Goal: Task Accomplishment & Management: Manage account settings

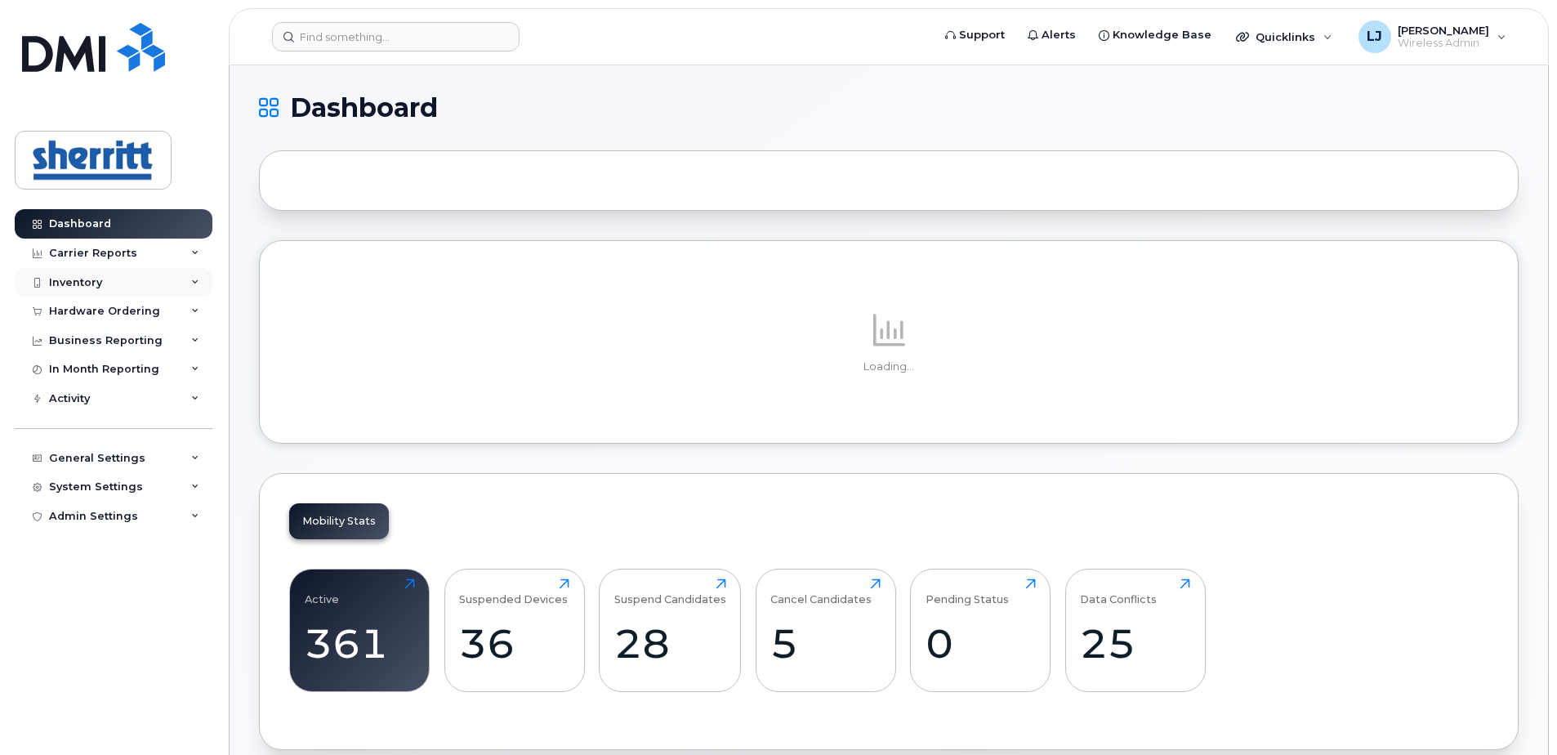
click at [75, 284] on div "Inventory" at bounding box center [75, 282] width 53 height 13
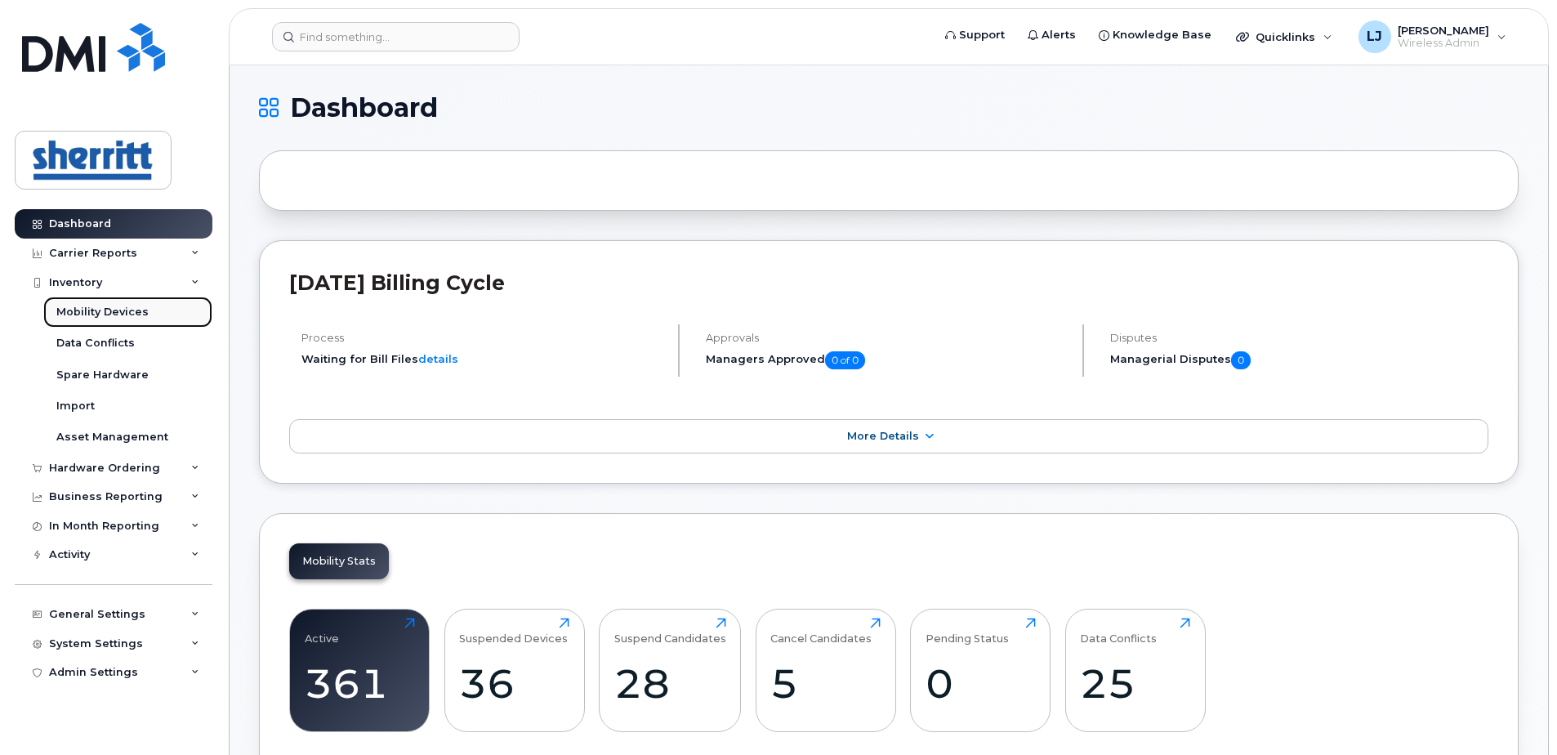
click at [104, 317] on div "Mobility Devices" at bounding box center [102, 312] width 92 height 15
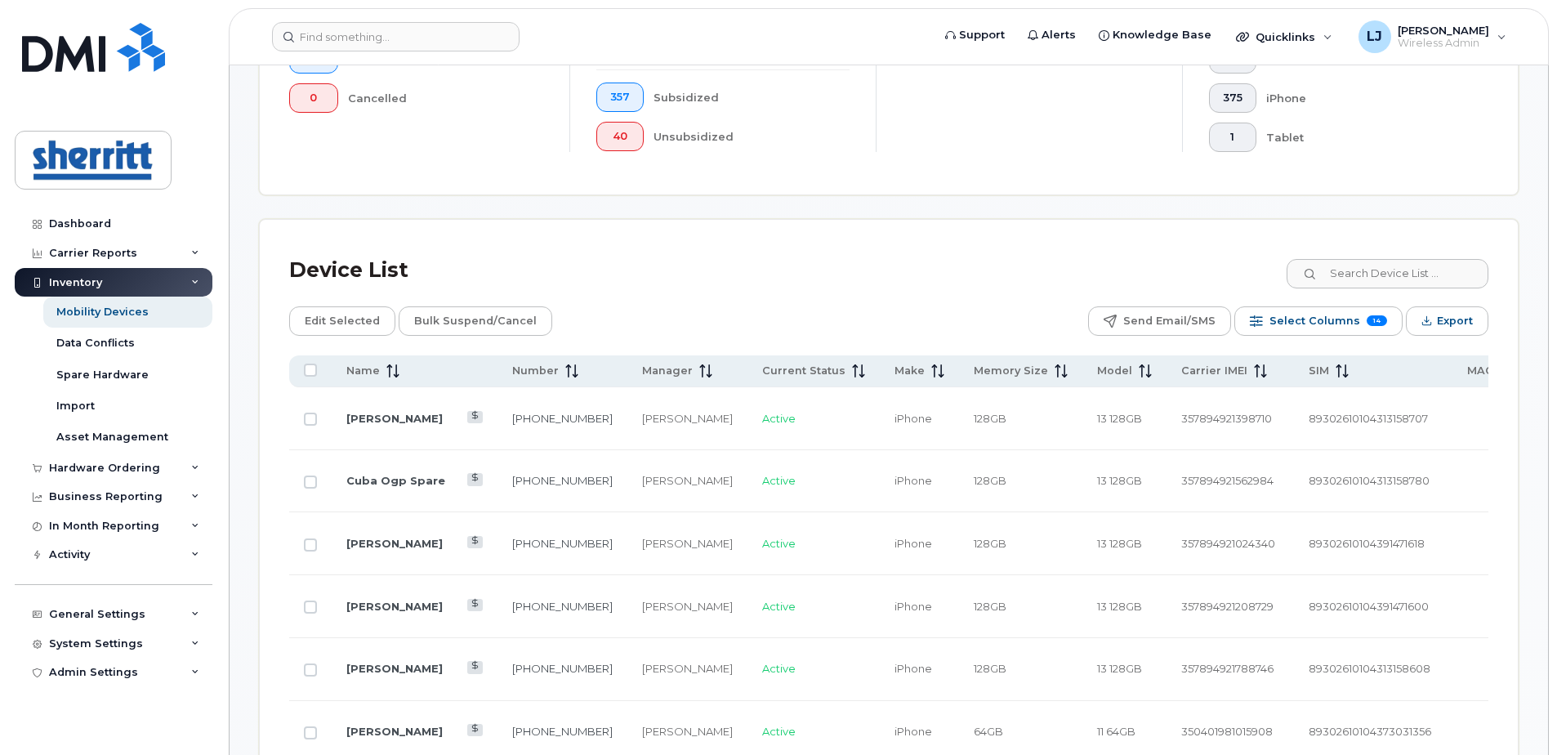
scroll to position [572, 0]
click at [1367, 272] on input at bounding box center [1386, 272] width 203 height 29
click at [368, 363] on span "Name" at bounding box center [362, 370] width 33 height 15
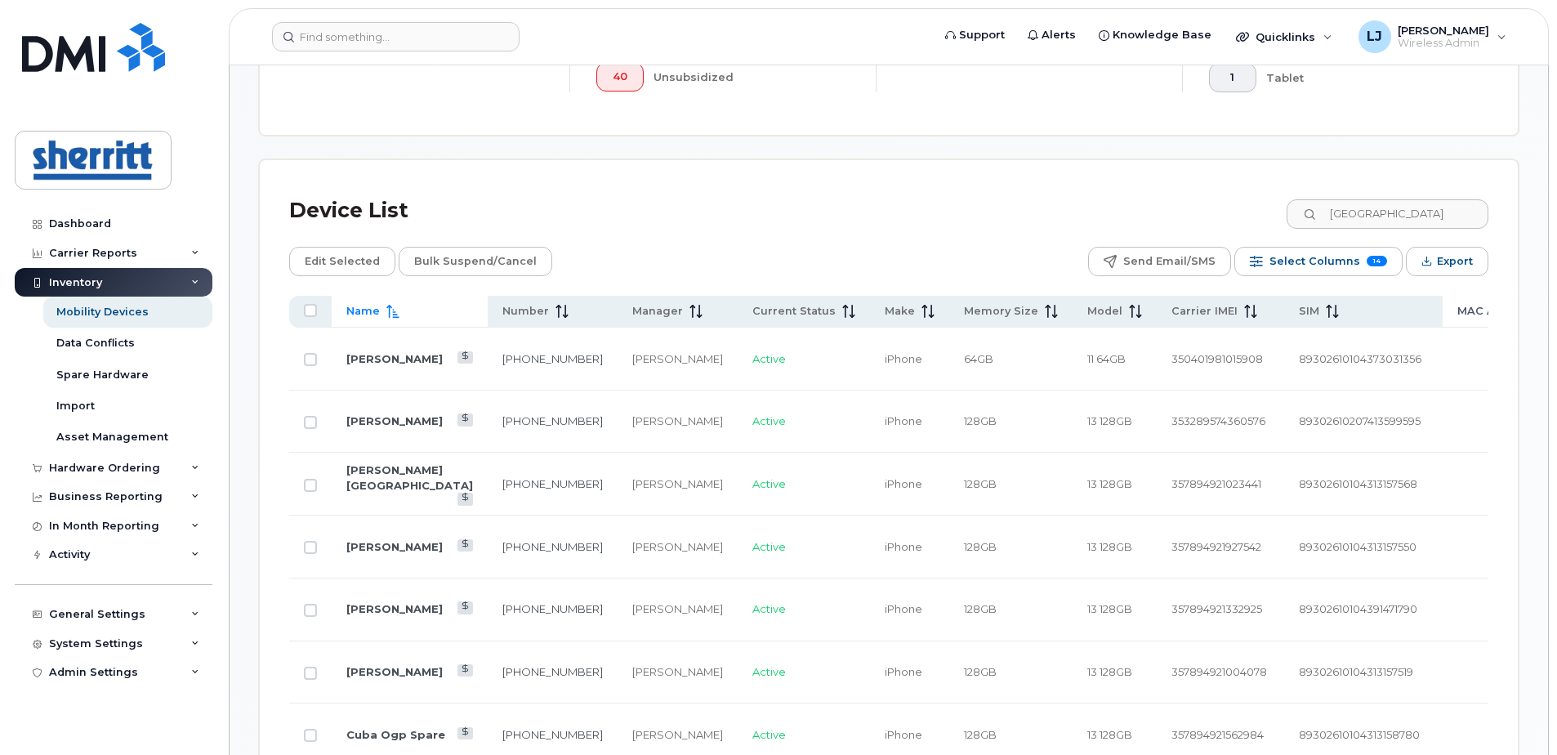
scroll to position [564, 0]
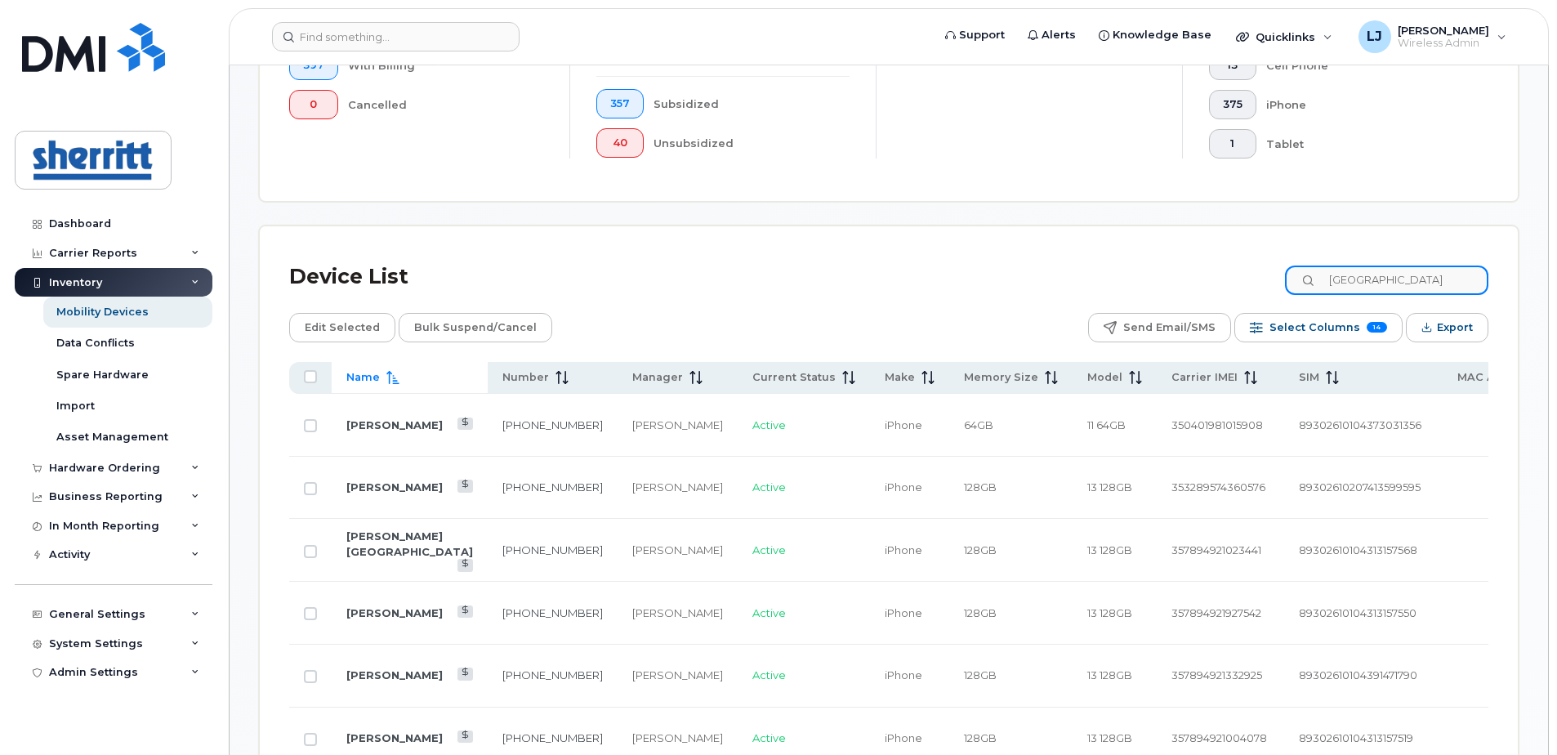
drag, startPoint x: 1365, startPoint y: 273, endPoint x: 1428, endPoint y: 273, distance: 62.9
click at [1365, 273] on input "calgary" at bounding box center [1386, 279] width 203 height 29
drag, startPoint x: 1411, startPoint y: 276, endPoint x: 1300, endPoint y: 279, distance: 110.3
click at [1300, 279] on div "Device List calgary" at bounding box center [888, 277] width 1199 height 42
paste input "403-615-5301"
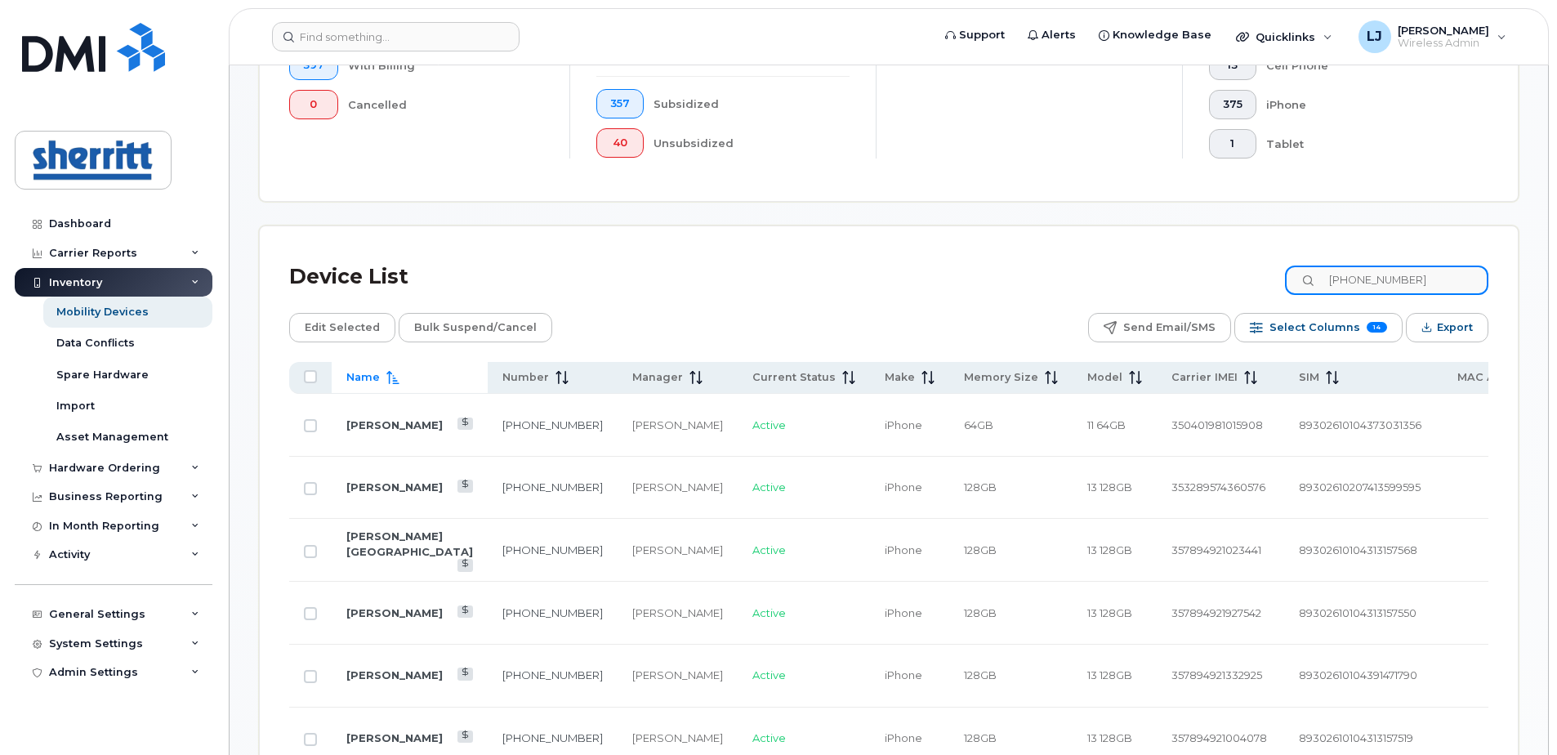
scroll to position [417, 0]
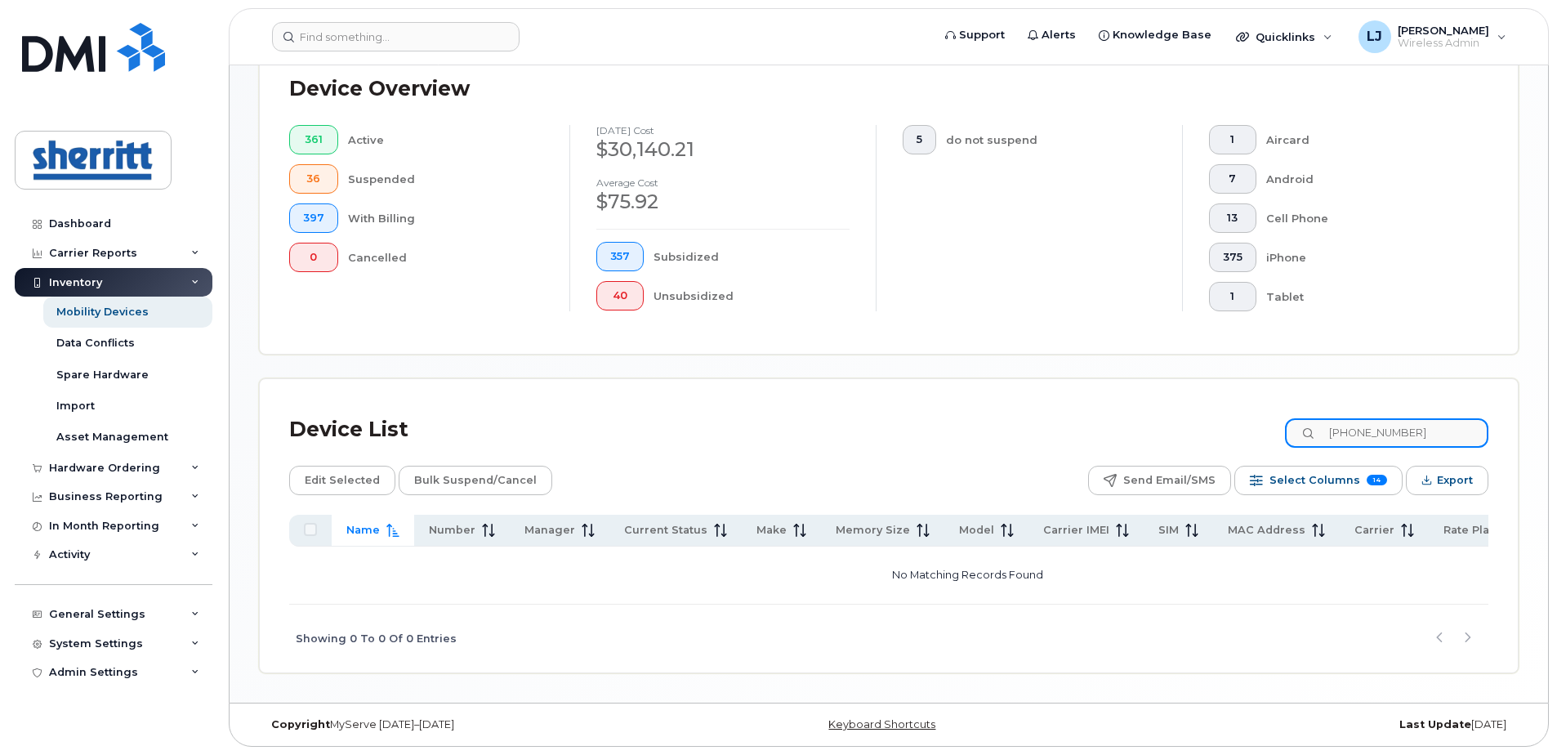
click at [1369, 431] on input "403-615-5301" at bounding box center [1386, 432] width 203 height 29
click at [1388, 430] on input "403615-5301" at bounding box center [1386, 432] width 203 height 29
click at [1416, 430] on input "4036155301" at bounding box center [1386, 432] width 203 height 29
type input "4036155301"
drag, startPoint x: 1414, startPoint y: 426, endPoint x: 1266, endPoint y: 426, distance: 147.9
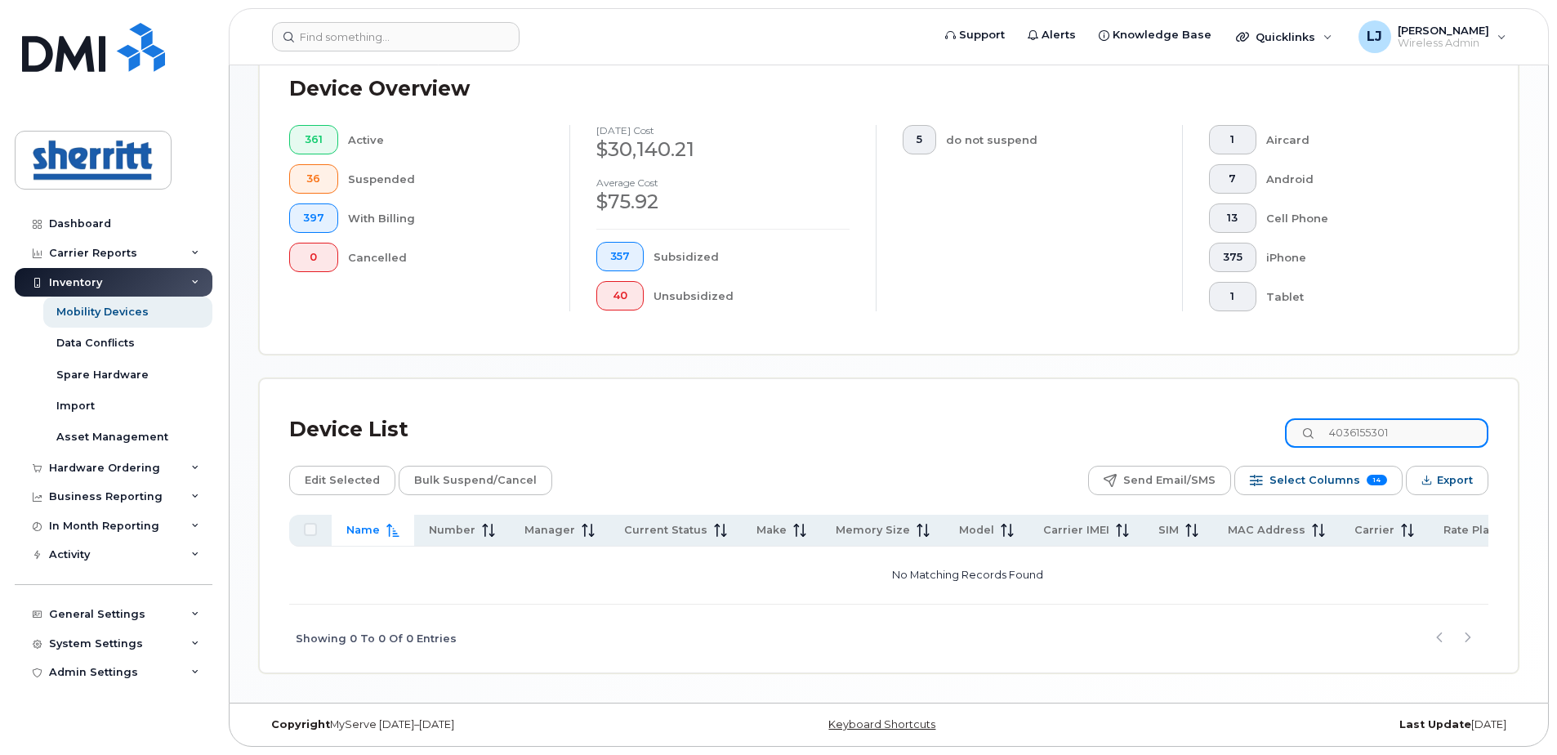
click at [1268, 426] on div "Device List 4036155301" at bounding box center [888, 429] width 1199 height 42
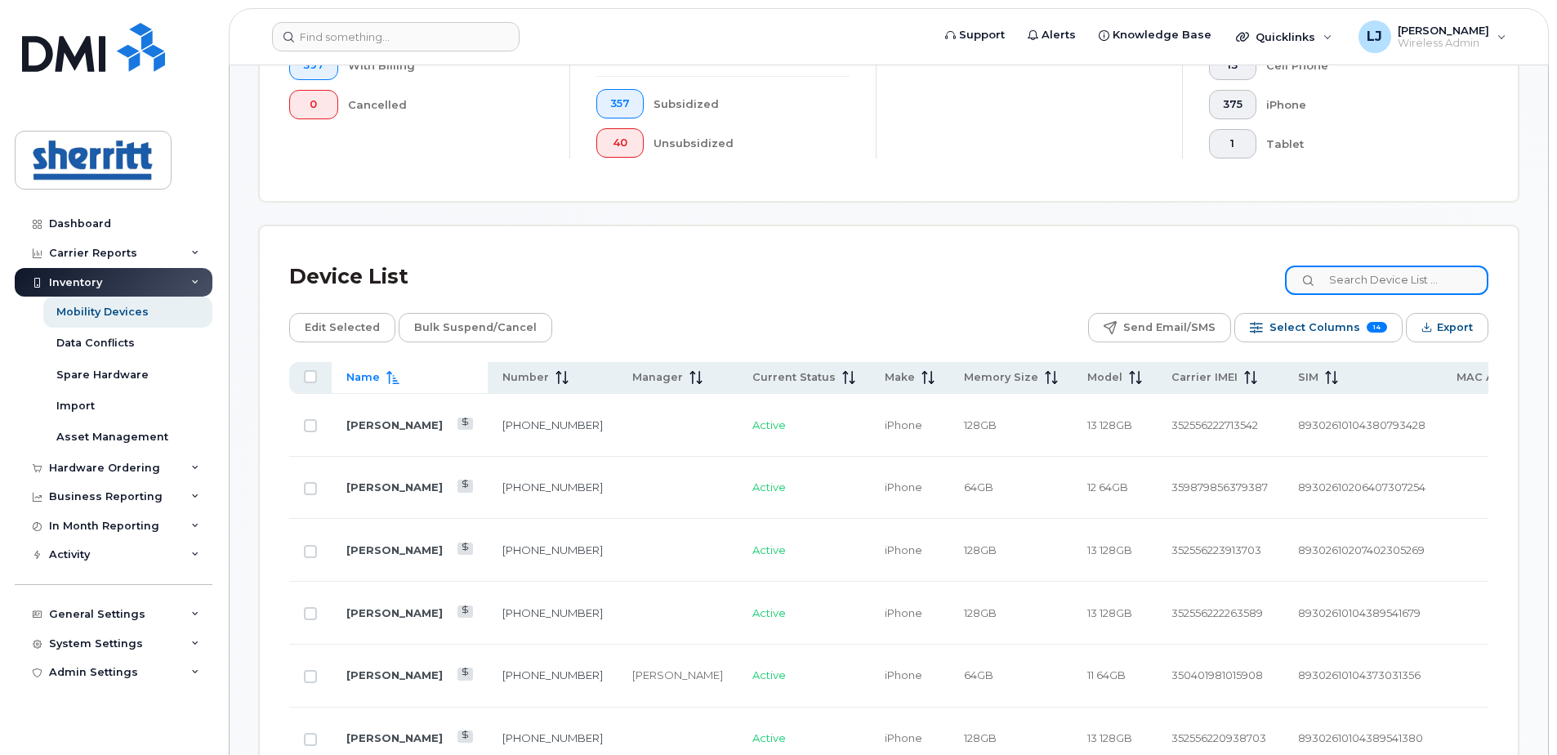
drag, startPoint x: 1363, startPoint y: 277, endPoint x: 1379, endPoint y: 276, distance: 15.5
click at [1363, 277] on input at bounding box center [1386, 279] width 203 height 29
paste input "4036155301"
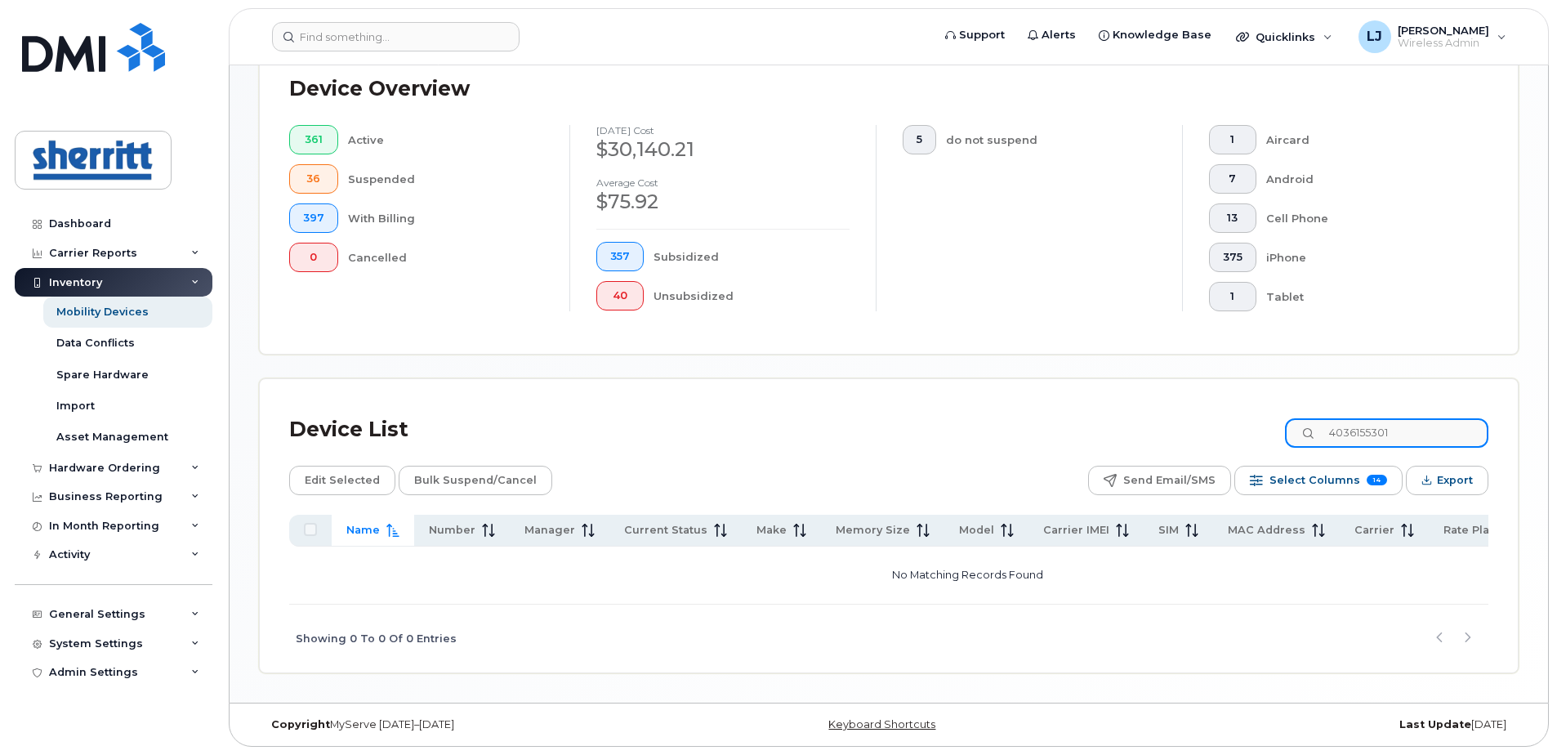
click at [1365, 430] on input "4036155301" at bounding box center [1386, 432] width 203 height 29
click at [1387, 426] on input "403-6155301" at bounding box center [1386, 432] width 203 height 29
click at [1430, 430] on input "403-615-5301" at bounding box center [1386, 432] width 203 height 29
drag, startPoint x: 1422, startPoint y: 421, endPoint x: 1301, endPoint y: 424, distance: 120.9
click at [1305, 424] on input "403-615-5301" at bounding box center [1386, 432] width 203 height 29
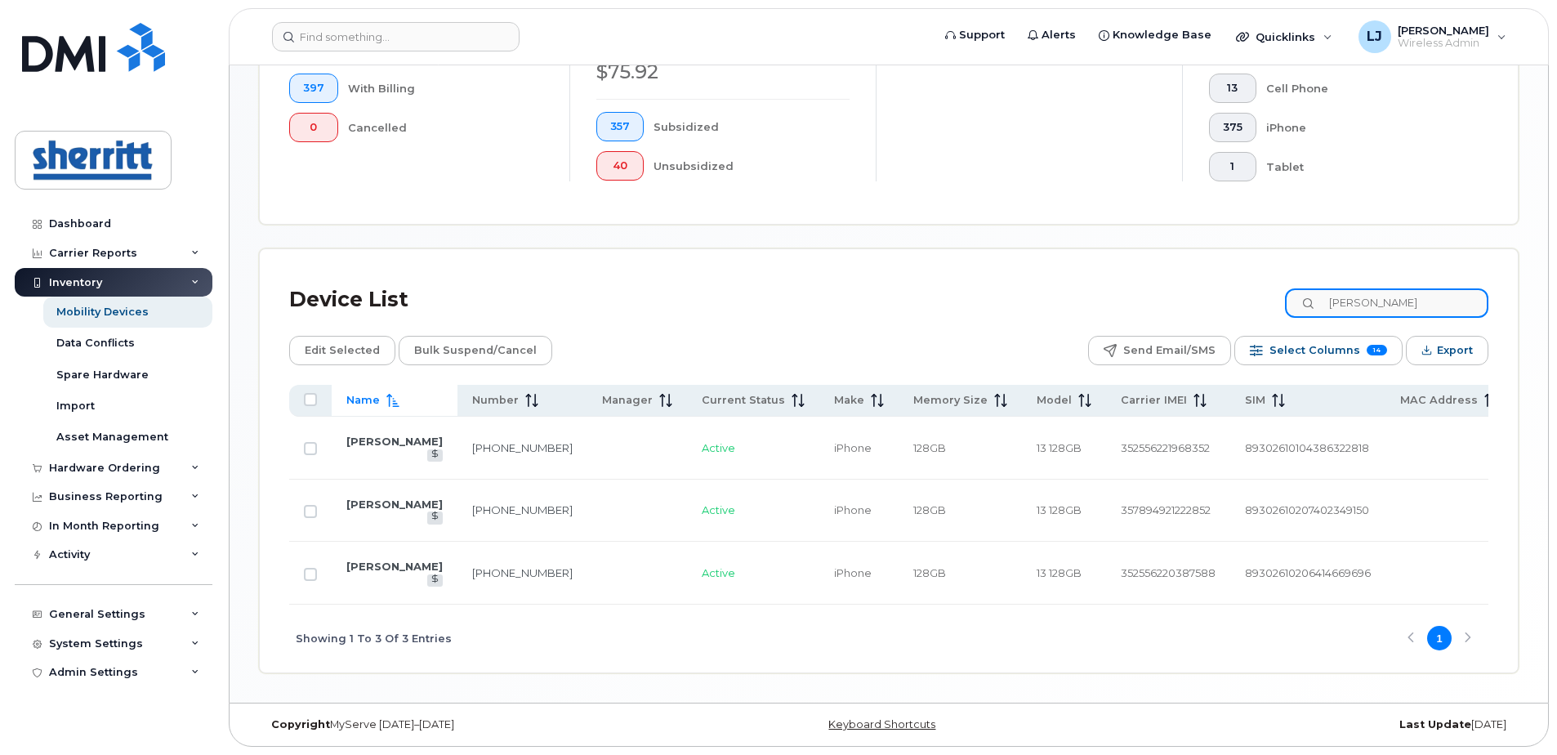
scroll to position [301, 0]
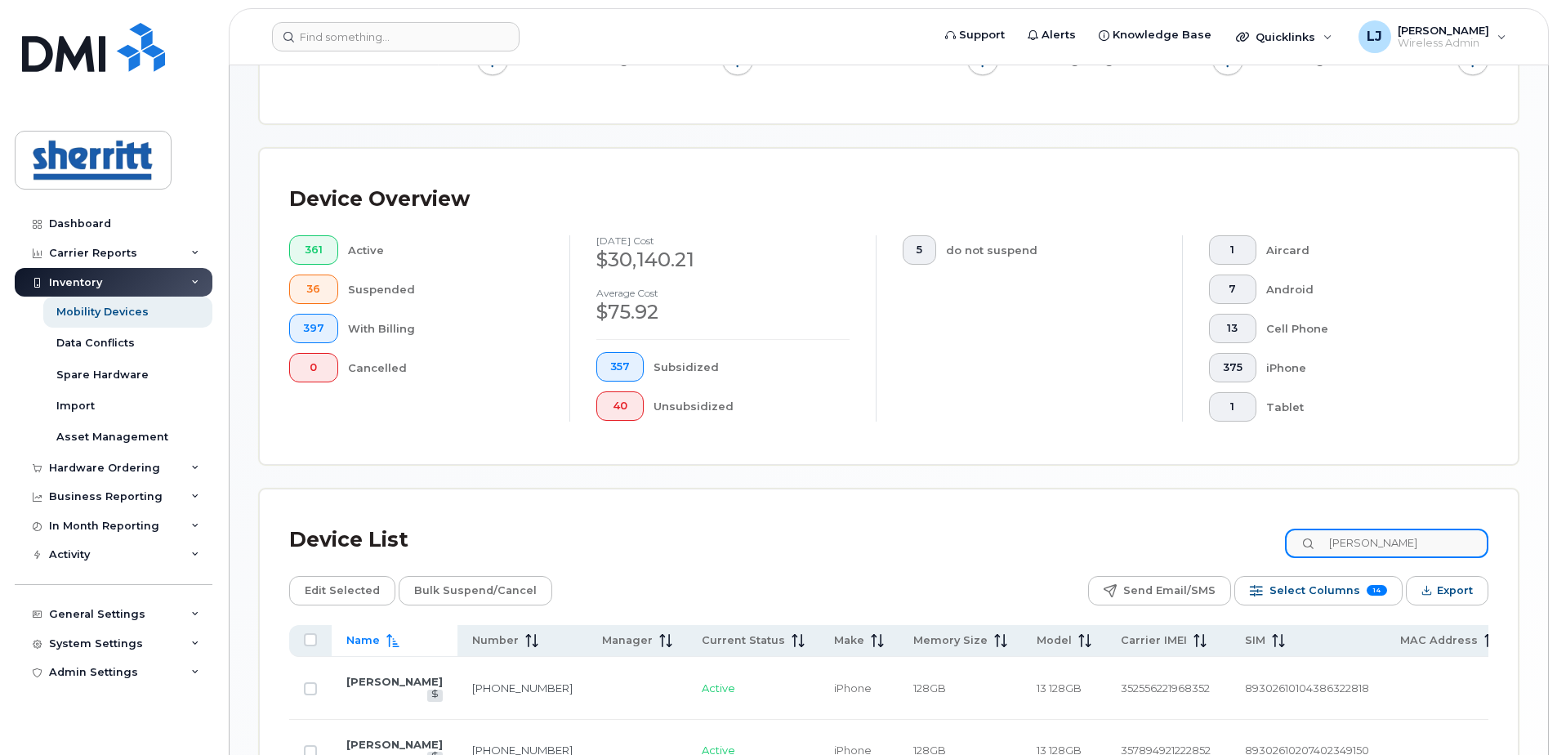
drag, startPoint x: 1400, startPoint y: 535, endPoint x: 1250, endPoint y: 542, distance: 150.5
click at [1250, 542] on div "Device List mike" at bounding box center [888, 540] width 1199 height 42
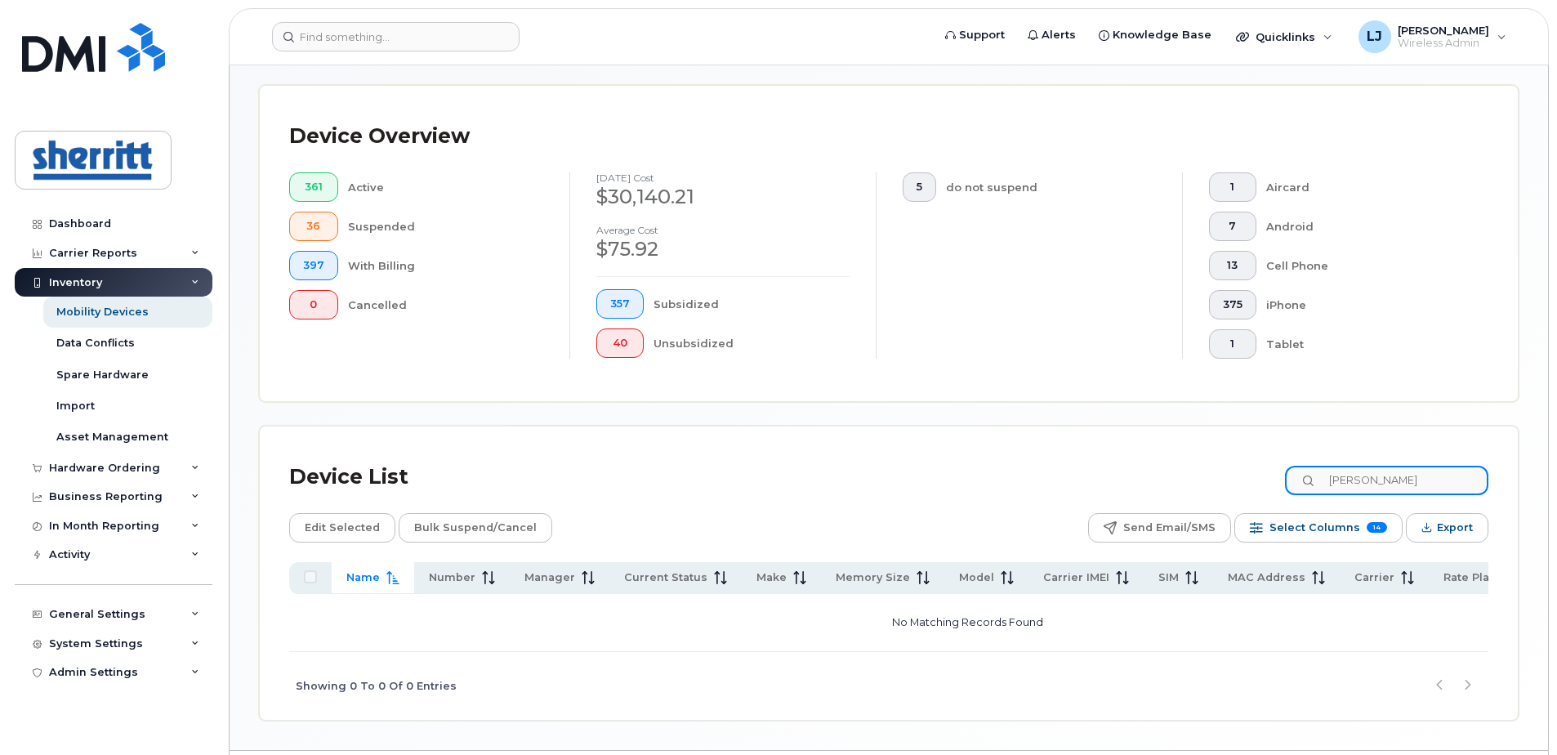
scroll to position [383, 0]
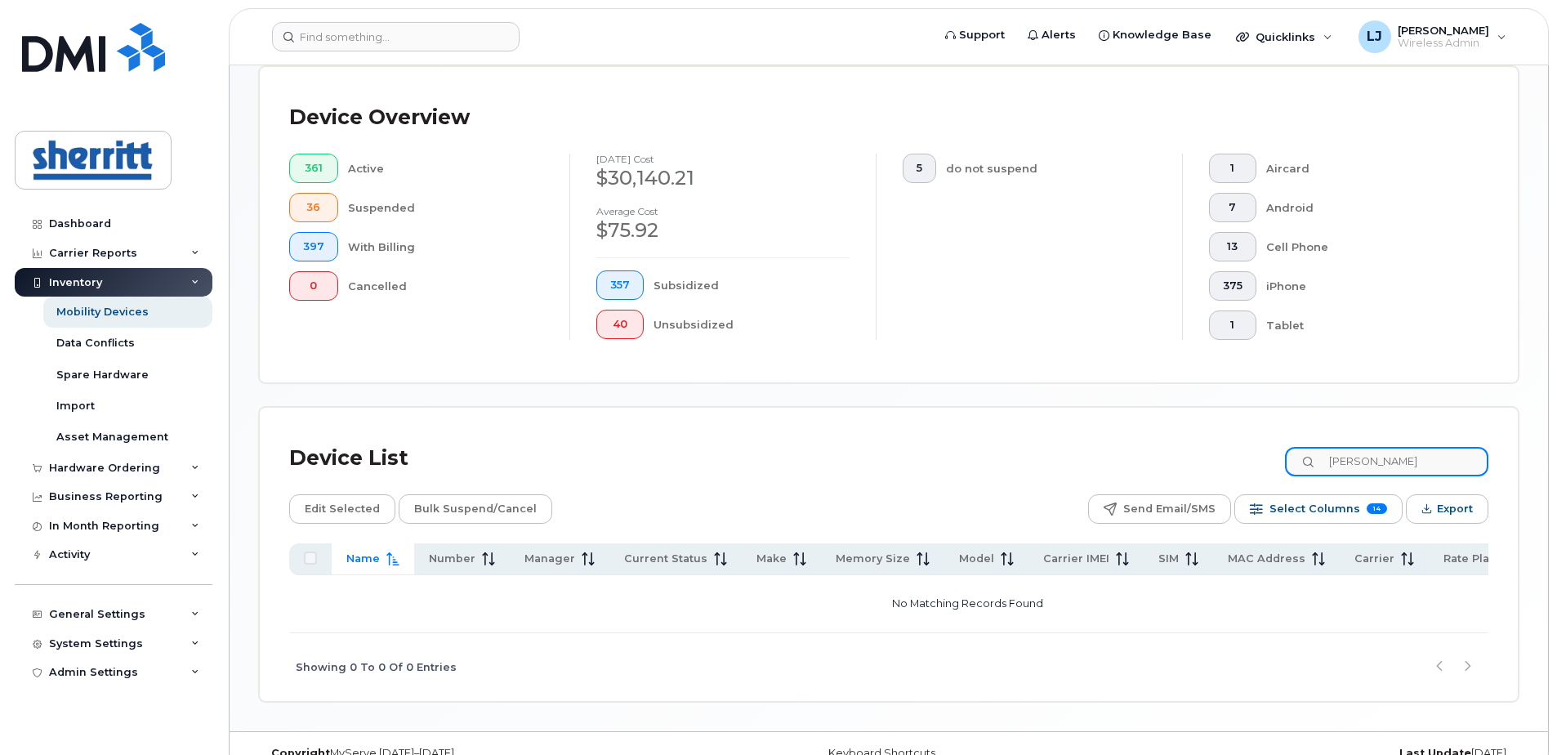
drag, startPoint x: 1394, startPoint y: 459, endPoint x: 1256, endPoint y: 458, distance: 138.9
click at [1256, 458] on div "Device List sarah" at bounding box center [888, 458] width 1199 height 42
click at [1392, 464] on input "micheal" at bounding box center [1386, 461] width 203 height 29
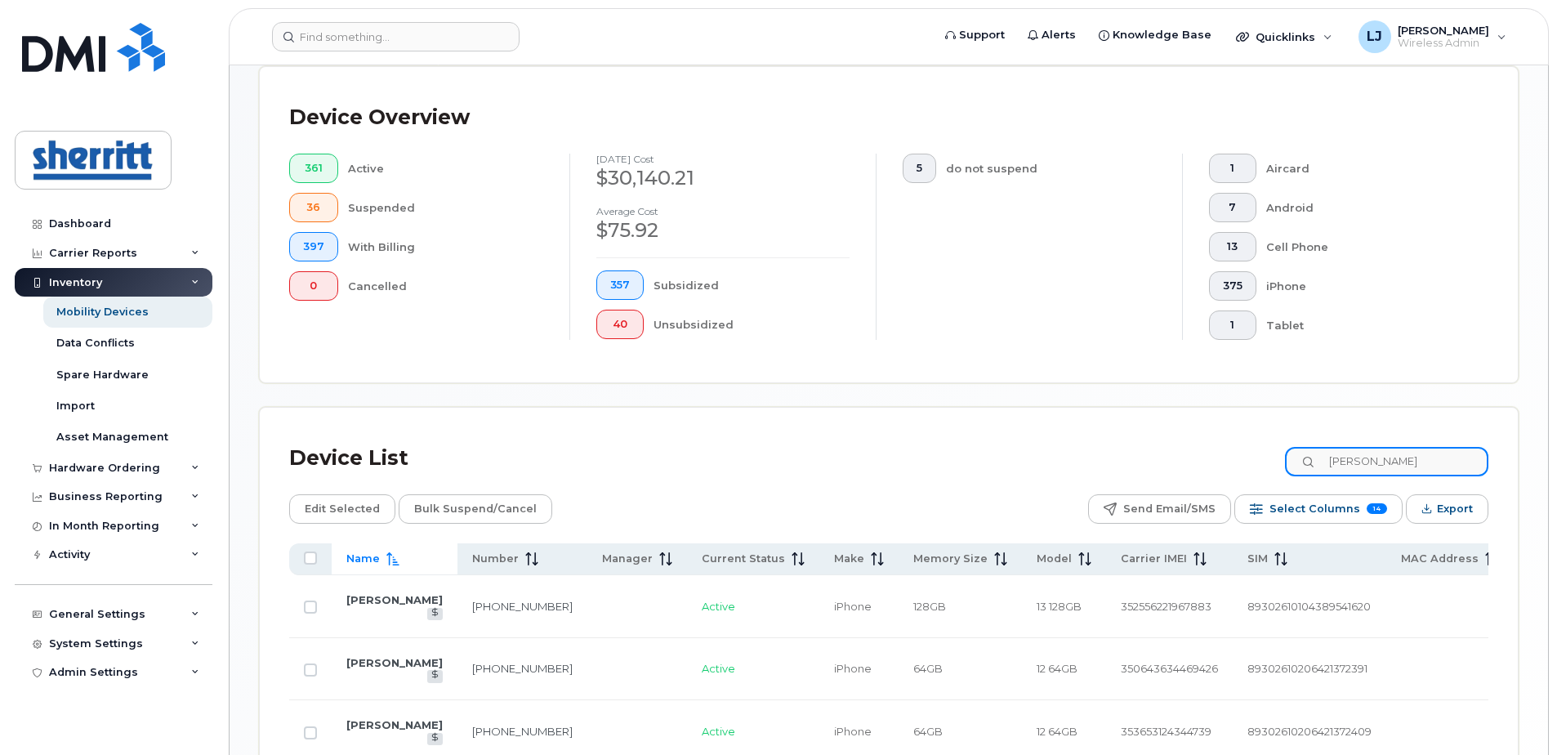
scroll to position [465, 0]
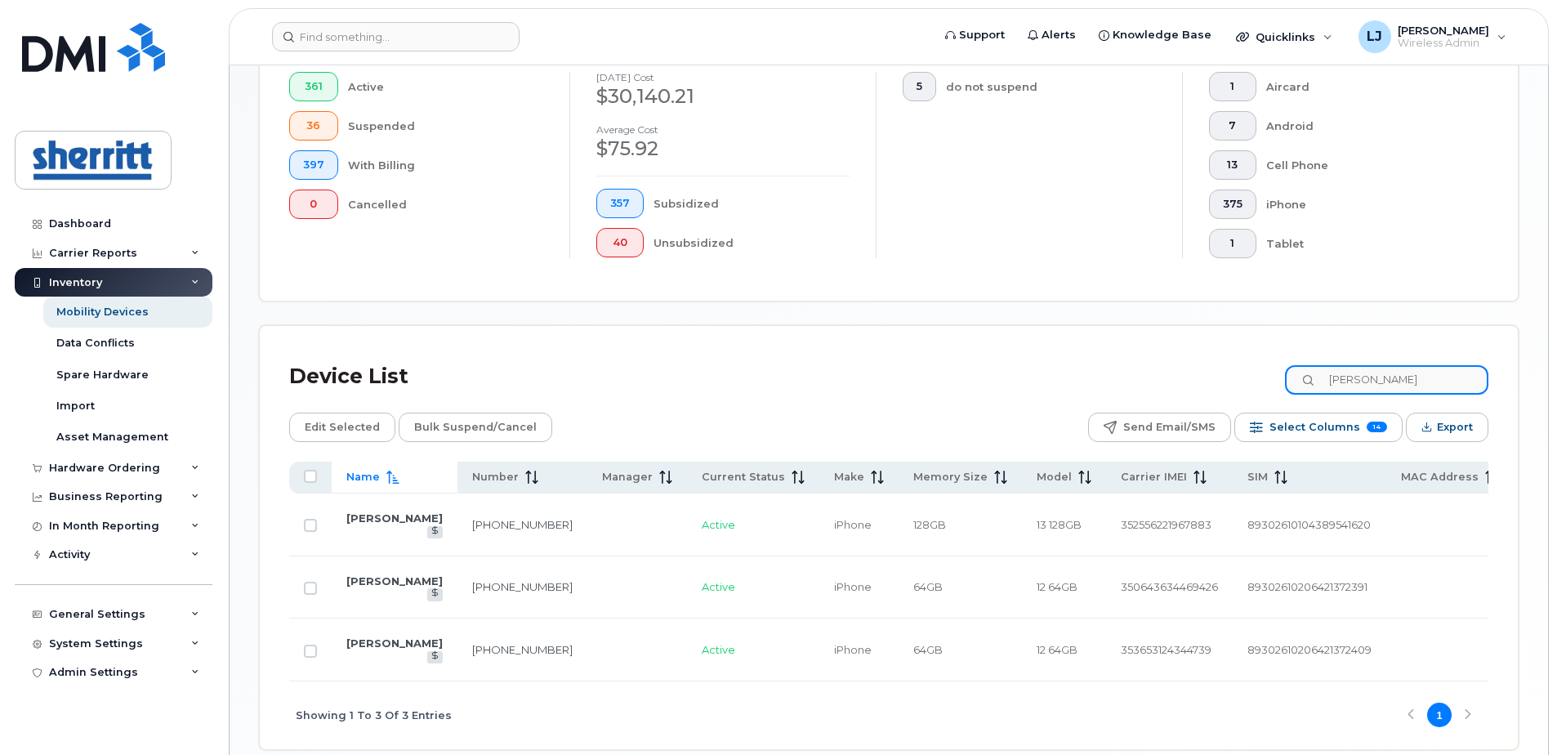
drag, startPoint x: 1409, startPoint y: 377, endPoint x: 1280, endPoint y: 377, distance: 129.1
click at [1280, 377] on div "Device List michael" at bounding box center [888, 376] width 1199 height 42
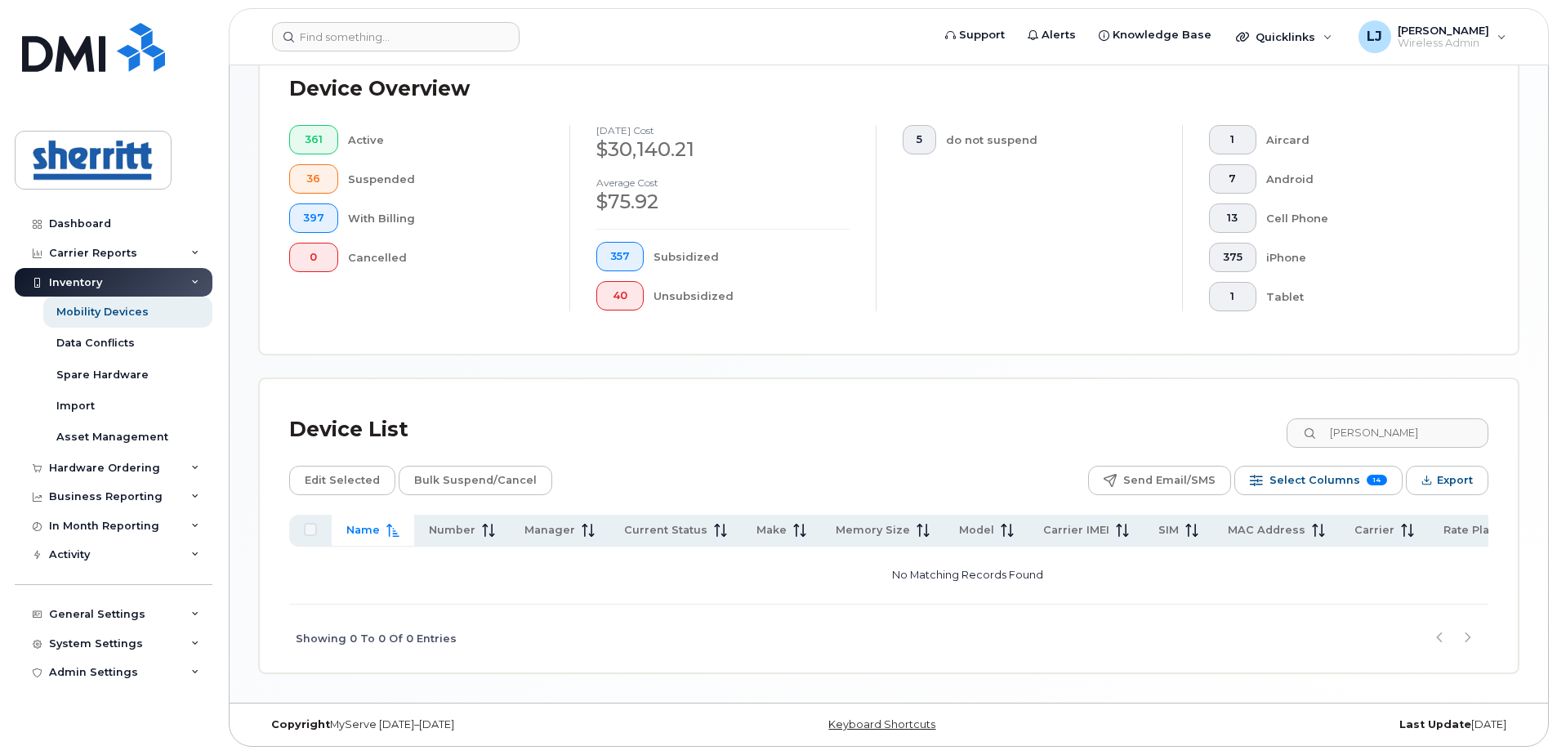
scroll to position [90, 0]
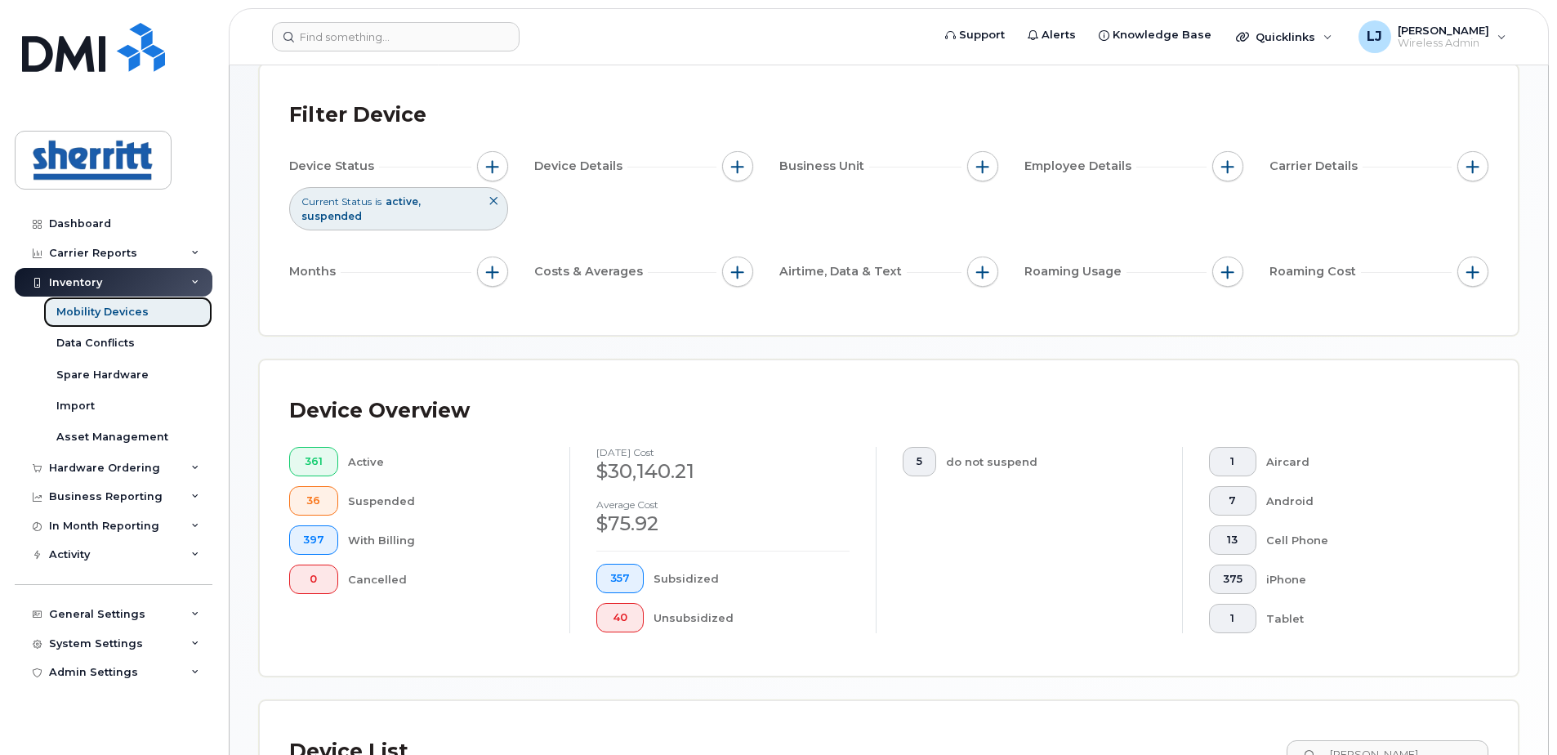
click at [103, 315] on div "Mobility Devices" at bounding box center [102, 312] width 92 height 15
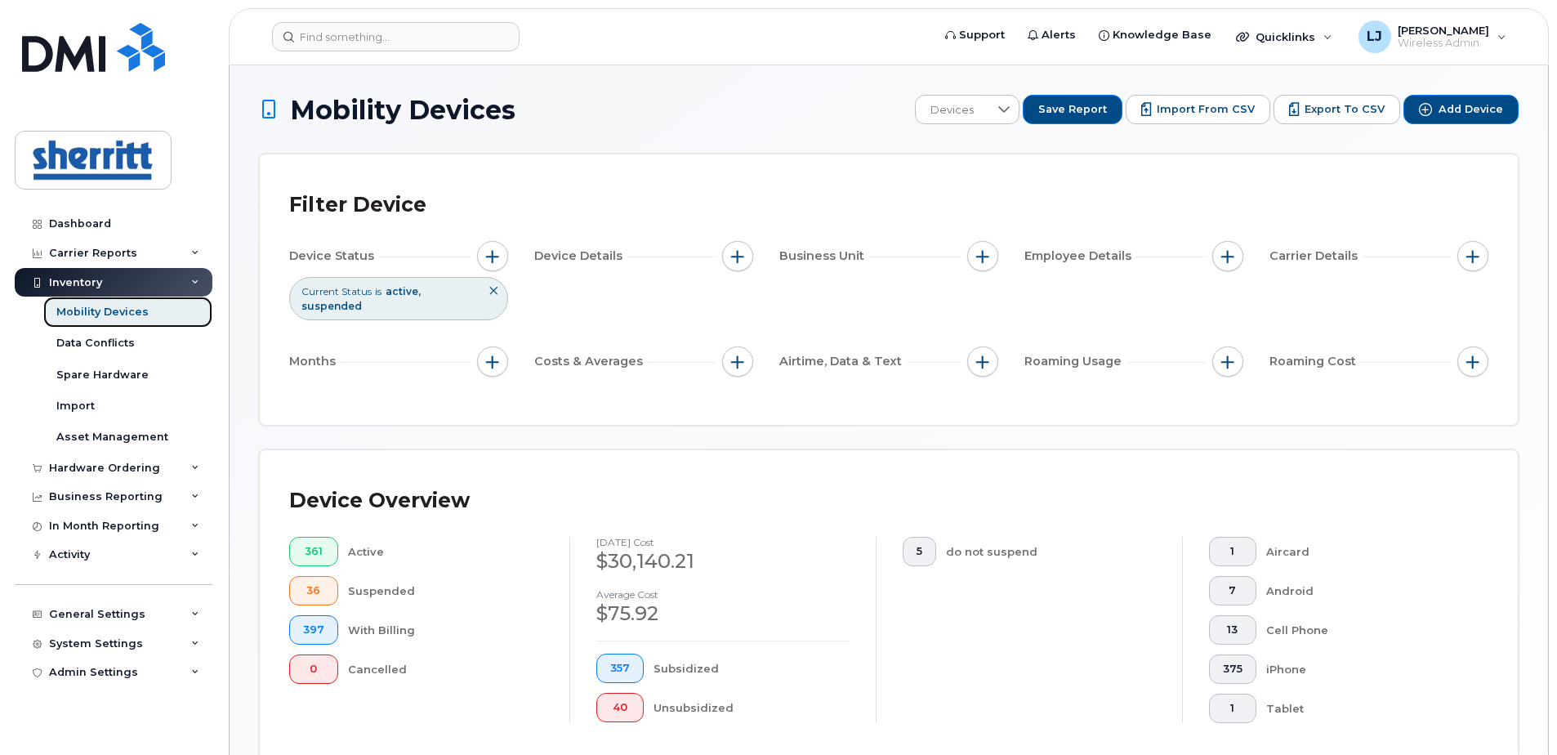
scroll to position [245, 0]
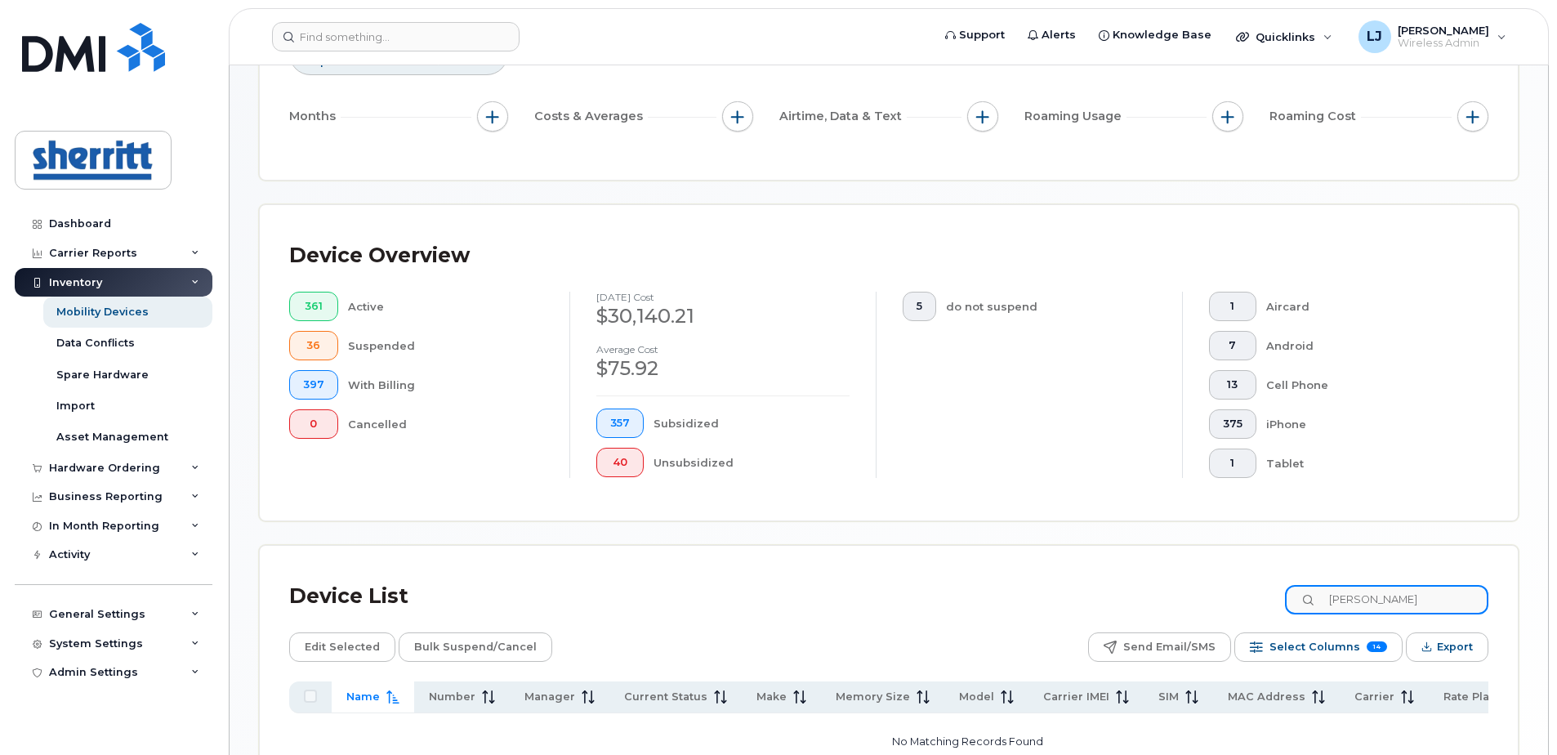
click at [1424, 601] on input "emmett" at bounding box center [1386, 599] width 203 height 29
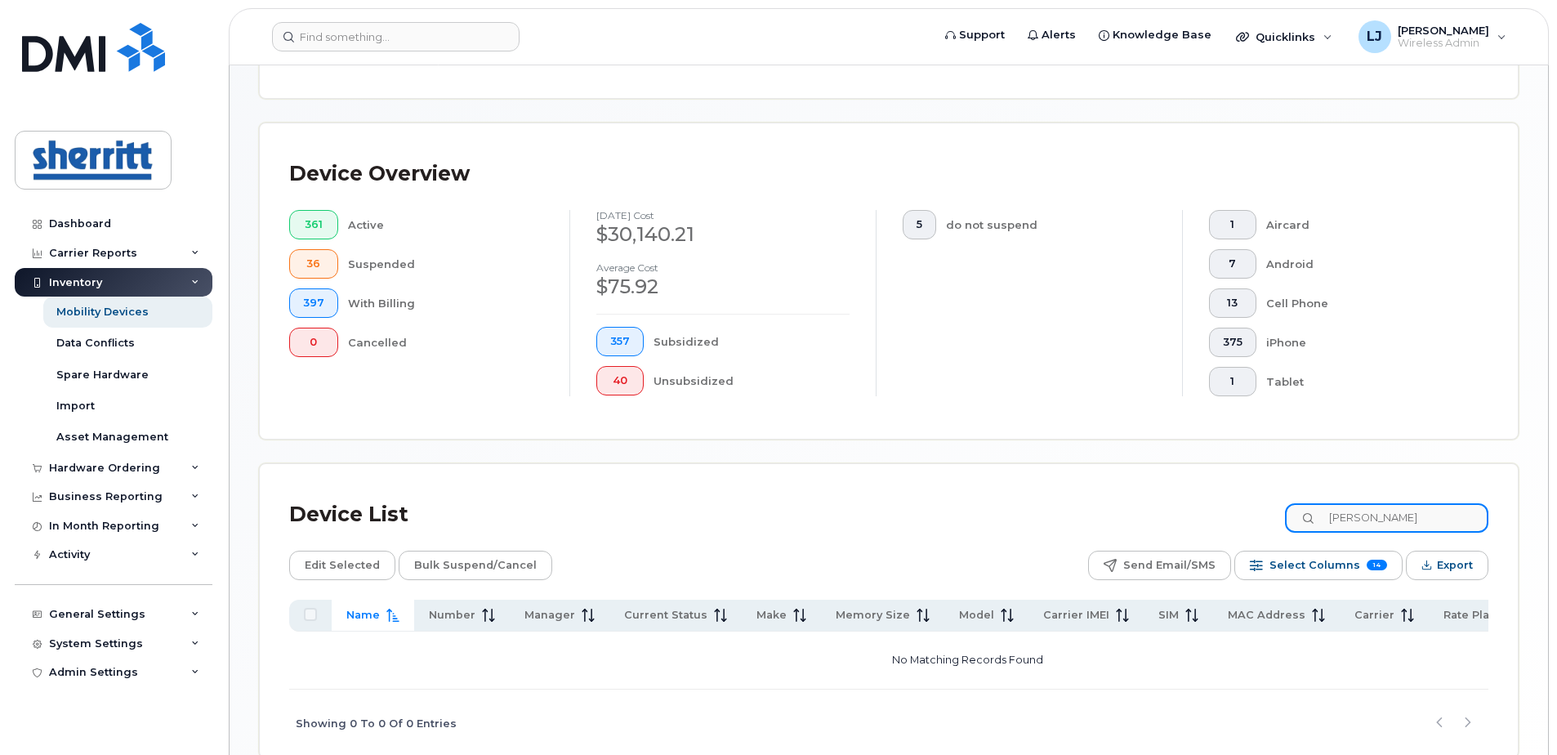
drag, startPoint x: 1415, startPoint y: 518, endPoint x: 1298, endPoint y: 517, distance: 116.8
click at [1298, 517] on div "Device List emmett" at bounding box center [888, 514] width 1199 height 42
type input "403"
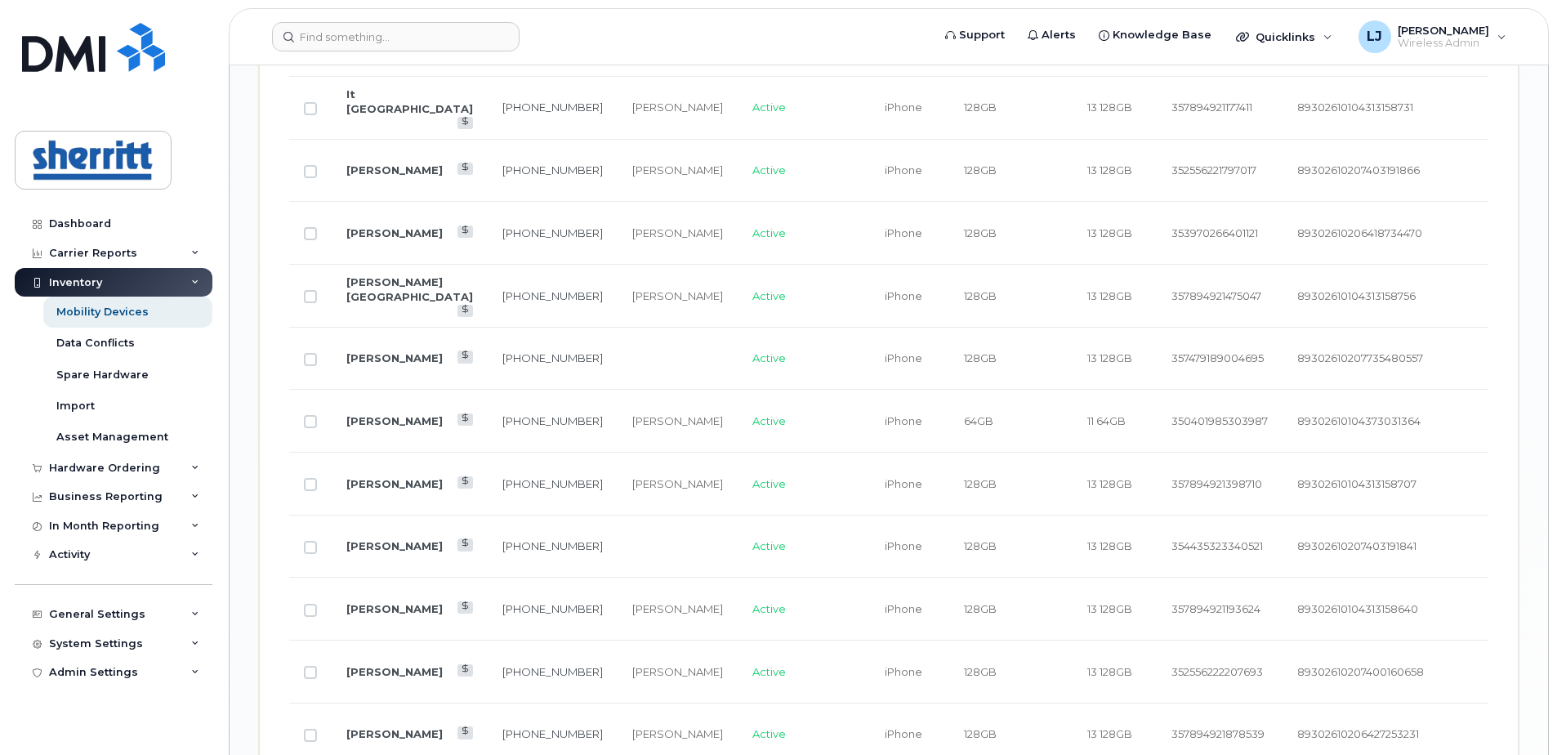
scroll to position [1986, 0]
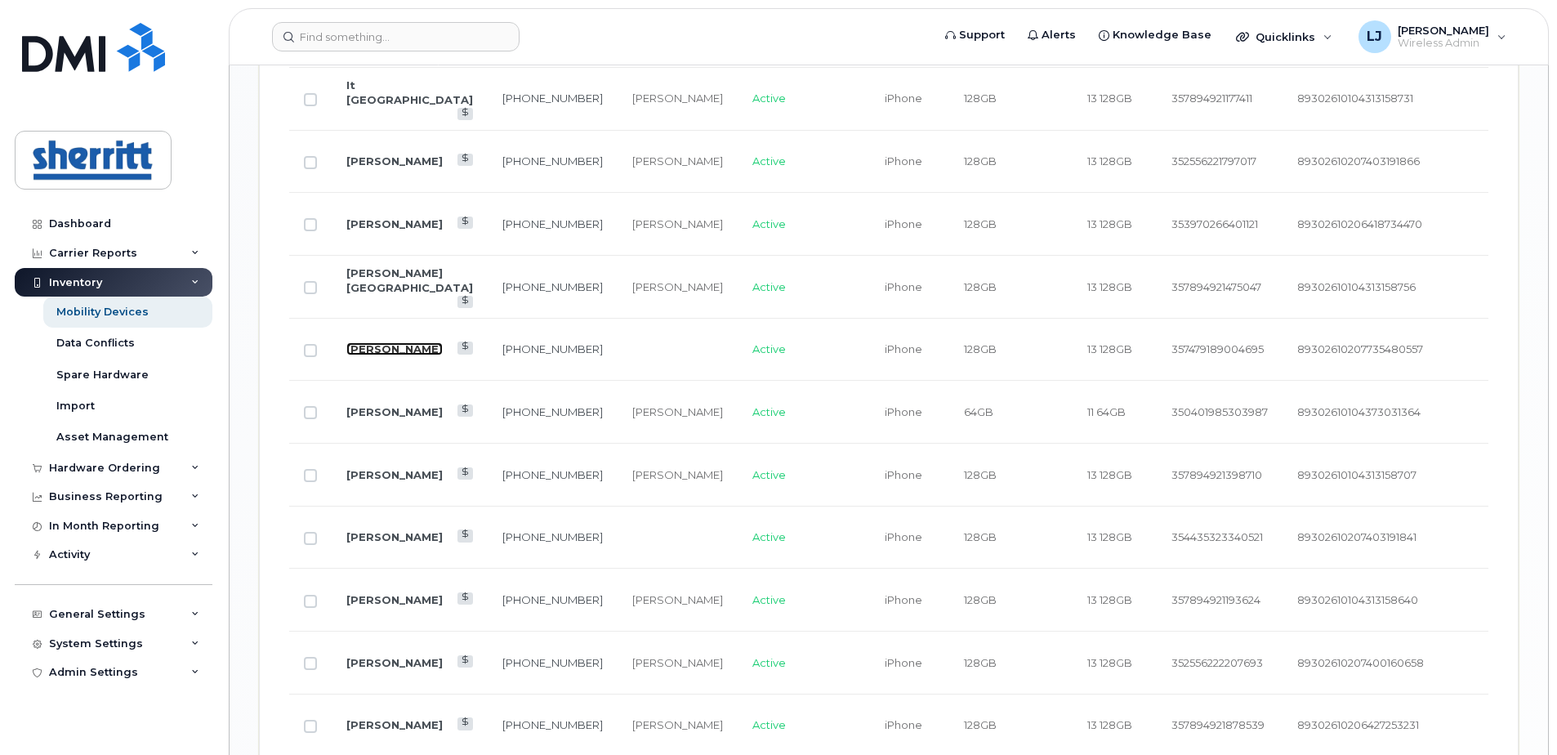
click at [361, 346] on link "[PERSON_NAME]" at bounding box center [394, 348] width 96 height 13
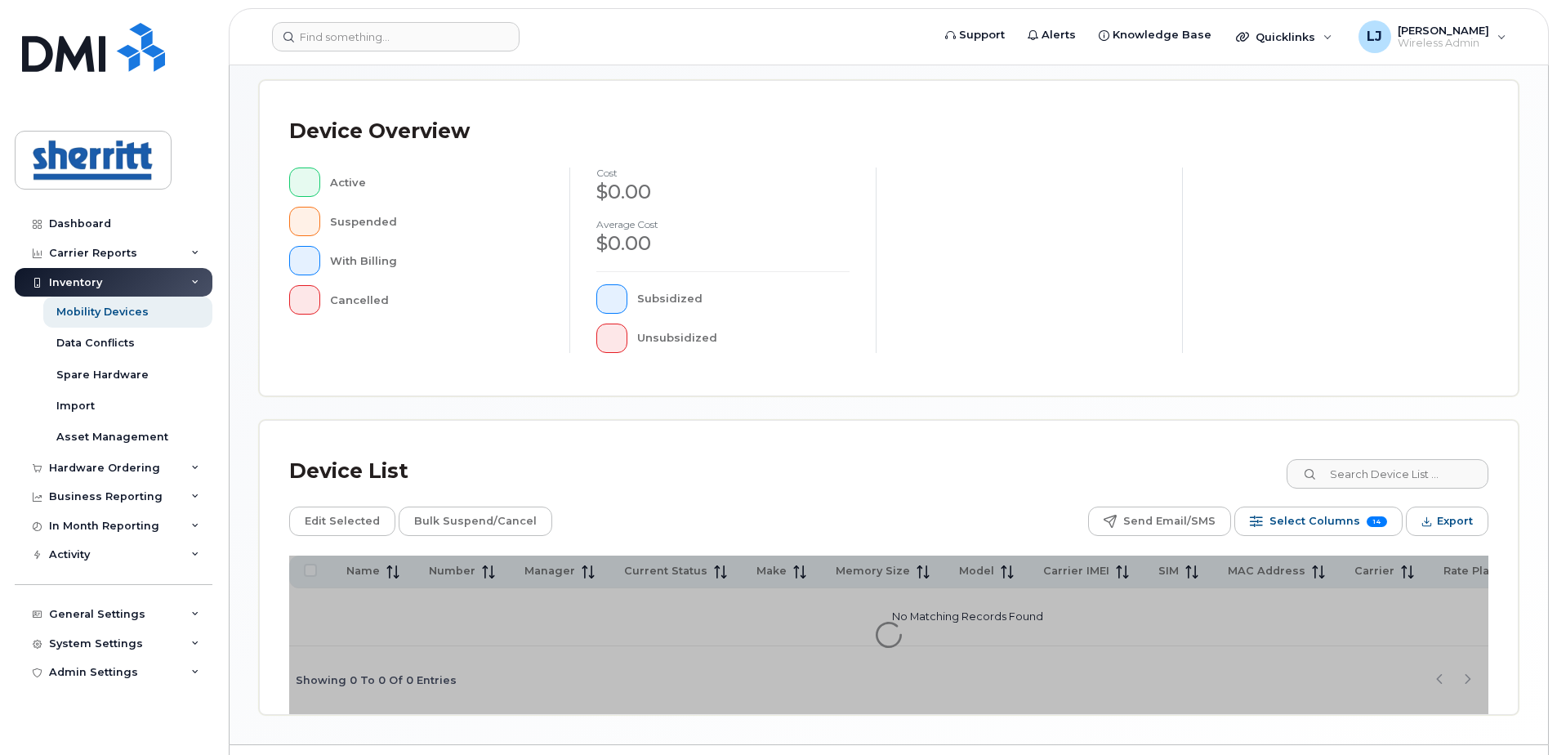
scroll to position [373, 0]
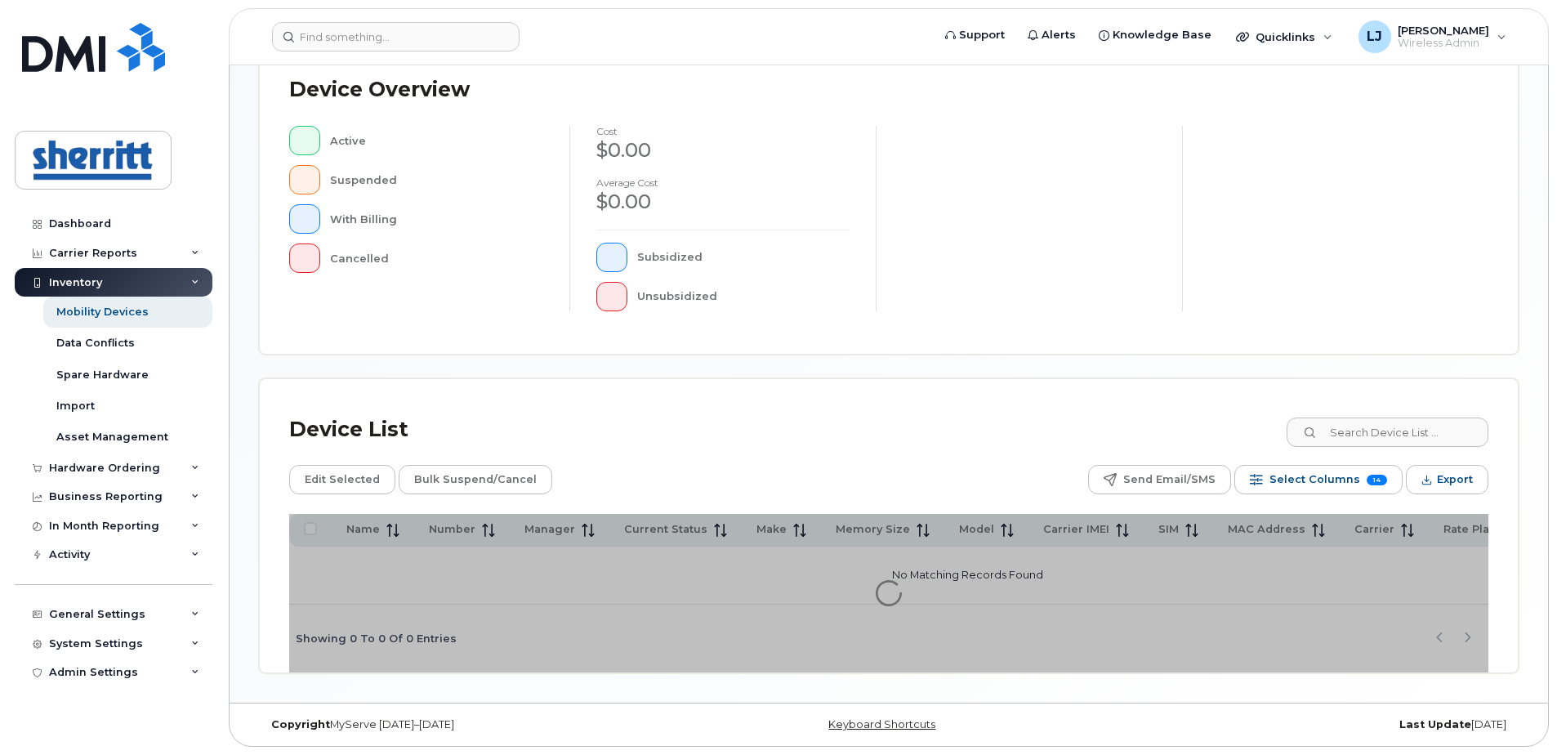
click at [1412, 431] on div "Device List Edit Selected Bulk Suspend/Cancel Send Email/SMS Select Columns 14 …" at bounding box center [889, 525] width 1258 height 293
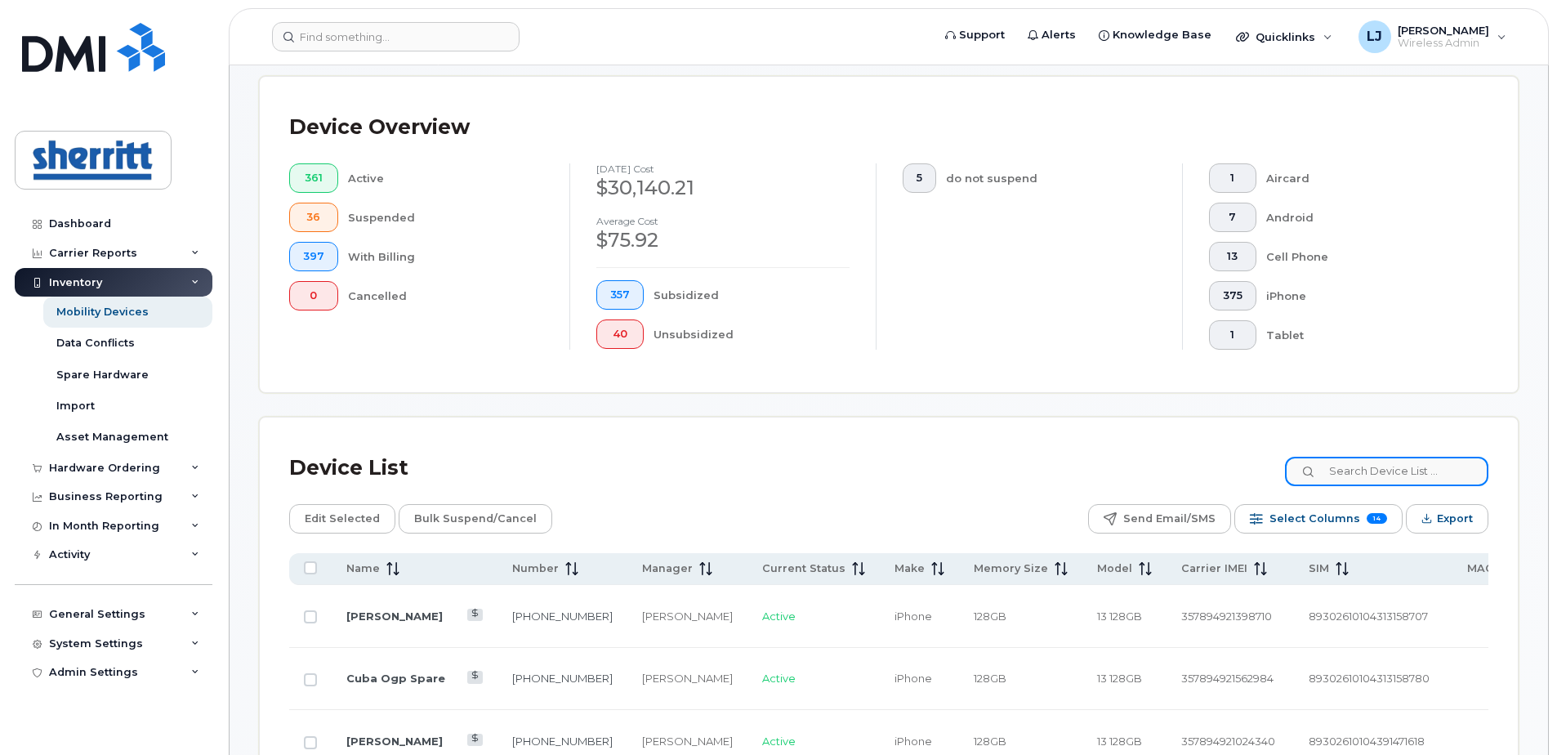
click at [1372, 469] on input at bounding box center [1386, 471] width 203 height 29
type input "403"
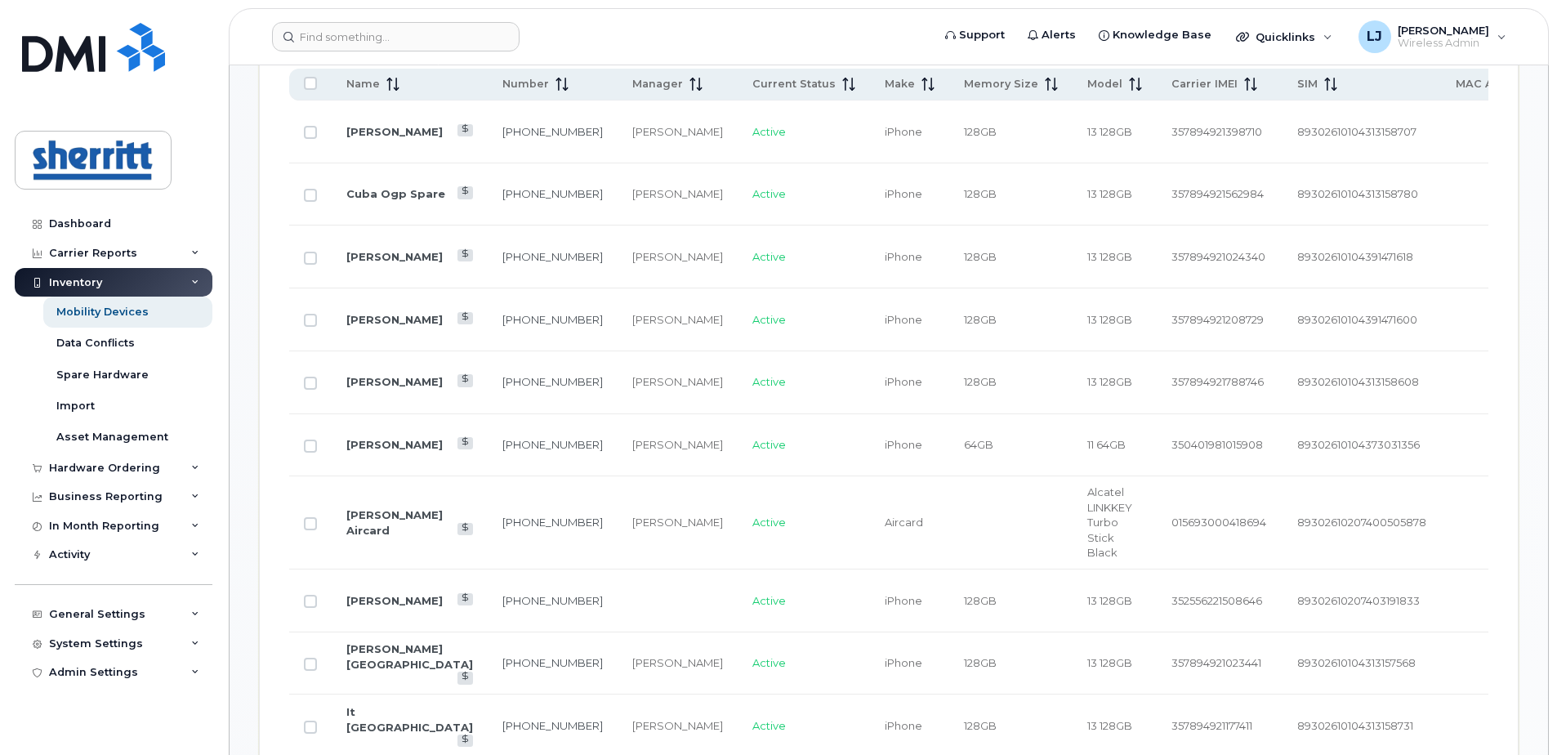
scroll to position [862, 0]
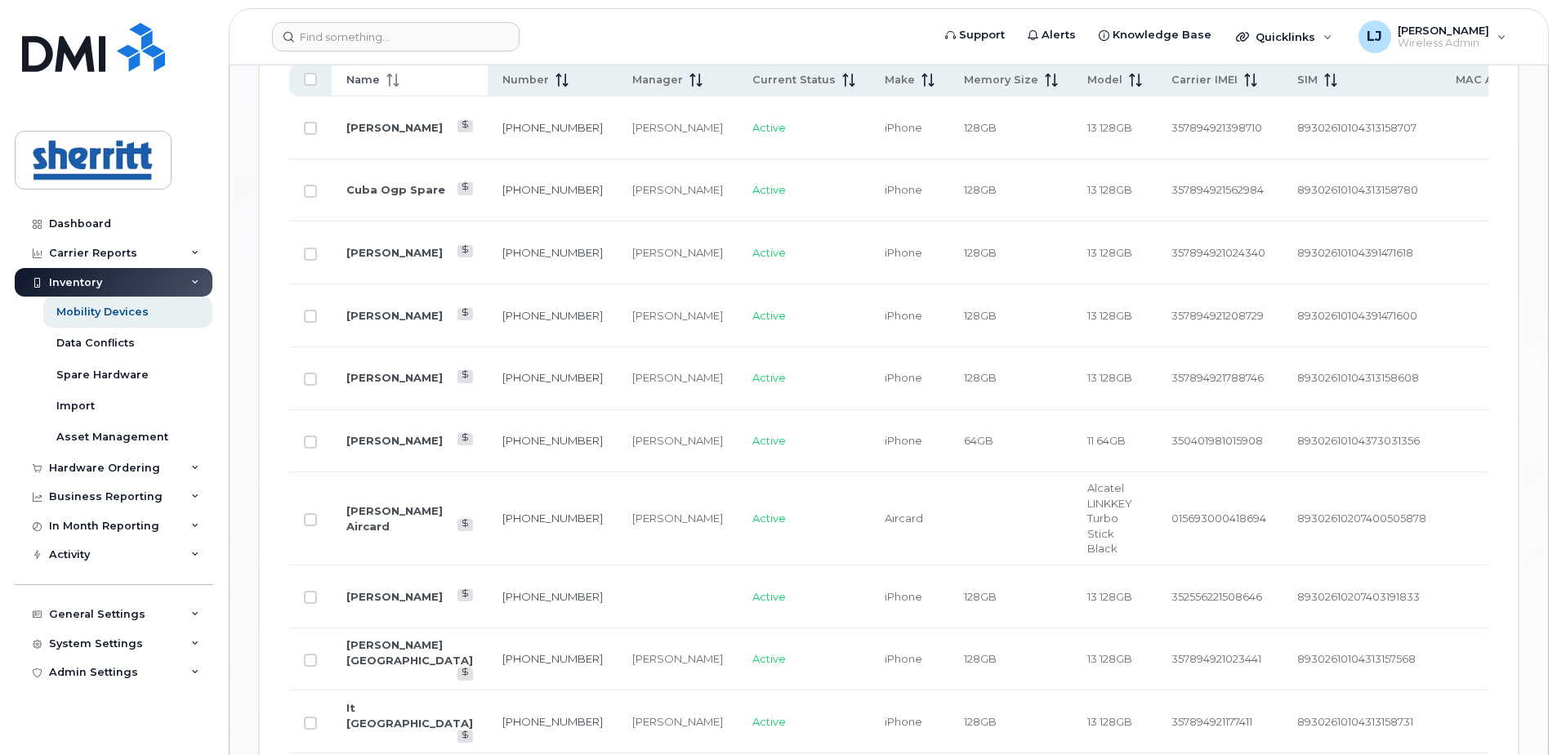
click at [372, 76] on span "Name" at bounding box center [362, 80] width 33 height 15
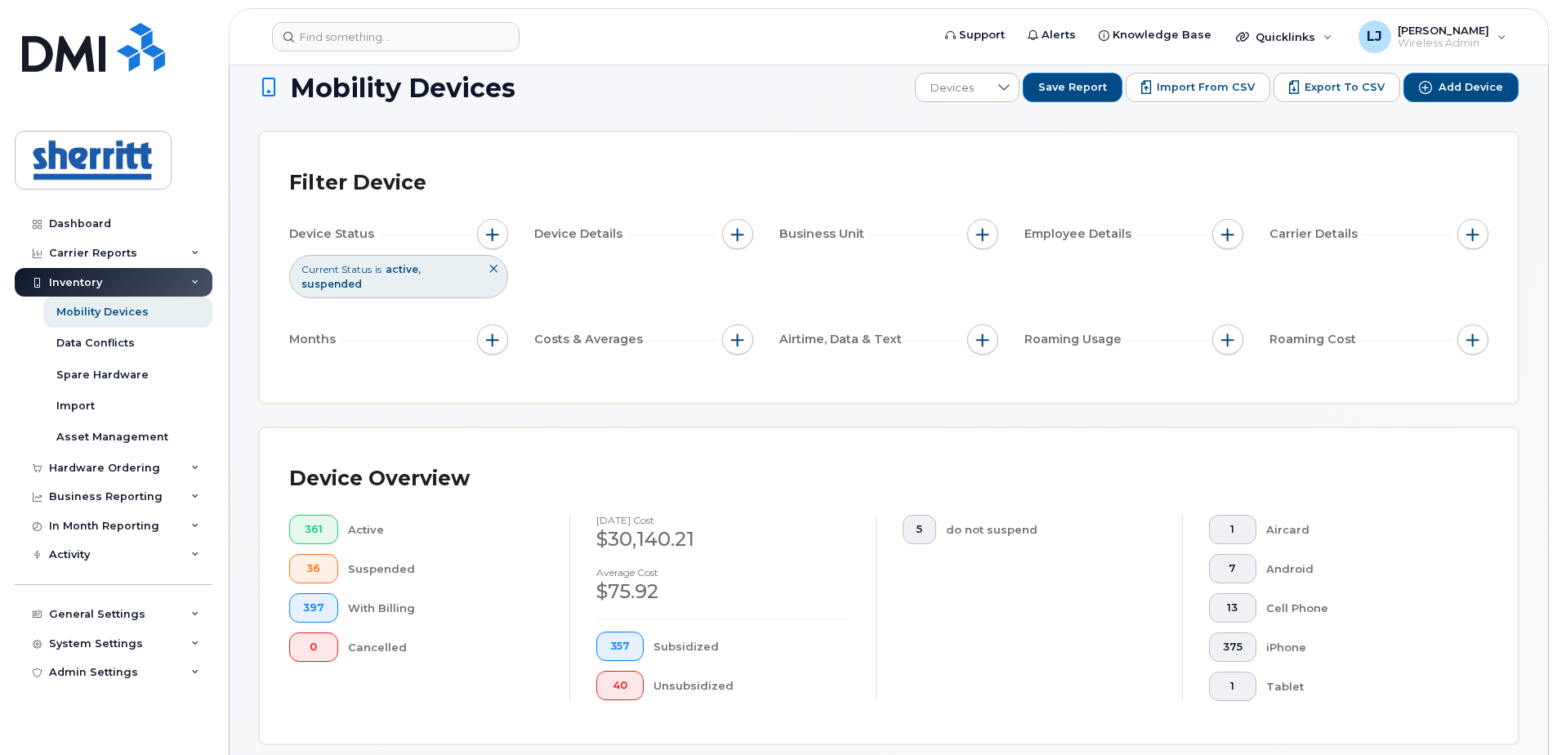
scroll to position [0, 0]
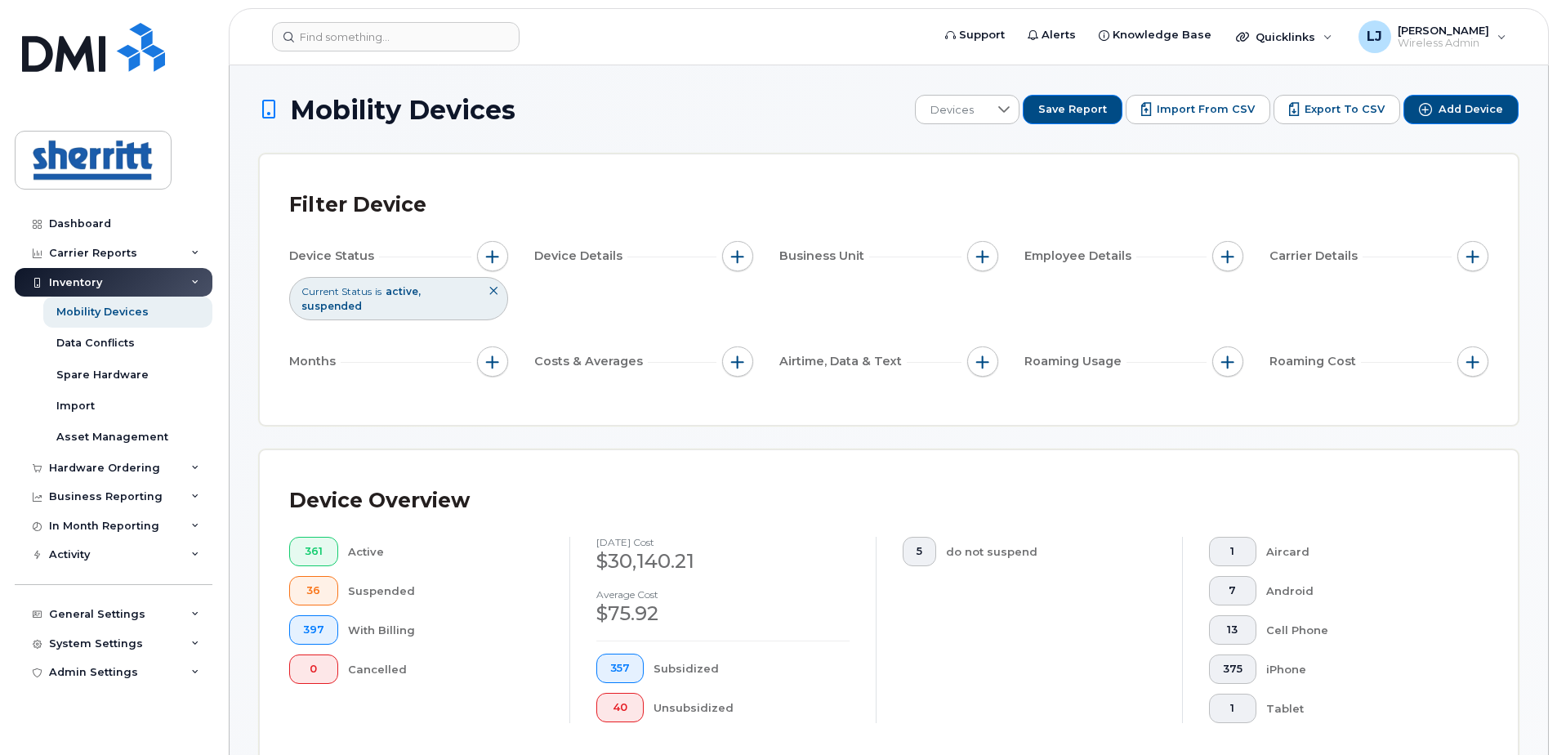
click at [493, 292] on icon at bounding box center [493, 291] width 10 height 10
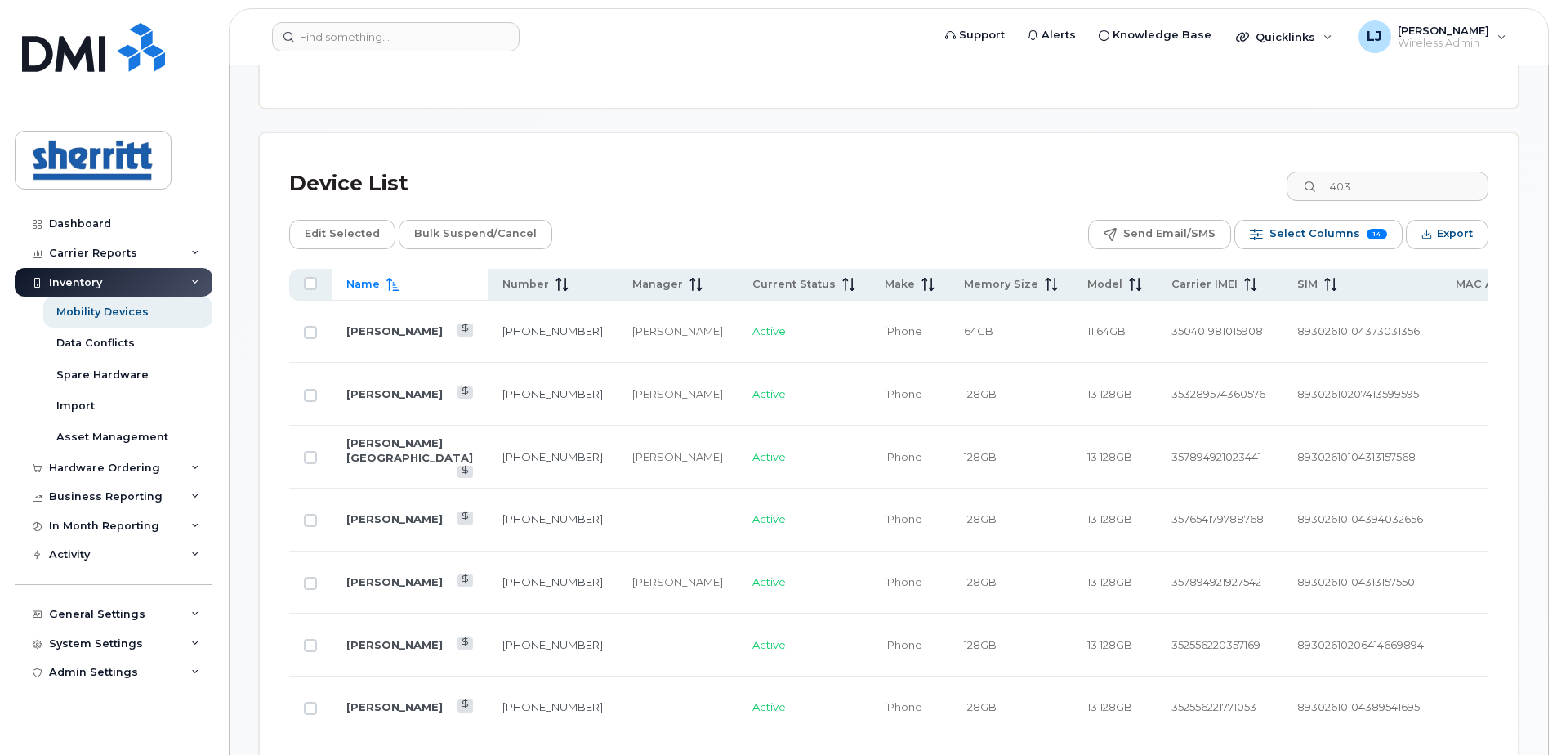
scroll to position [619, 0]
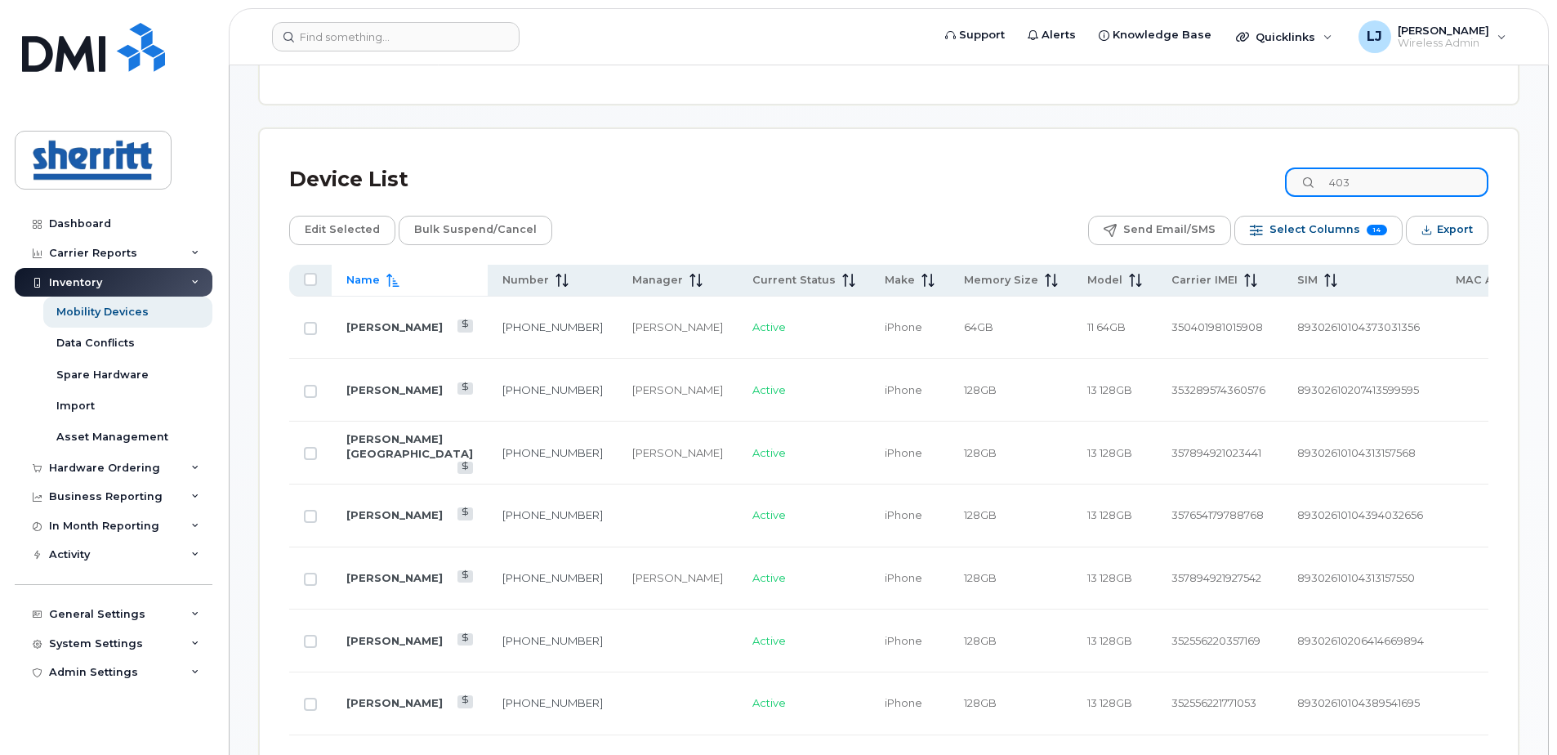
click at [1387, 181] on input "403" at bounding box center [1386, 181] width 203 height 29
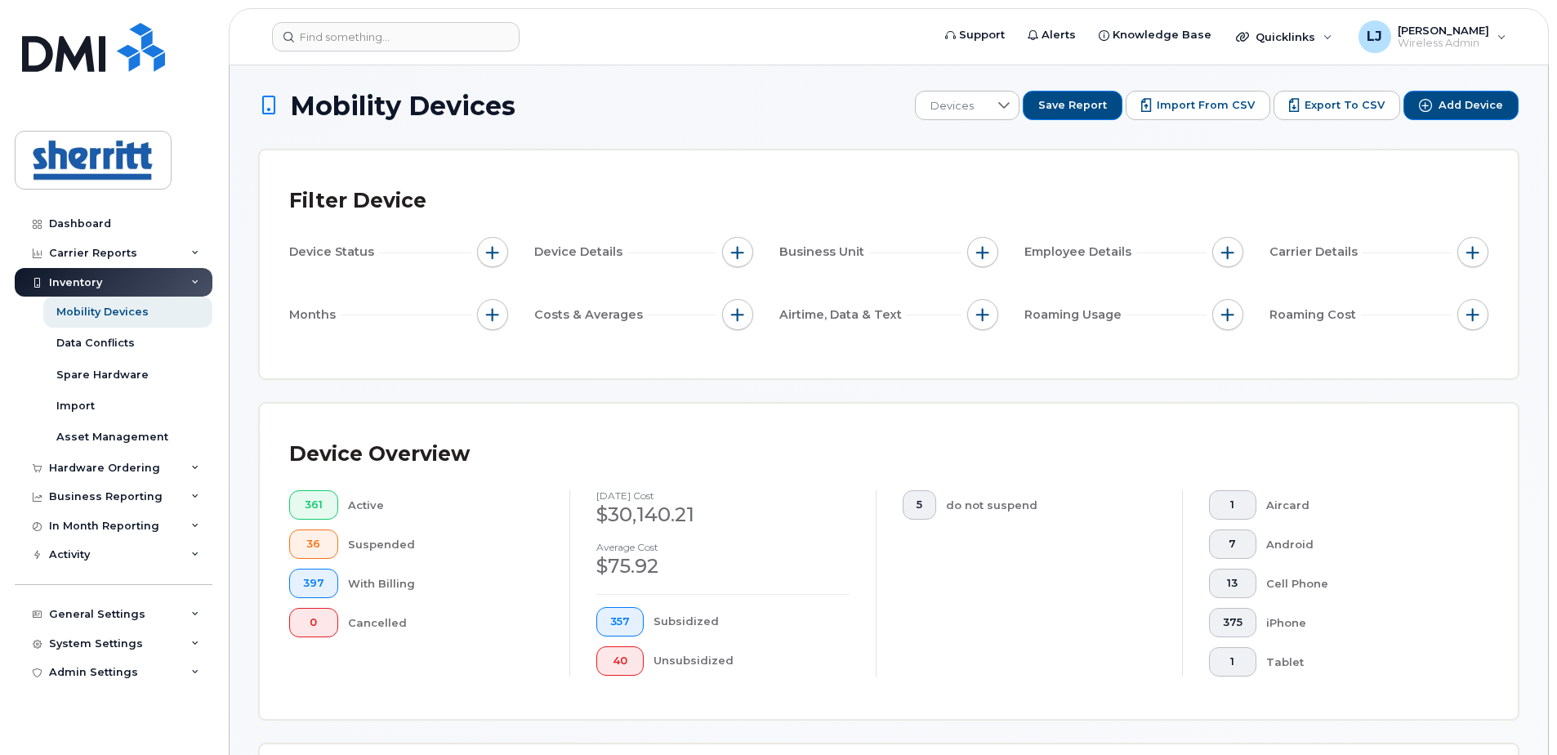
scroll to position [0, 0]
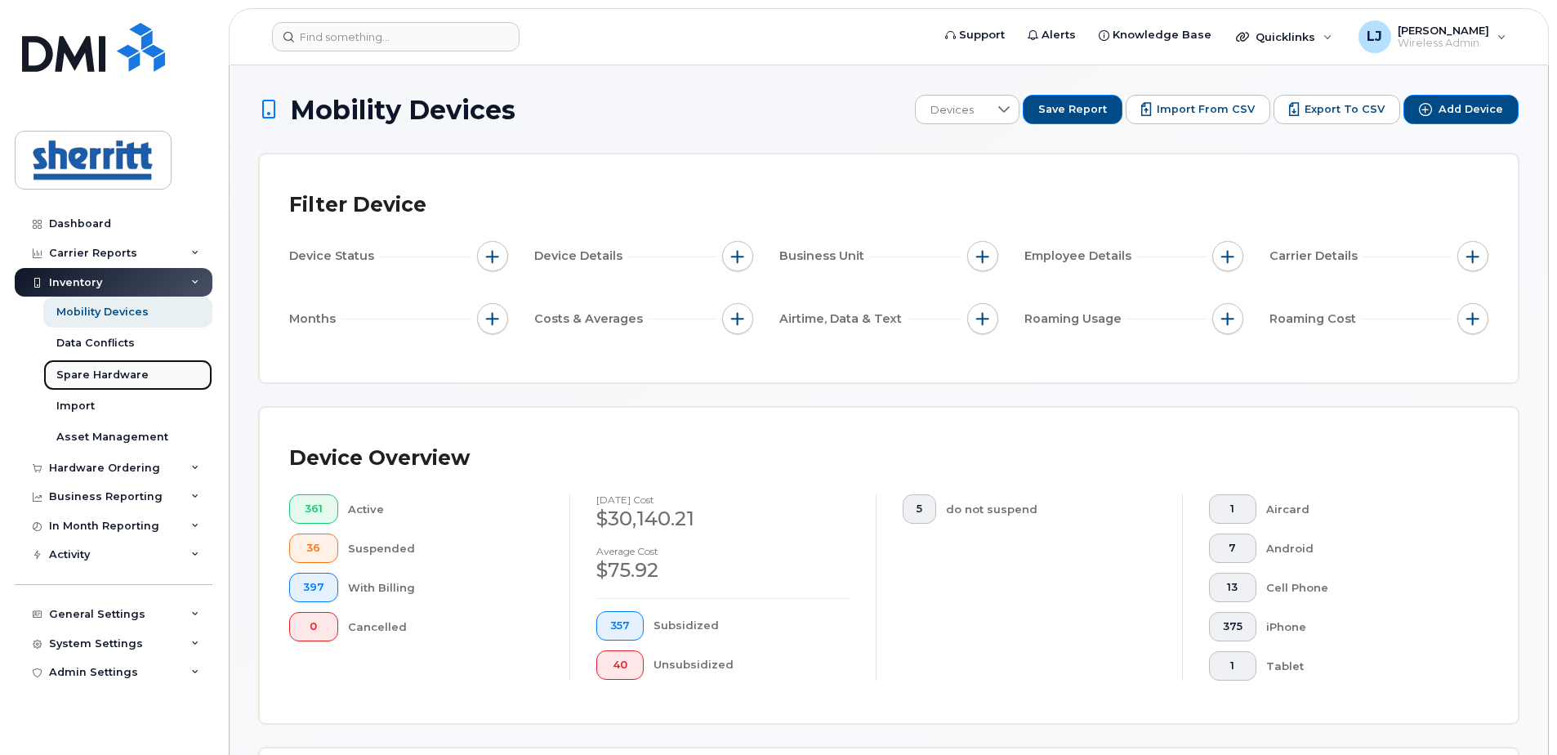
click at [97, 386] on link "Spare Hardware" at bounding box center [127, 374] width 169 height 31
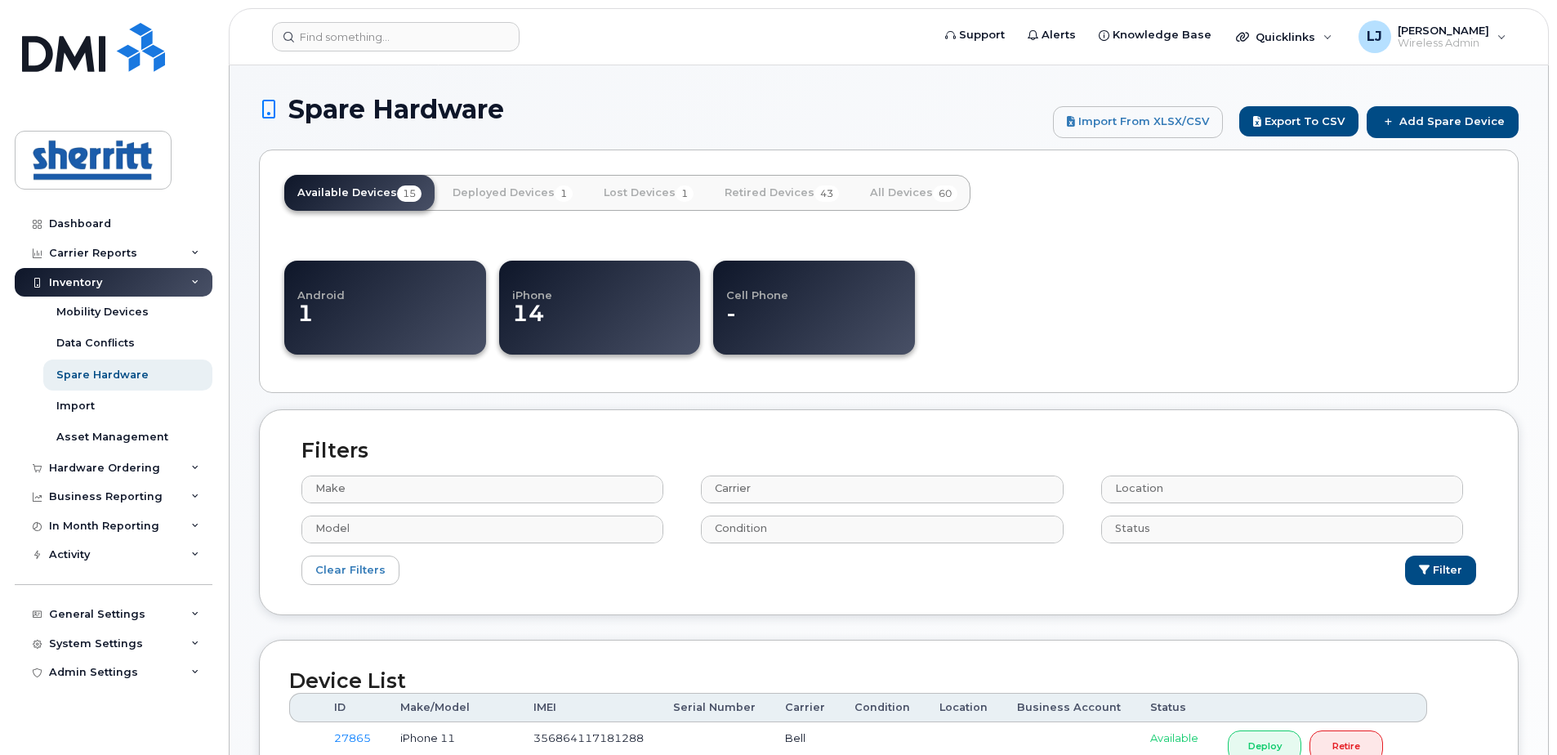
select select
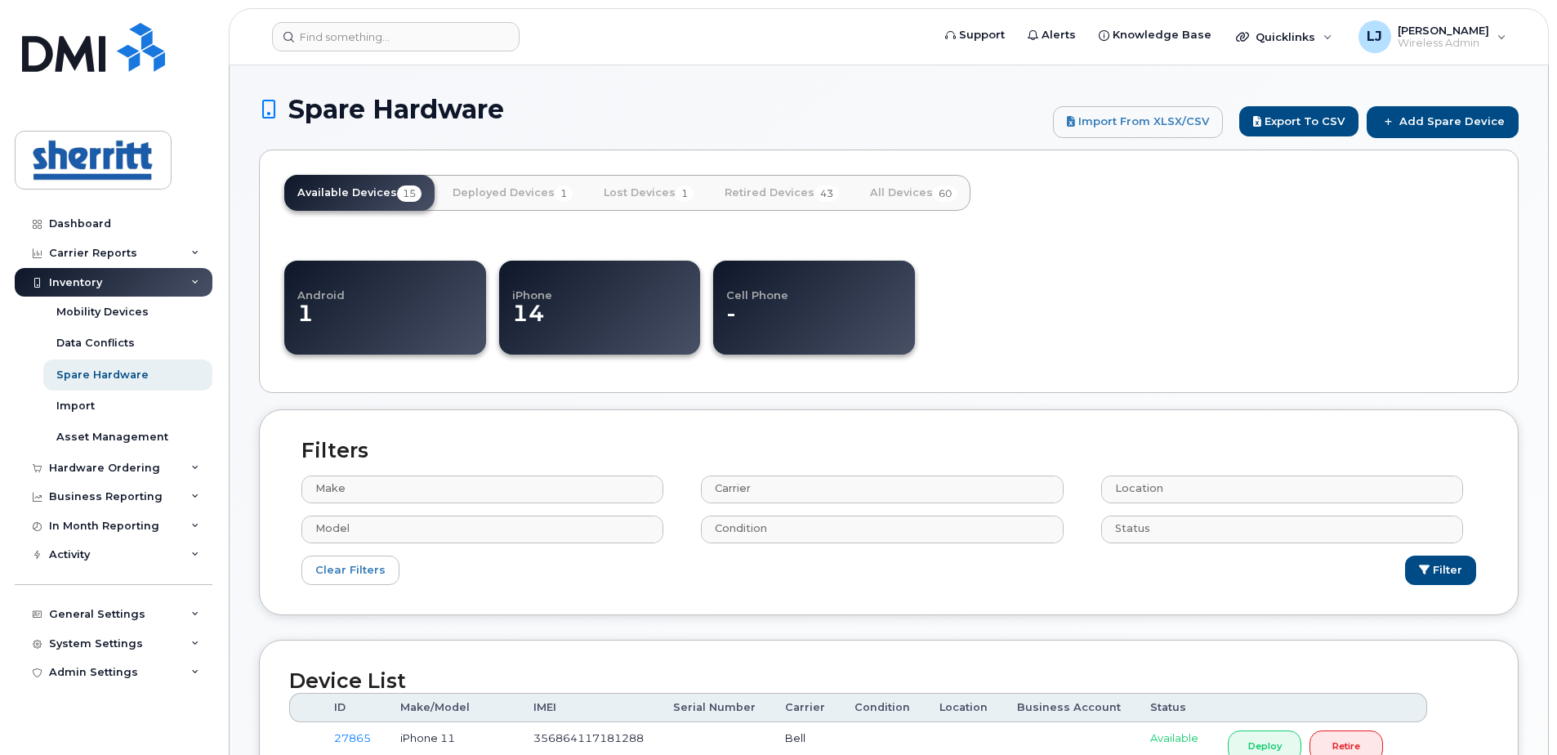
select select
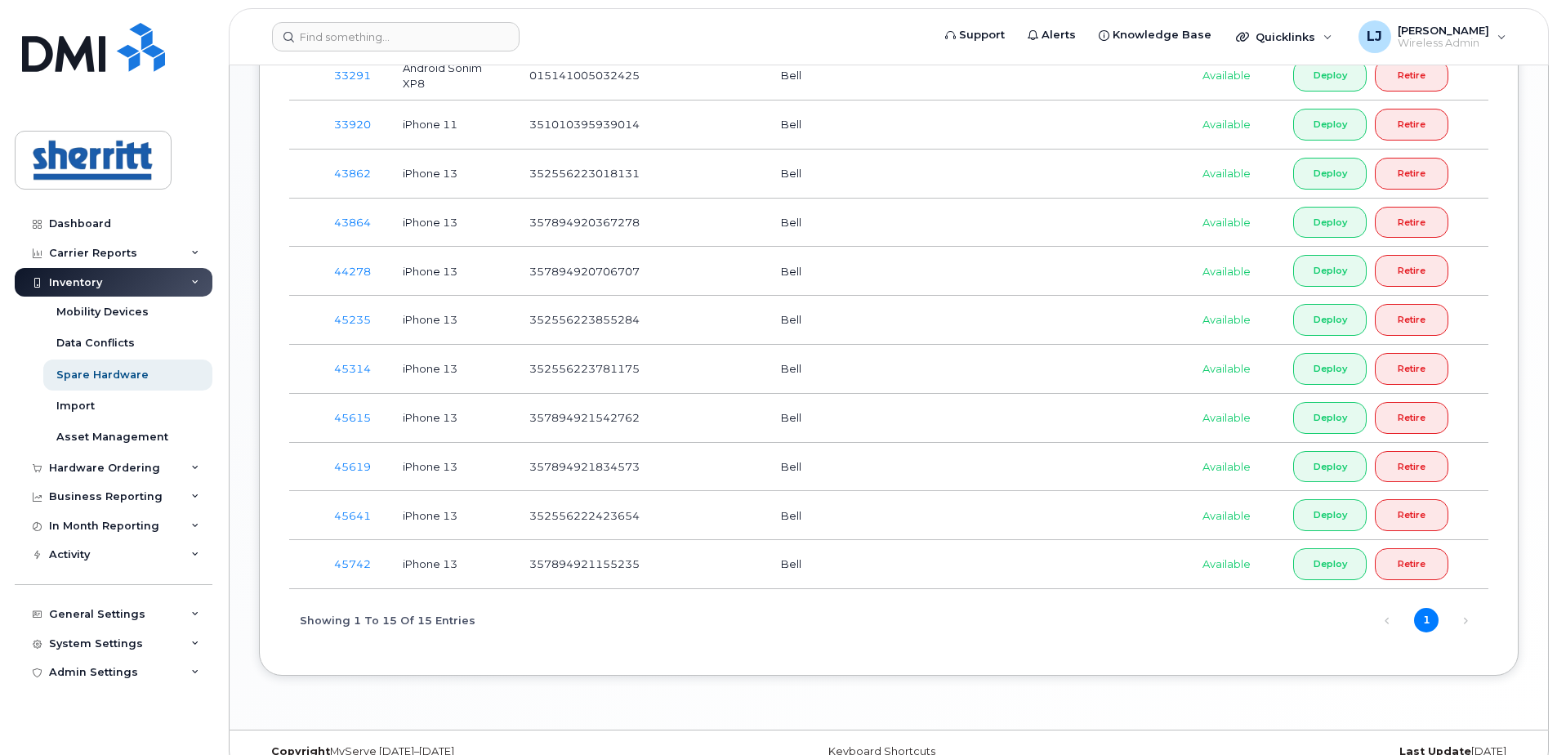
scroll to position [966, 0]
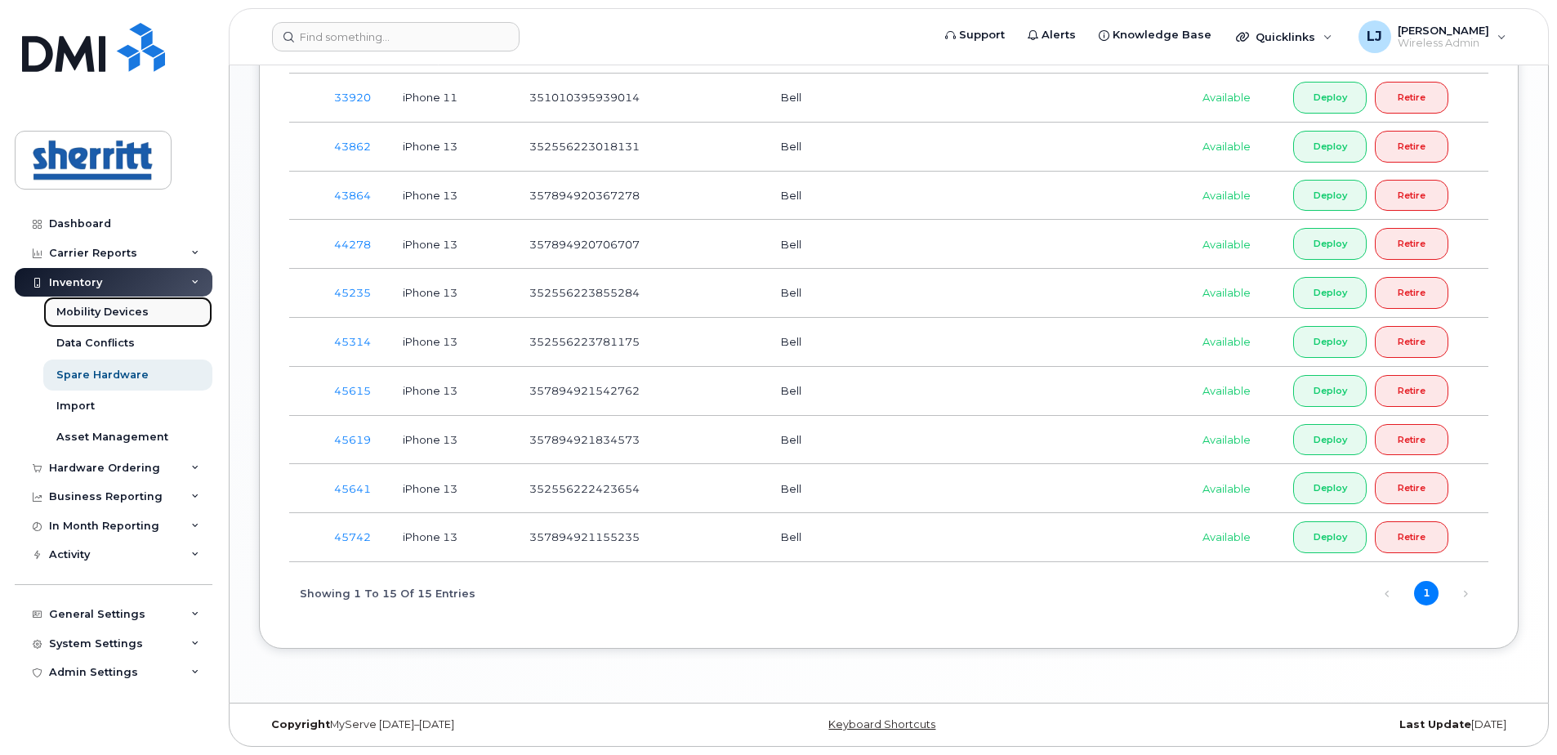
click at [94, 307] on div "Mobility Devices" at bounding box center [102, 312] width 92 height 15
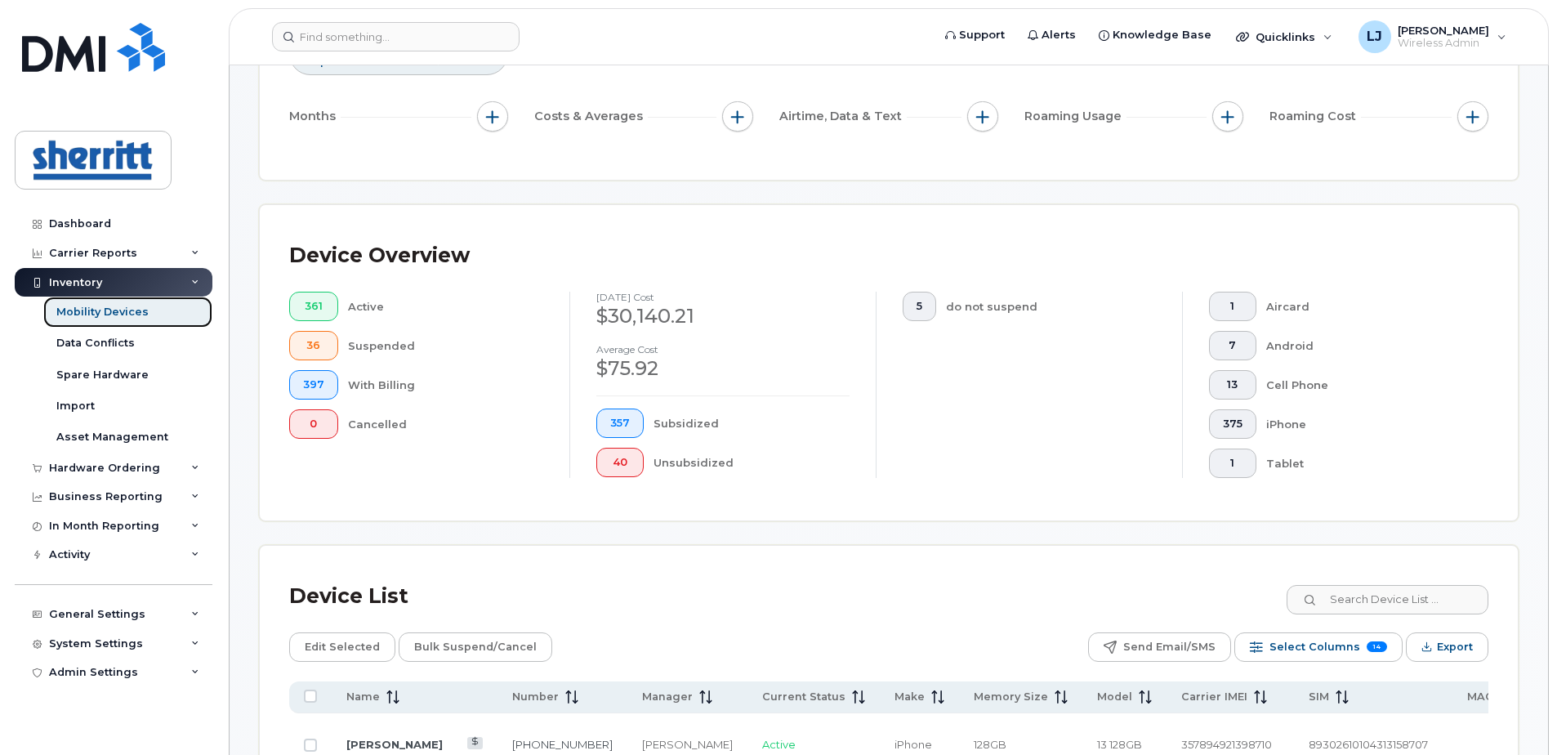
scroll to position [373, 0]
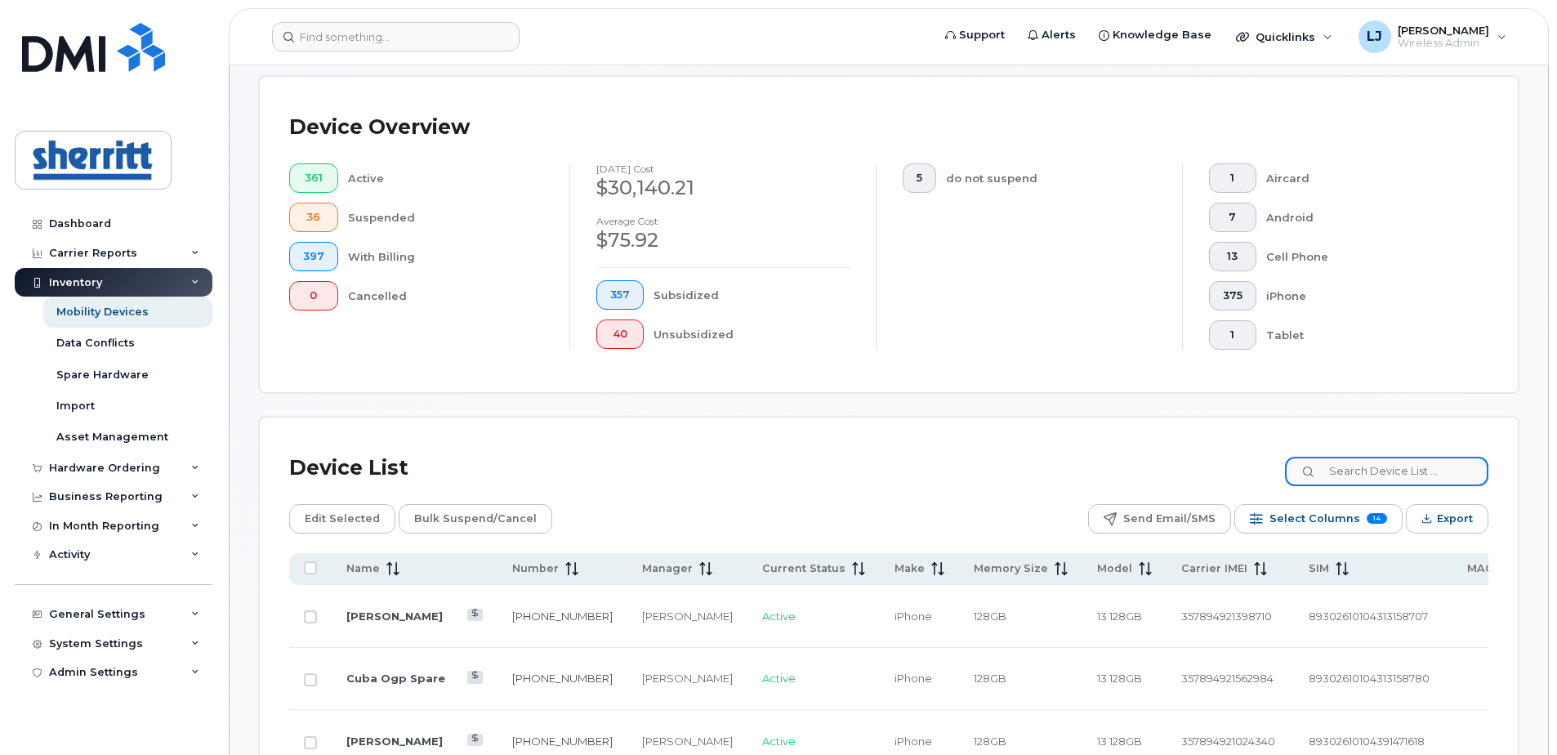
click at [1357, 474] on input at bounding box center [1386, 471] width 203 height 29
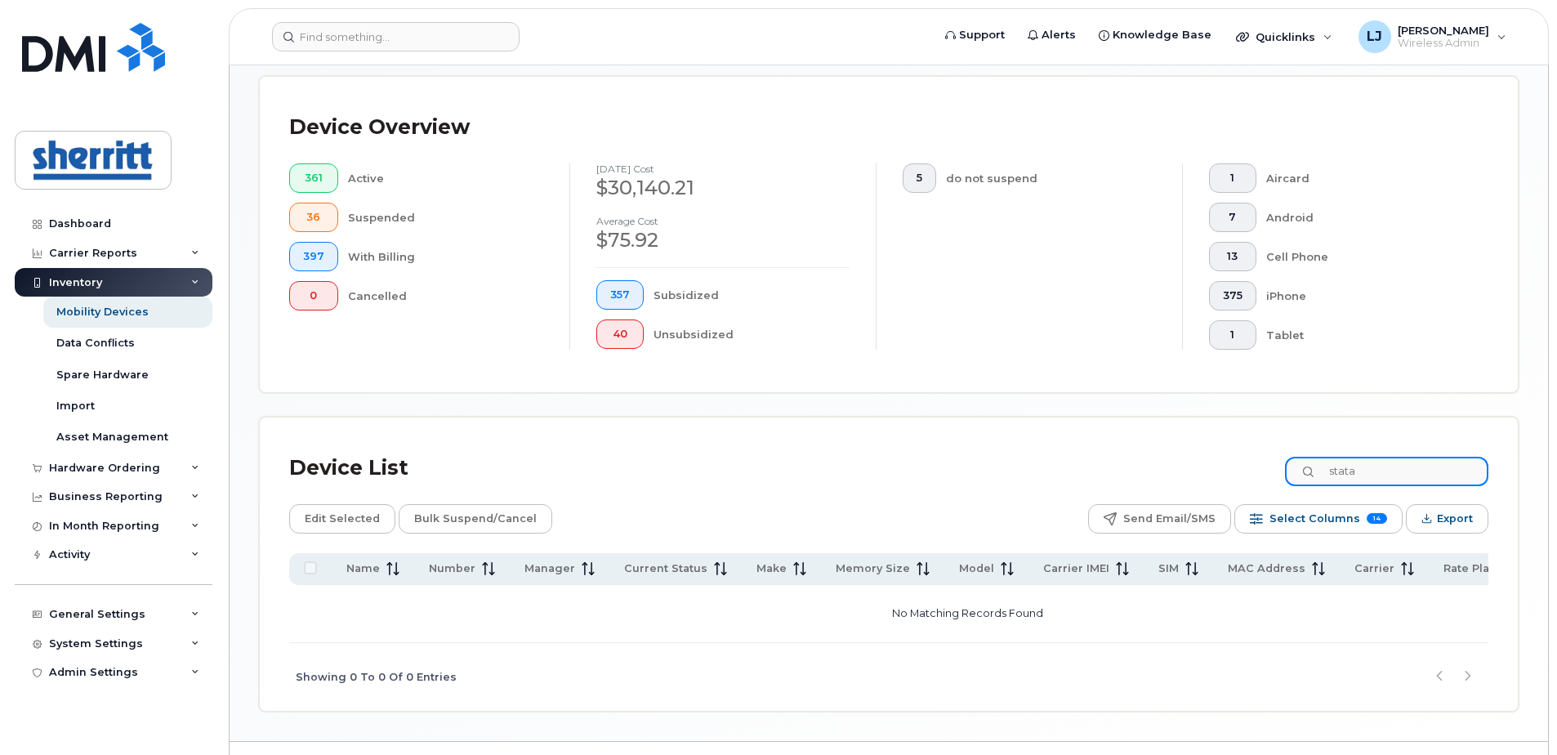
drag, startPoint x: 1388, startPoint y: 468, endPoint x: 1314, endPoint y: 468, distance: 74.3
click at [1314, 468] on input "stata" at bounding box center [1386, 471] width 203 height 29
click at [1376, 471] on input "stata" at bounding box center [1386, 471] width 203 height 29
drag, startPoint x: 1401, startPoint y: 472, endPoint x: 1236, endPoint y: 473, distance: 165.0
click at [1236, 473] on div "Device List stata" at bounding box center [888, 468] width 1199 height 42
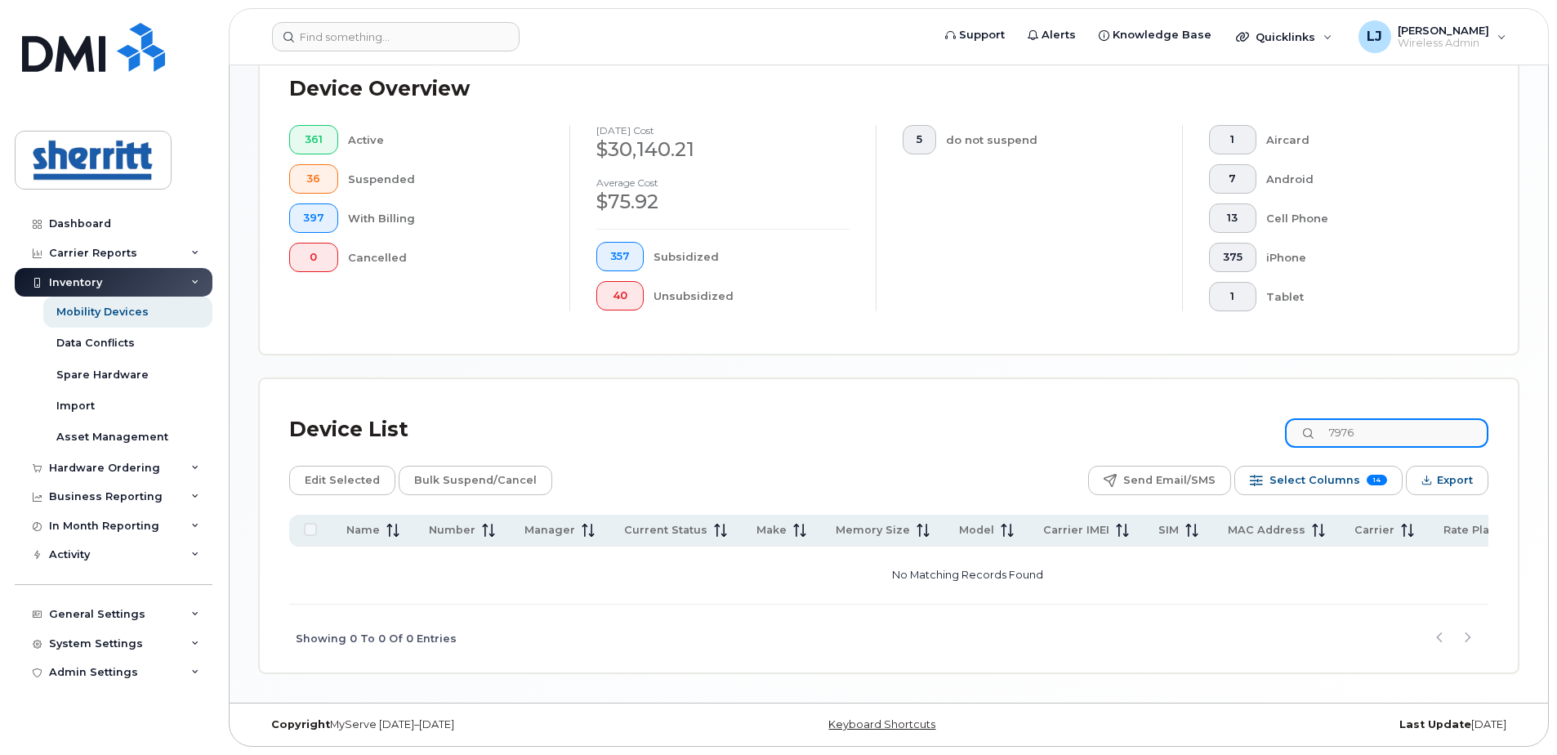
scroll to position [417, 0]
click at [1382, 428] on input "7976" at bounding box center [1386, 432] width 203 height 29
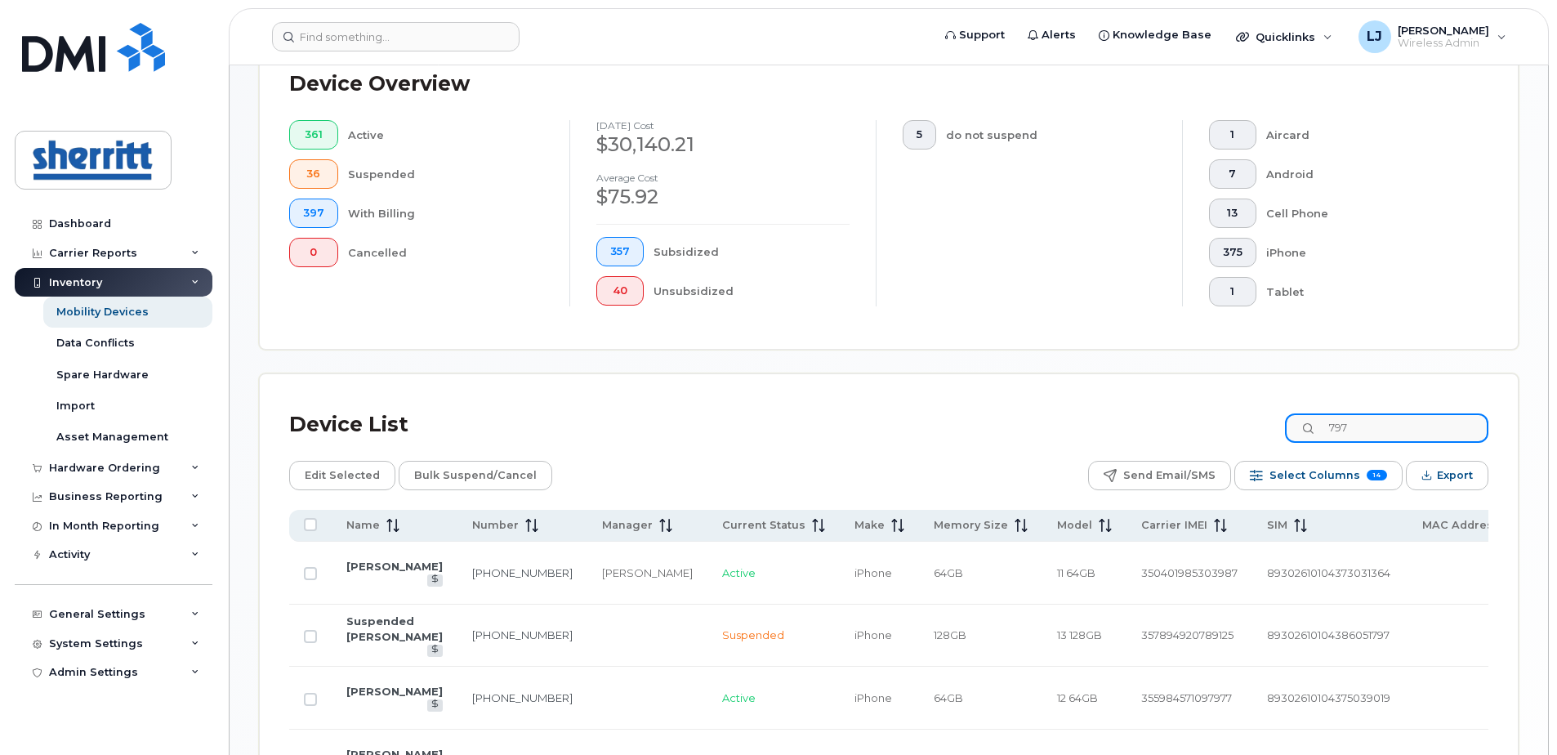
scroll to position [580, 0]
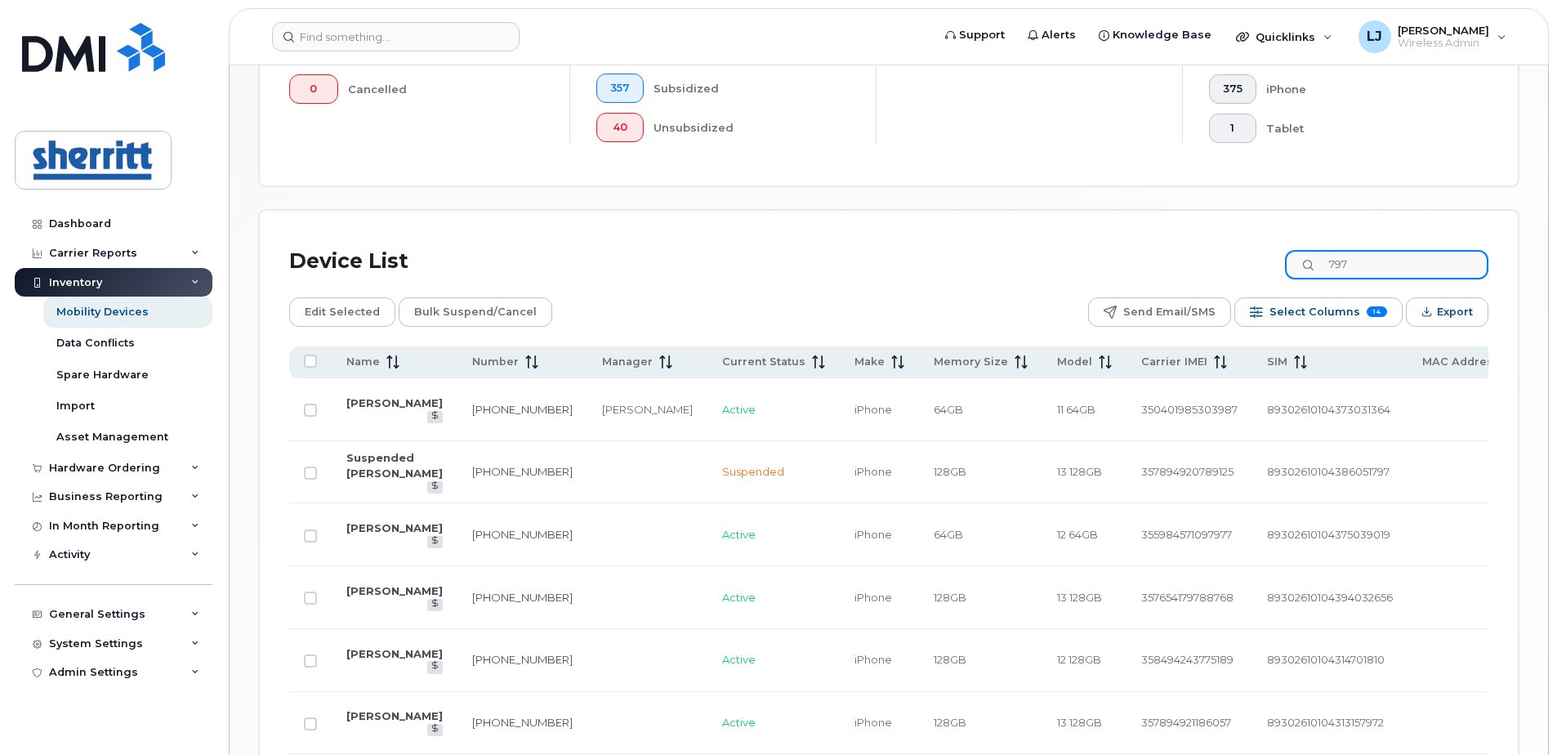
drag, startPoint x: 1385, startPoint y: 259, endPoint x: 1236, endPoint y: 258, distance: 148.7
click at [1236, 258] on div "Device List 797" at bounding box center [888, 261] width 1199 height 42
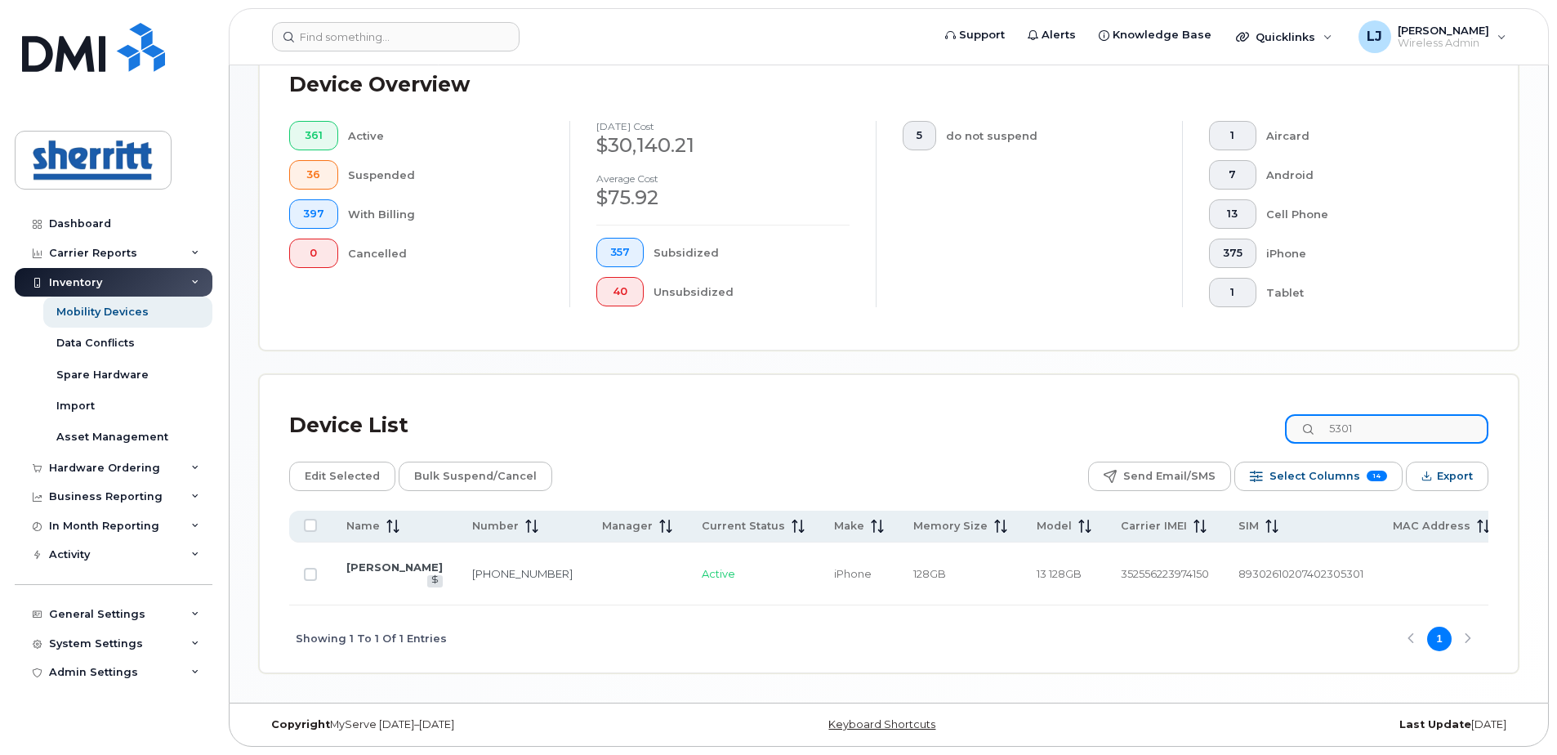
drag, startPoint x: 1398, startPoint y: 422, endPoint x: 1295, endPoint y: 427, distance: 103.1
click at [1295, 427] on div "Device List 5301" at bounding box center [888, 425] width 1199 height 42
drag, startPoint x: 1385, startPoint y: 426, endPoint x: 1298, endPoint y: 426, distance: 87.4
click at [1298, 426] on div "Device List juan" at bounding box center [888, 425] width 1199 height 42
type input "lynn"
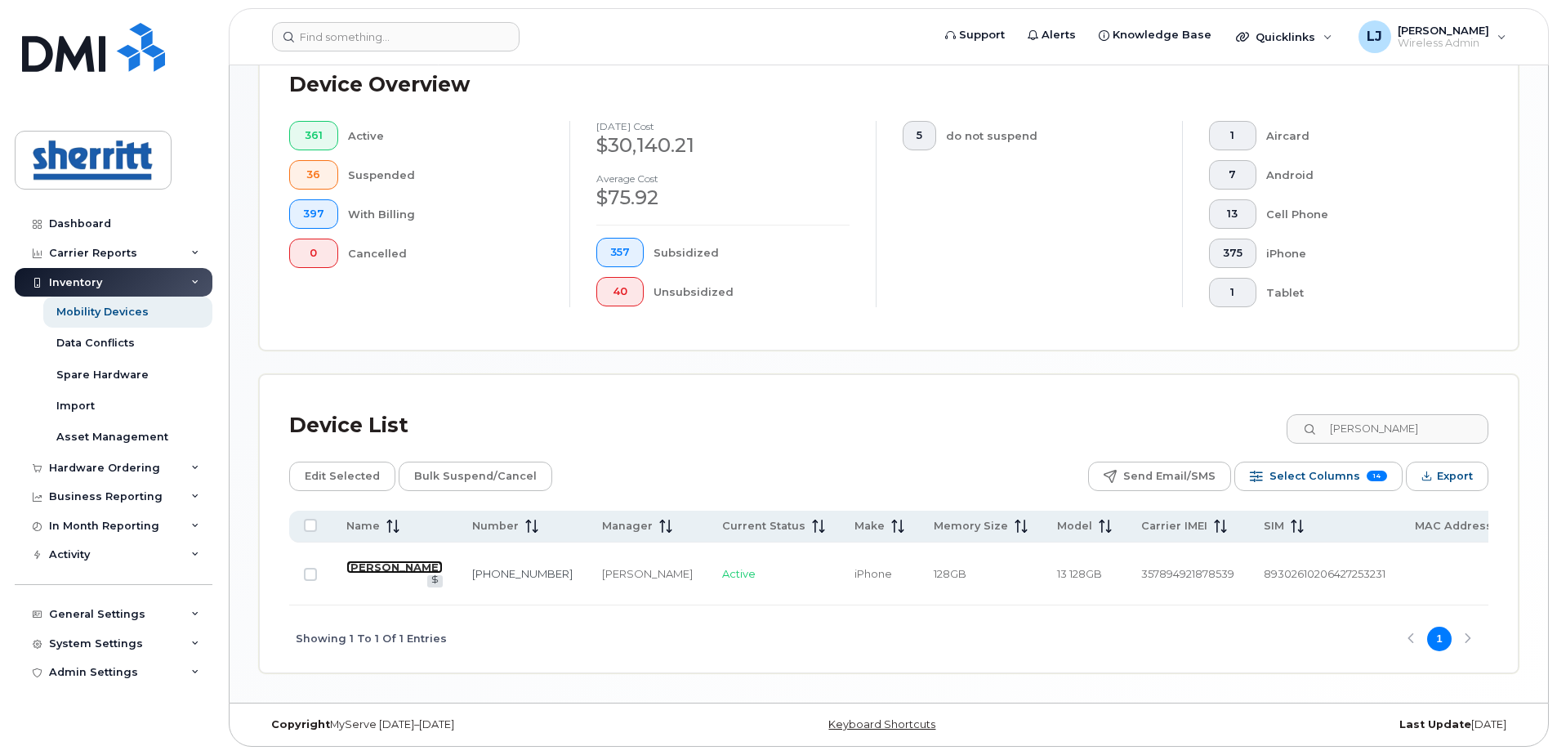
click at [366, 560] on link "[PERSON_NAME]" at bounding box center [394, 566] width 96 height 13
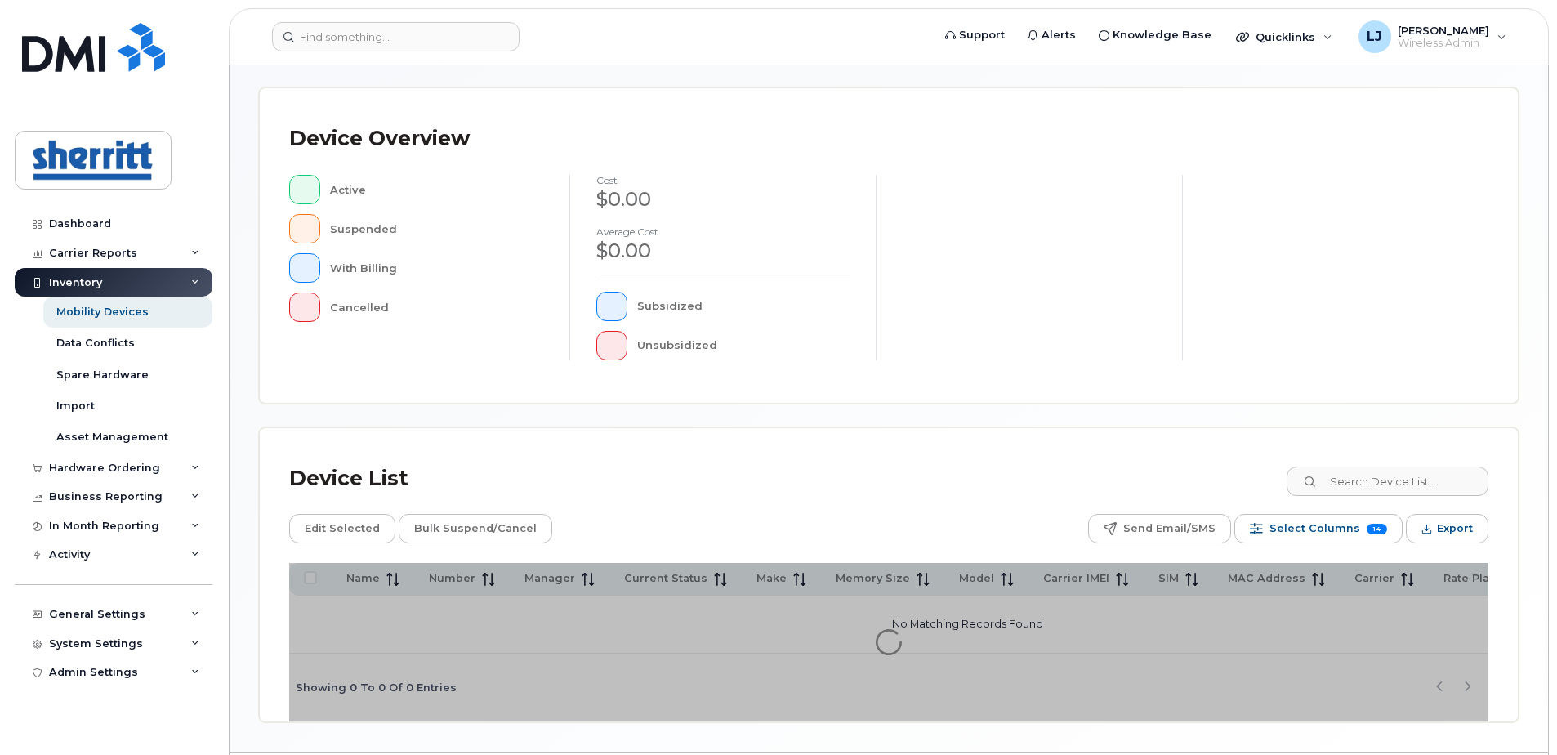
scroll to position [327, 0]
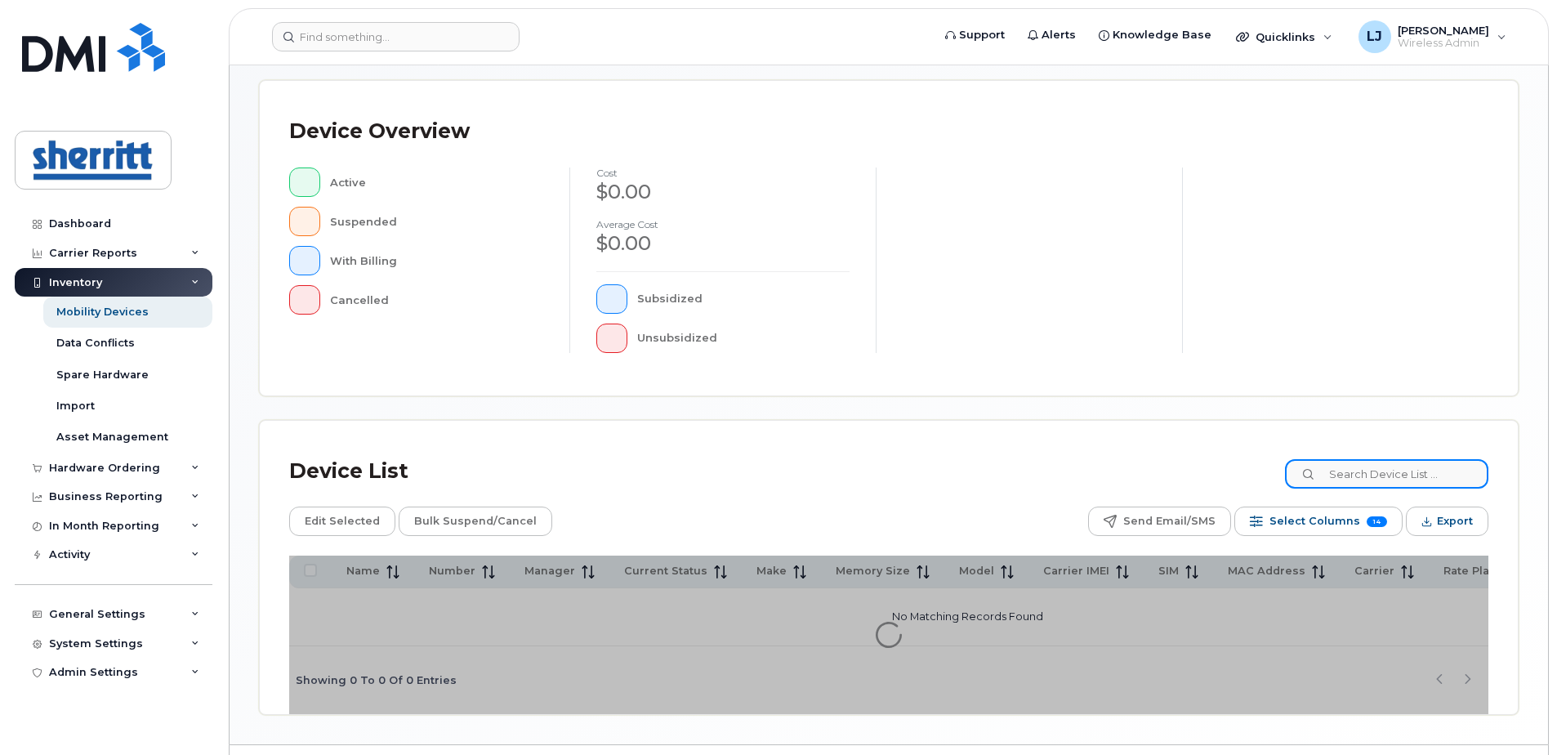
click at [1363, 477] on input at bounding box center [1386, 473] width 203 height 29
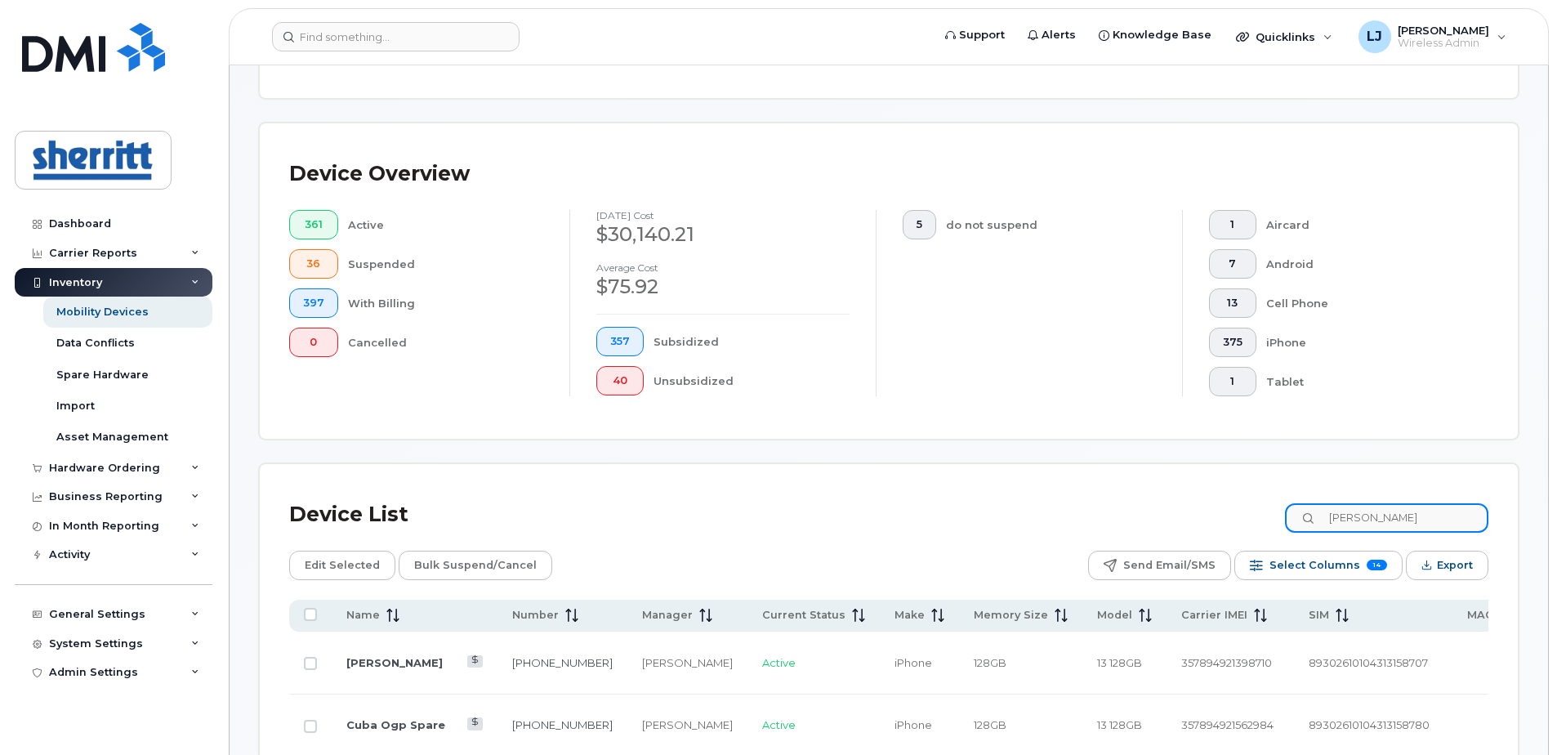
scroll to position [369, 0]
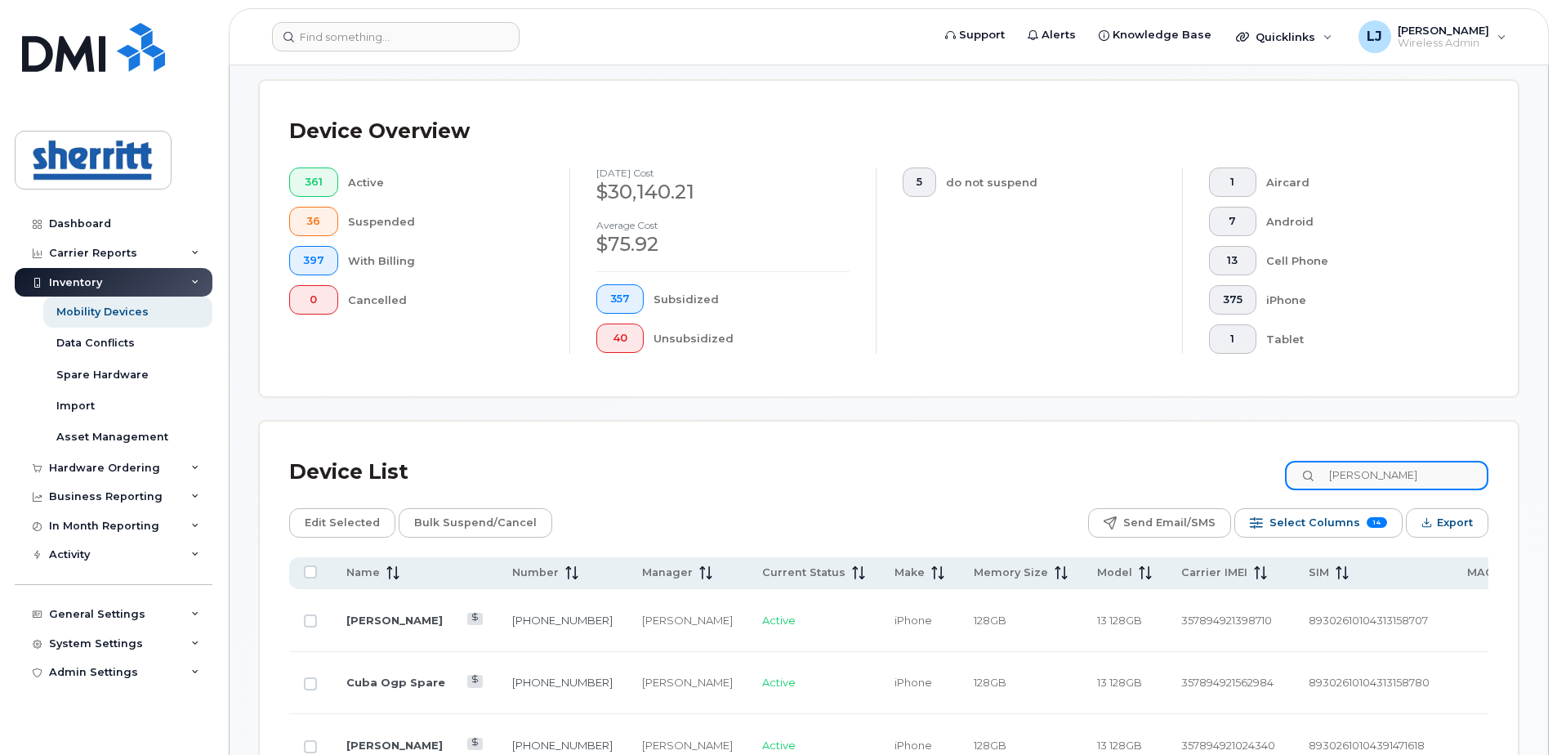
type input "[PERSON_NAME]"
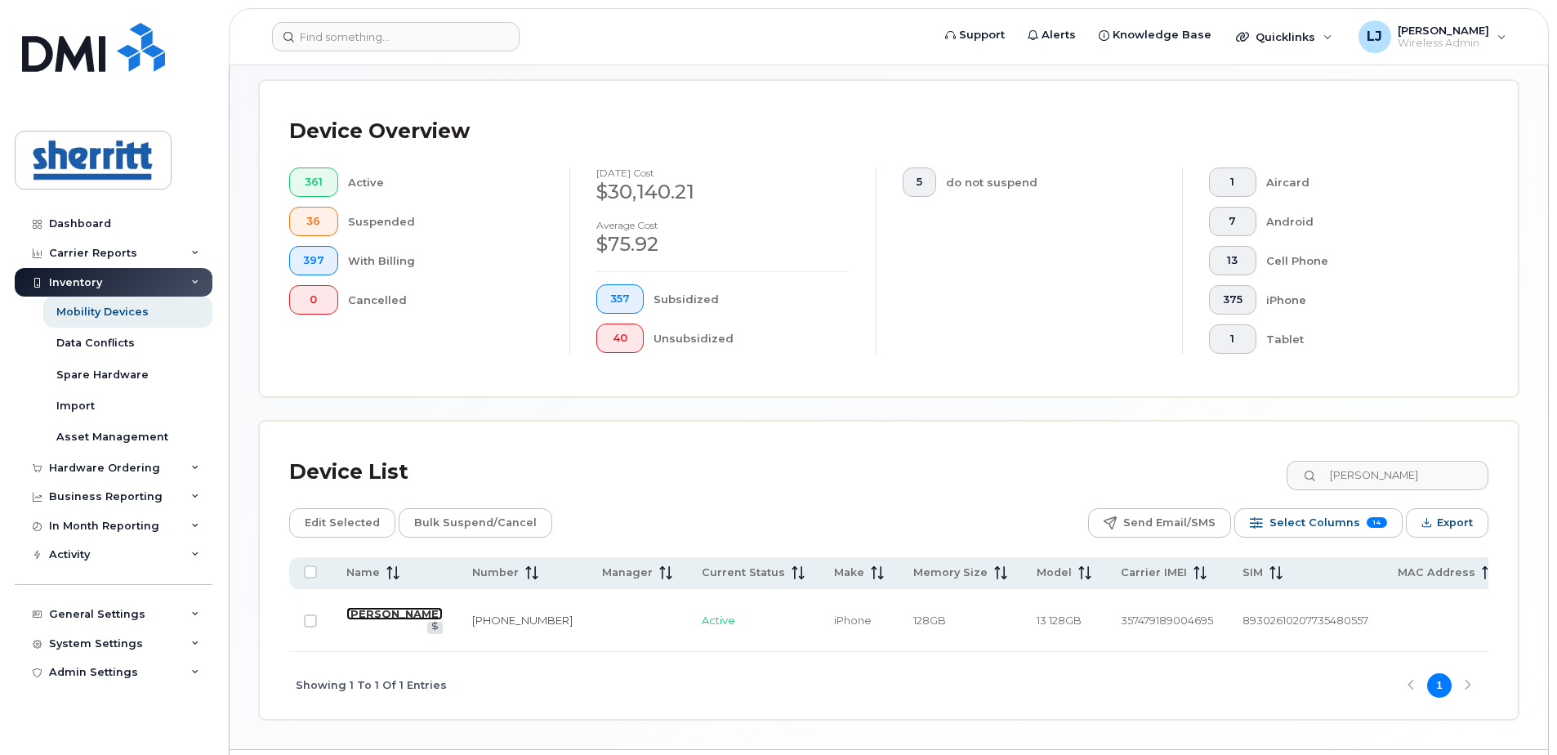
click at [350, 610] on link "[PERSON_NAME]" at bounding box center [394, 613] width 96 height 13
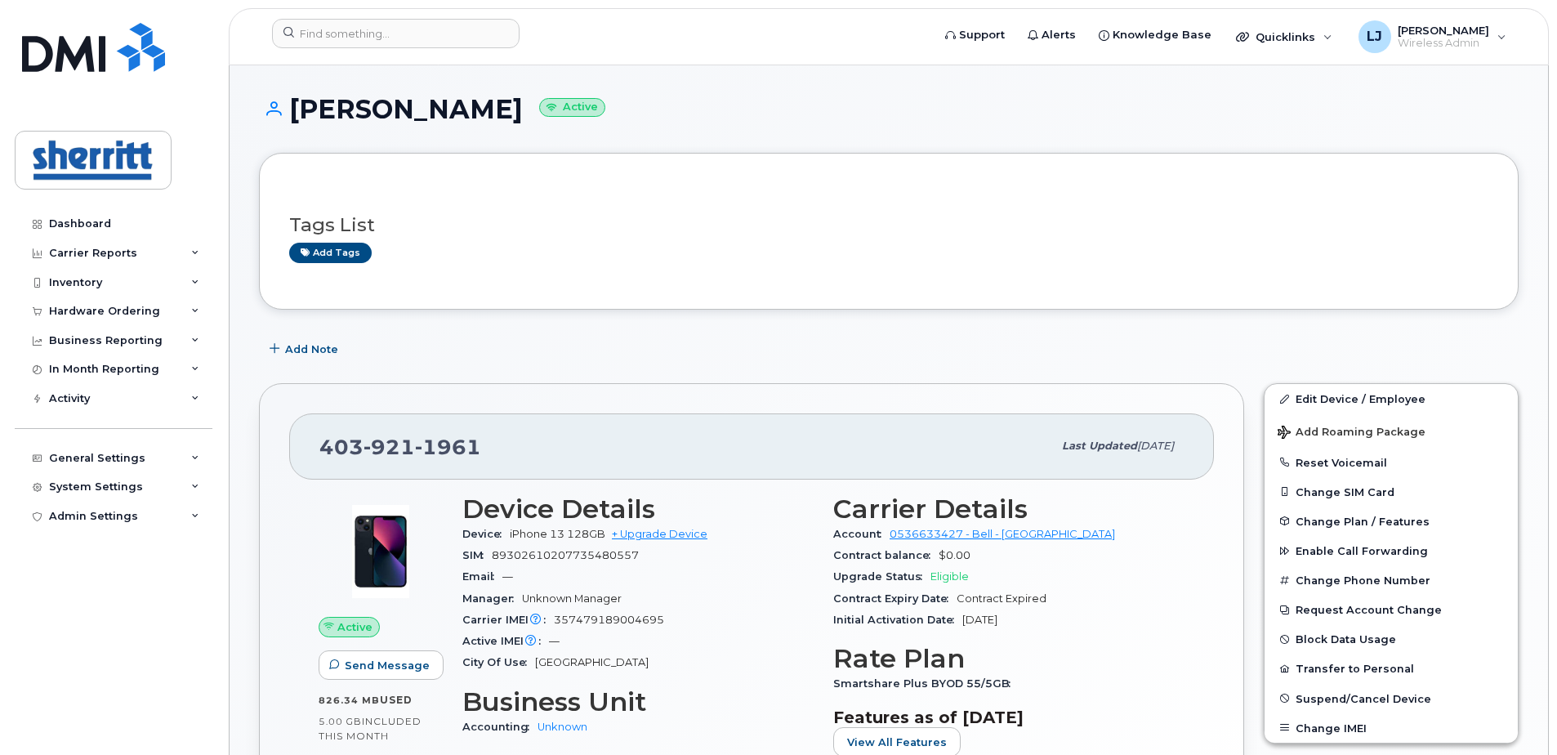
scroll to position [245, 0]
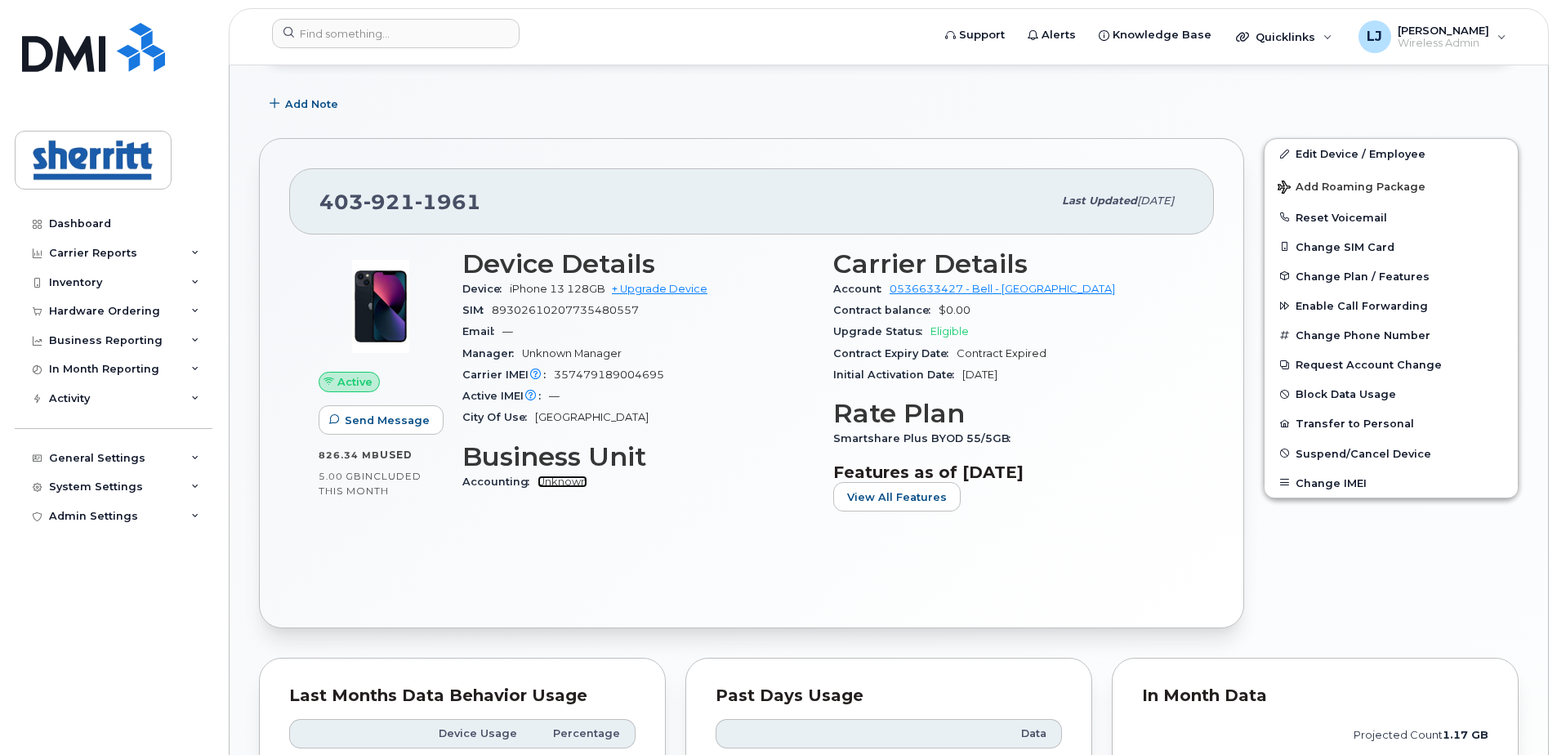
click at [565, 480] on link "Unknown" at bounding box center [563, 481] width 50 height 12
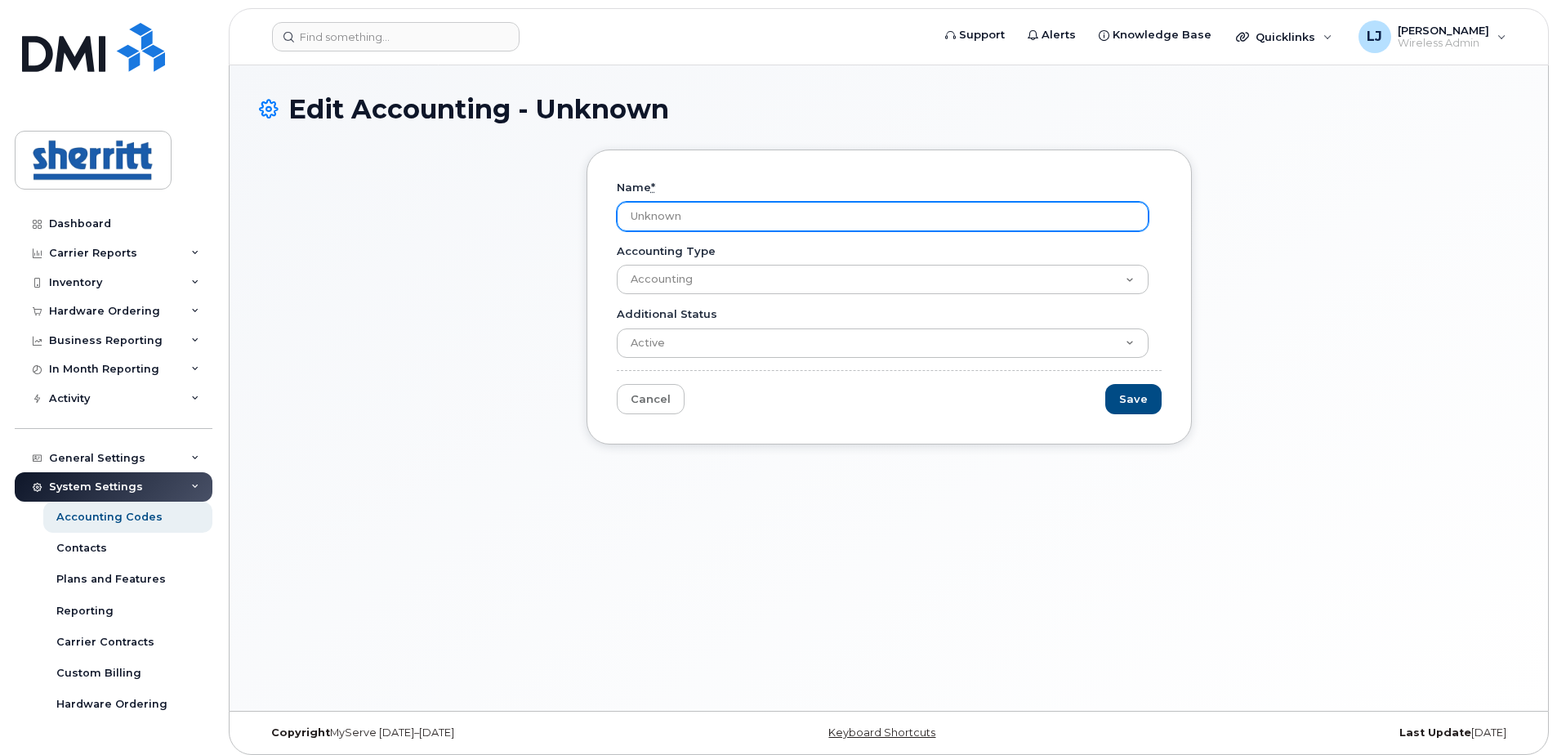
click at [713, 217] on input "Unknown" at bounding box center [883, 216] width 532 height 29
drag, startPoint x: 736, startPoint y: 216, endPoint x: 584, endPoint y: 217, distance: 151.9
click at [584, 217] on div "Name * Unknown Accounting Type Accounting Additional Status Active Suspended Ca…" at bounding box center [889, 308] width 630 height 319
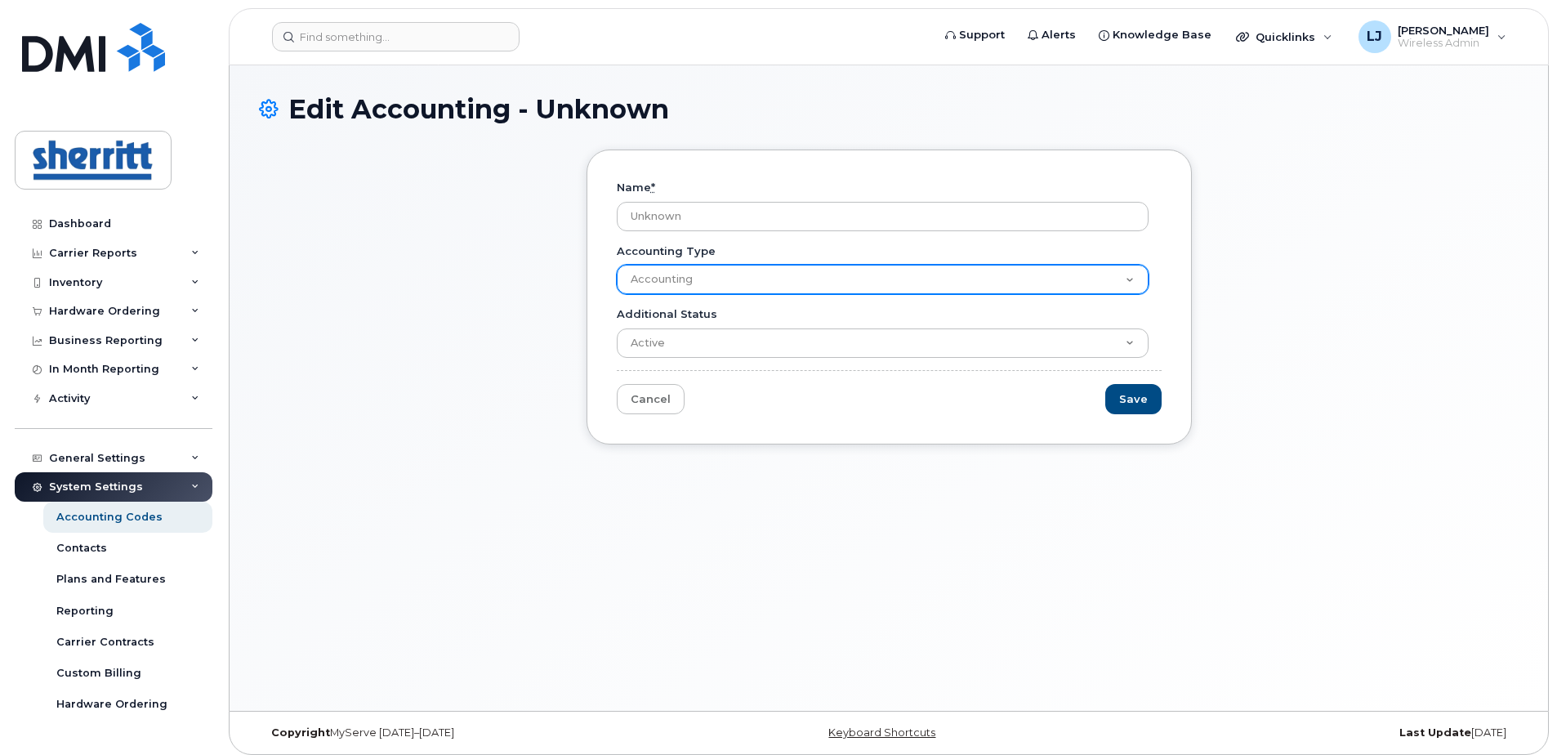
click at [730, 274] on select "Accounting" at bounding box center [883, 279] width 532 height 29
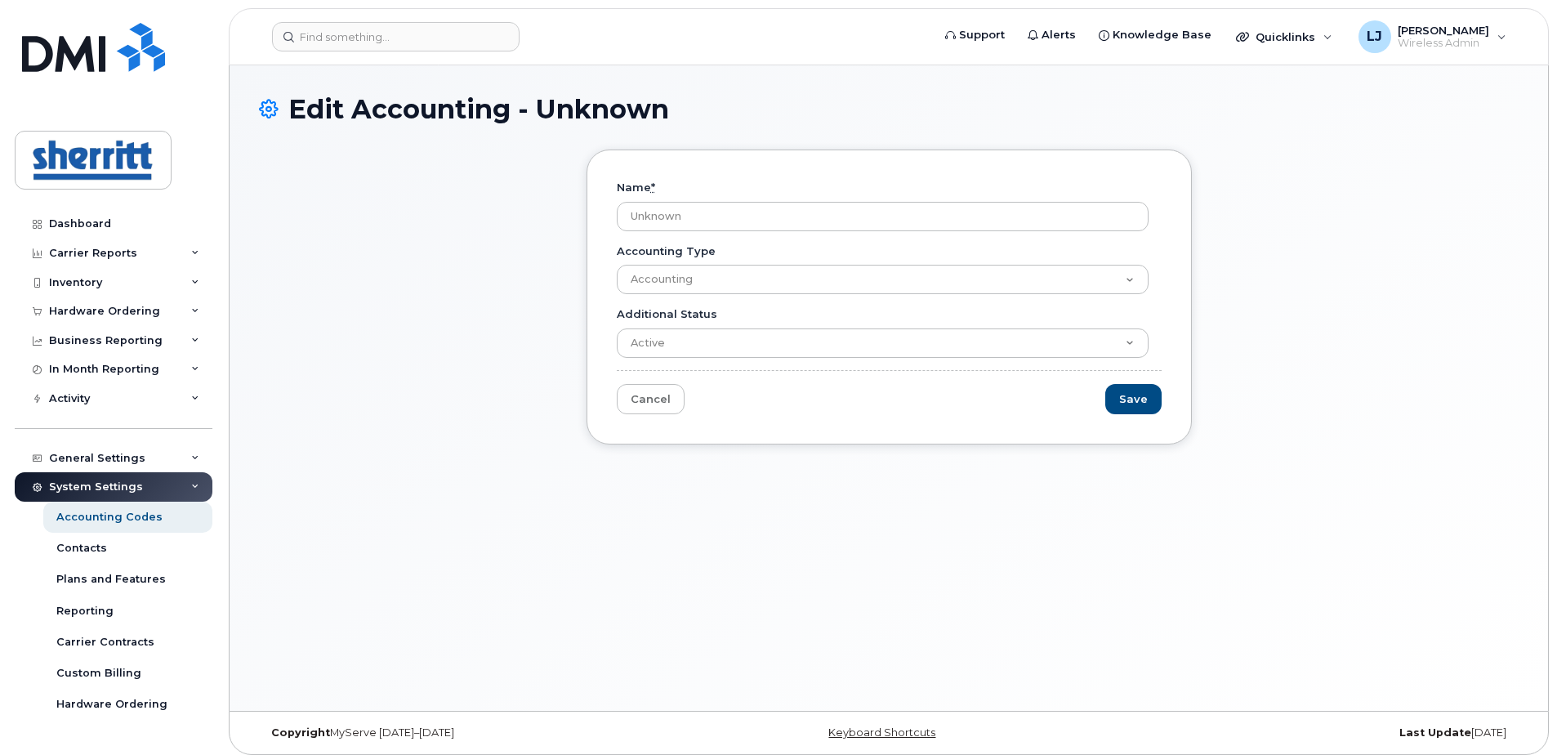
click at [499, 270] on div "Name * Unknown Accounting Type Accounting Additional Status Active Suspended Ca…" at bounding box center [889, 308] width 1260 height 319
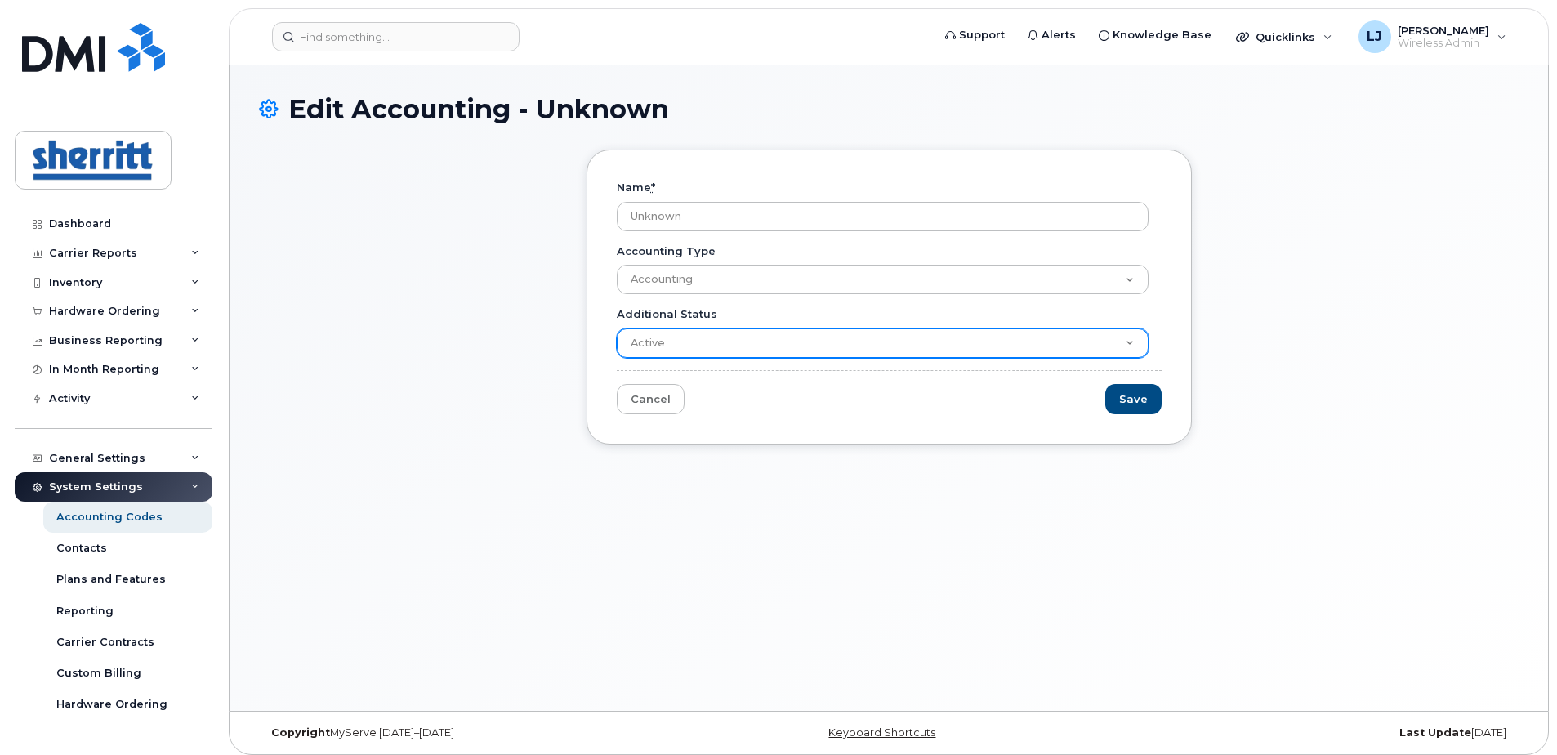
click at [660, 340] on select "Active Suspended Cancelled Closed" at bounding box center [883, 342] width 532 height 29
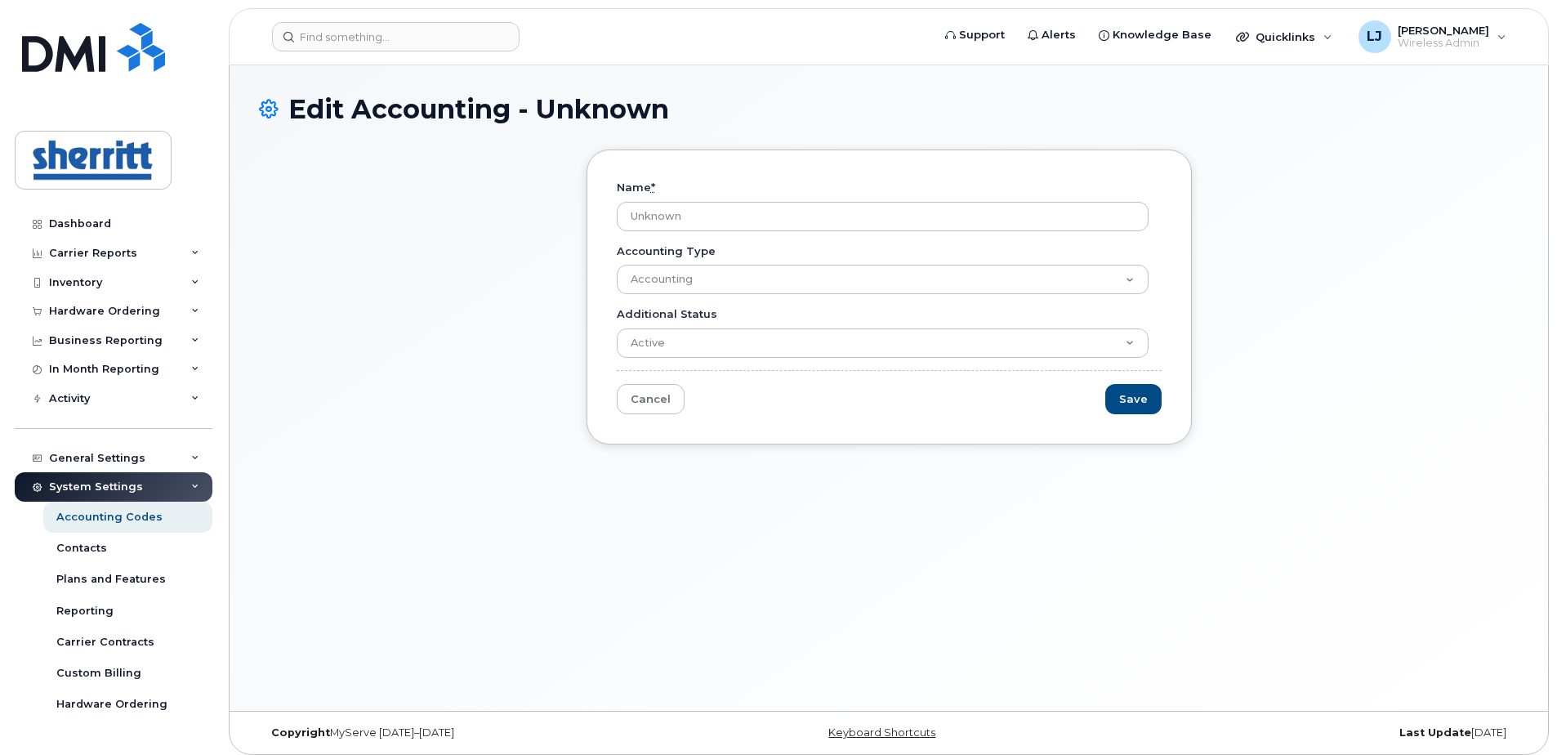
click at [492, 301] on div "Name * Unknown Accounting Type Accounting Additional Status Active Suspended Ca…" at bounding box center [889, 308] width 1260 height 319
click at [648, 395] on link "Cancel" at bounding box center [651, 399] width 68 height 30
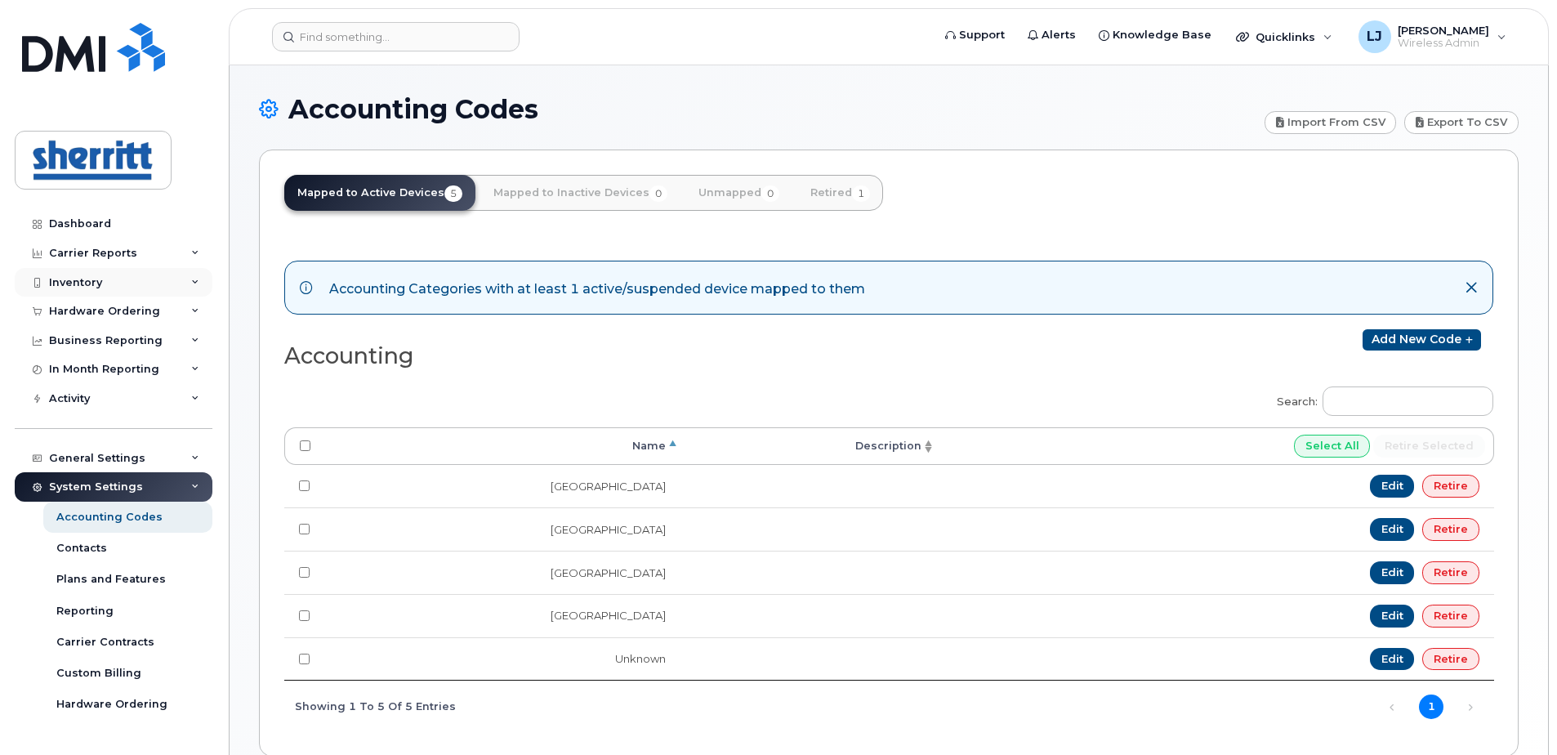
click at [82, 283] on div "Inventory" at bounding box center [75, 282] width 53 height 13
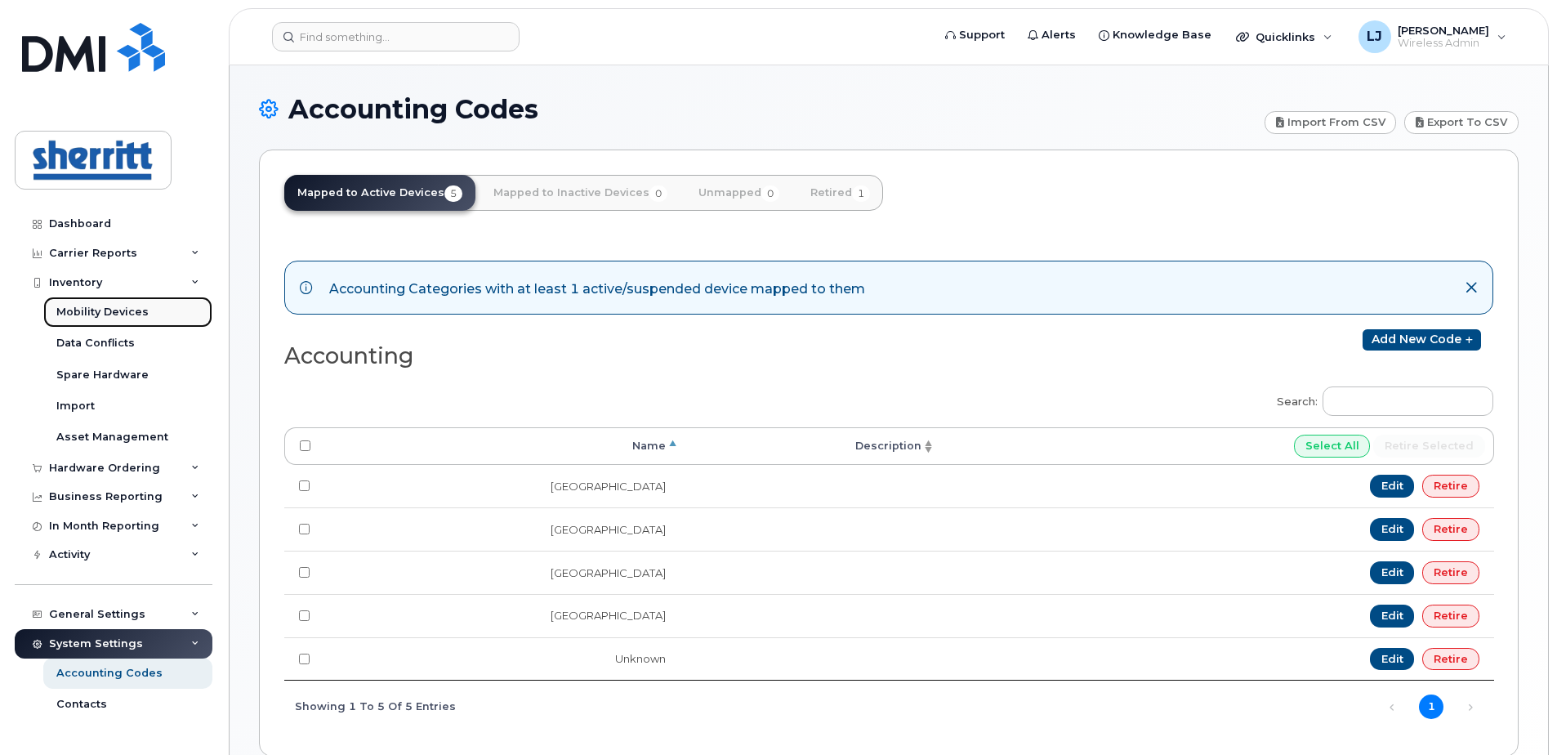
click at [87, 306] on div "Mobility Devices" at bounding box center [102, 312] width 92 height 15
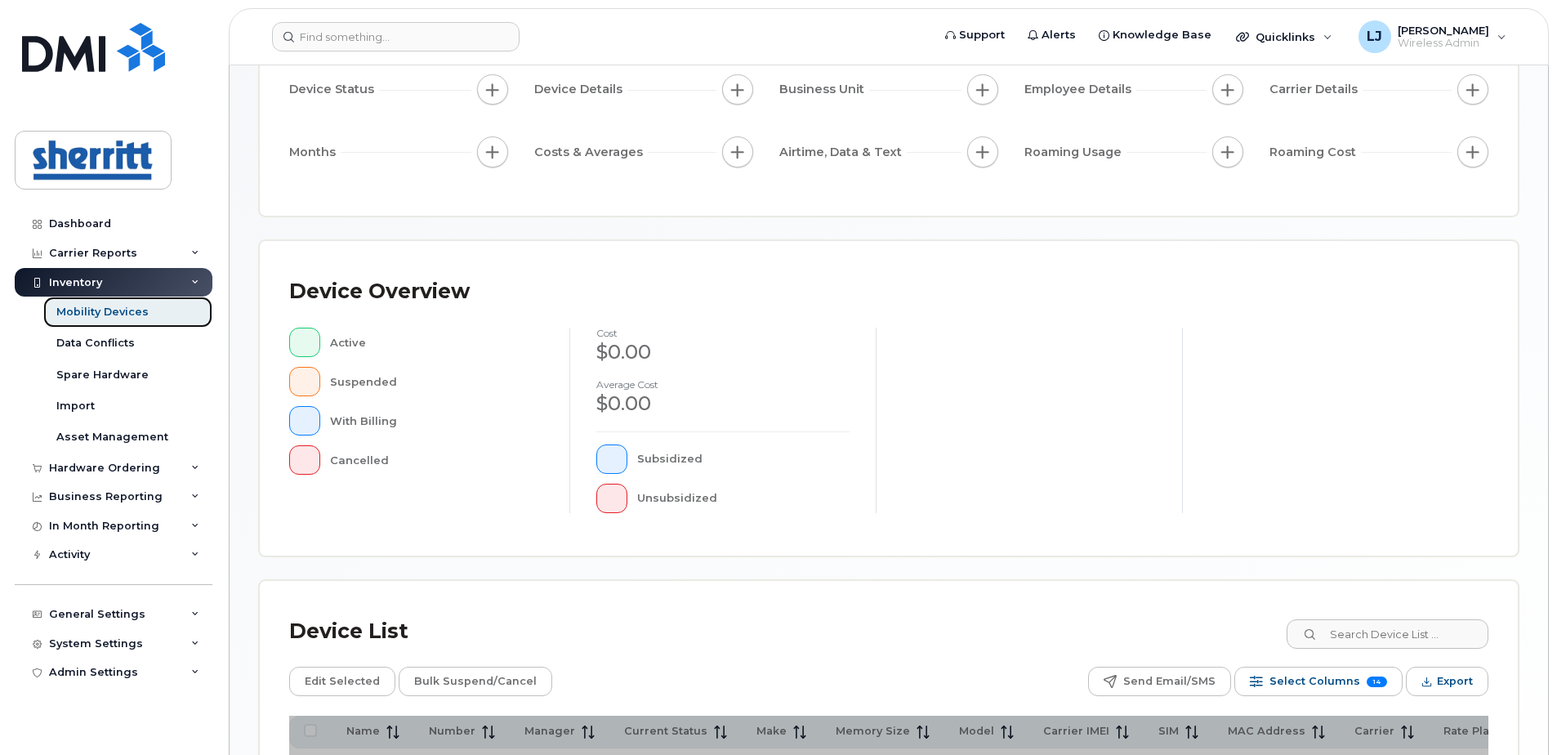
scroll to position [245, 0]
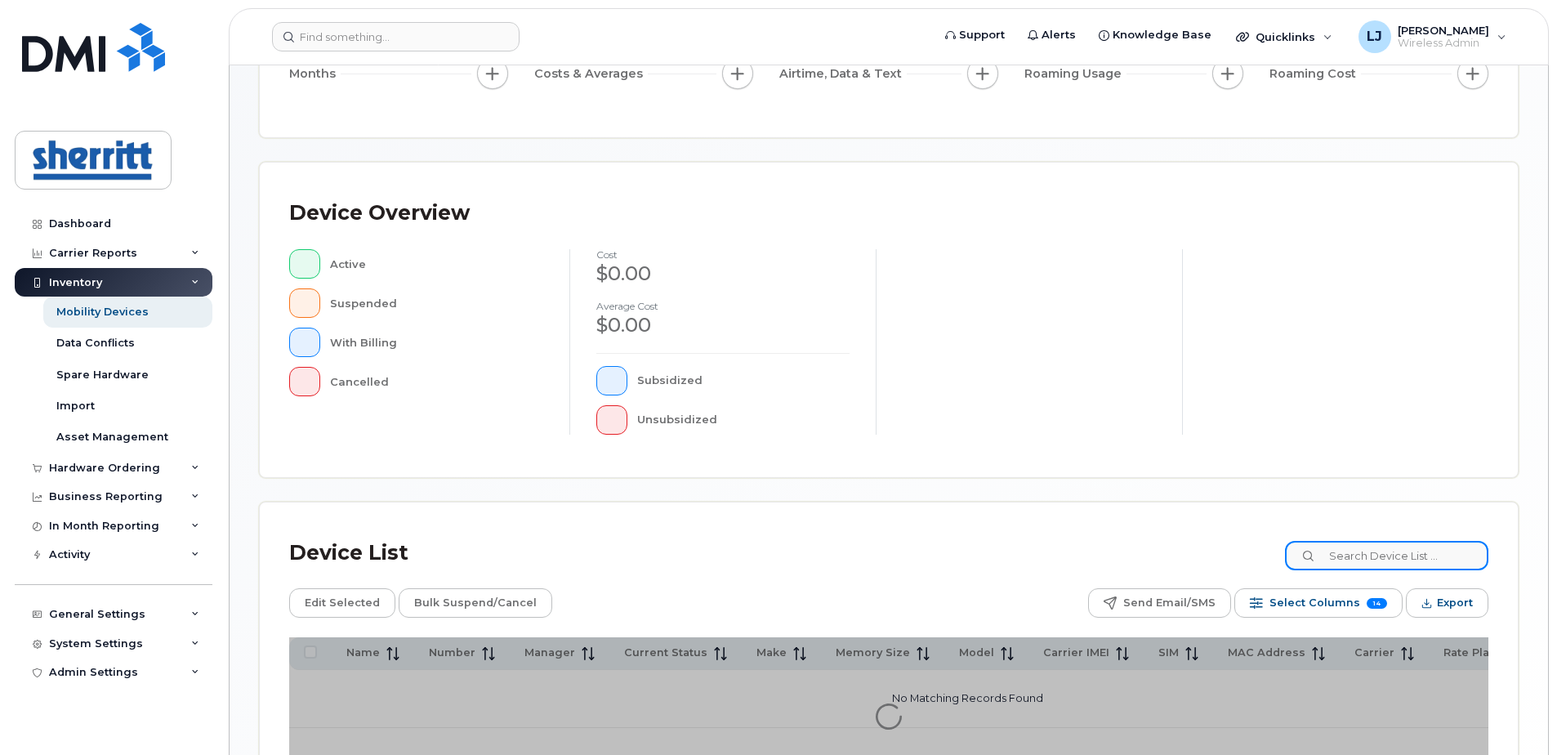
click at [1367, 554] on input at bounding box center [1386, 555] width 203 height 29
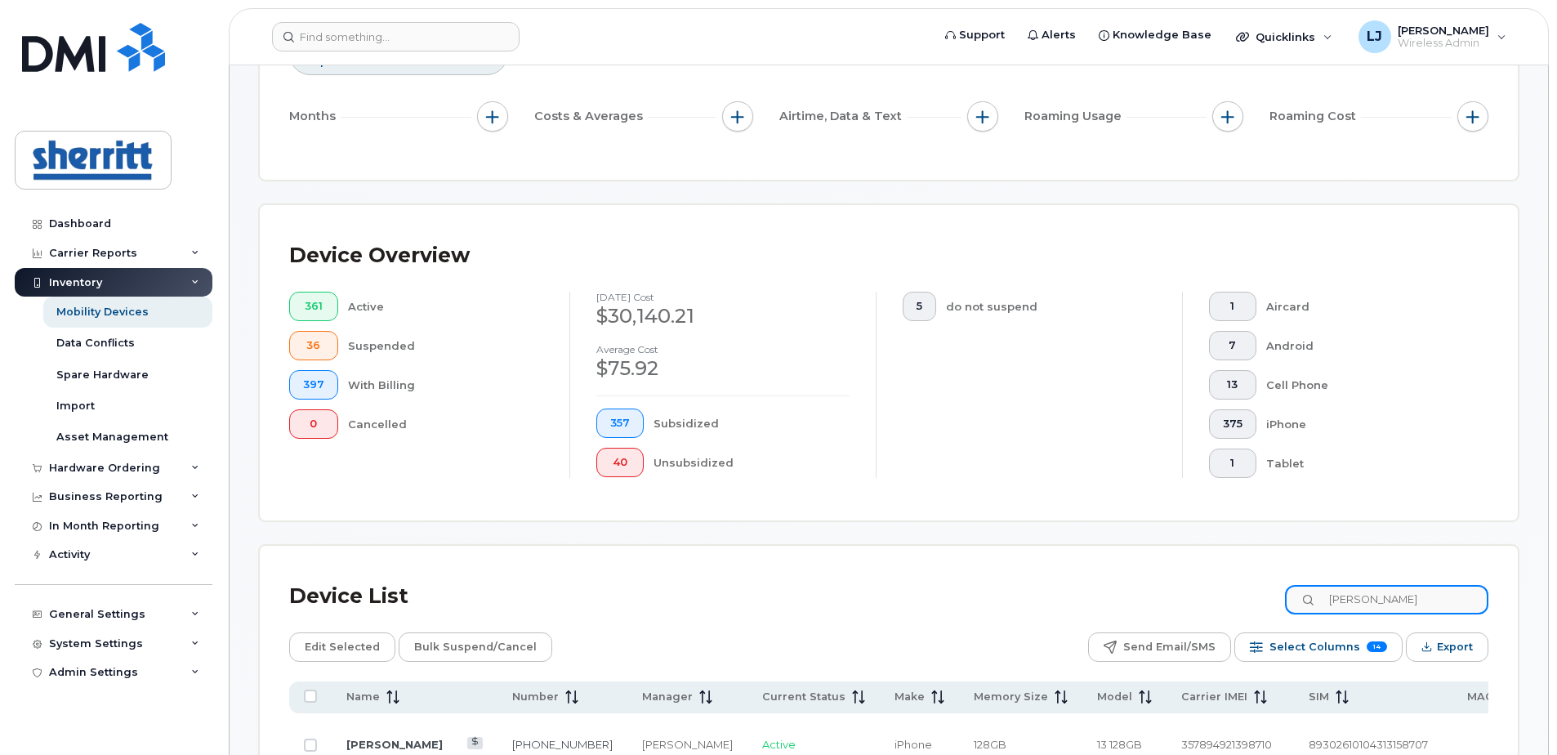
type input "juan"
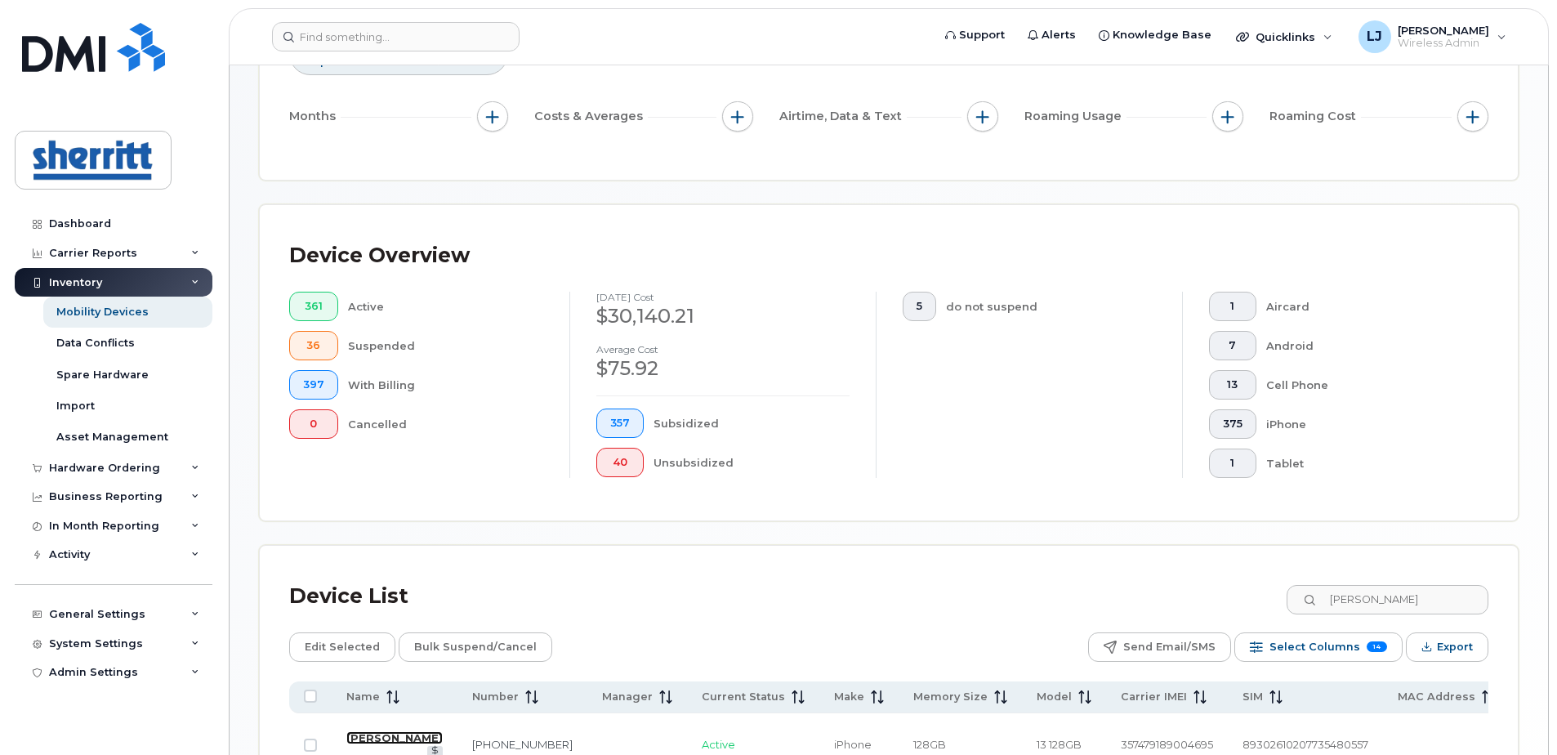
click at [357, 738] on link "Juan Santa" at bounding box center [394, 737] width 96 height 13
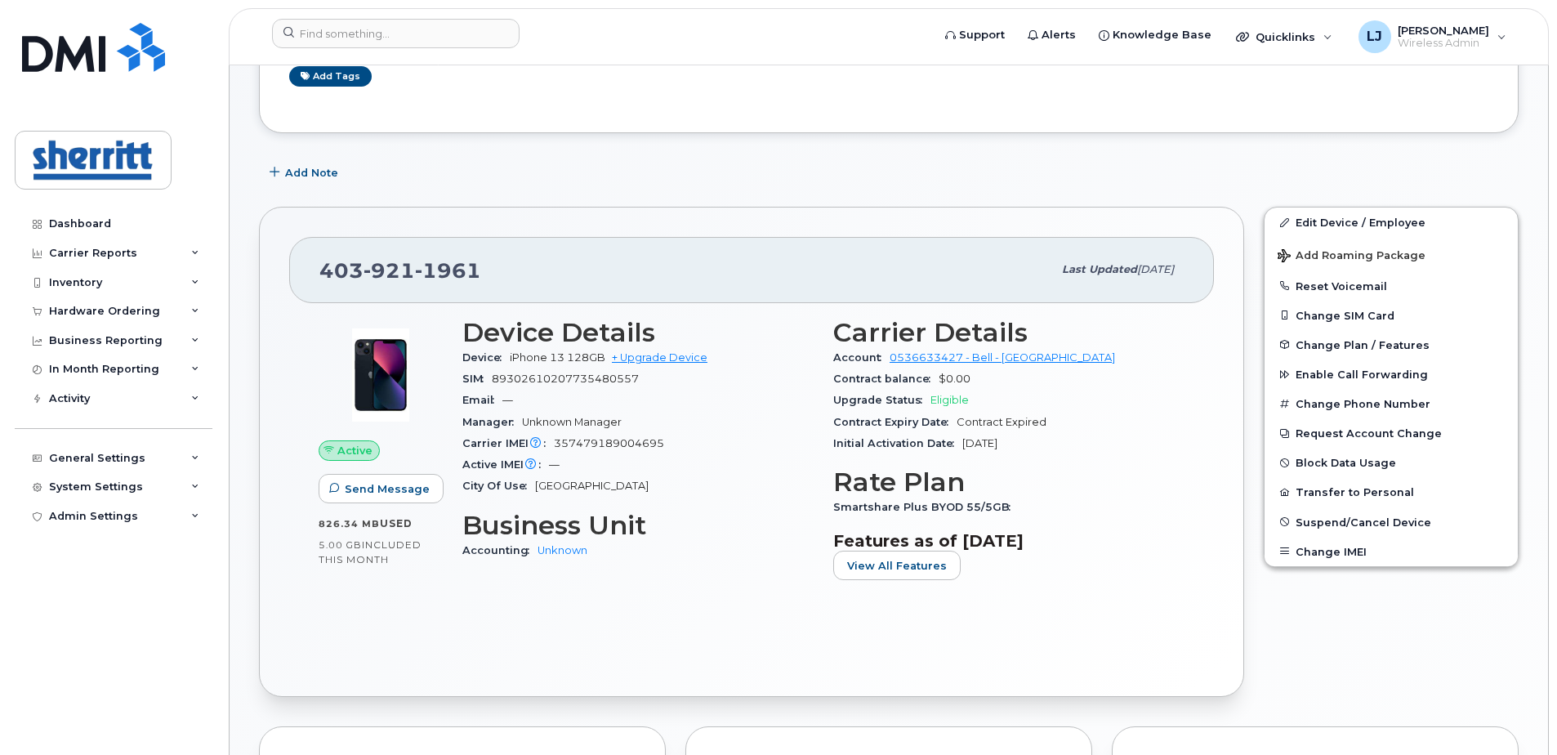
scroll to position [163, 0]
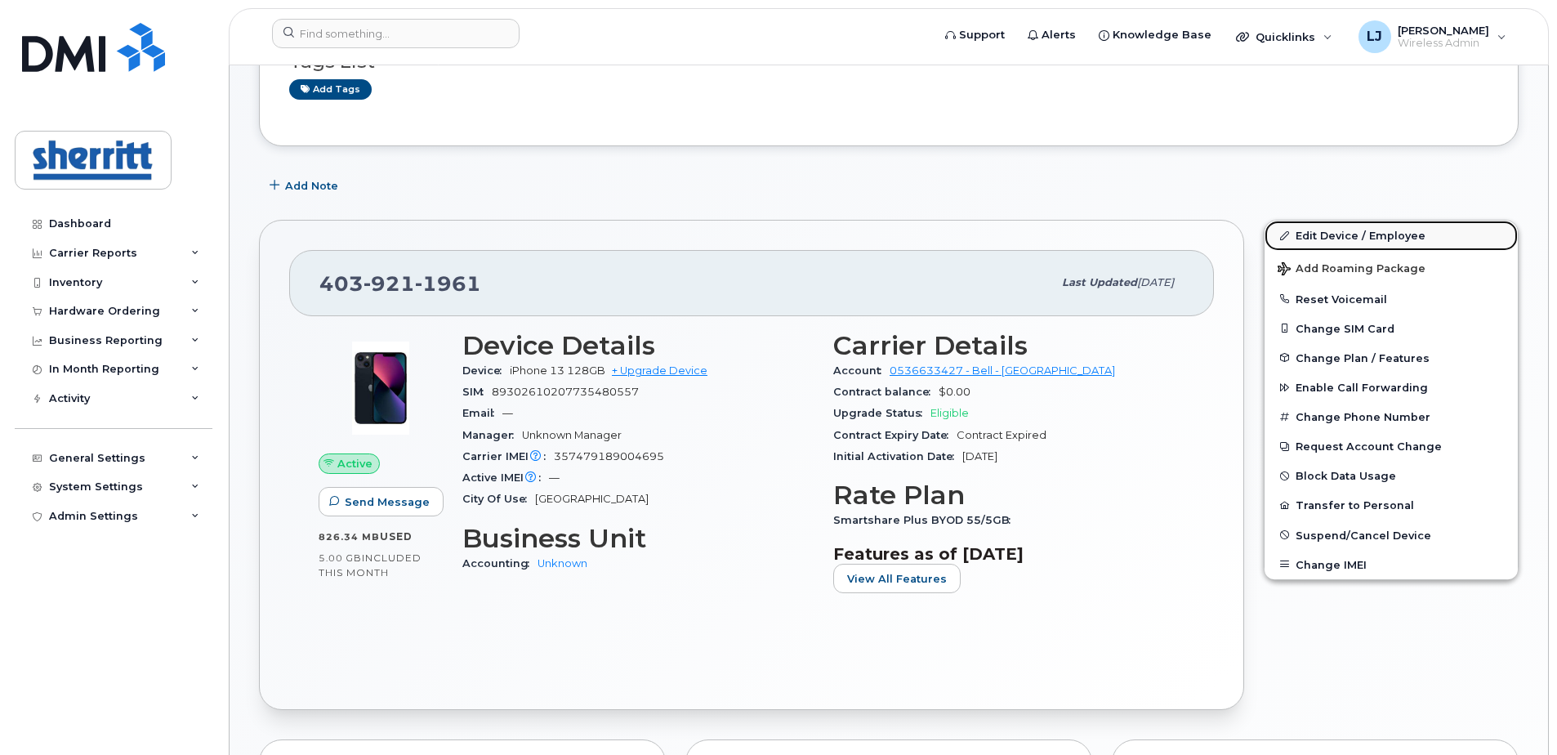
click at [1344, 236] on link "Edit Device / Employee" at bounding box center [1391, 235] width 253 height 29
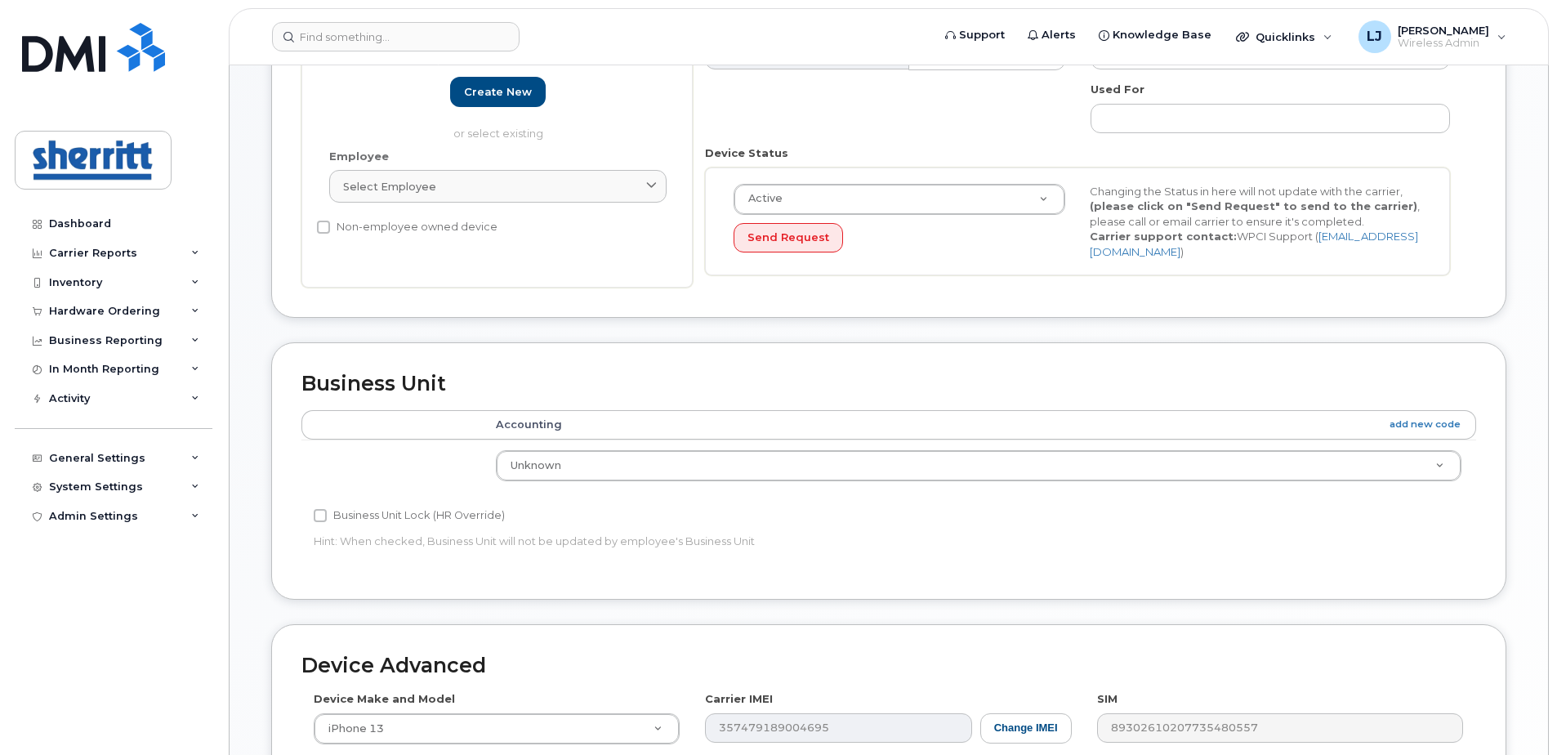
scroll to position [327, 0]
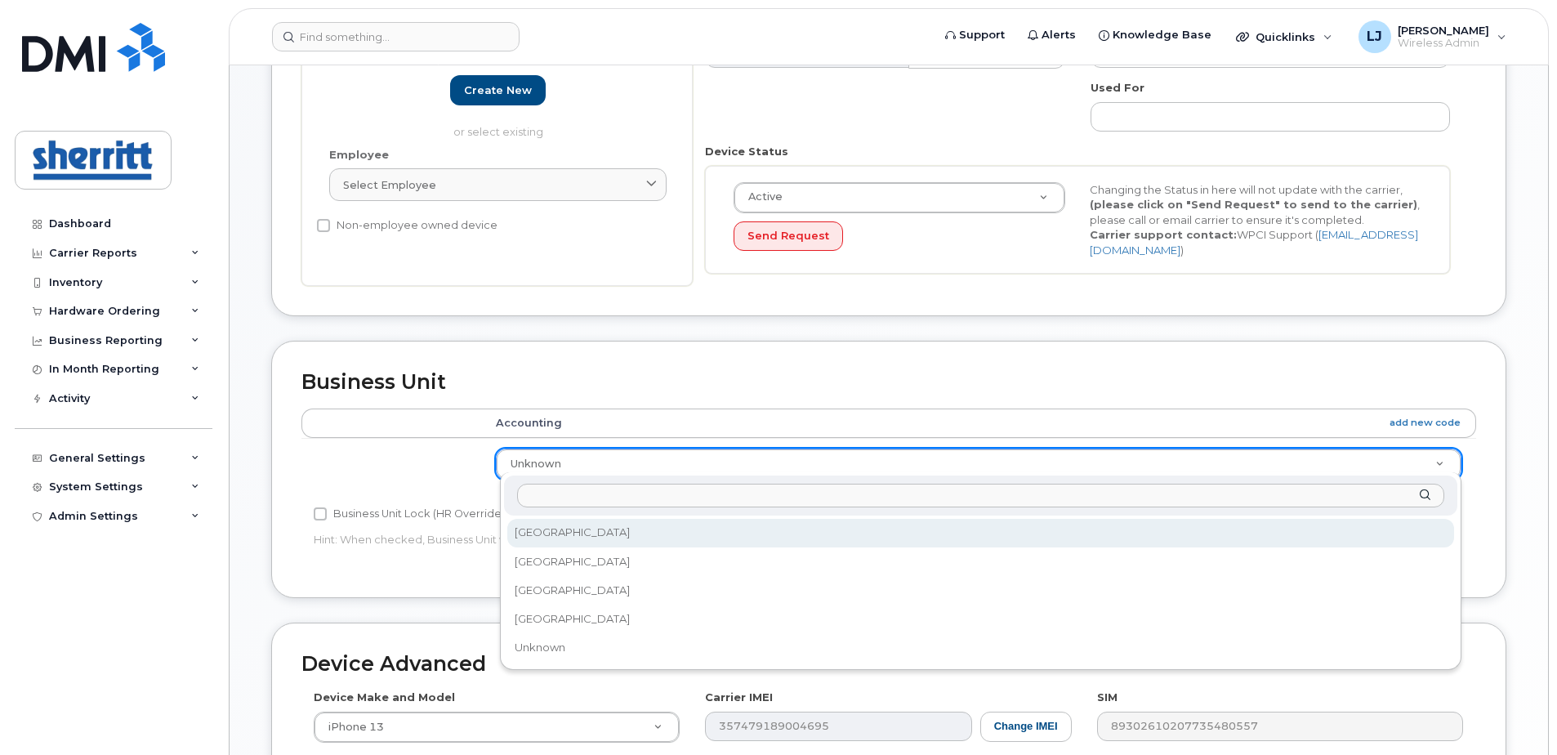
select select "565114"
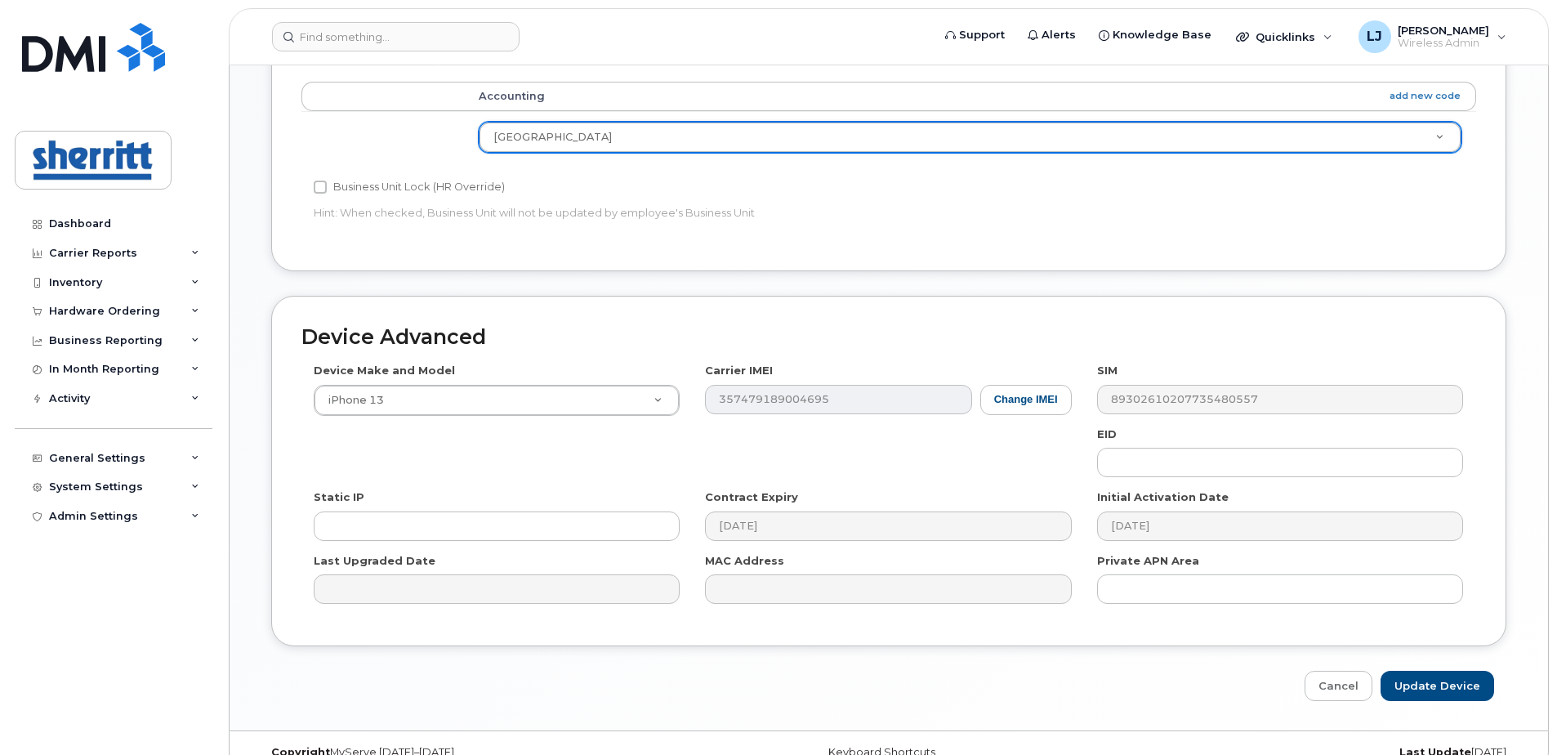
scroll to position [675, 0]
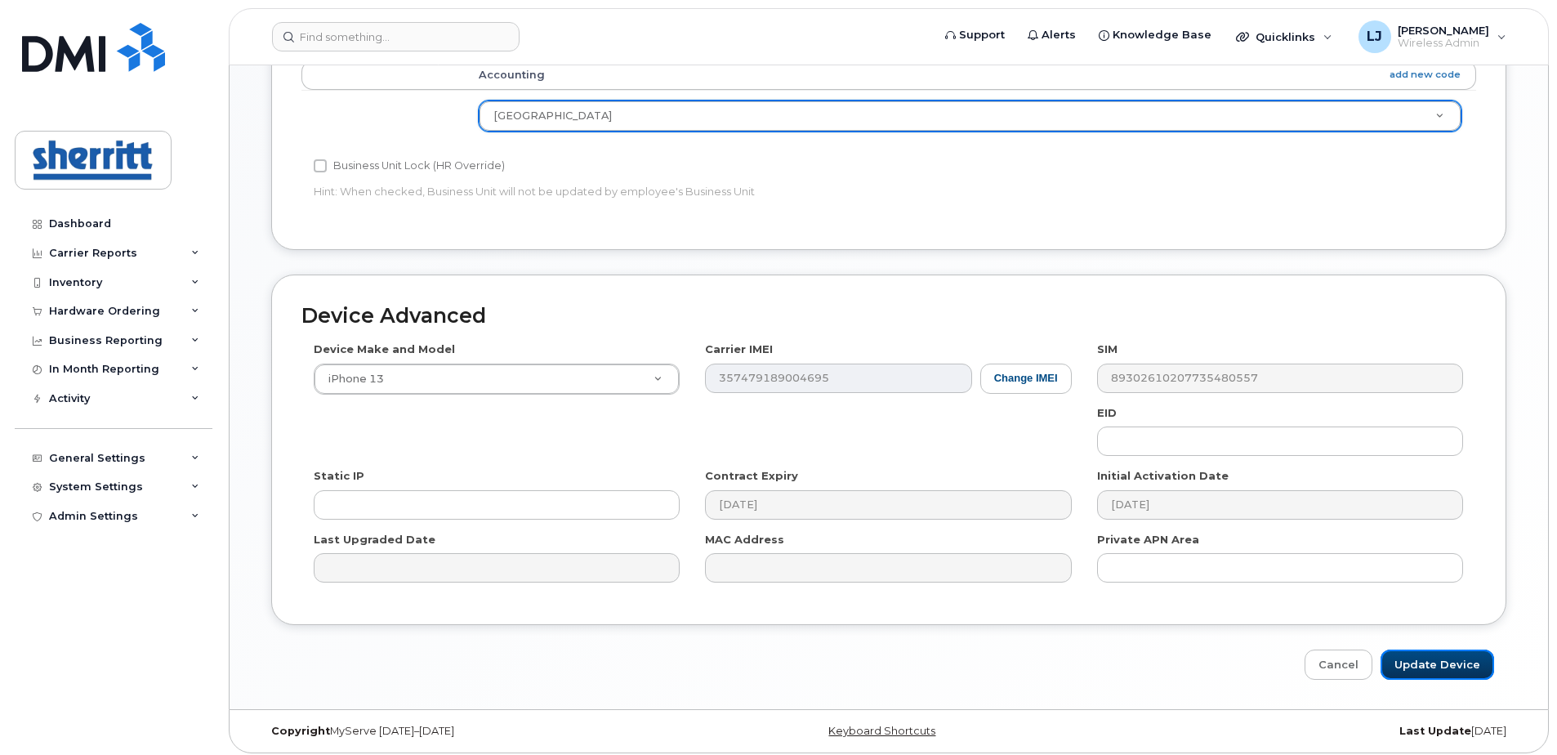
click at [1474, 659] on input "Update Device" at bounding box center [1438, 664] width 114 height 30
type input "Saving..."
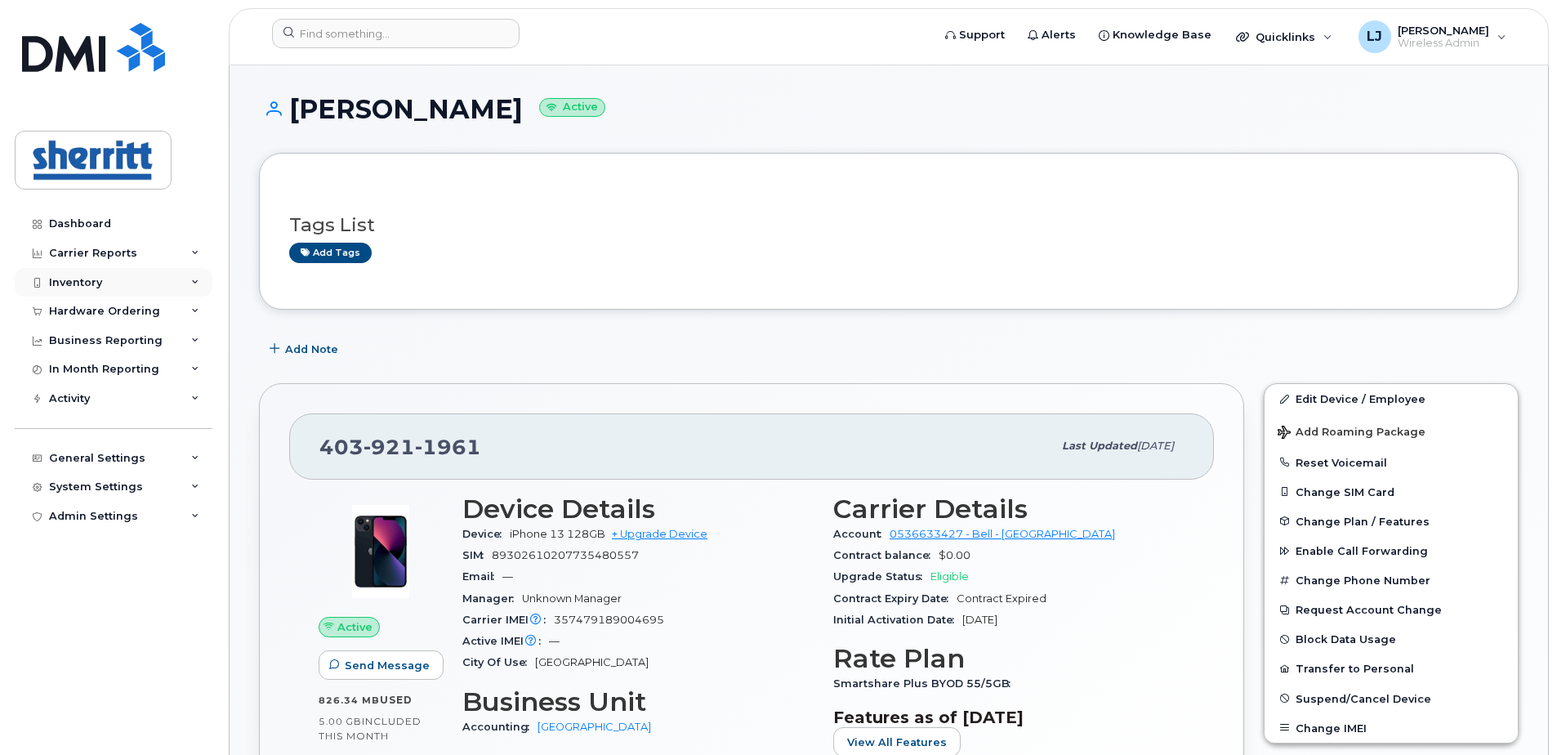
click at [88, 279] on div "Inventory" at bounding box center [75, 282] width 53 height 13
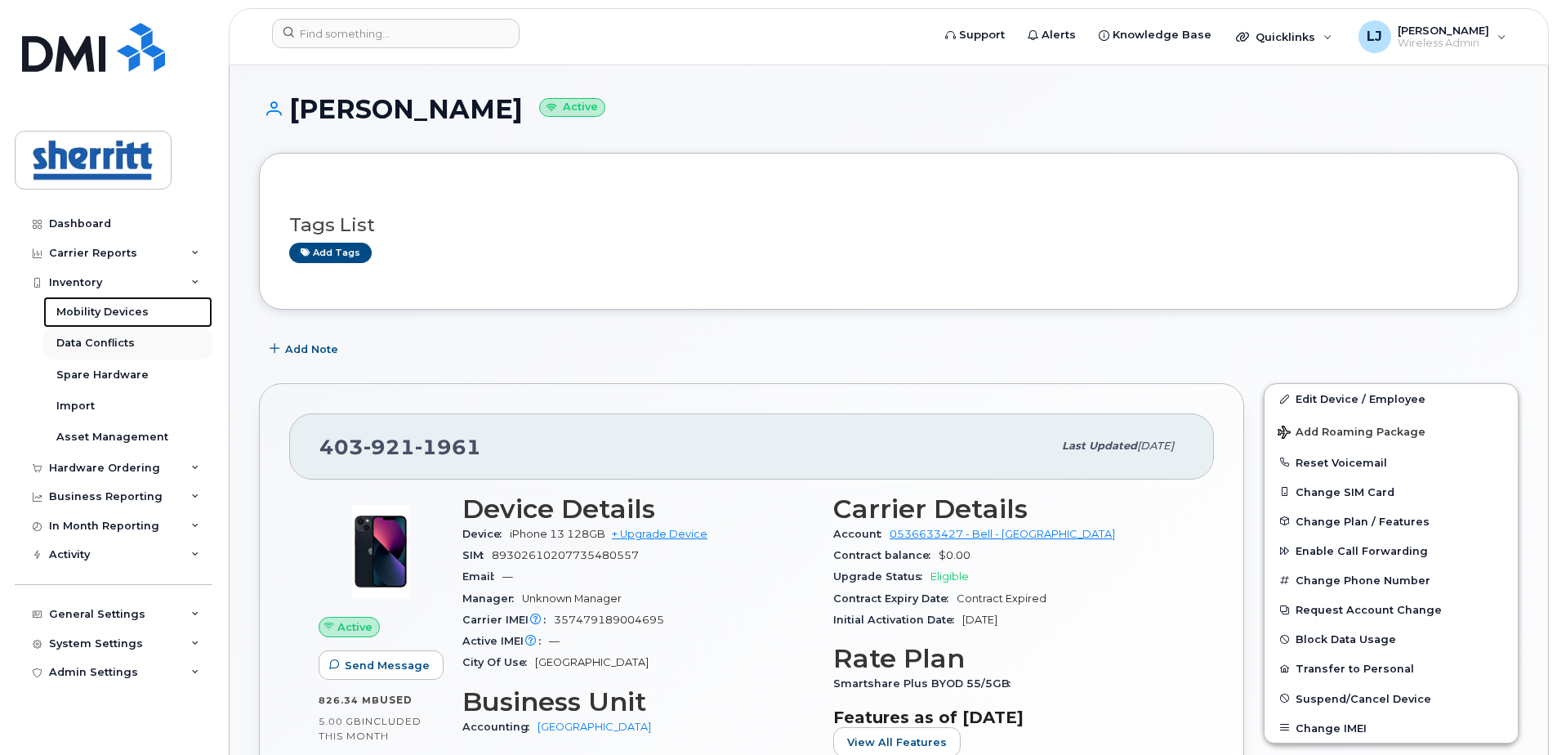
click at [96, 312] on div "Mobility Devices" at bounding box center [102, 312] width 92 height 15
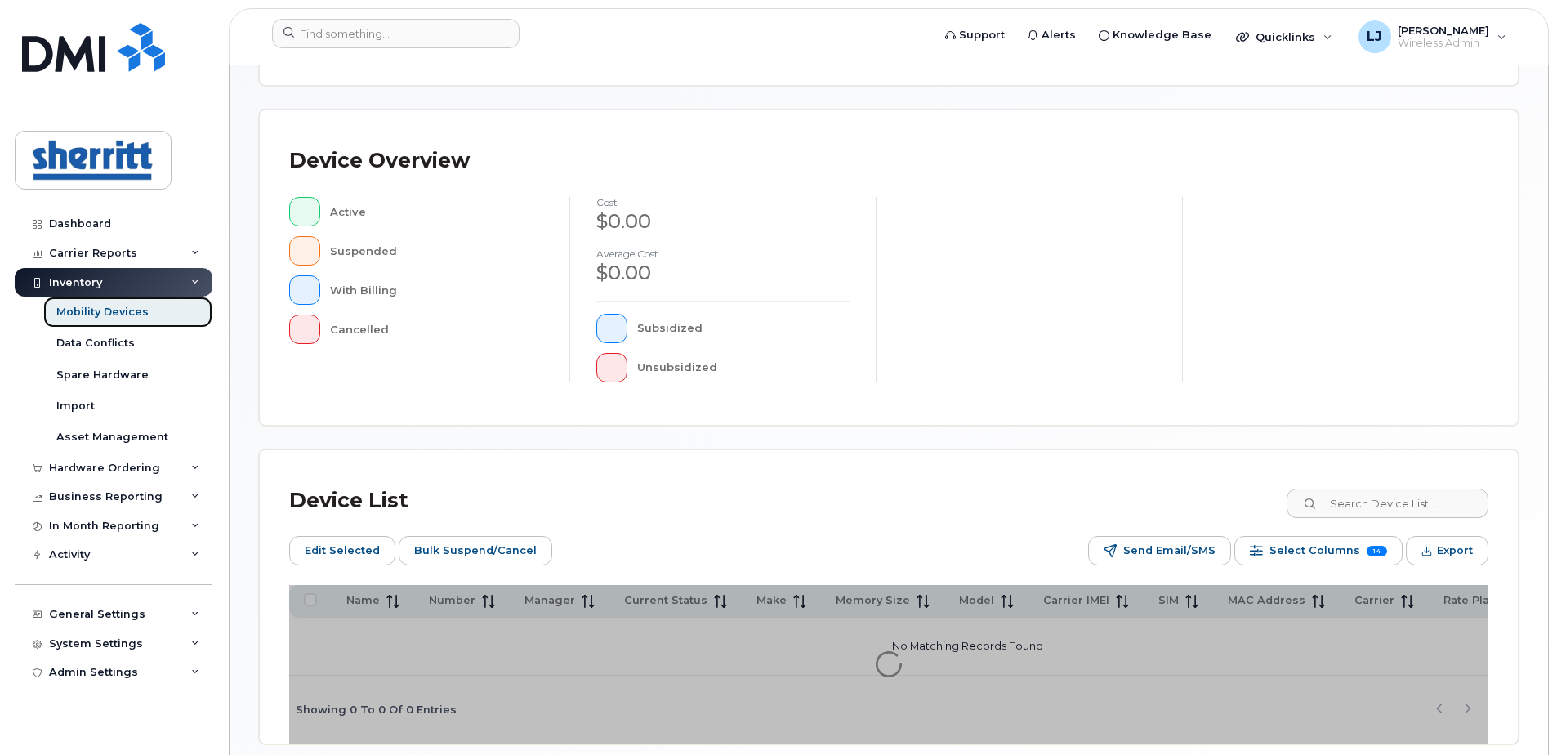
scroll to position [403, 0]
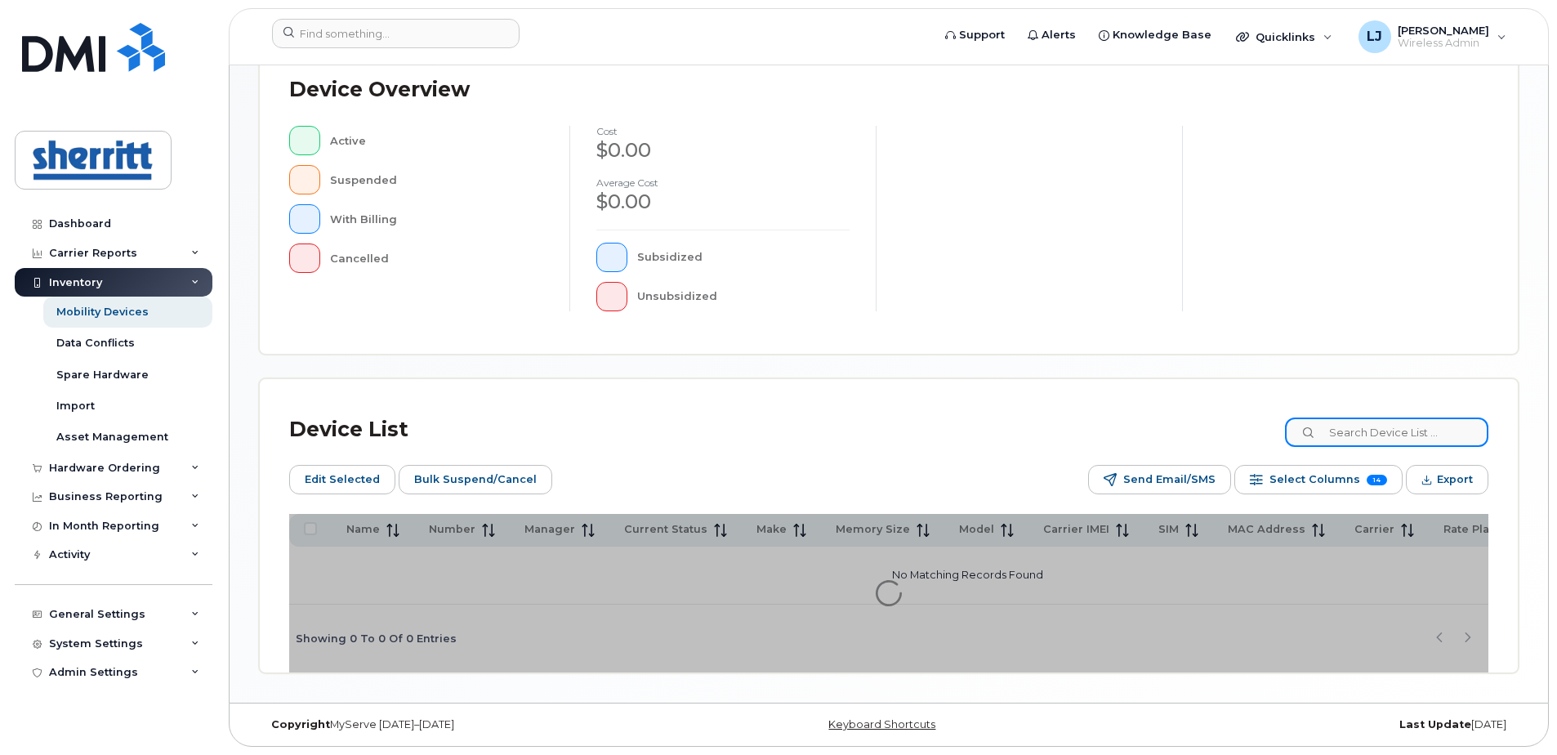
click at [1382, 433] on input at bounding box center [1386, 431] width 203 height 29
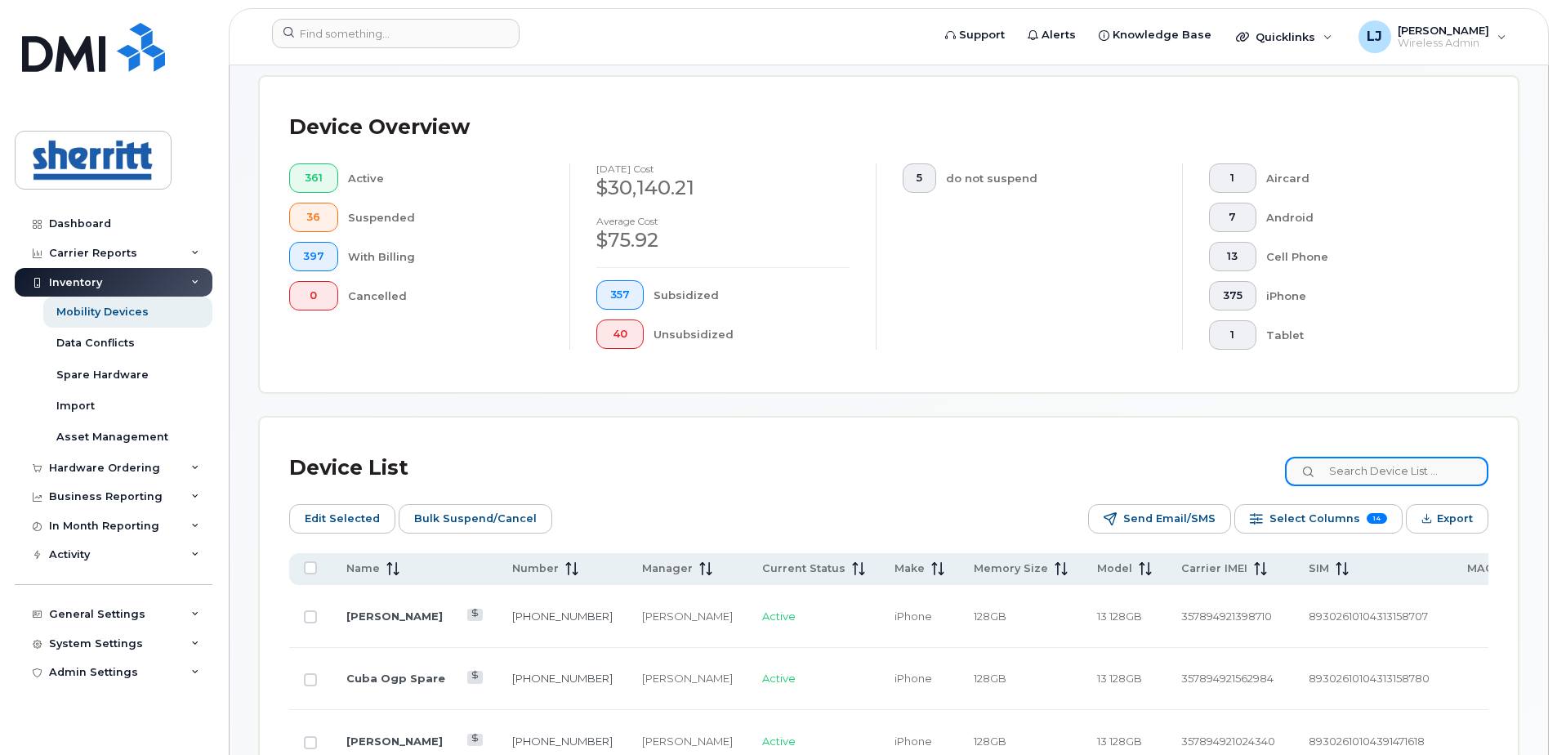
click at [1395, 472] on input "text" at bounding box center [1386, 471] width 203 height 29
type input "calgary"
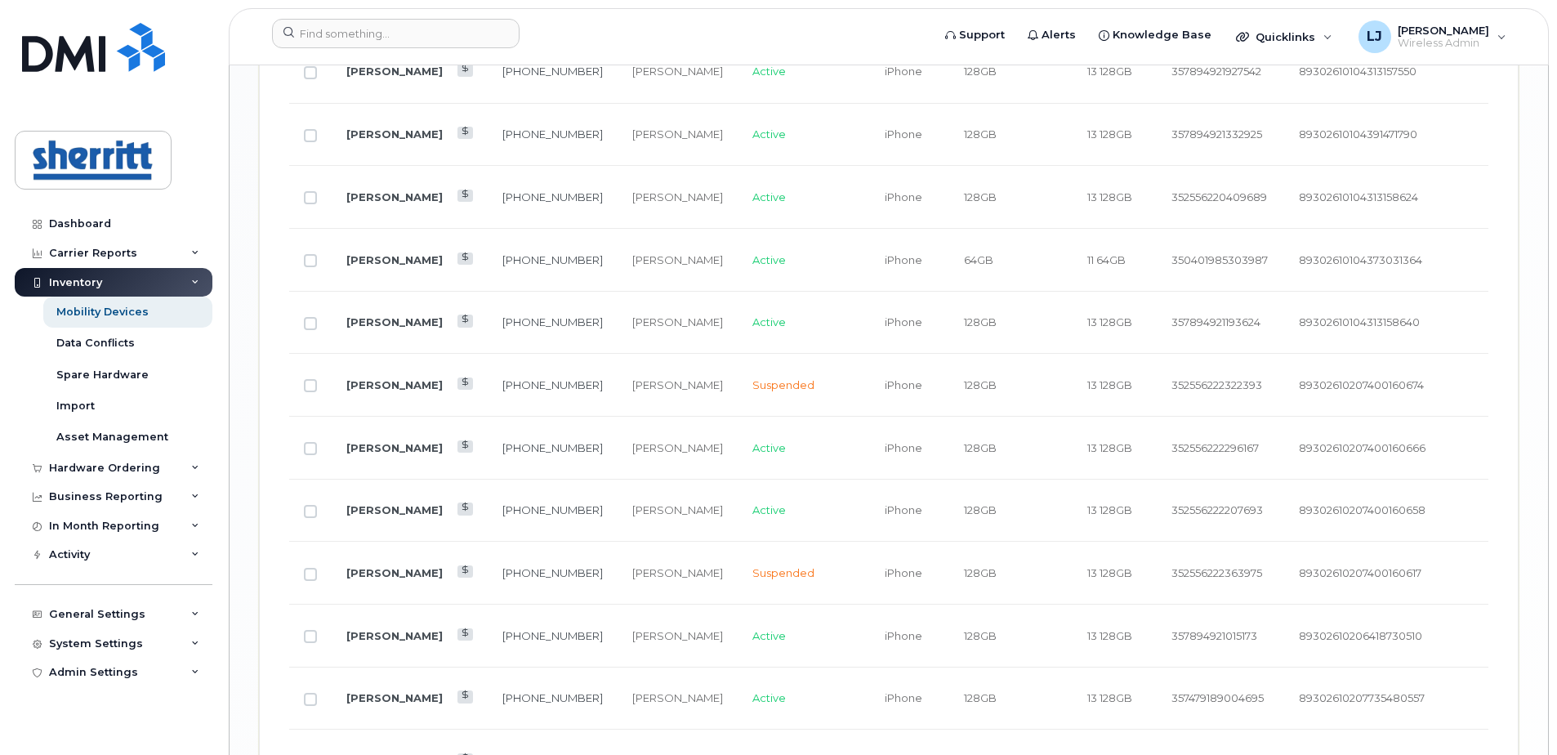
scroll to position [2118, 0]
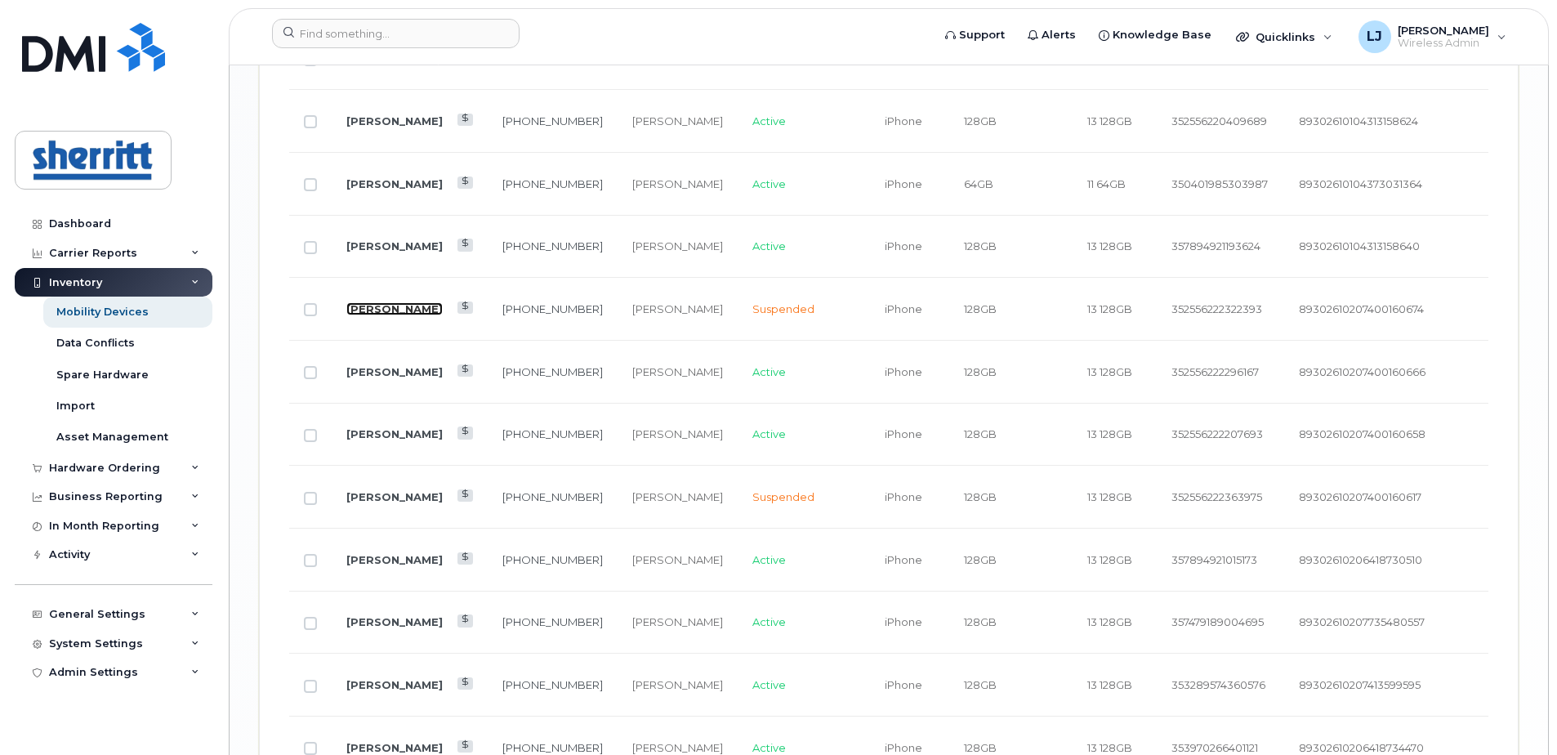
click at [370, 303] on link "[PERSON_NAME]" at bounding box center [394, 308] width 96 height 13
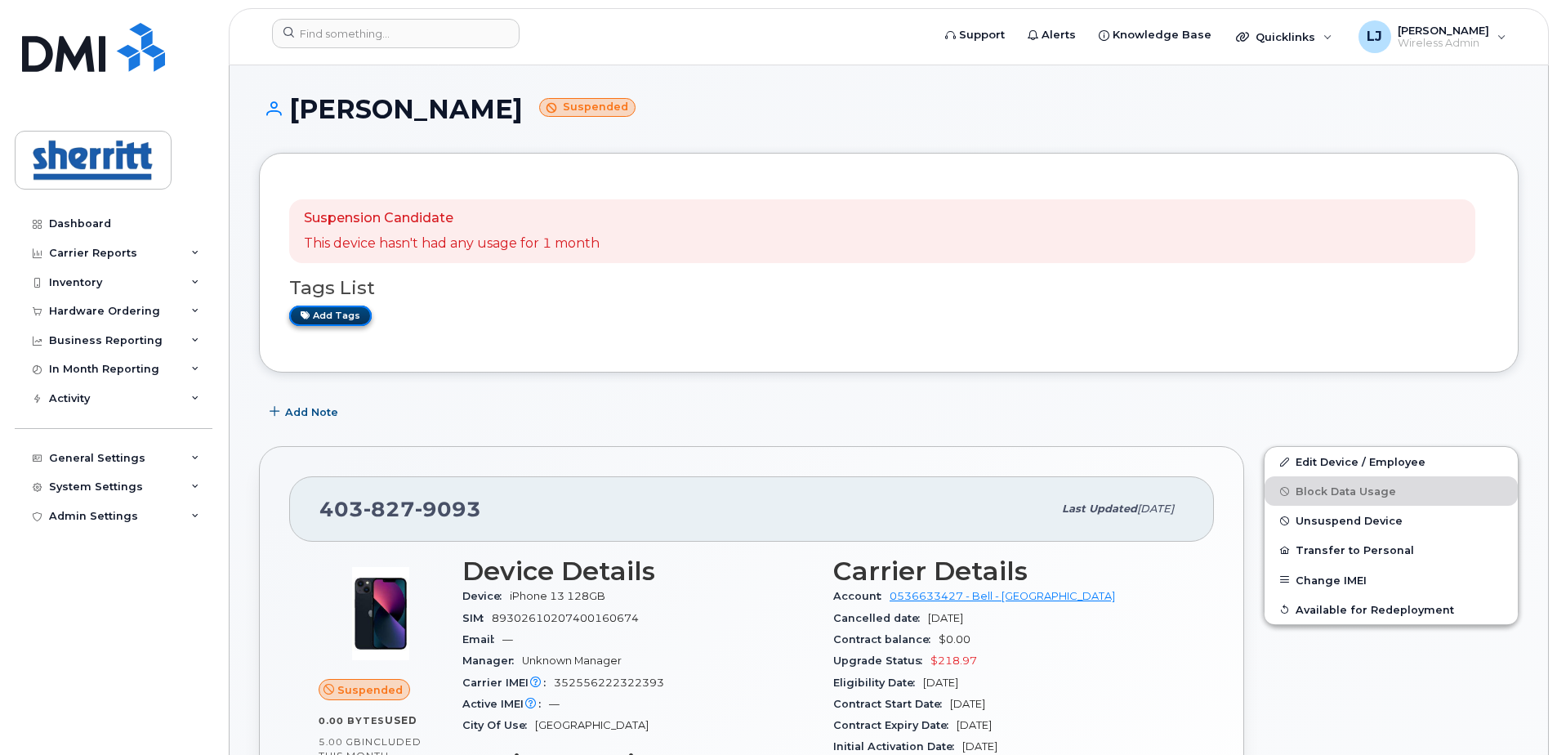
click at [342, 319] on link "Add tags" at bounding box center [330, 316] width 83 height 20
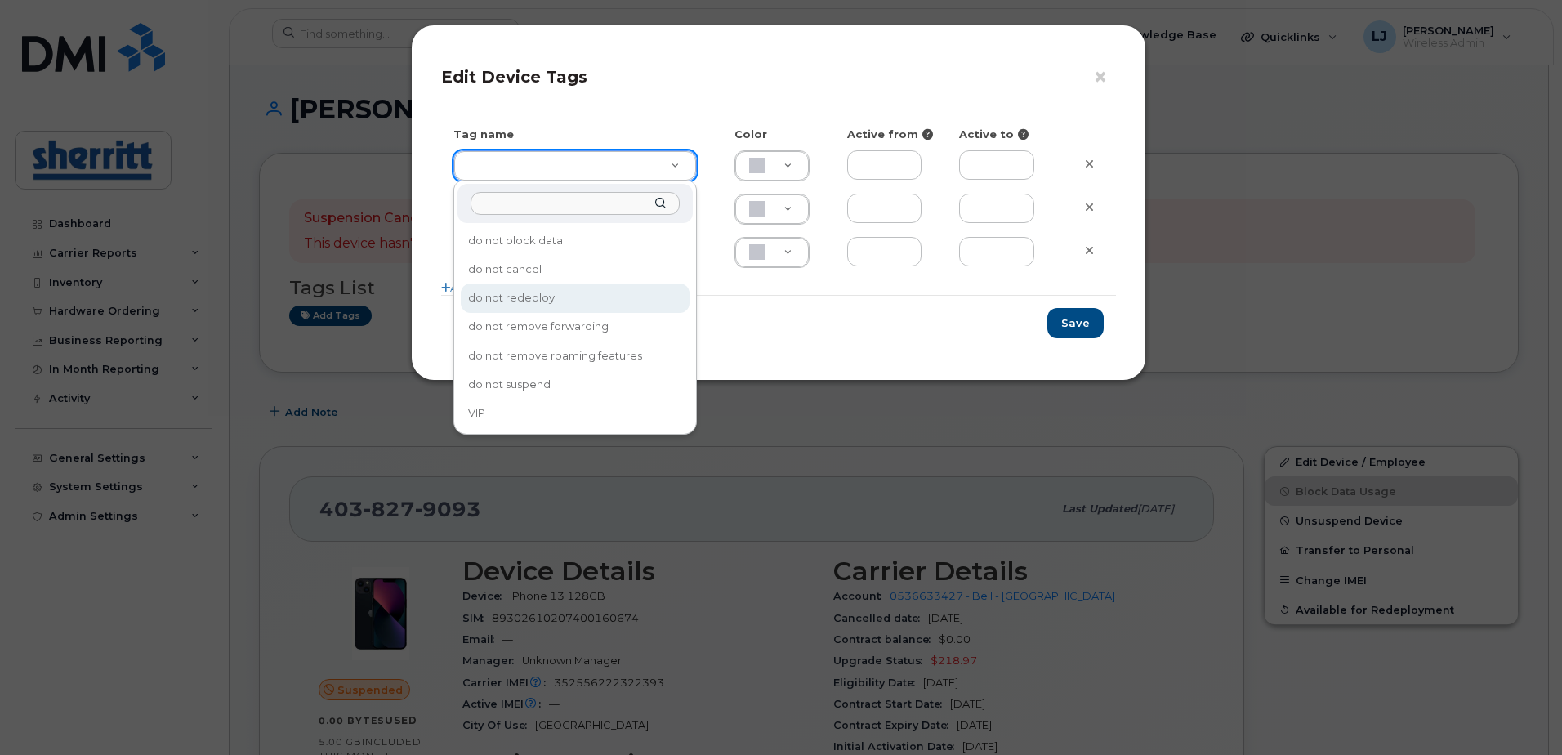
type input "do not redeploy"
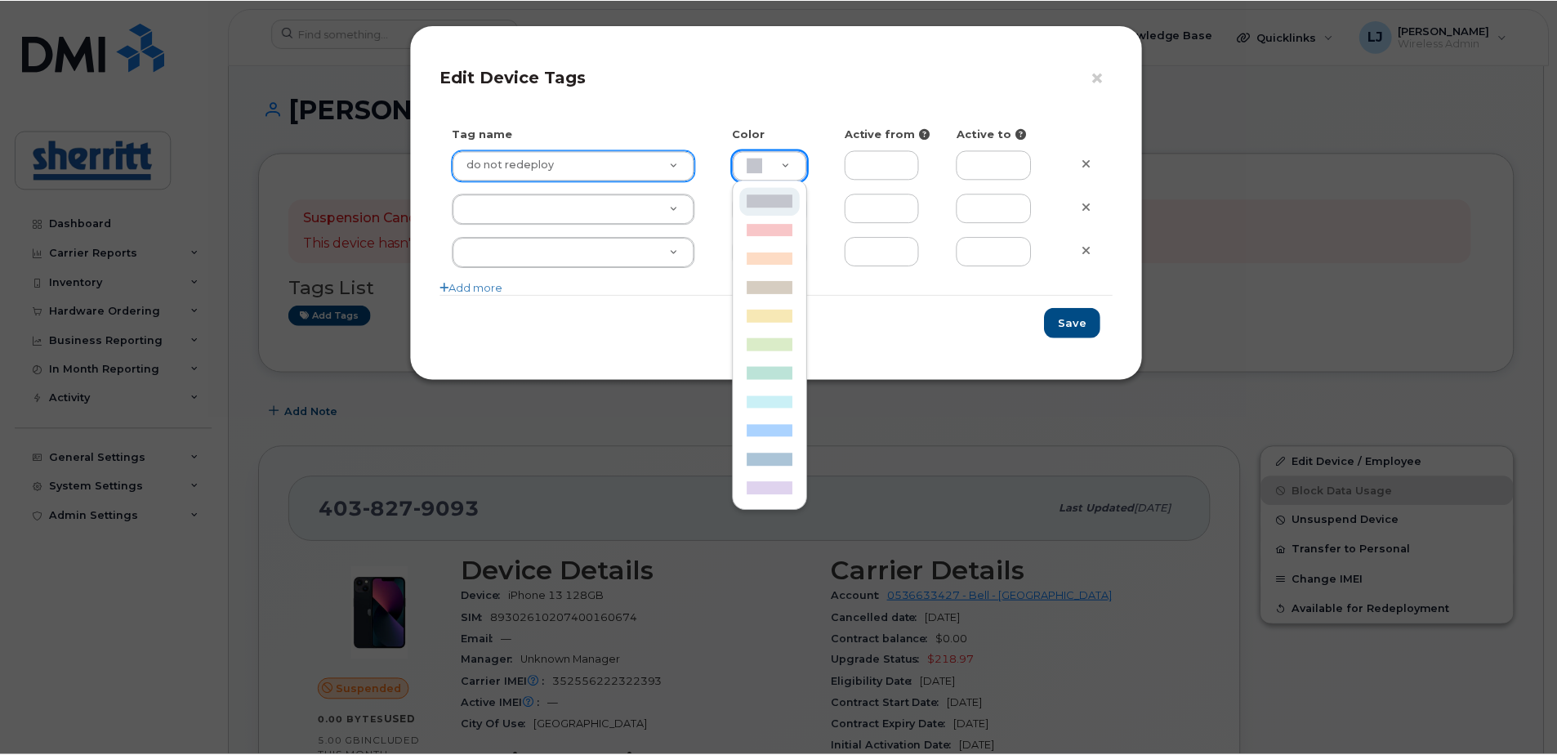
scroll to position [0, 5]
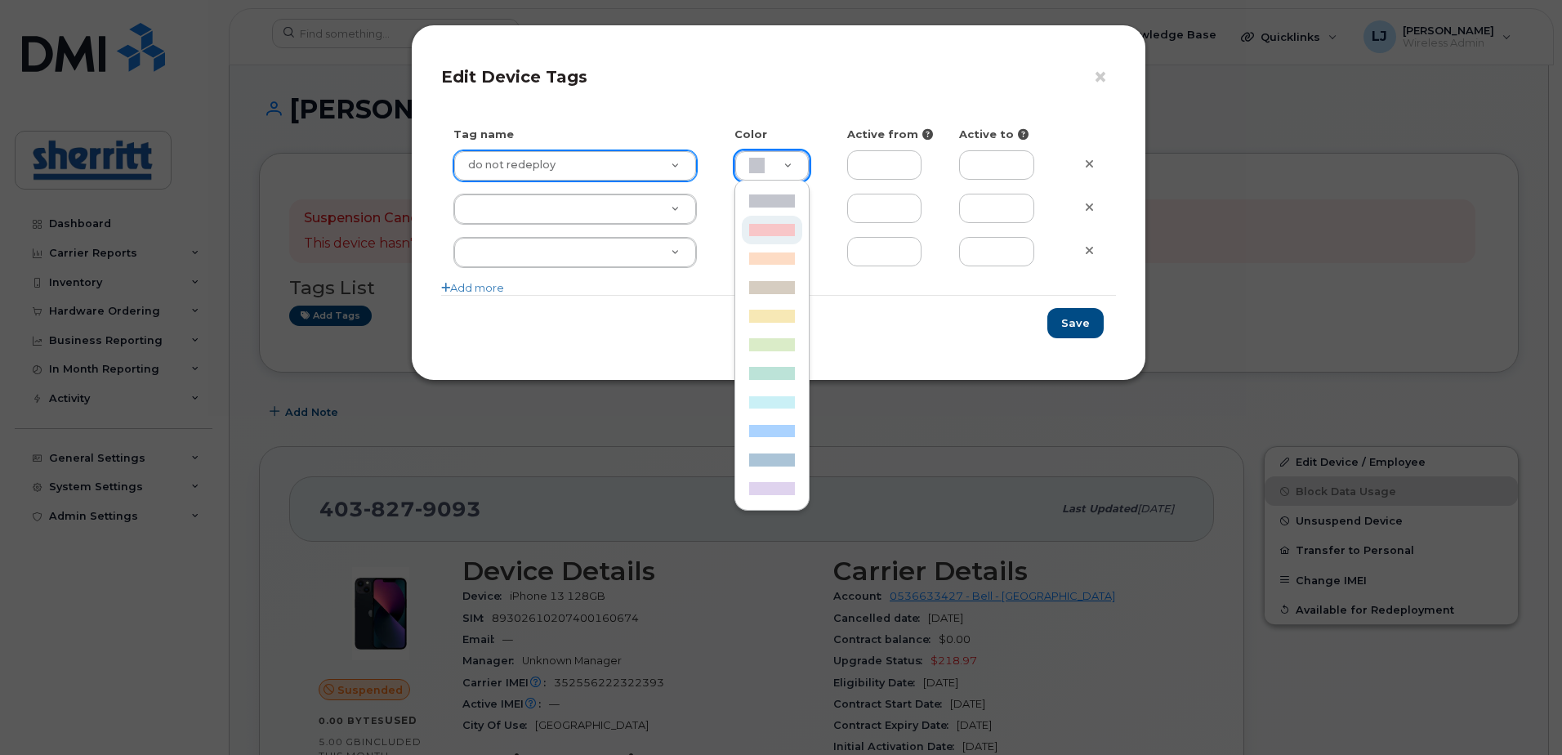
type input "F8C6C8"
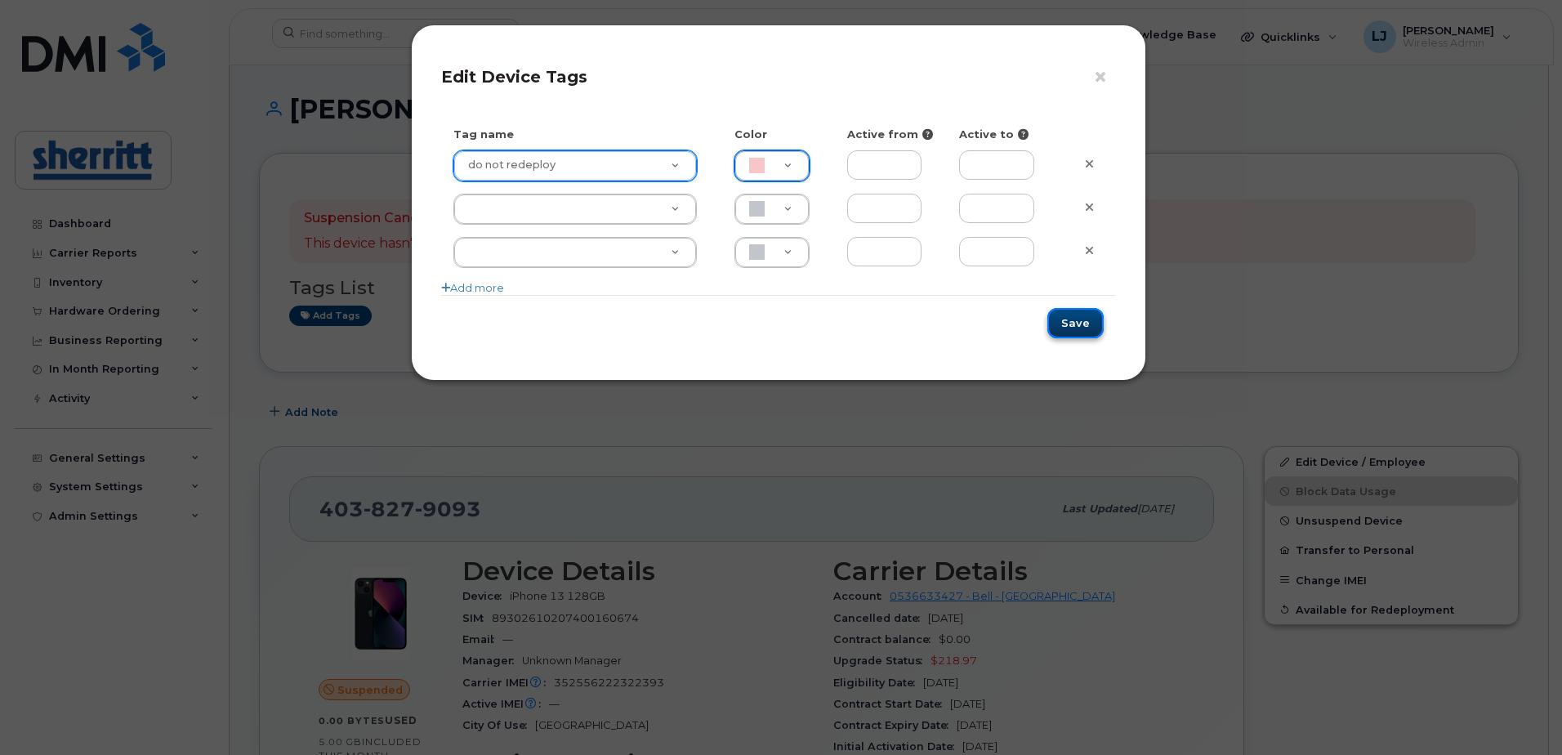
click at [1074, 321] on button "Save" at bounding box center [1075, 323] width 56 height 30
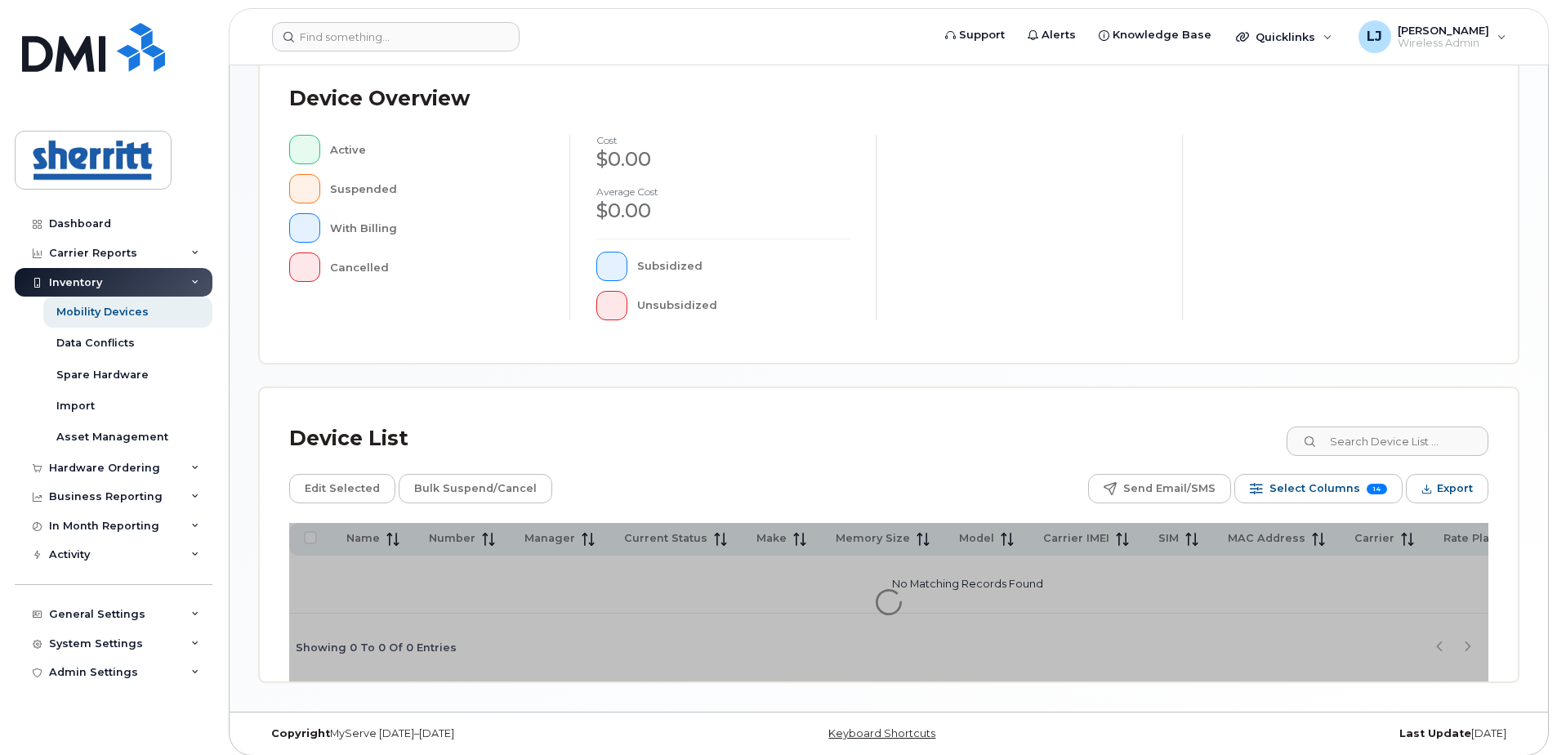
scroll to position [373, 0]
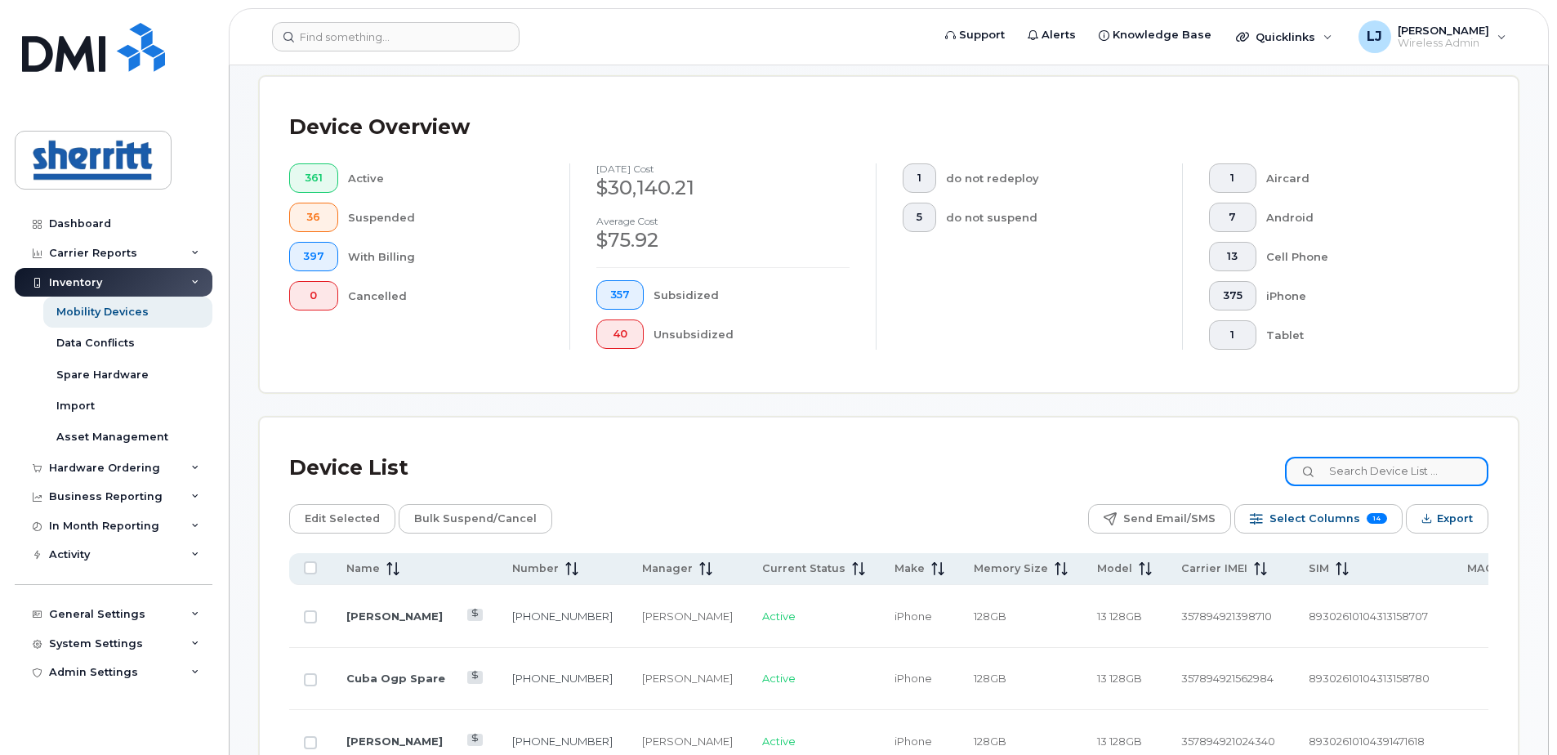
click at [1381, 466] on input at bounding box center [1386, 471] width 203 height 29
type input "[GEOGRAPHIC_DATA]"
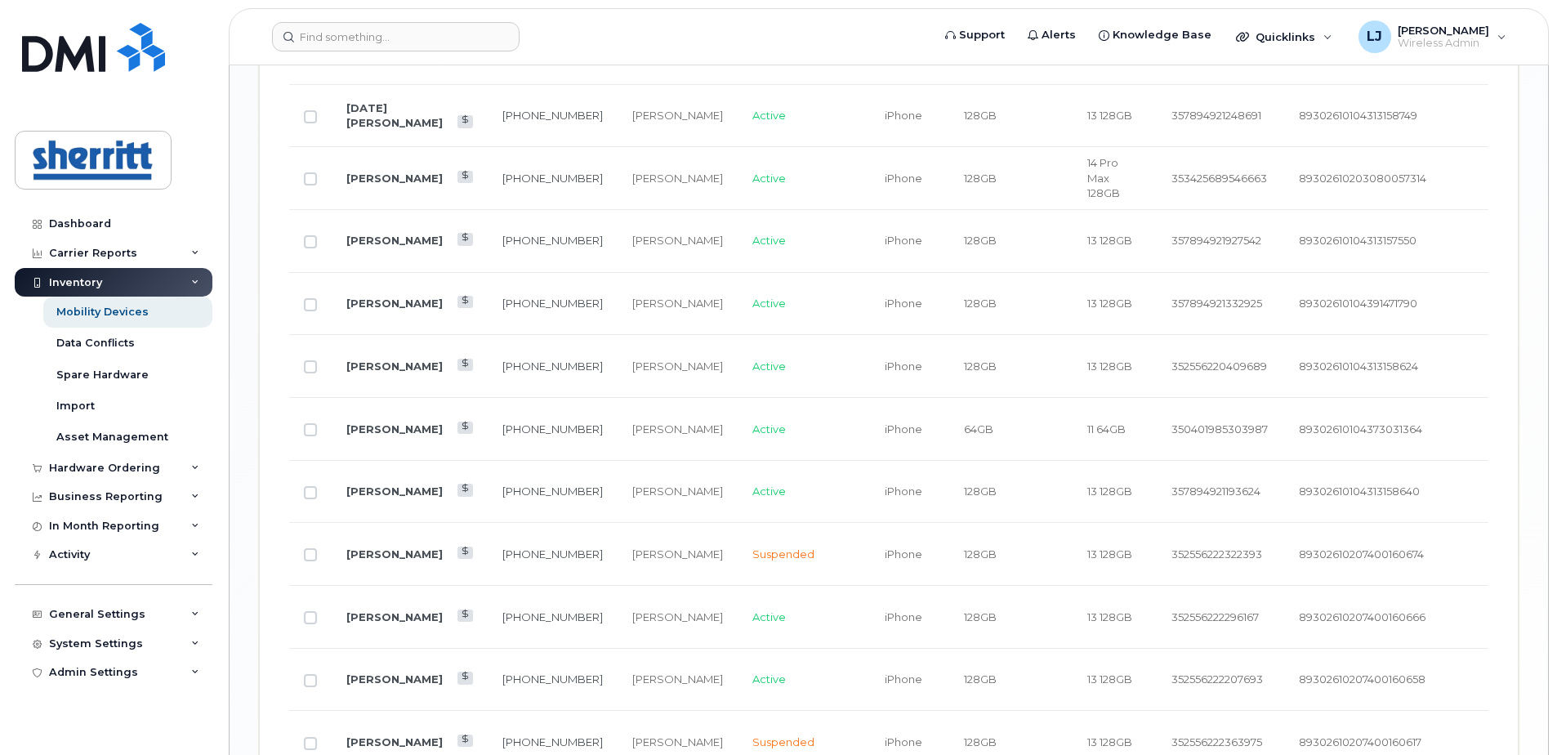
scroll to position [2007, 0]
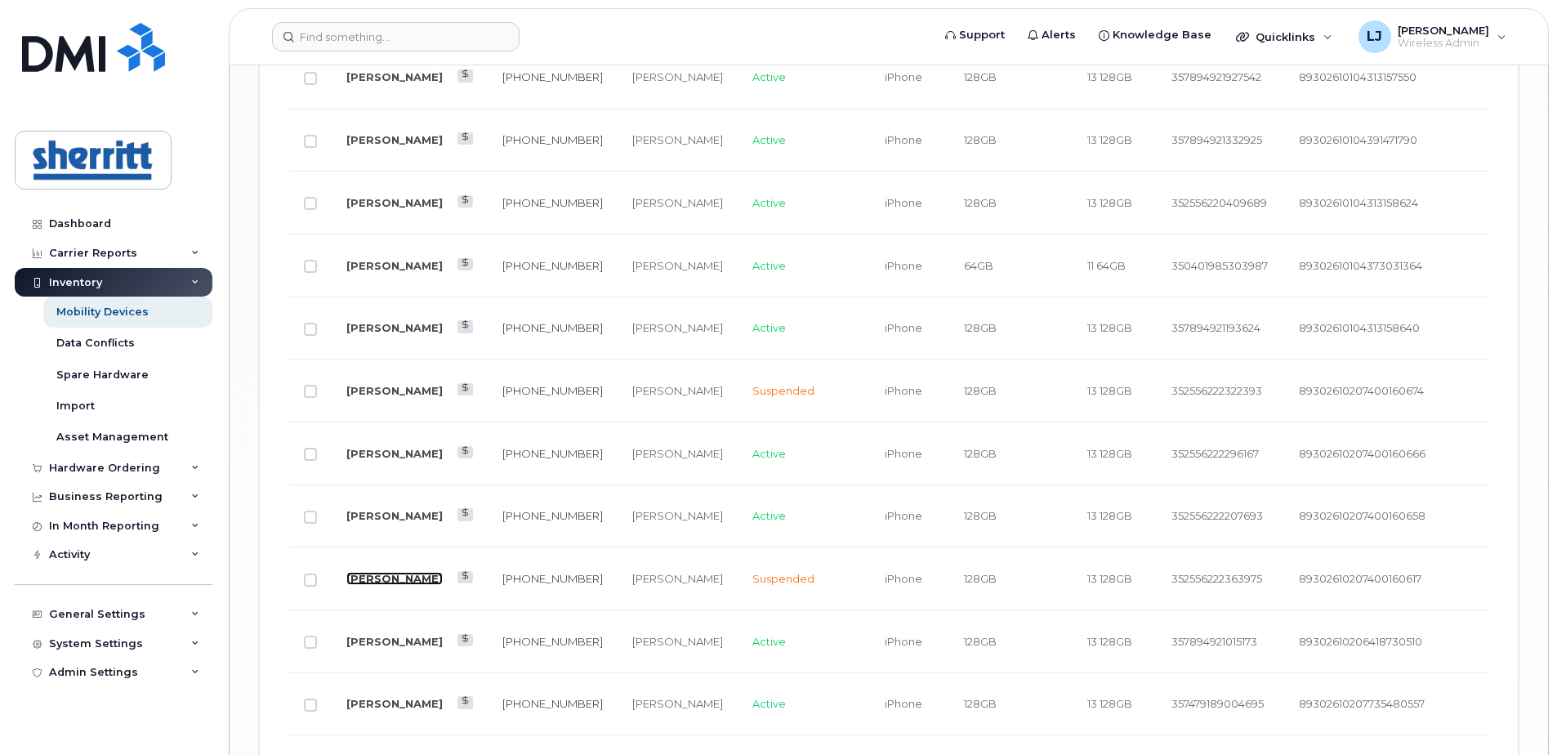
click at [394, 572] on link "[PERSON_NAME]" at bounding box center [394, 578] width 96 height 13
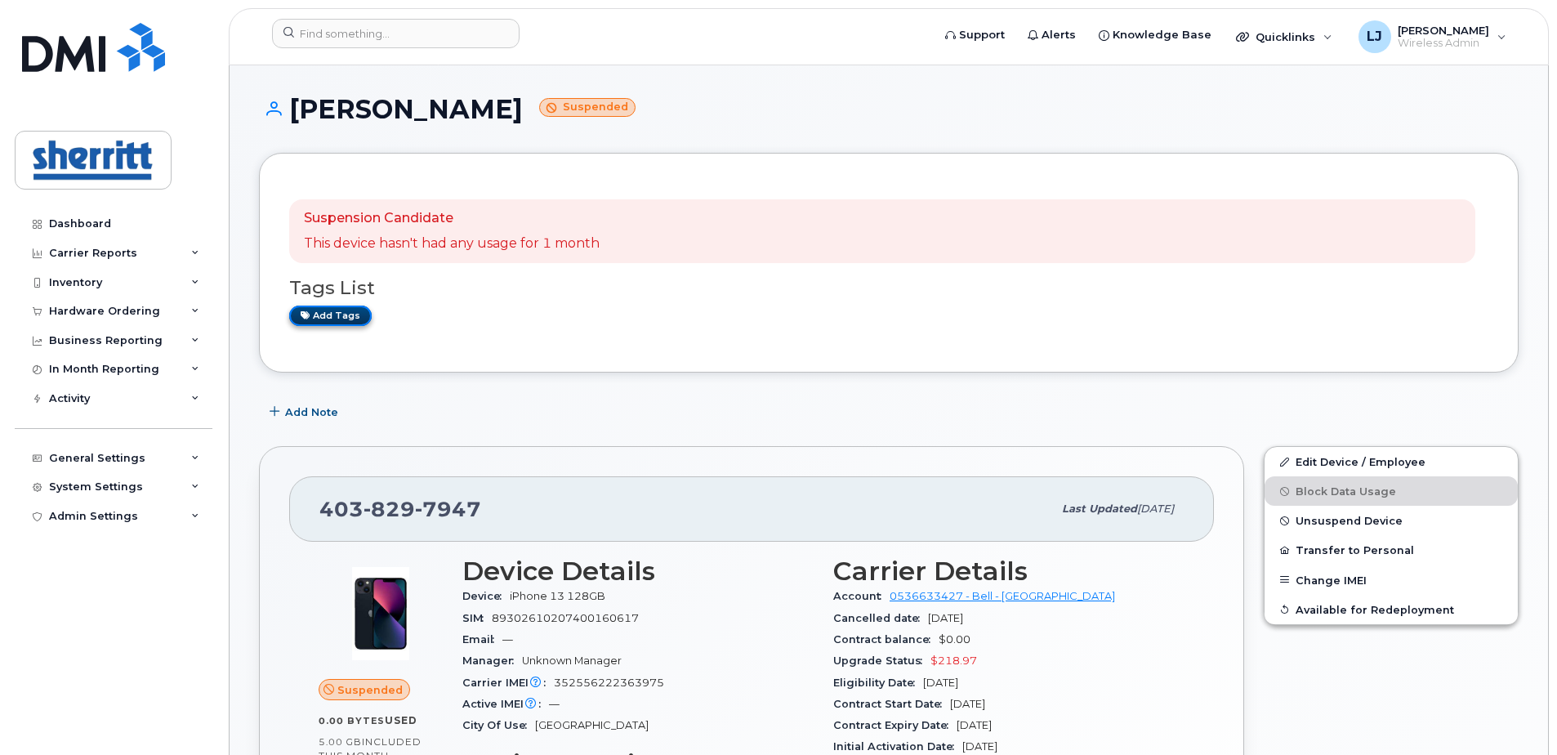
click at [339, 310] on link "Add tags" at bounding box center [330, 316] width 83 height 20
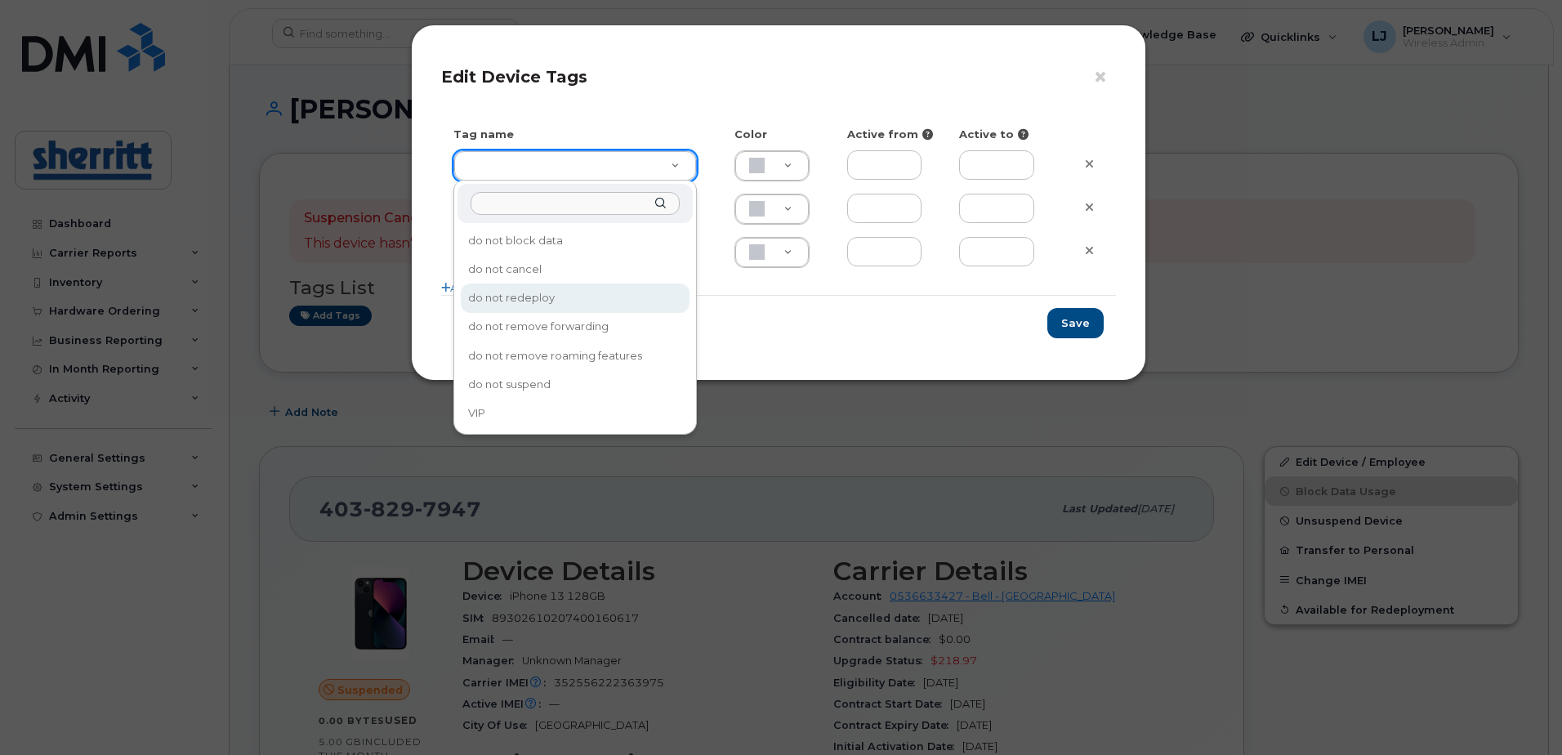
type input "do not redeploy"
type input "F8C6C8"
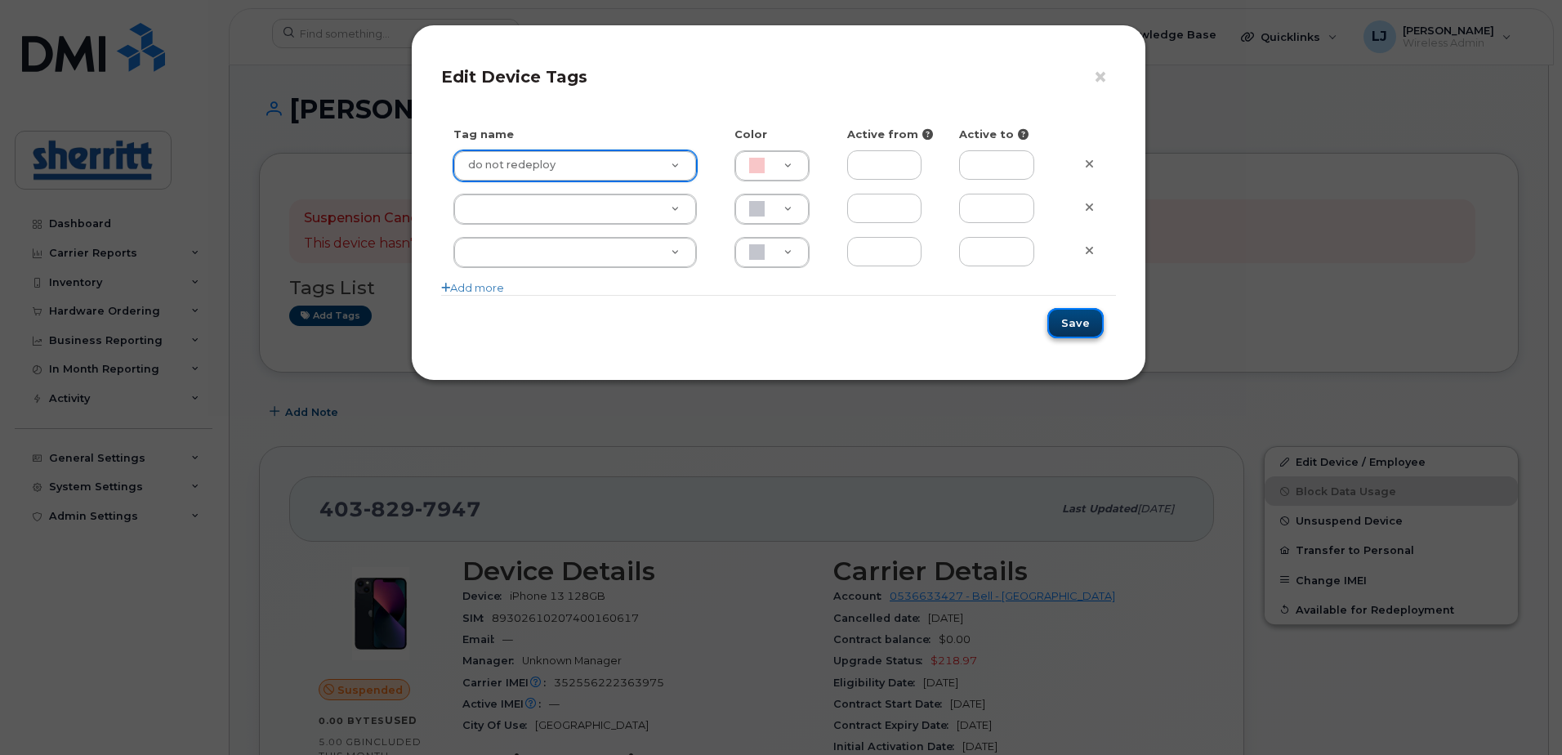
click at [1072, 320] on button "Save" at bounding box center [1075, 323] width 56 height 30
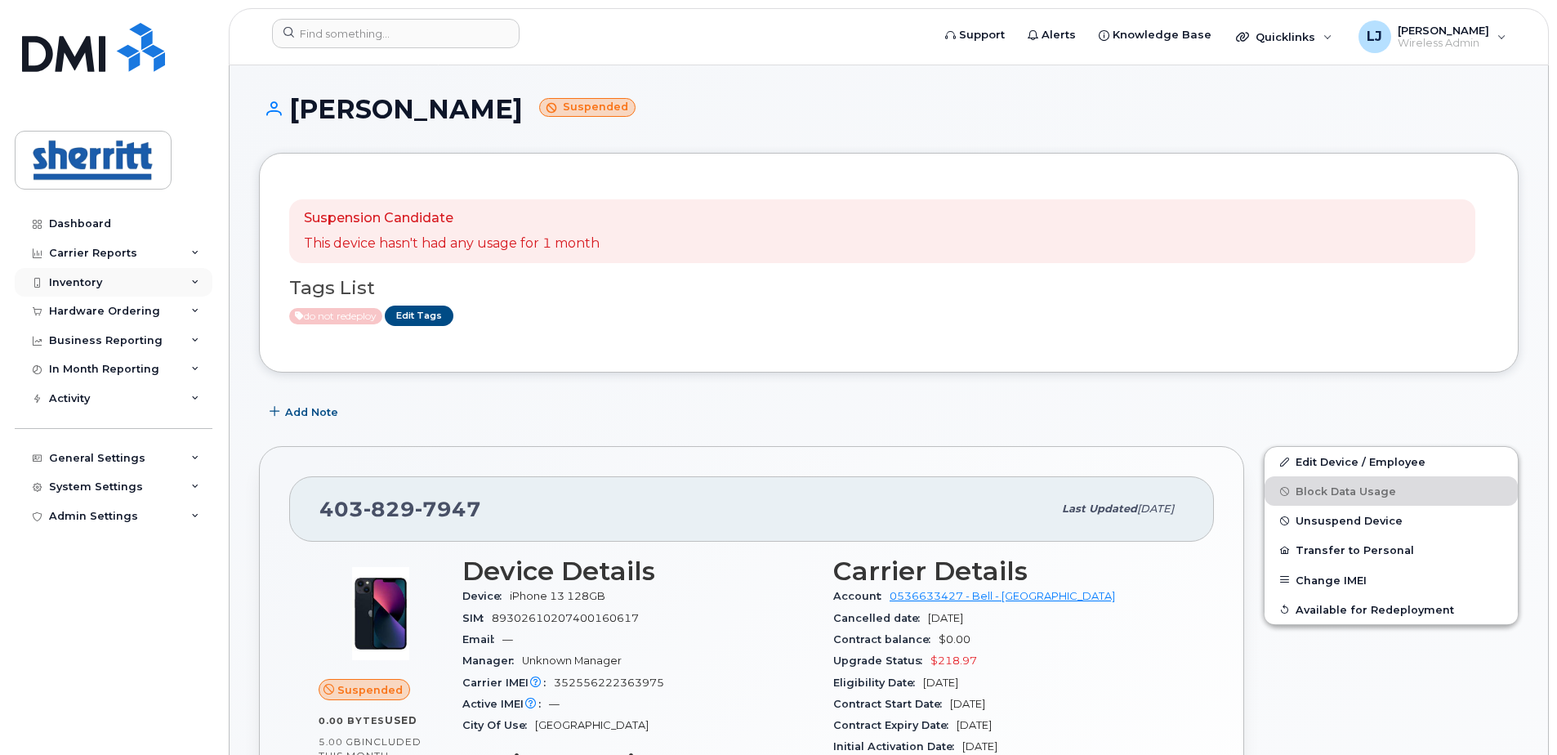
click at [83, 283] on div "Inventory" at bounding box center [75, 282] width 53 height 13
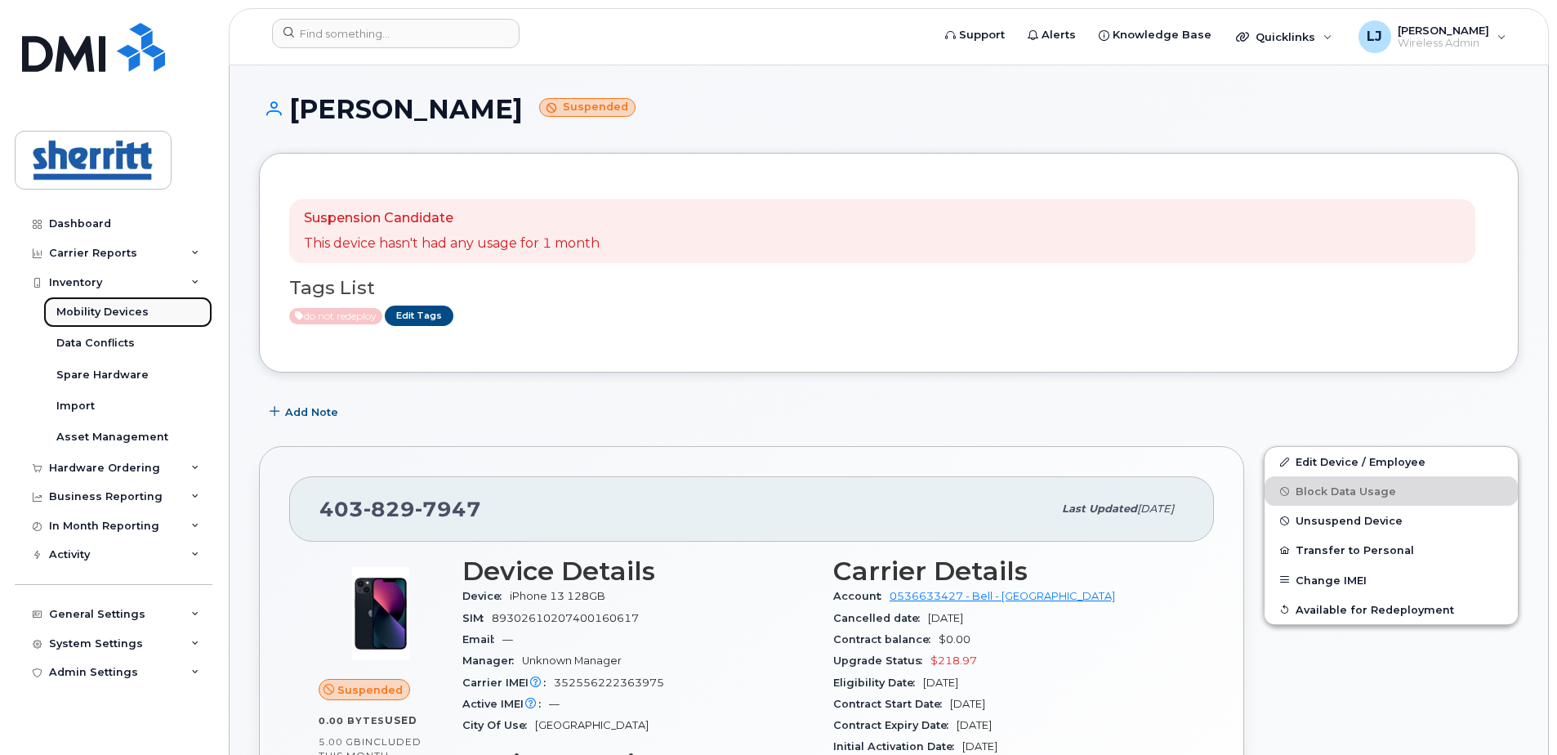
click at [96, 312] on div "Mobility Devices" at bounding box center [102, 312] width 92 height 15
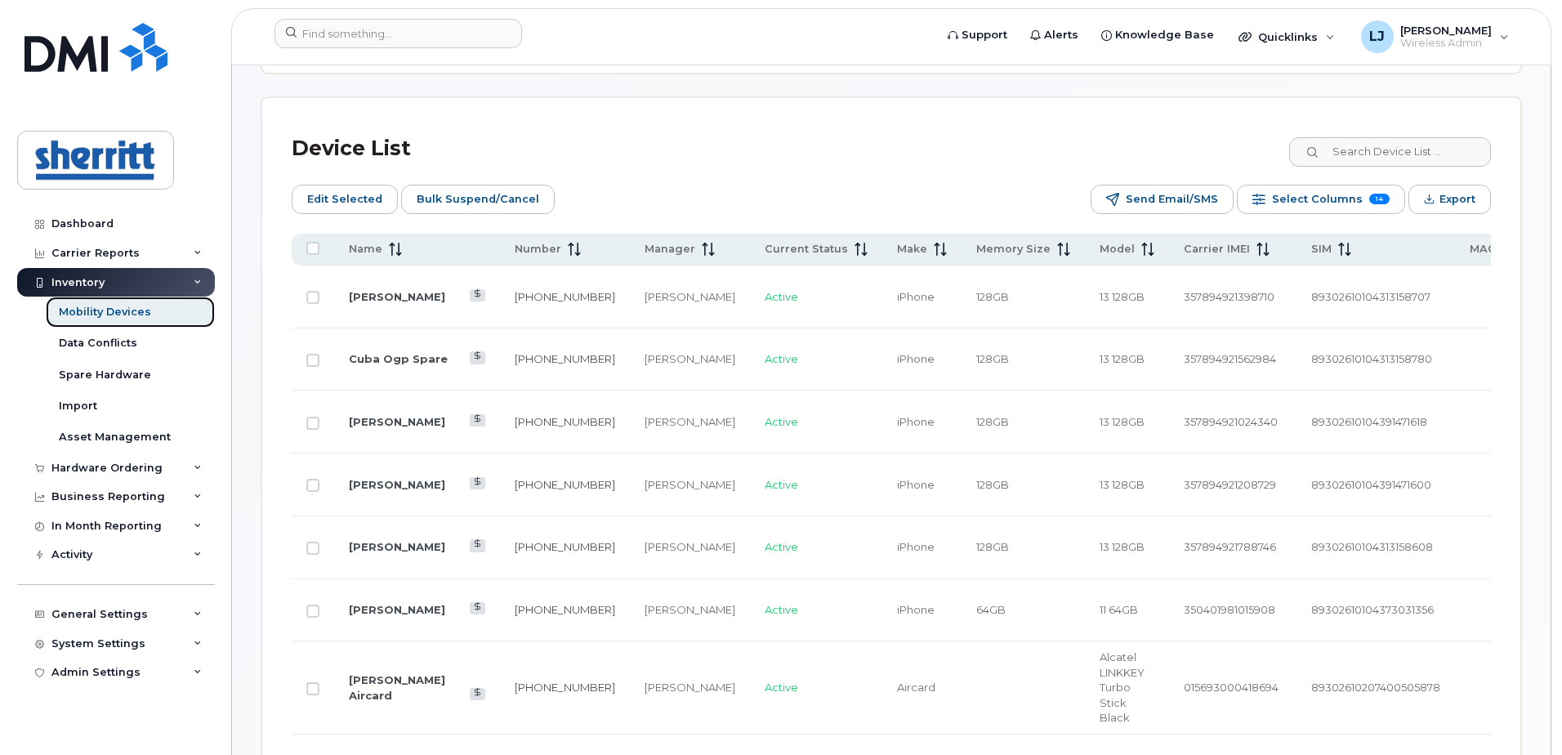
scroll to position [806, 0]
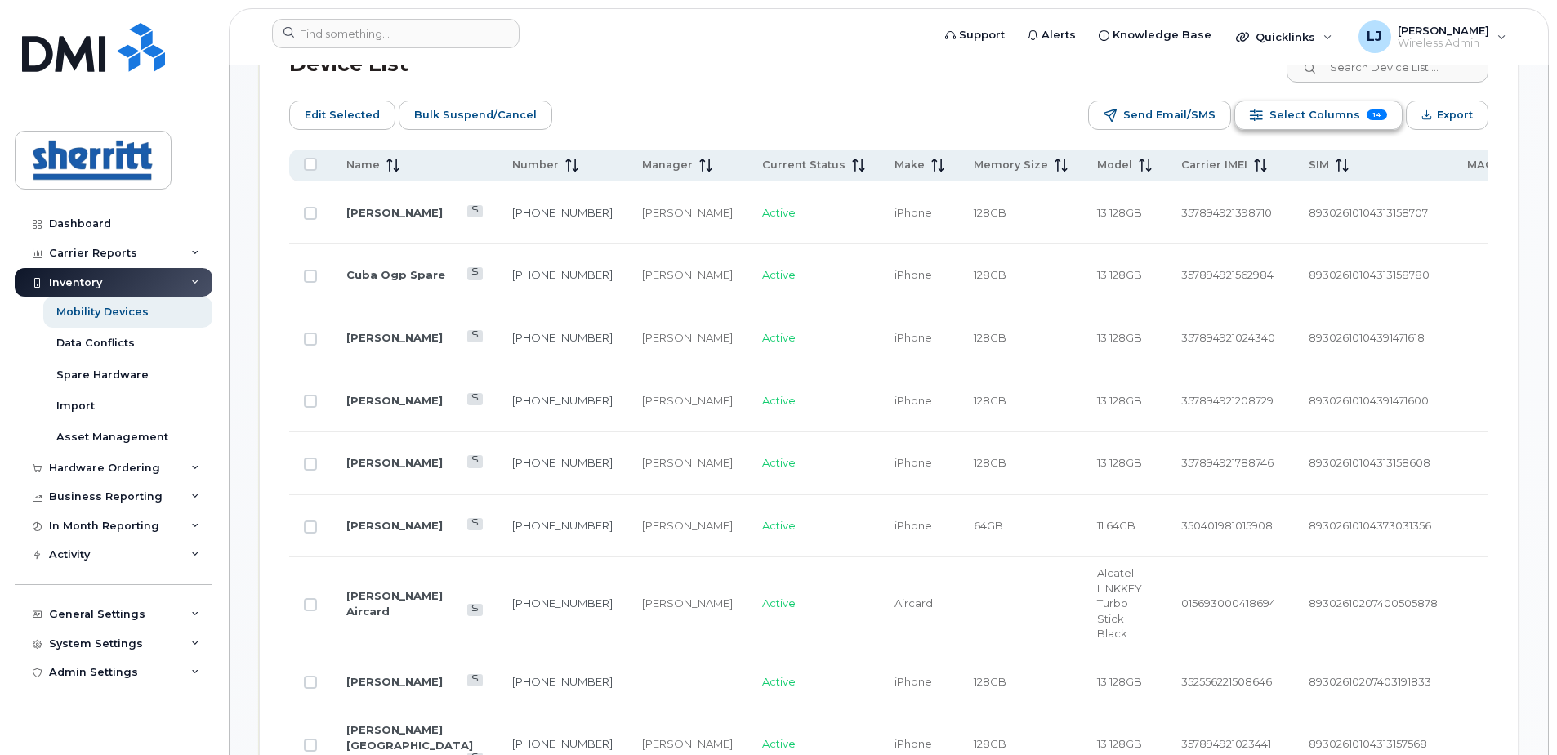
click at [1307, 114] on span "Select Columns" at bounding box center [1314, 115] width 91 height 25
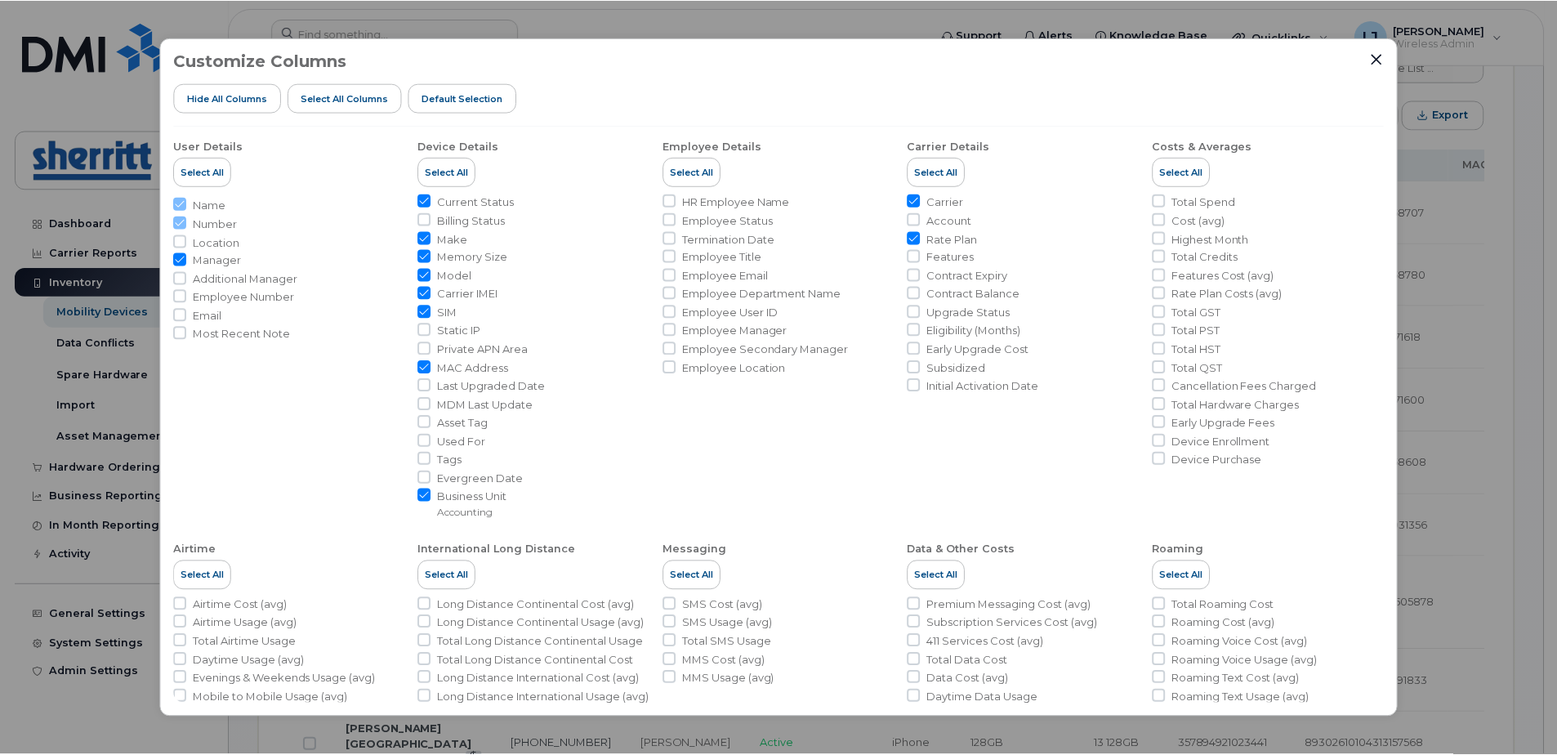
scroll to position [0, 0]
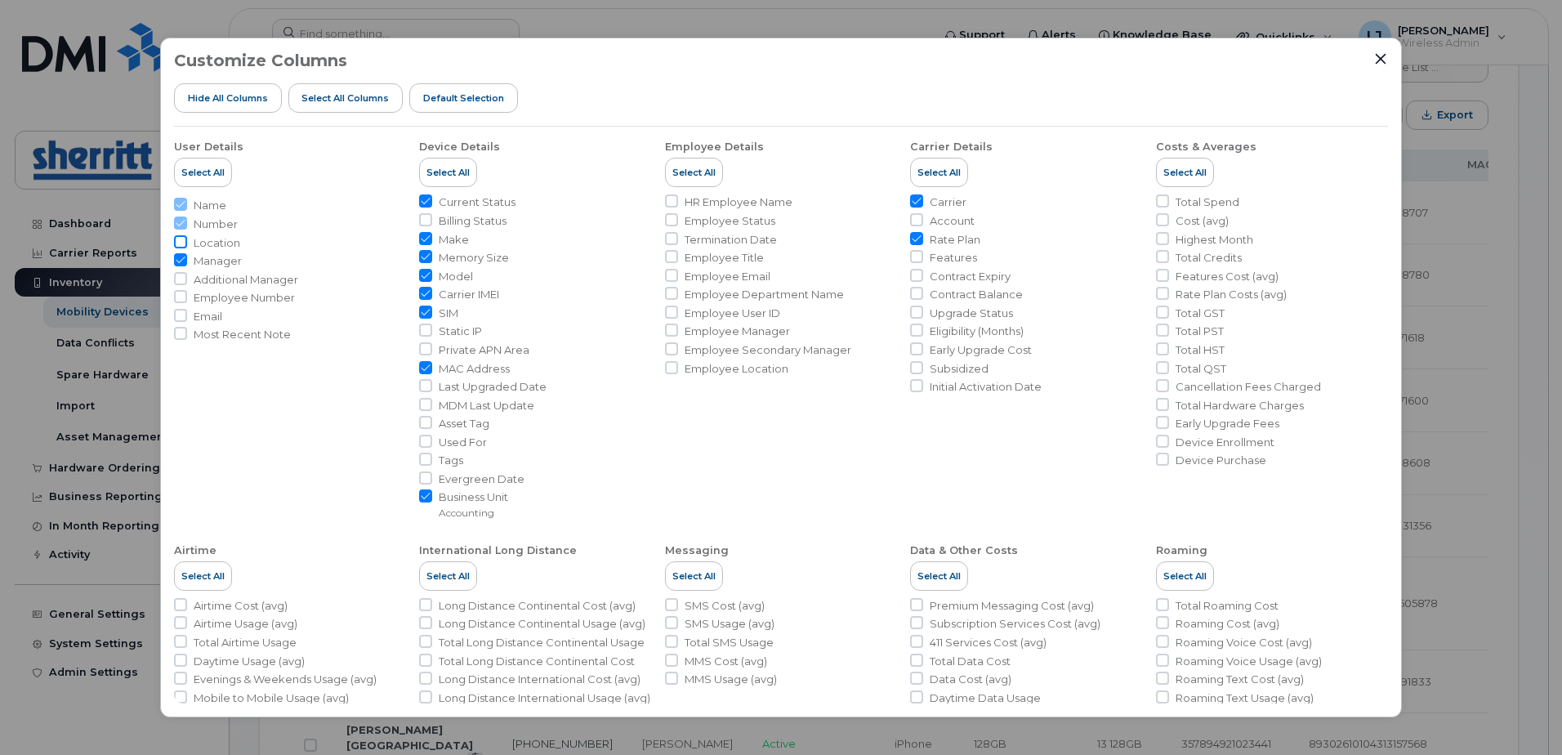
click at [185, 243] on input "Location" at bounding box center [180, 241] width 13 height 13
checkbox input "true"
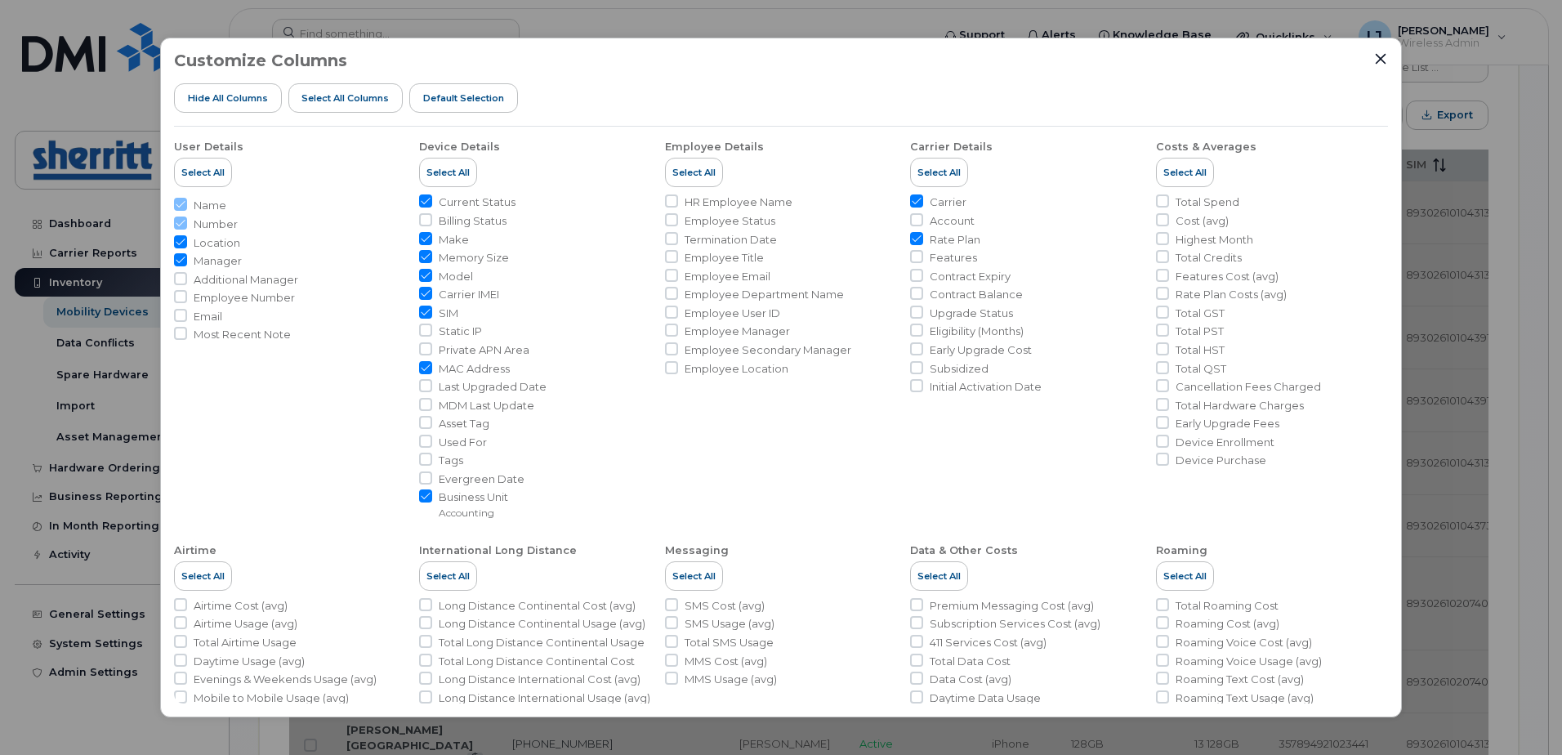
click at [1372, 58] on div "Customize Columns Hide All Columns Select all Columns Default Selection" at bounding box center [781, 88] width 1214 height 75
click at [1379, 58] on icon "Close" at bounding box center [1381, 59] width 11 height 11
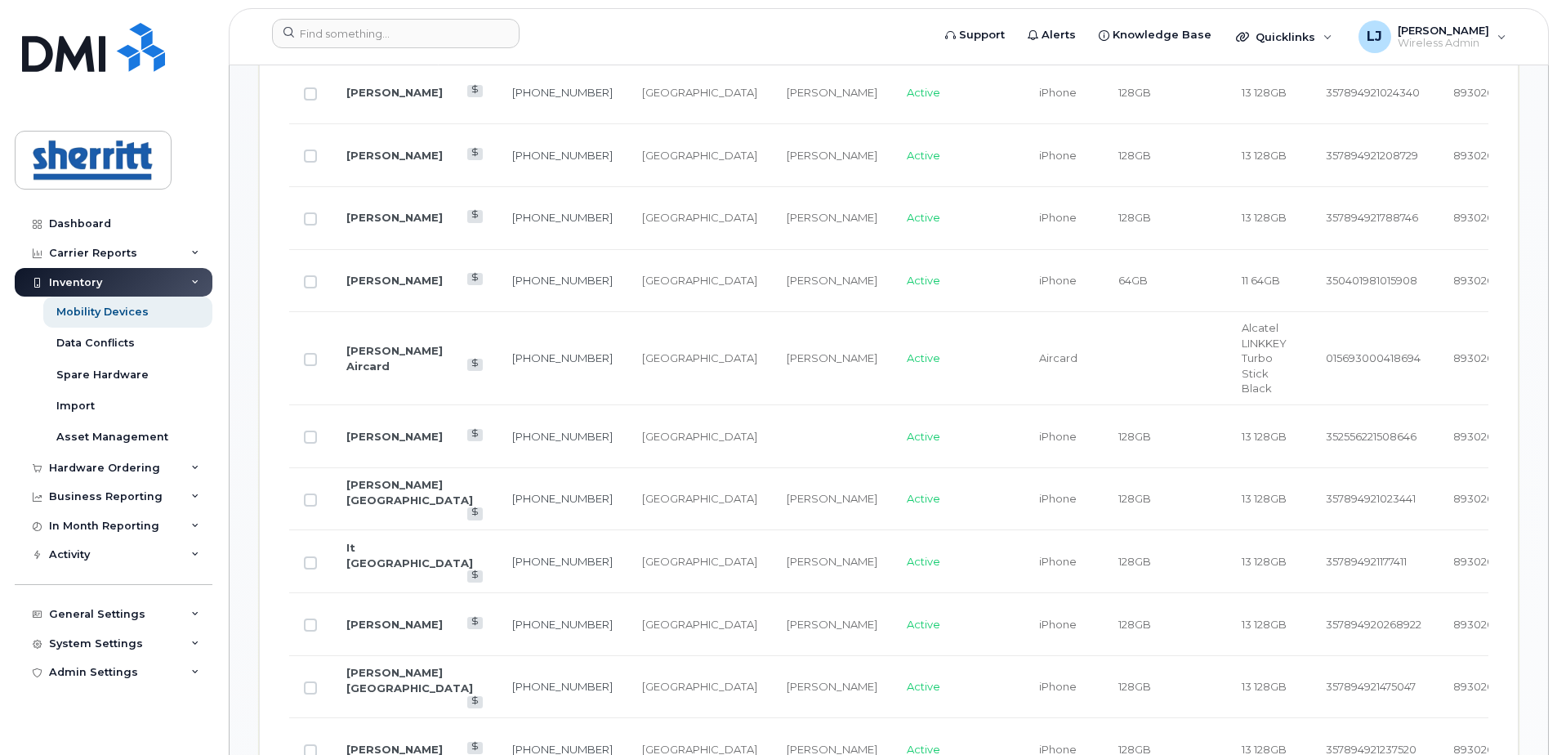
scroll to position [806, 0]
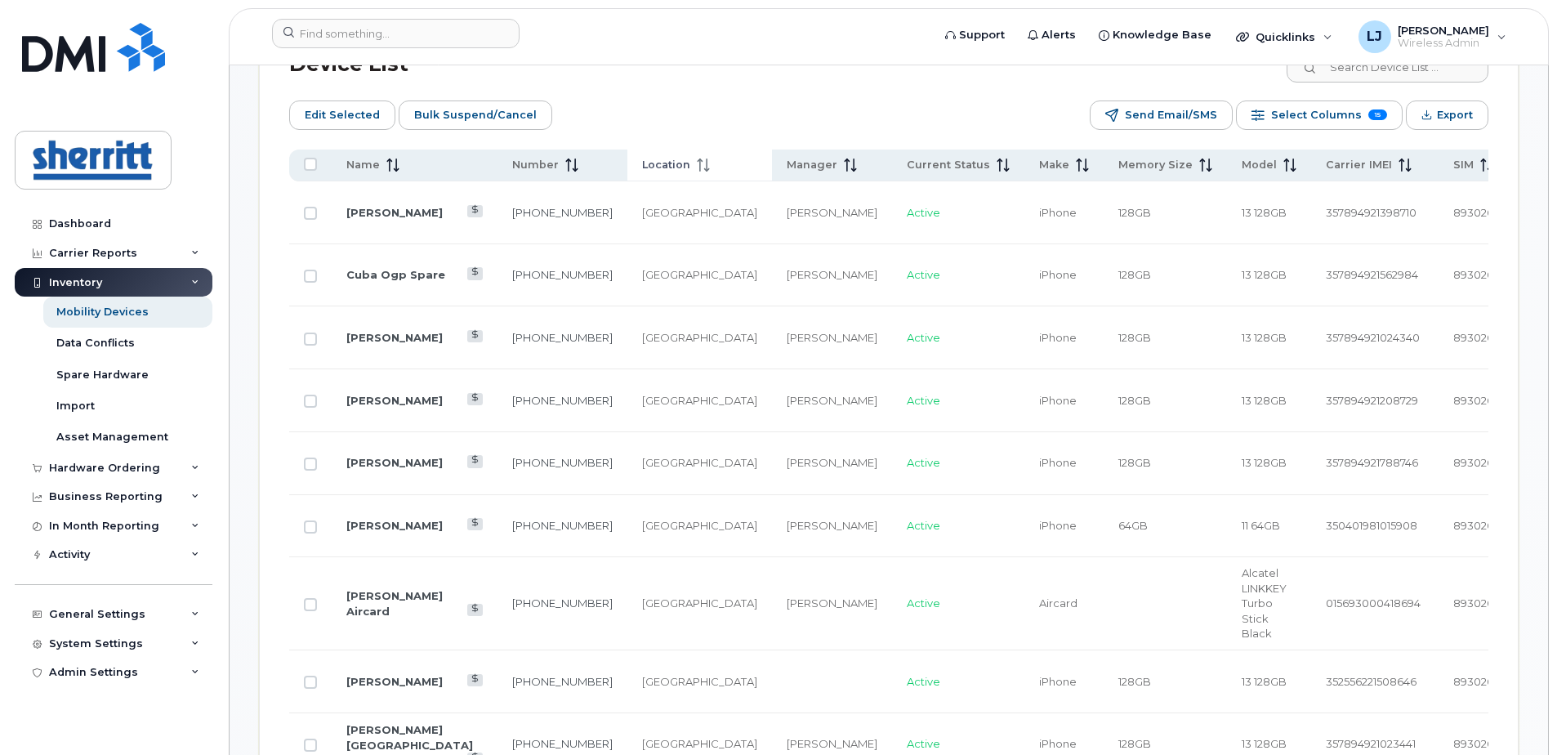
click at [642, 163] on span "Location" at bounding box center [666, 165] width 48 height 15
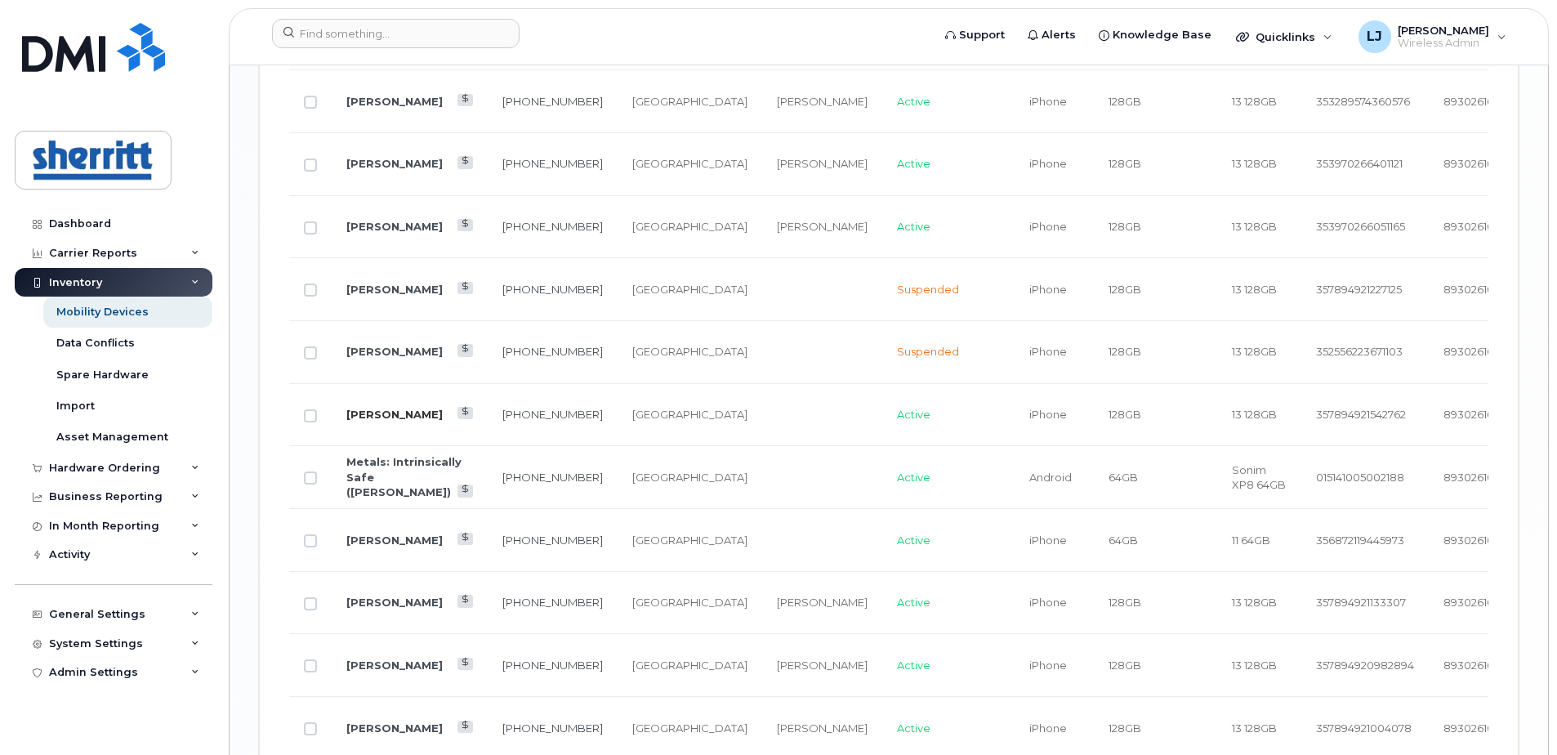
scroll to position [2643, 0]
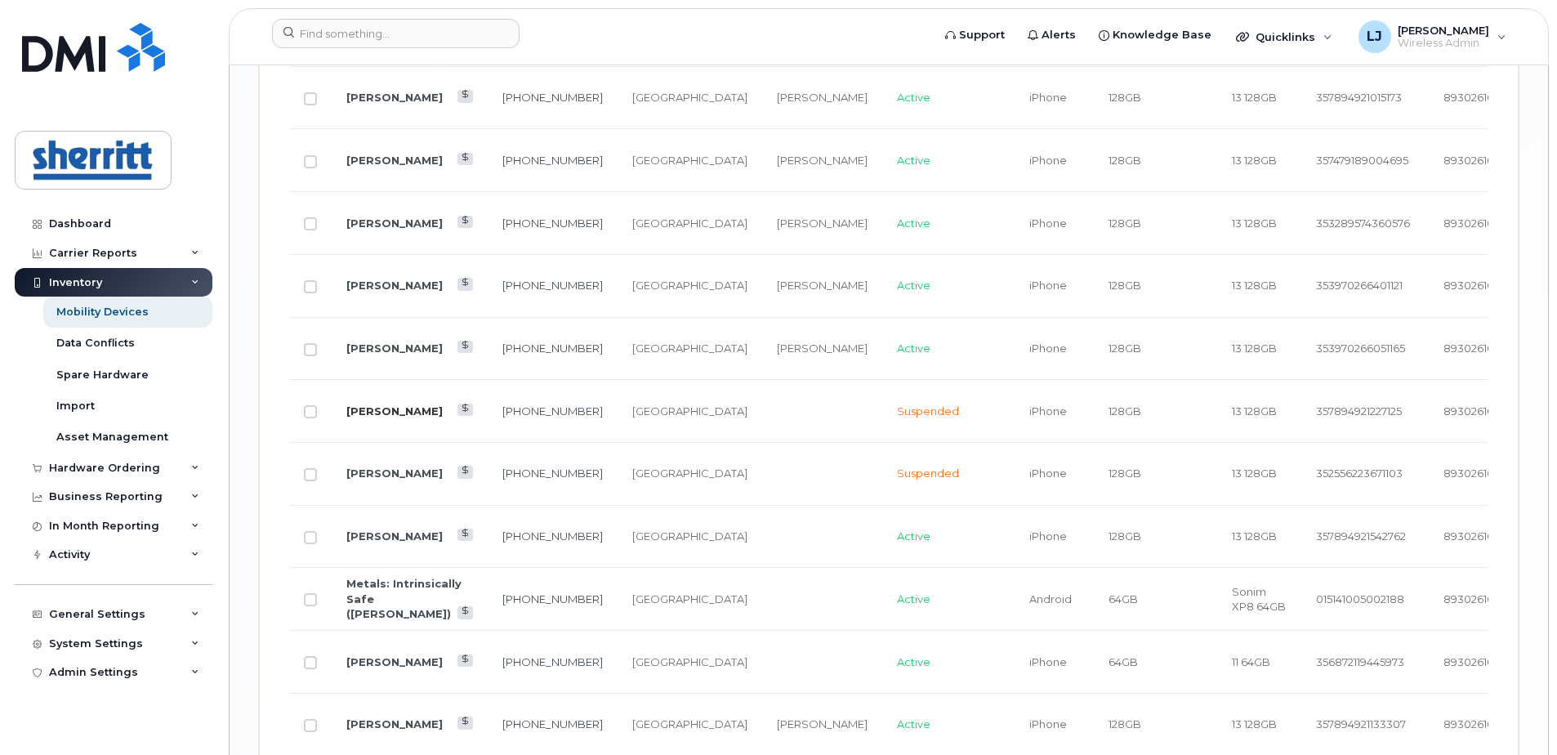
drag, startPoint x: 390, startPoint y: 420, endPoint x: 347, endPoint y: 421, distance: 42.5
click at [347, 421] on td "Jonathan Rudolf" at bounding box center [410, 411] width 156 height 63
copy link "Rudolf"
click at [375, 404] on link "Jonathan Rudolf" at bounding box center [394, 410] width 96 height 13
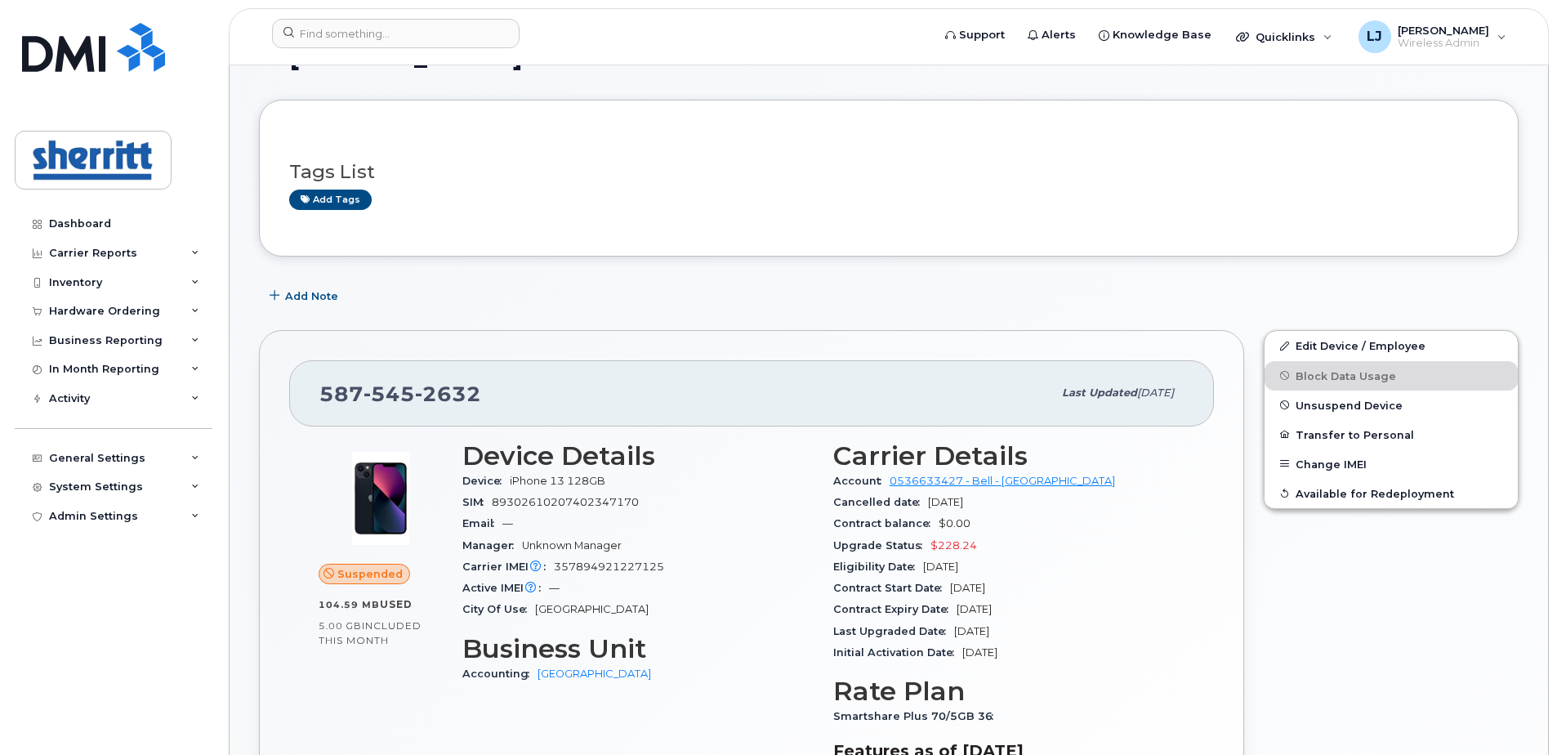
scroll to position [82, 0]
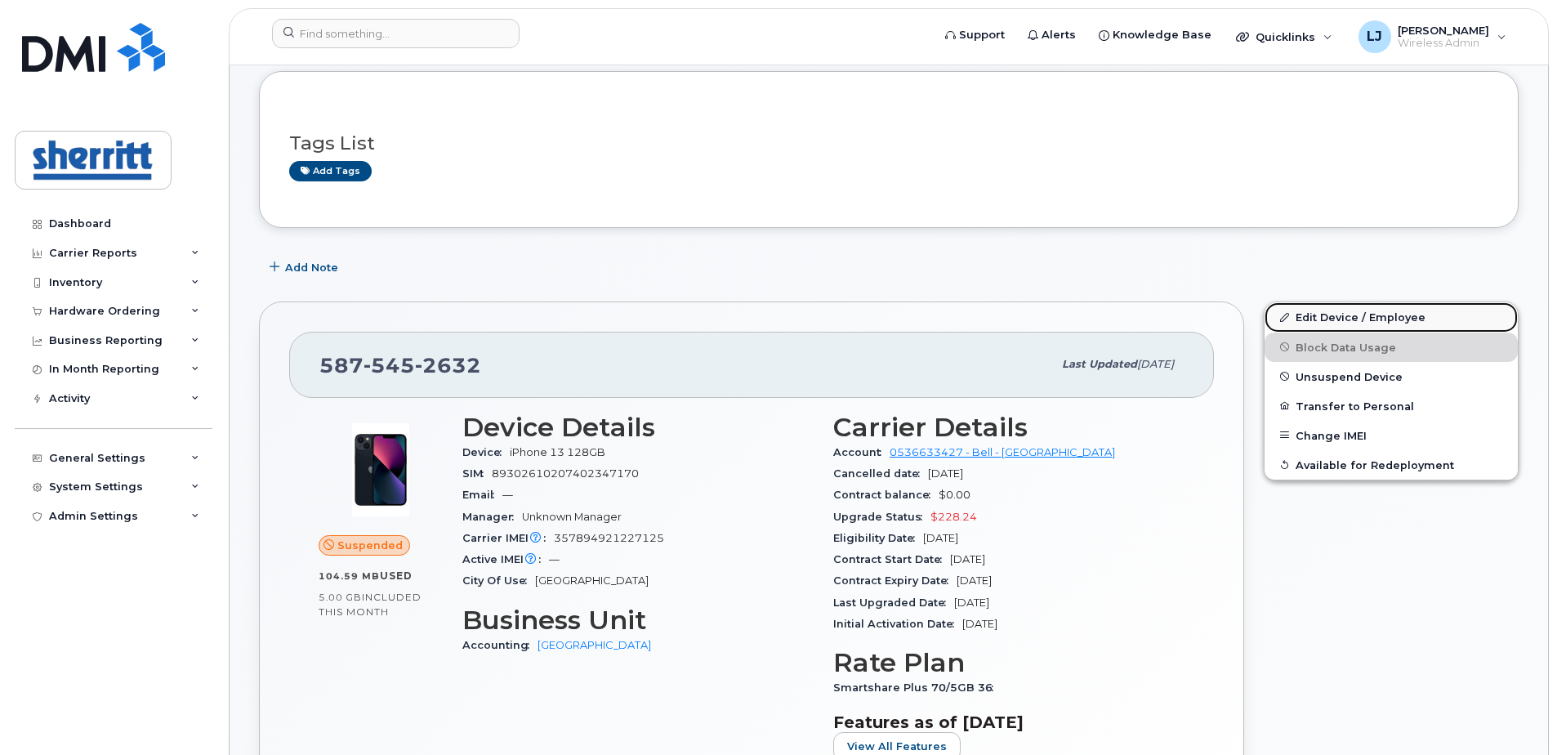
click at [1370, 315] on link "Edit Device / Employee" at bounding box center [1391, 316] width 253 height 29
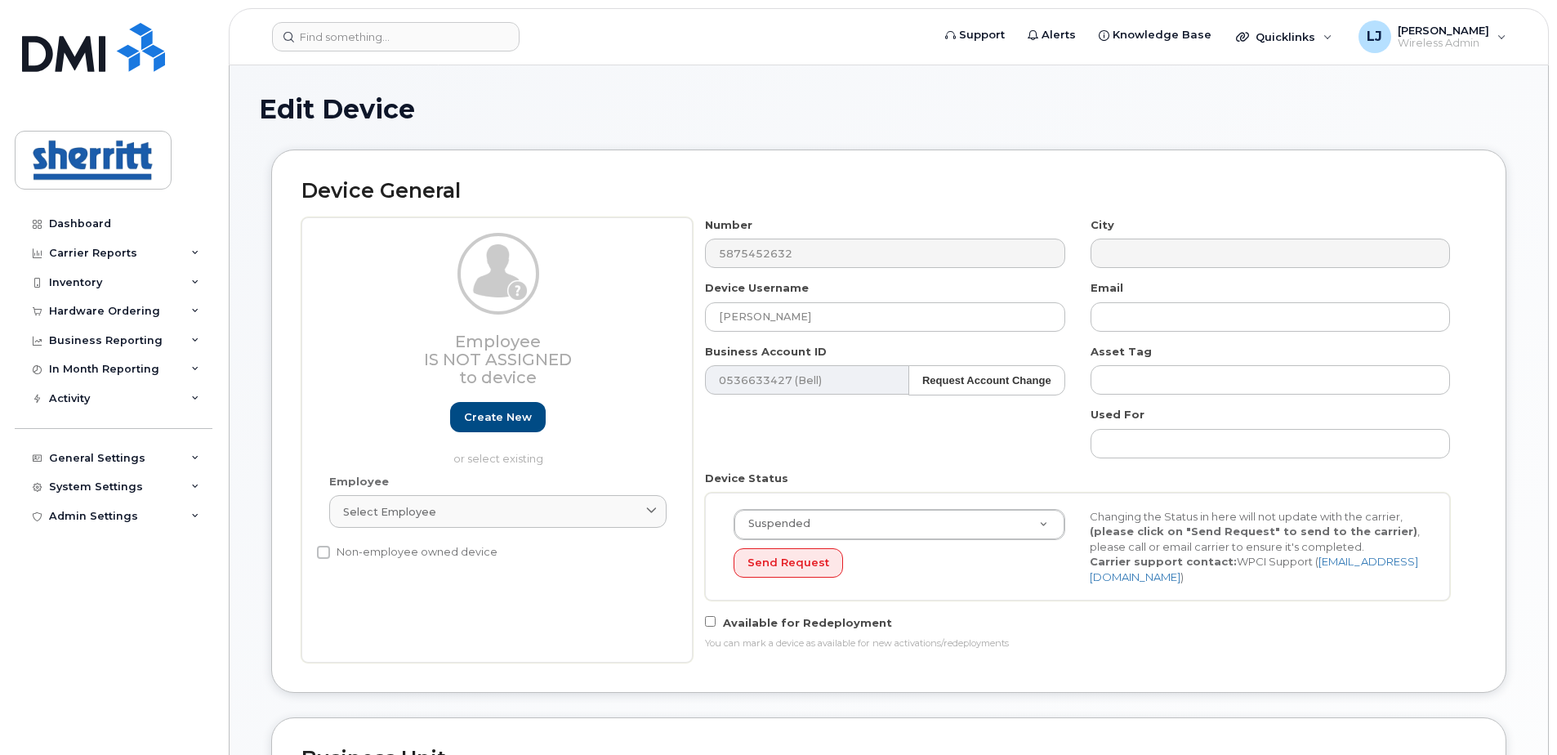
select select "5680457"
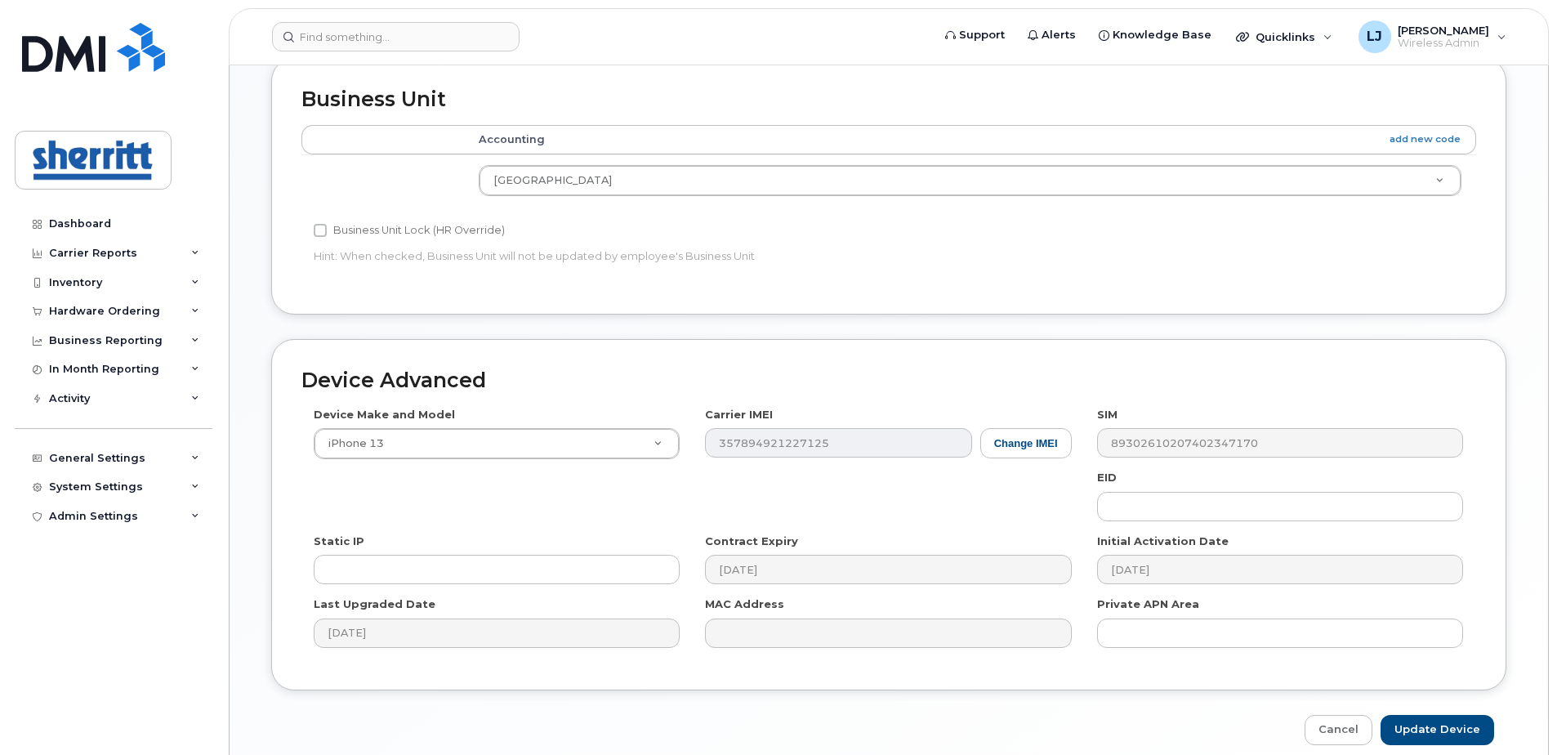
scroll to position [725, 0]
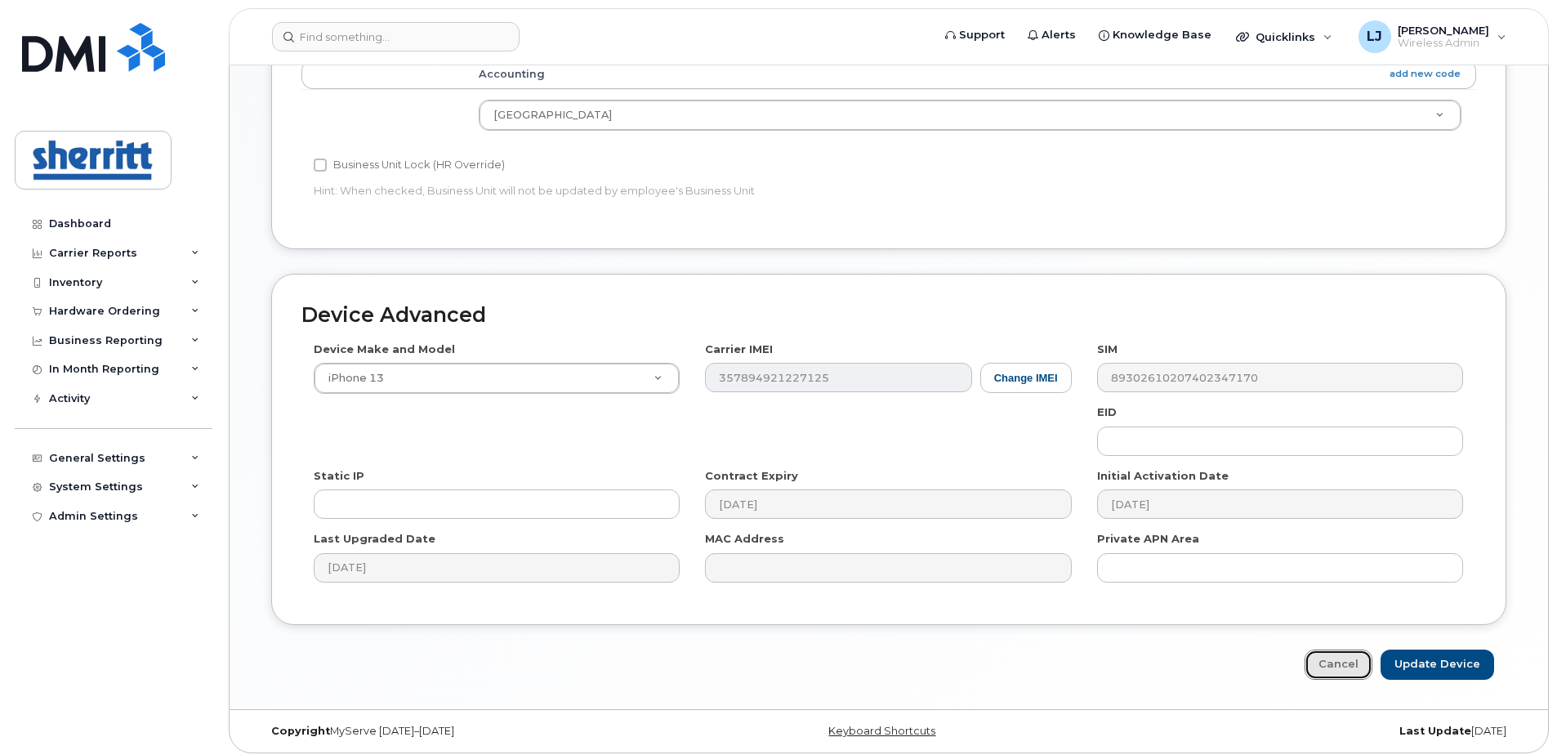
drag, startPoint x: 1343, startPoint y: 654, endPoint x: 1180, endPoint y: 684, distance: 165.2
click at [1343, 654] on link "Cancel" at bounding box center [1339, 664] width 68 height 30
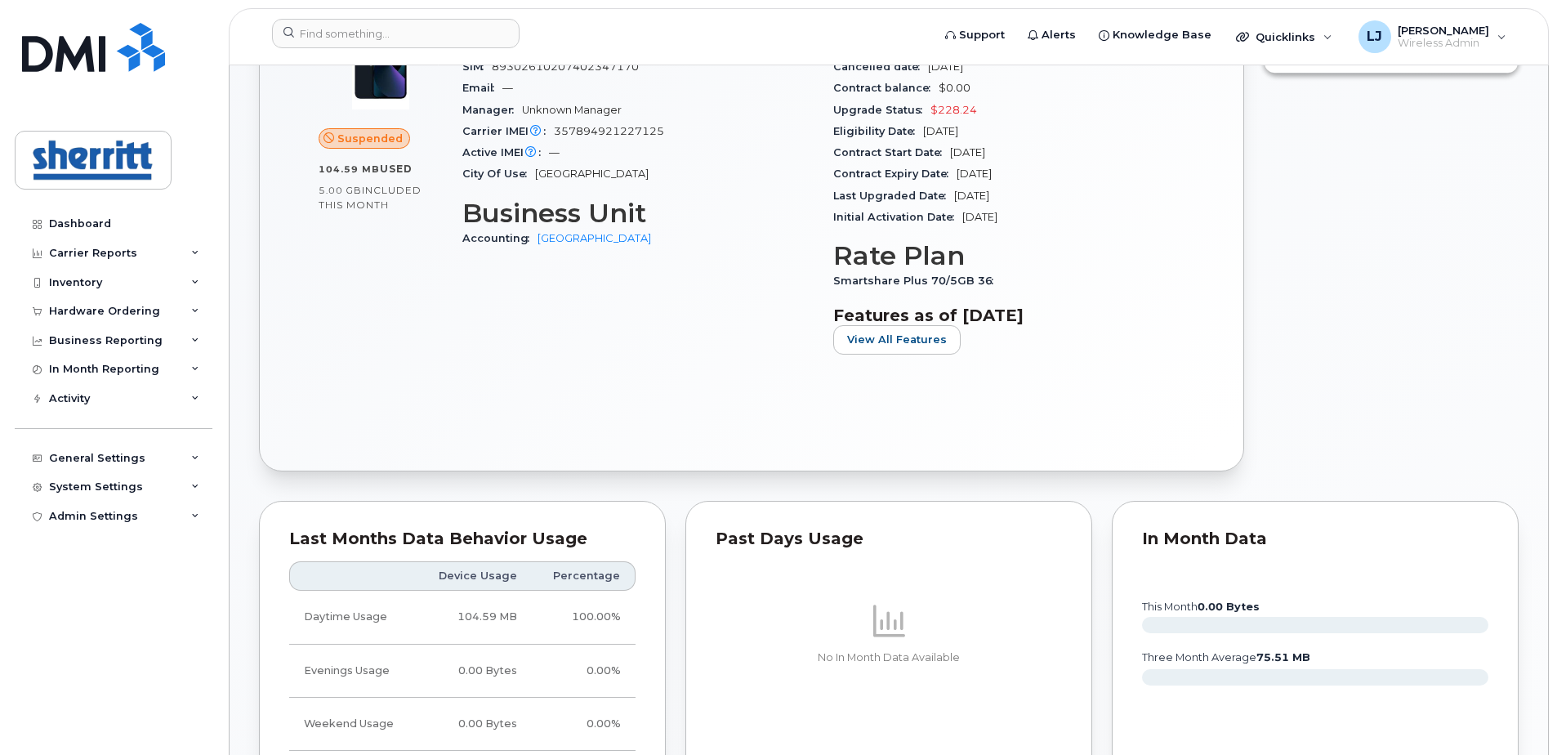
scroll to position [408, 0]
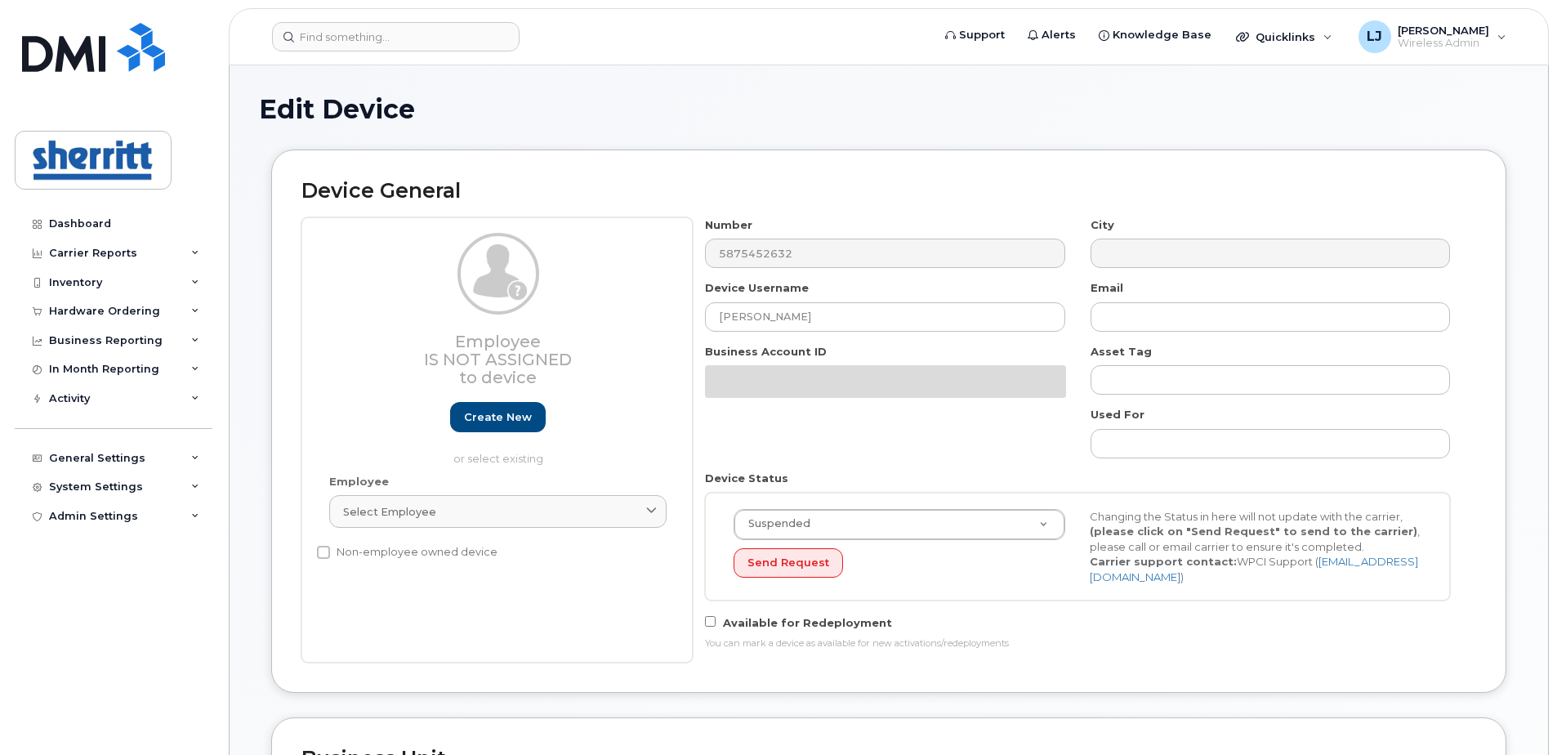
select select "5680457"
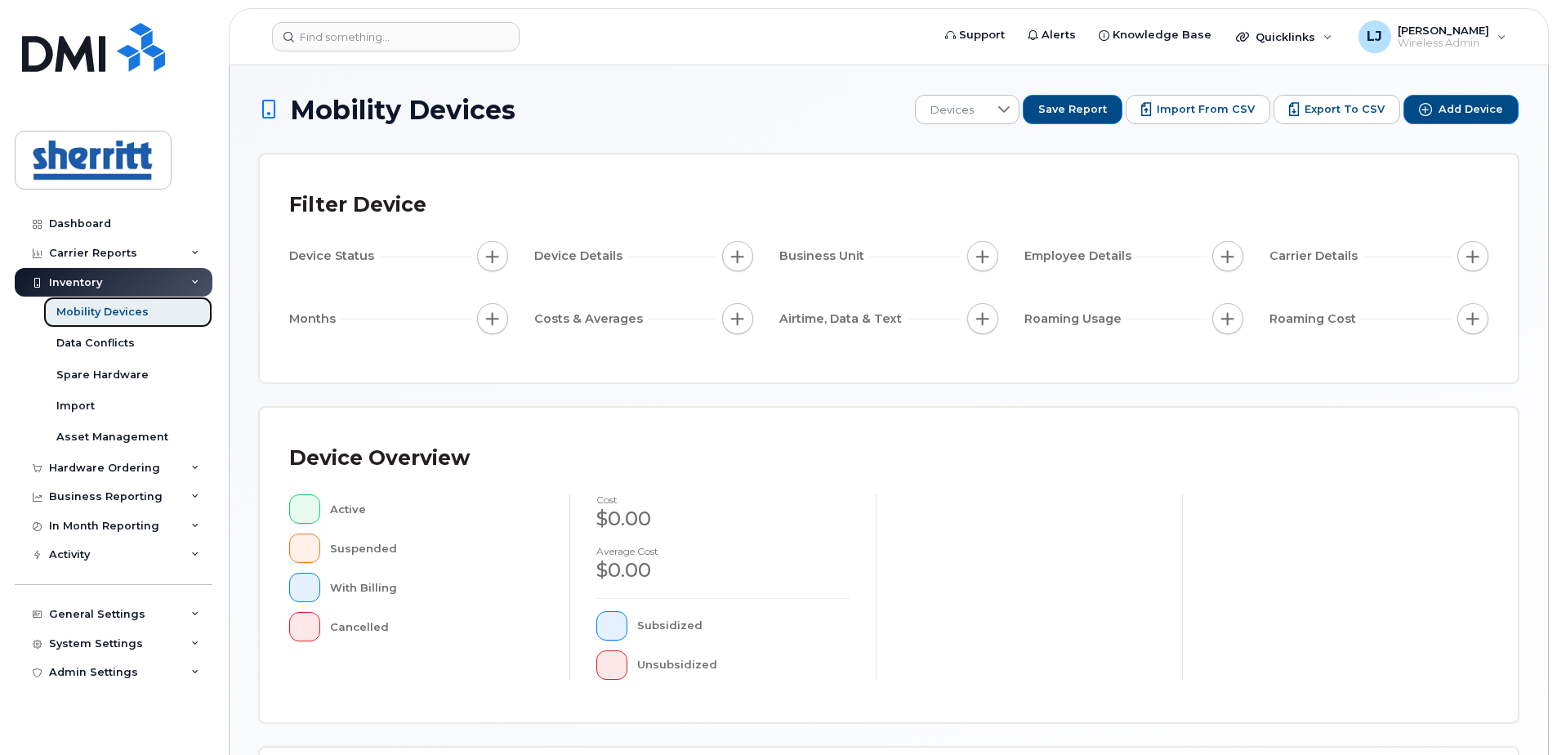
drag, startPoint x: 109, startPoint y: 316, endPoint x: 125, endPoint y: 319, distance: 16.5
click at [109, 316] on div "Mobility Devices" at bounding box center [102, 312] width 92 height 15
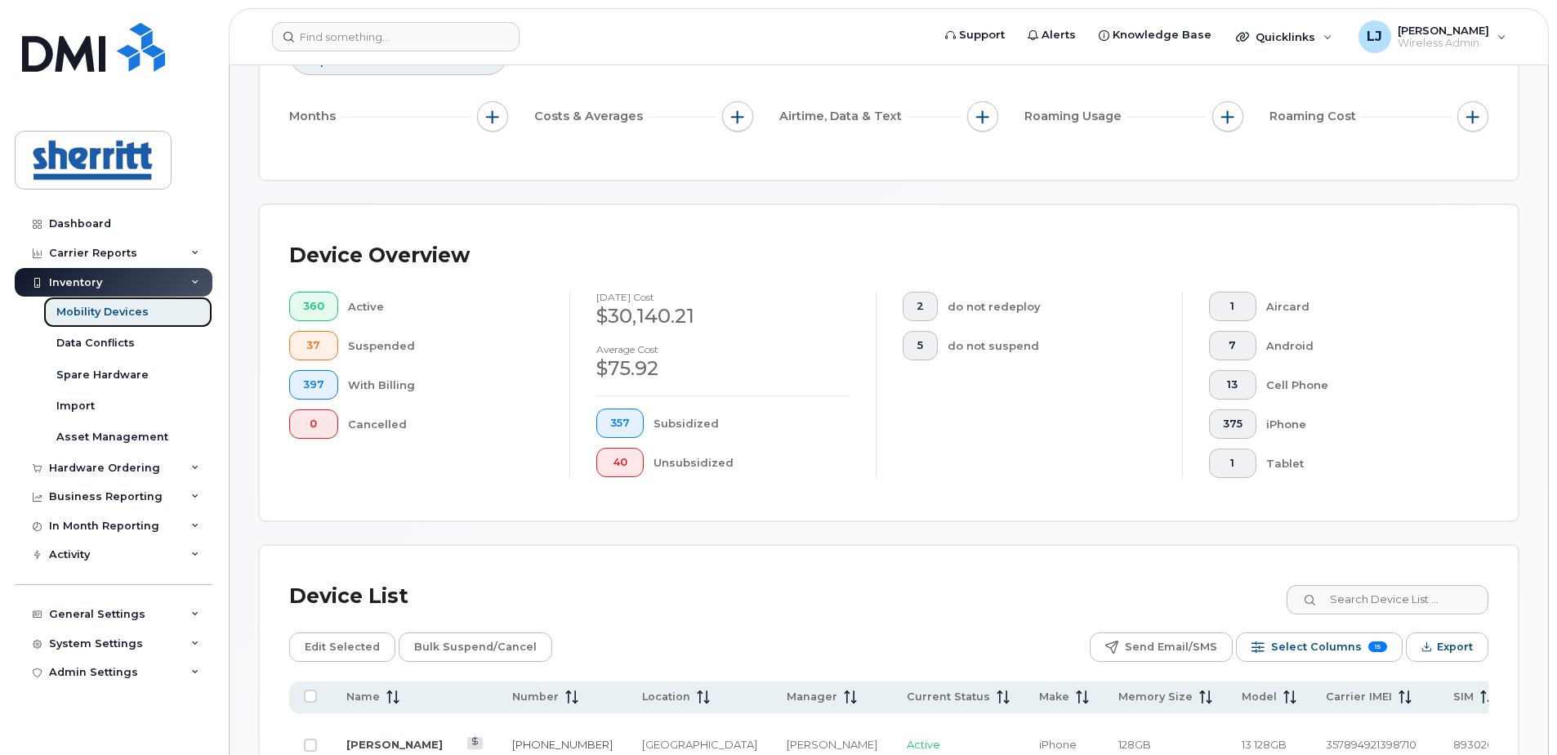
scroll to position [572, 0]
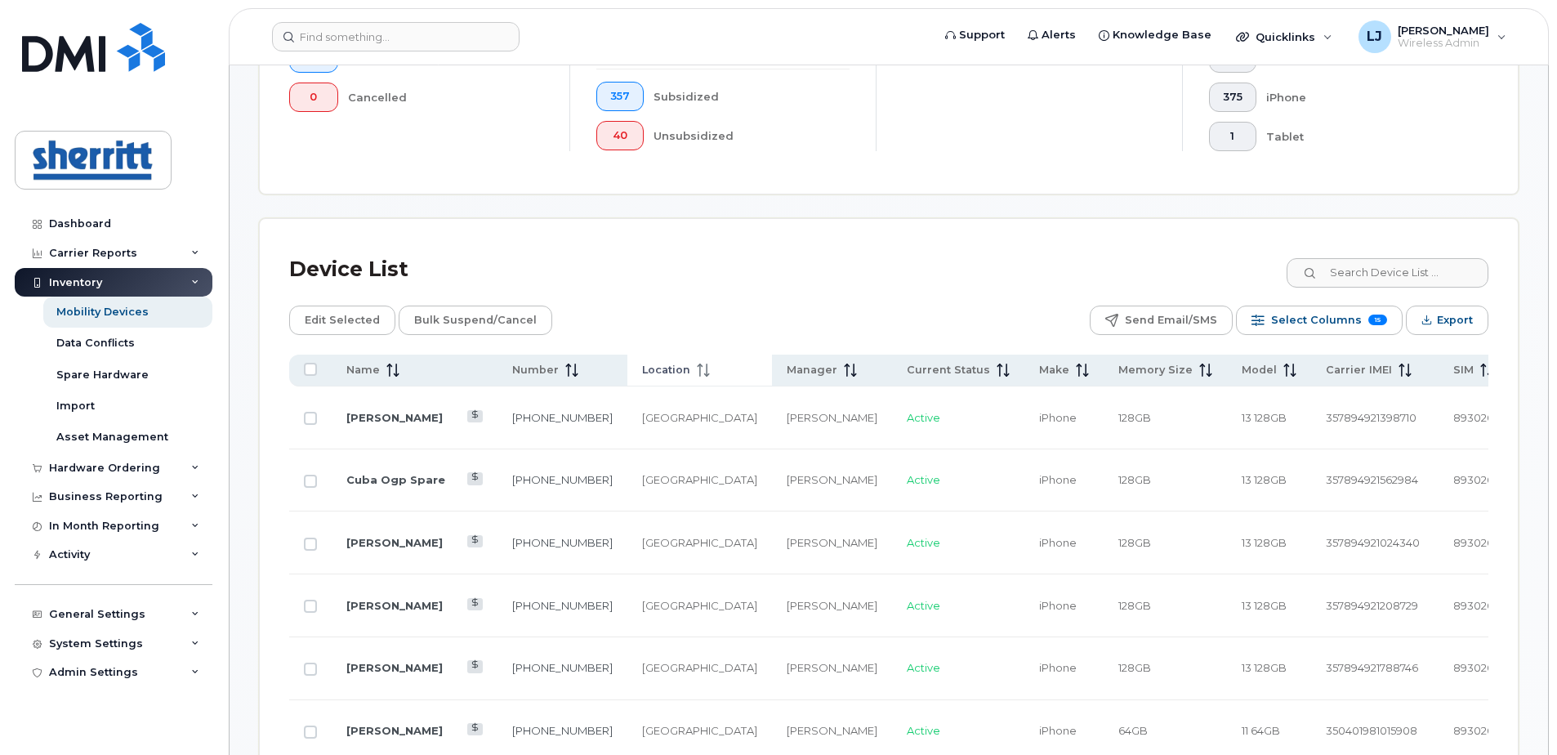
click at [642, 371] on span "Location" at bounding box center [666, 370] width 48 height 15
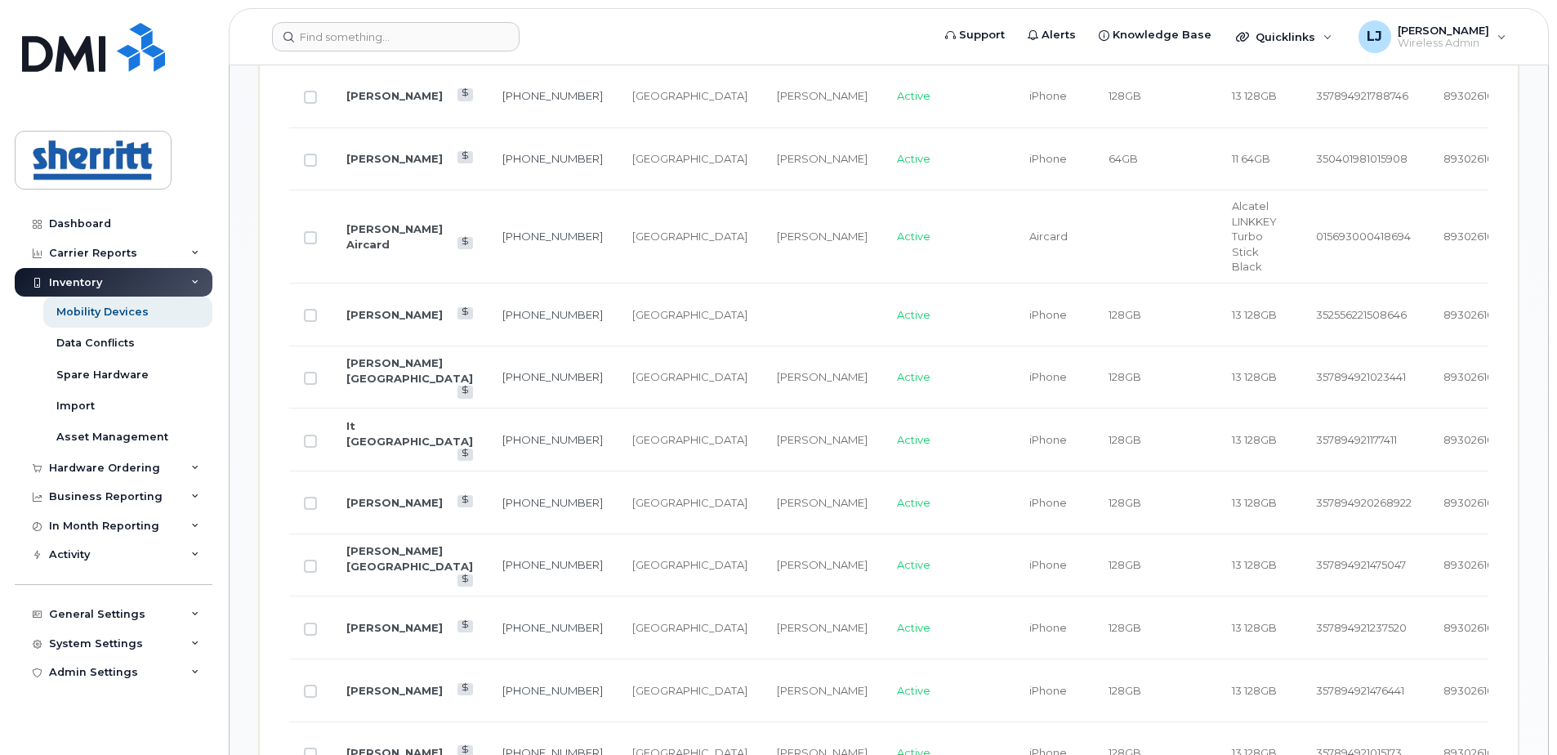
scroll to position [1152, 0]
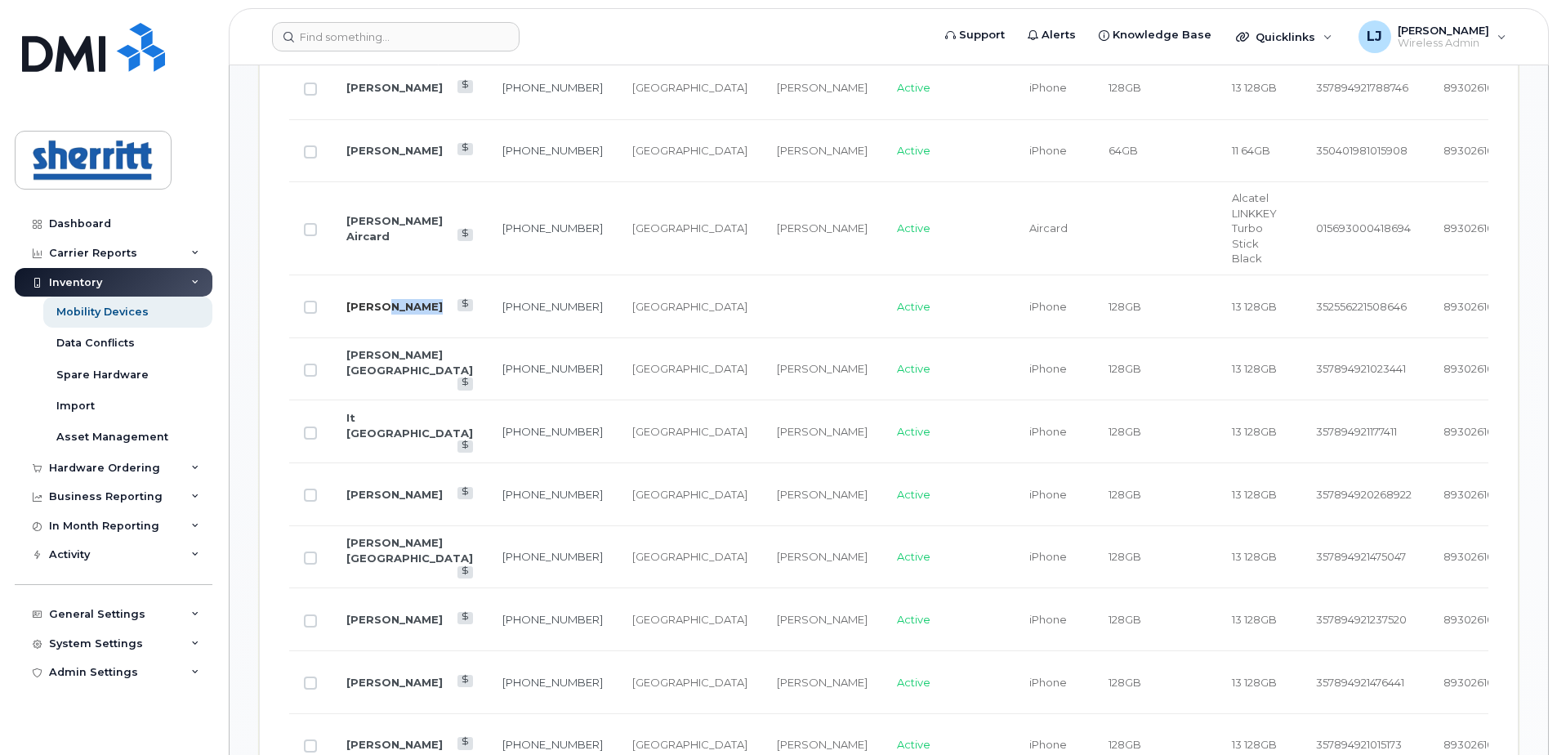
drag, startPoint x: 413, startPoint y: 297, endPoint x: 379, endPoint y: 299, distance: 33.5
click at [379, 299] on td "[PERSON_NAME]" at bounding box center [410, 306] width 156 height 63
copy link "Reddy"
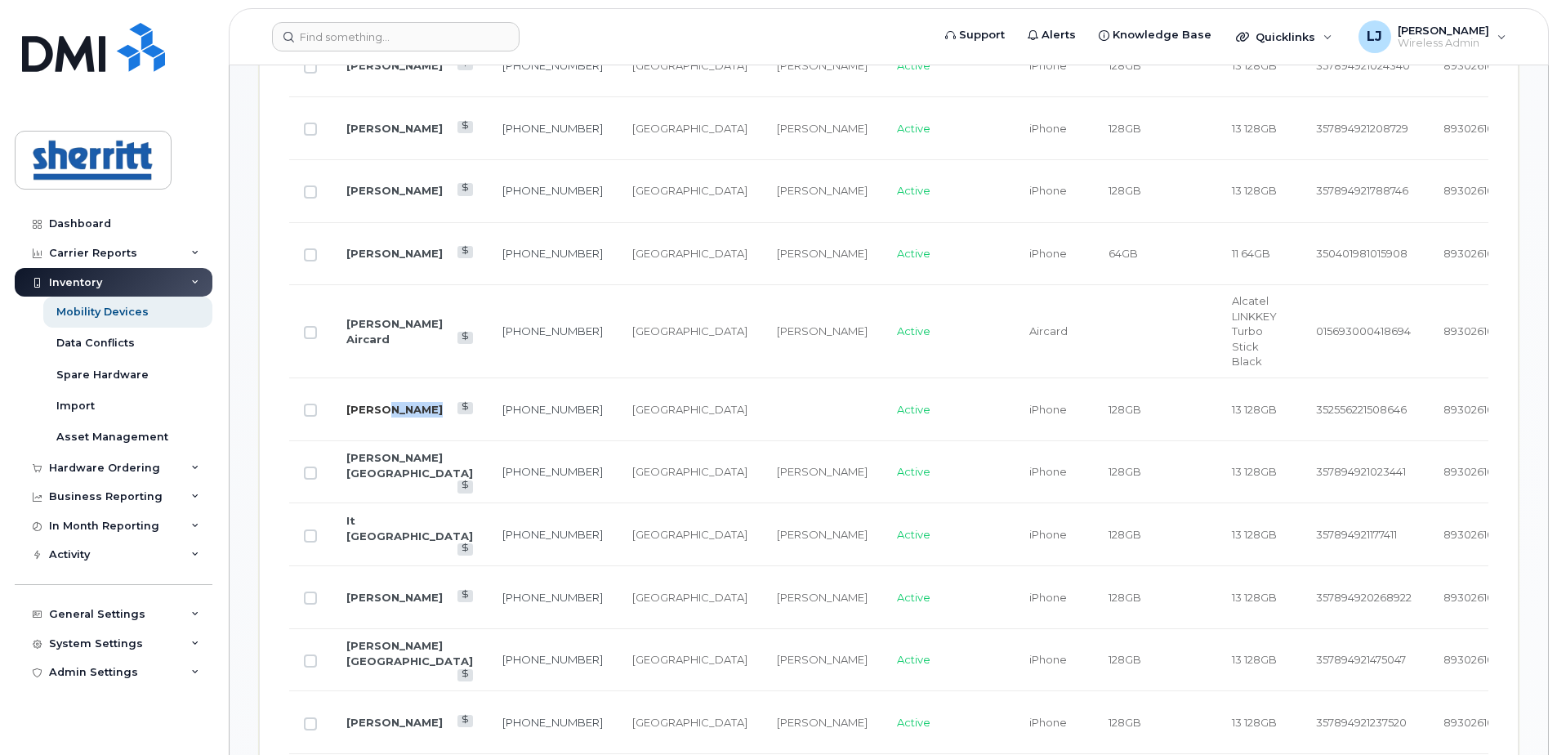
scroll to position [907, 0]
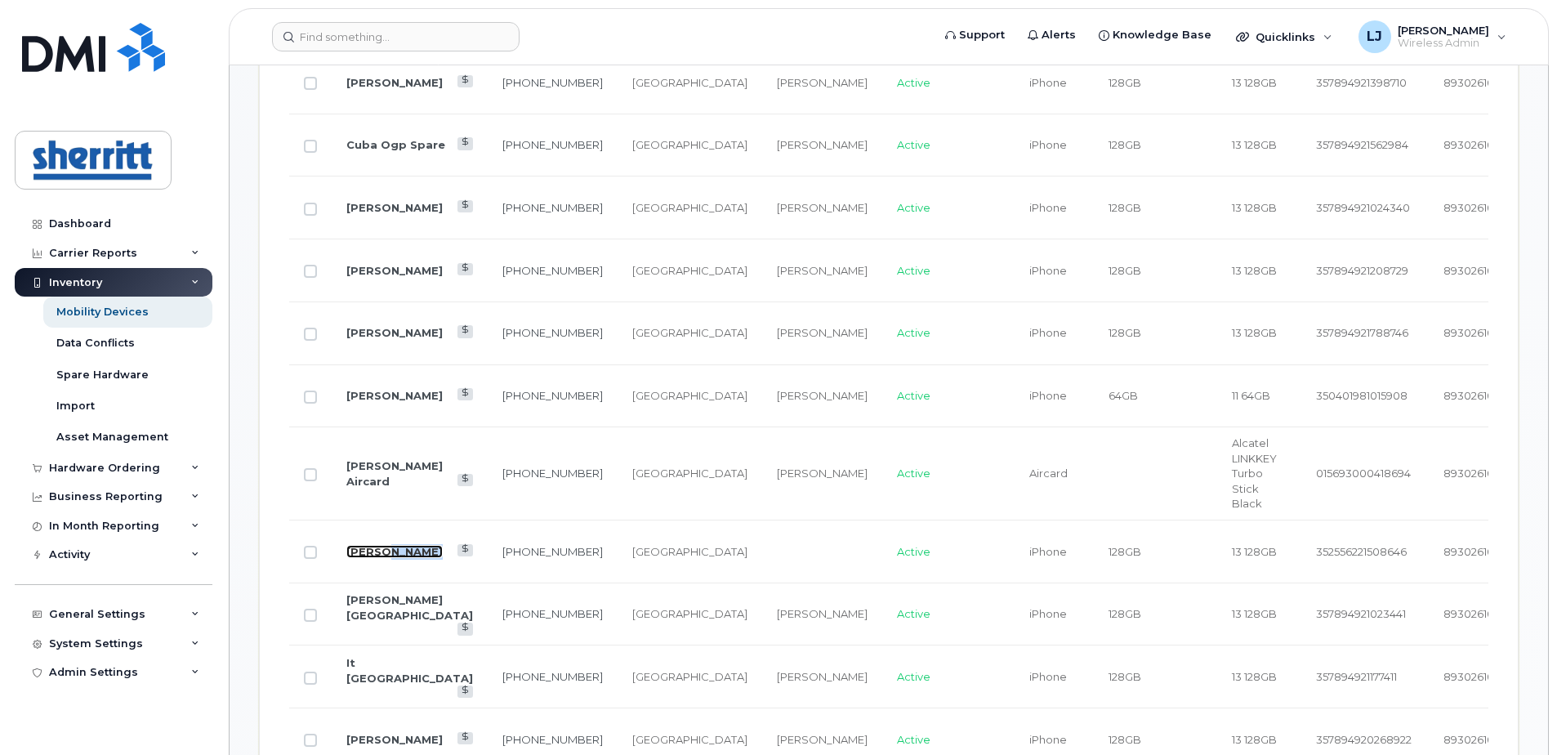
click at [388, 545] on link "[PERSON_NAME]" at bounding box center [394, 551] width 96 height 13
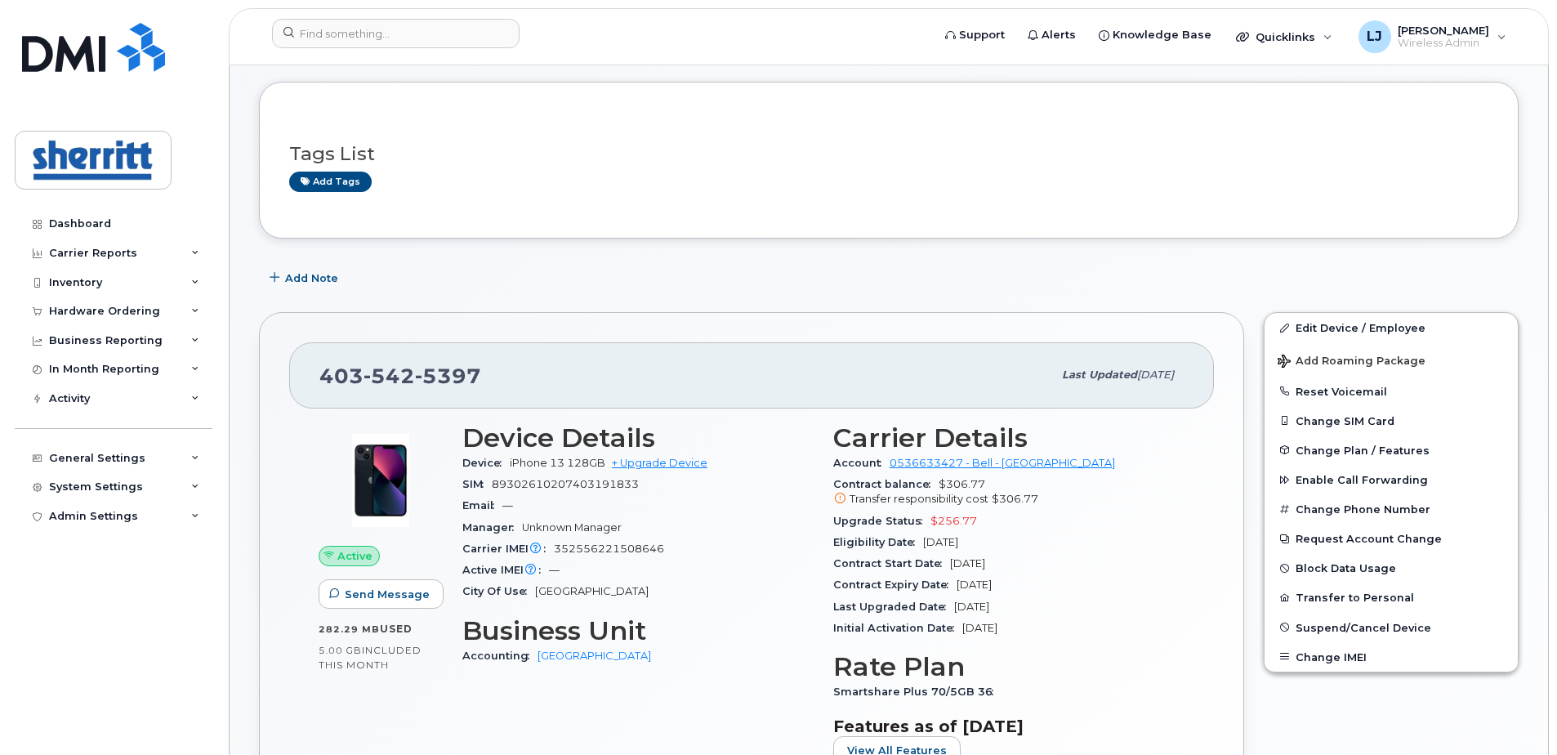
scroll to position [163, 0]
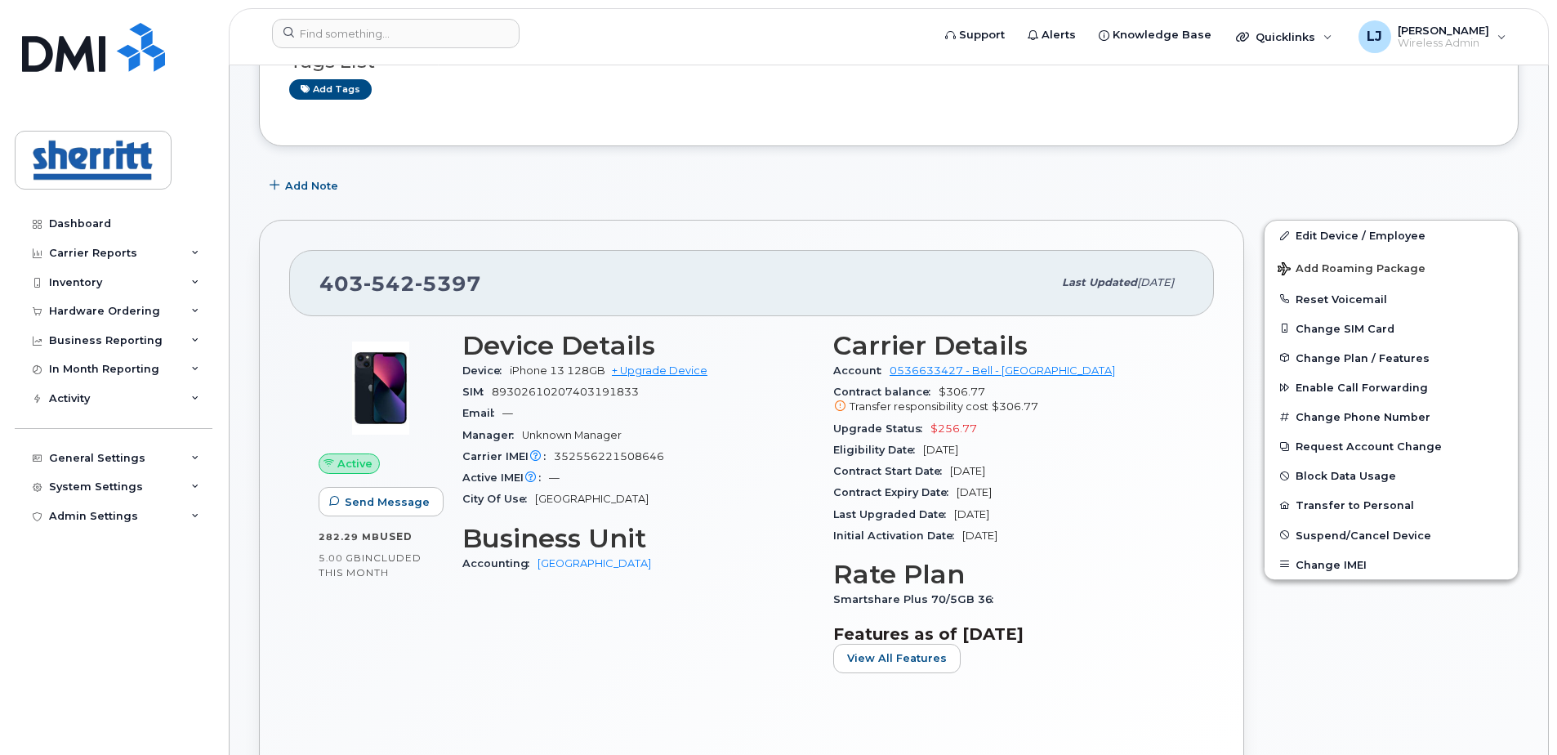
click at [556, 500] on span "[GEOGRAPHIC_DATA]" at bounding box center [592, 499] width 114 height 12
drag, startPoint x: 556, startPoint y: 500, endPoint x: 680, endPoint y: 485, distance: 124.2
click at [680, 485] on div "Active IMEI Active IMEI is refreshed daily with a delay of up to 48 hours follo…" at bounding box center [637, 477] width 351 height 21
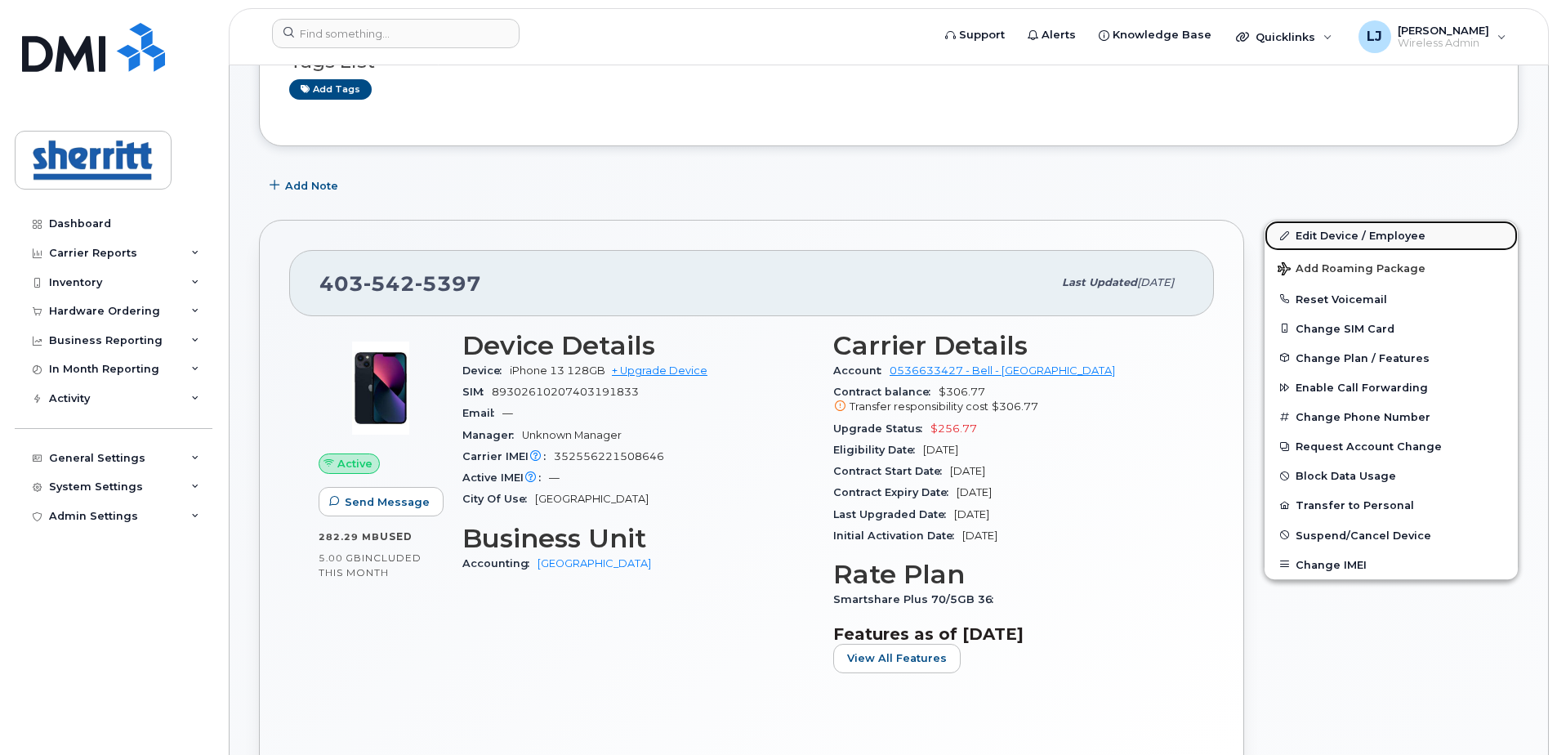
click at [1349, 237] on link "Edit Device / Employee" at bounding box center [1391, 235] width 253 height 29
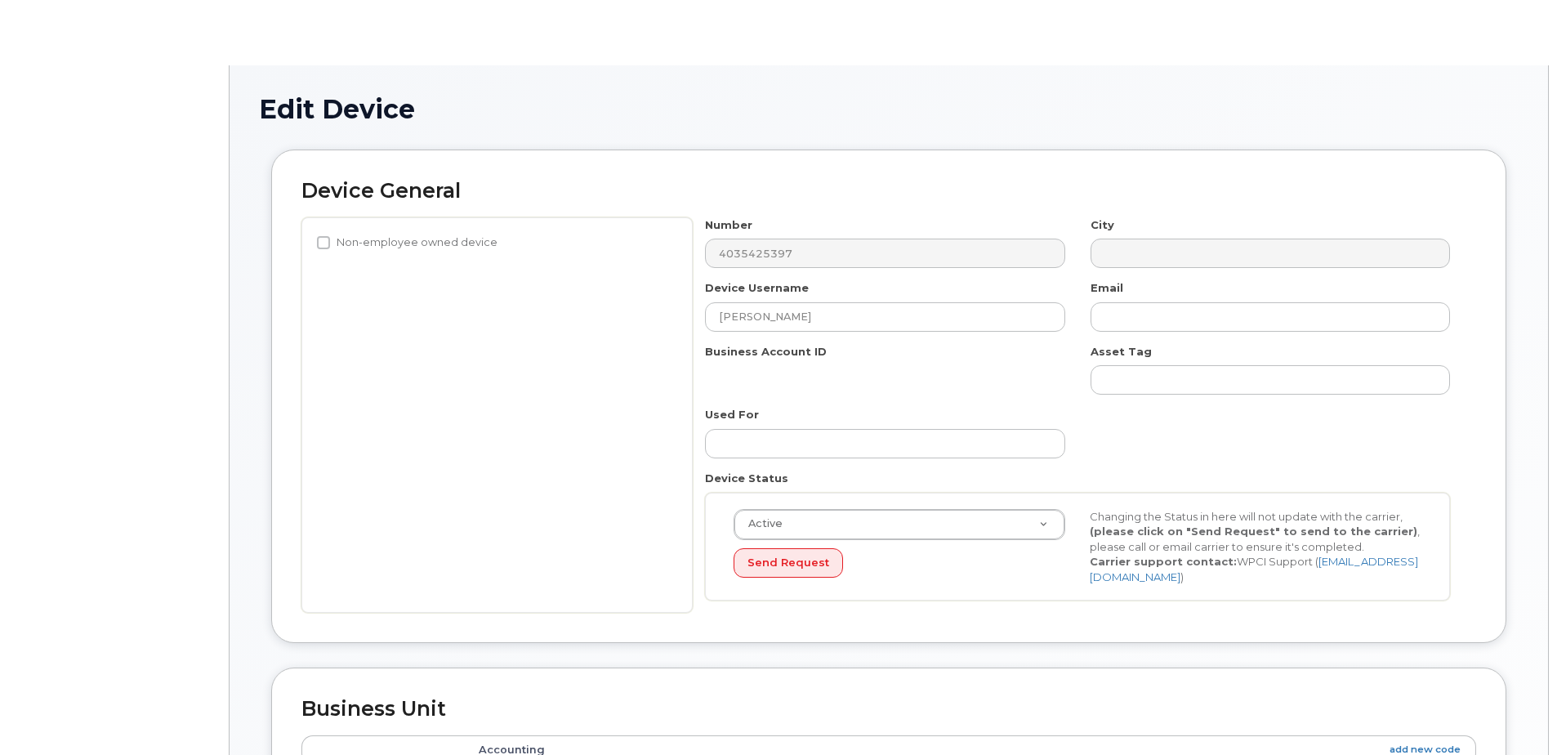
select select "5680457"
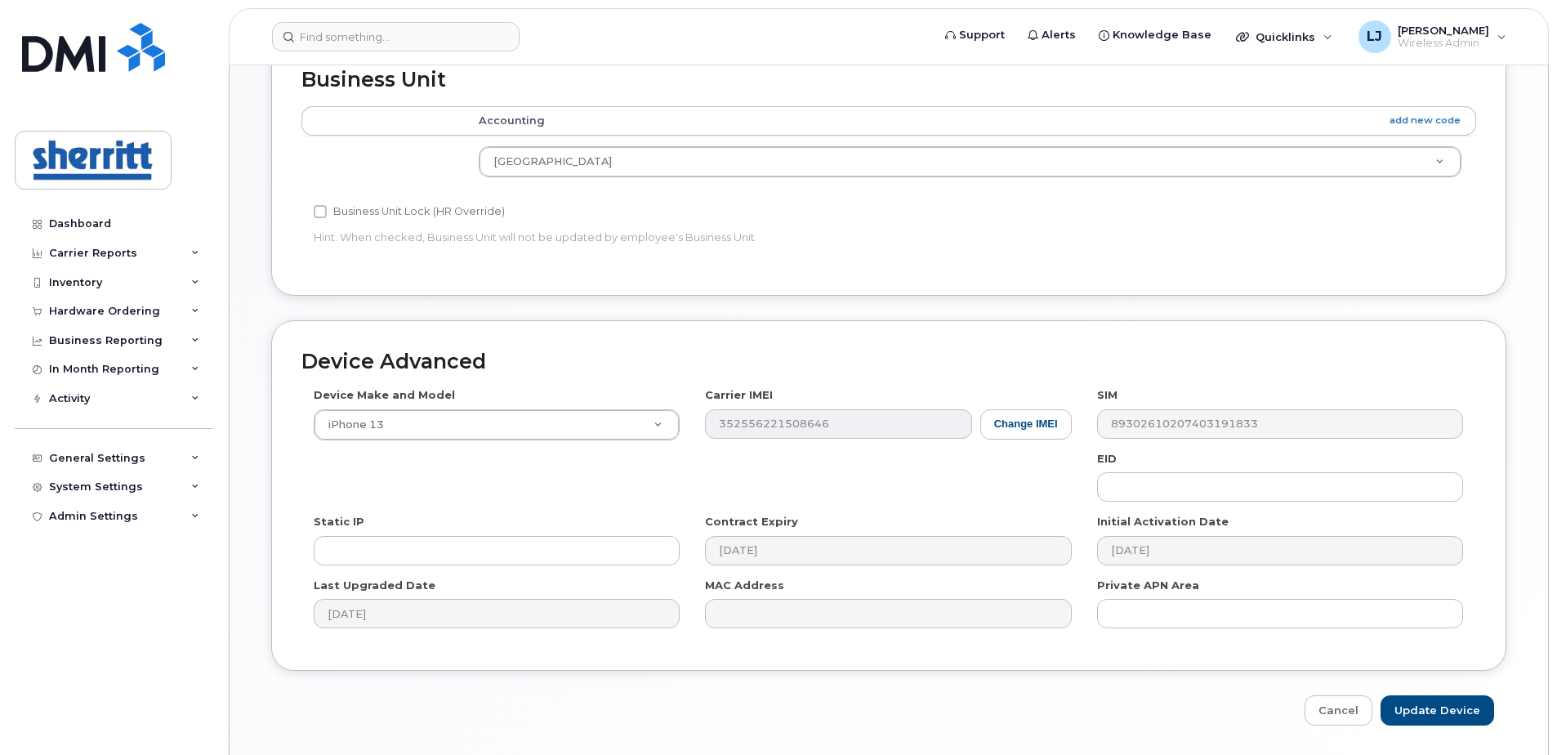
scroll to position [675, 0]
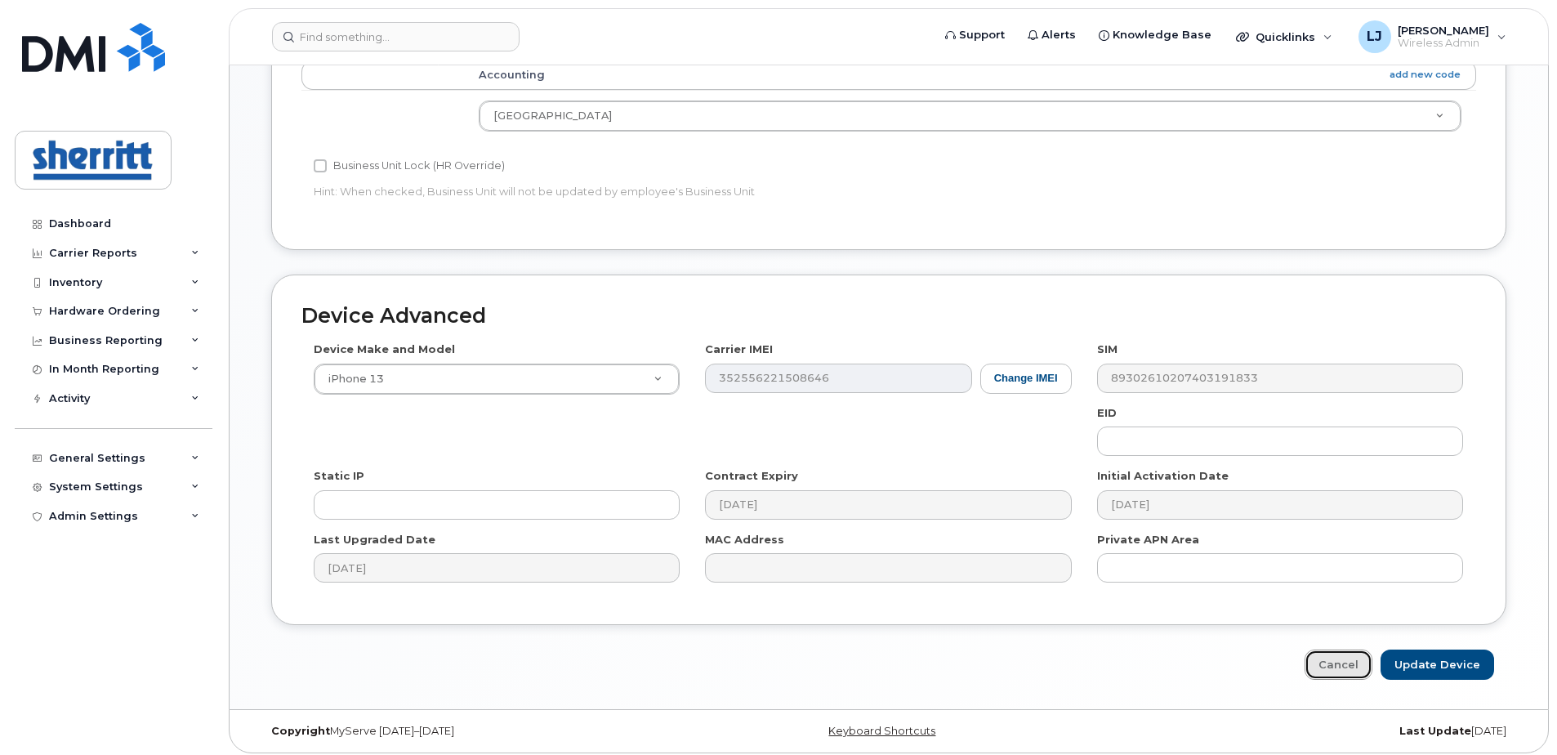
click at [1343, 658] on link "Cancel" at bounding box center [1339, 664] width 68 height 30
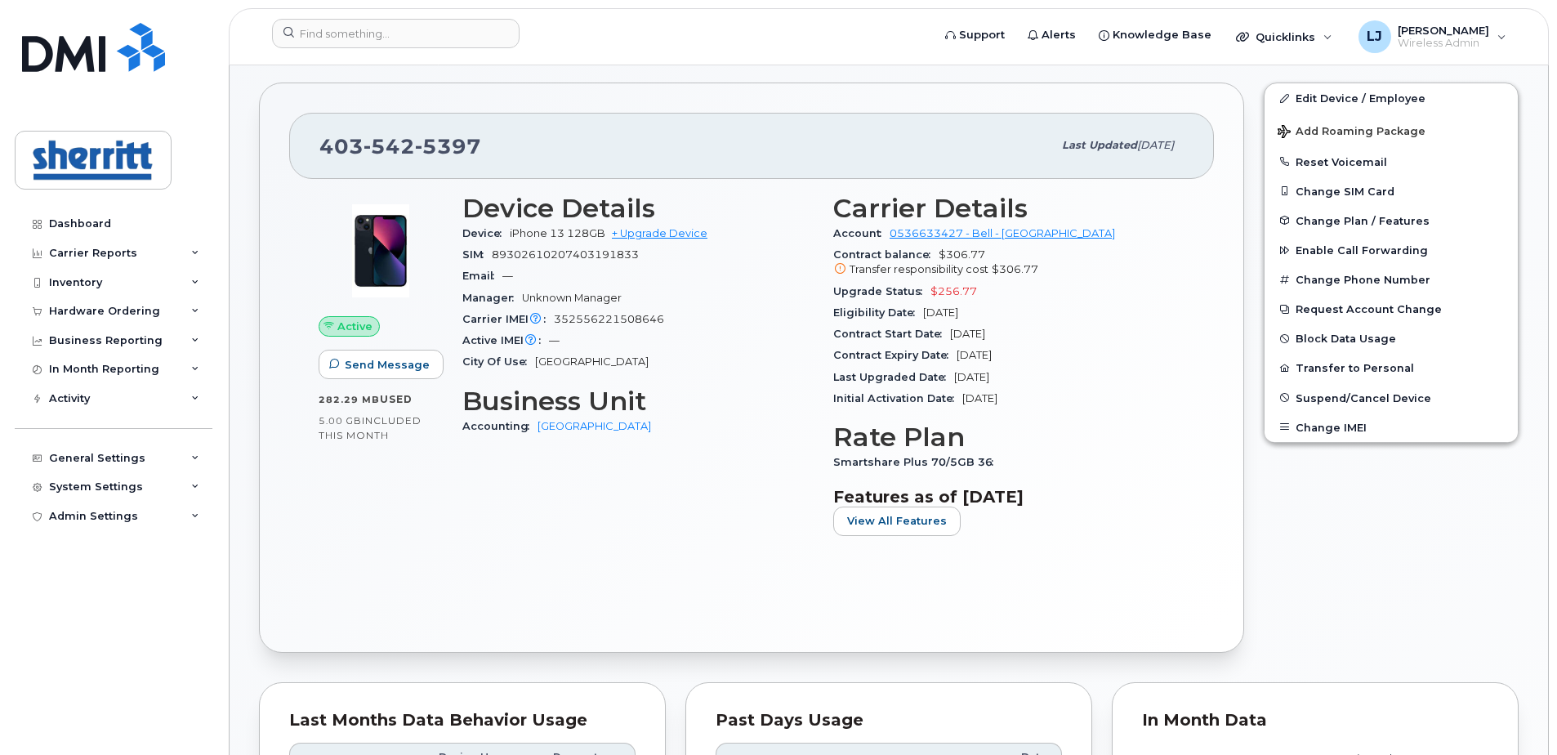
scroll to position [283, 0]
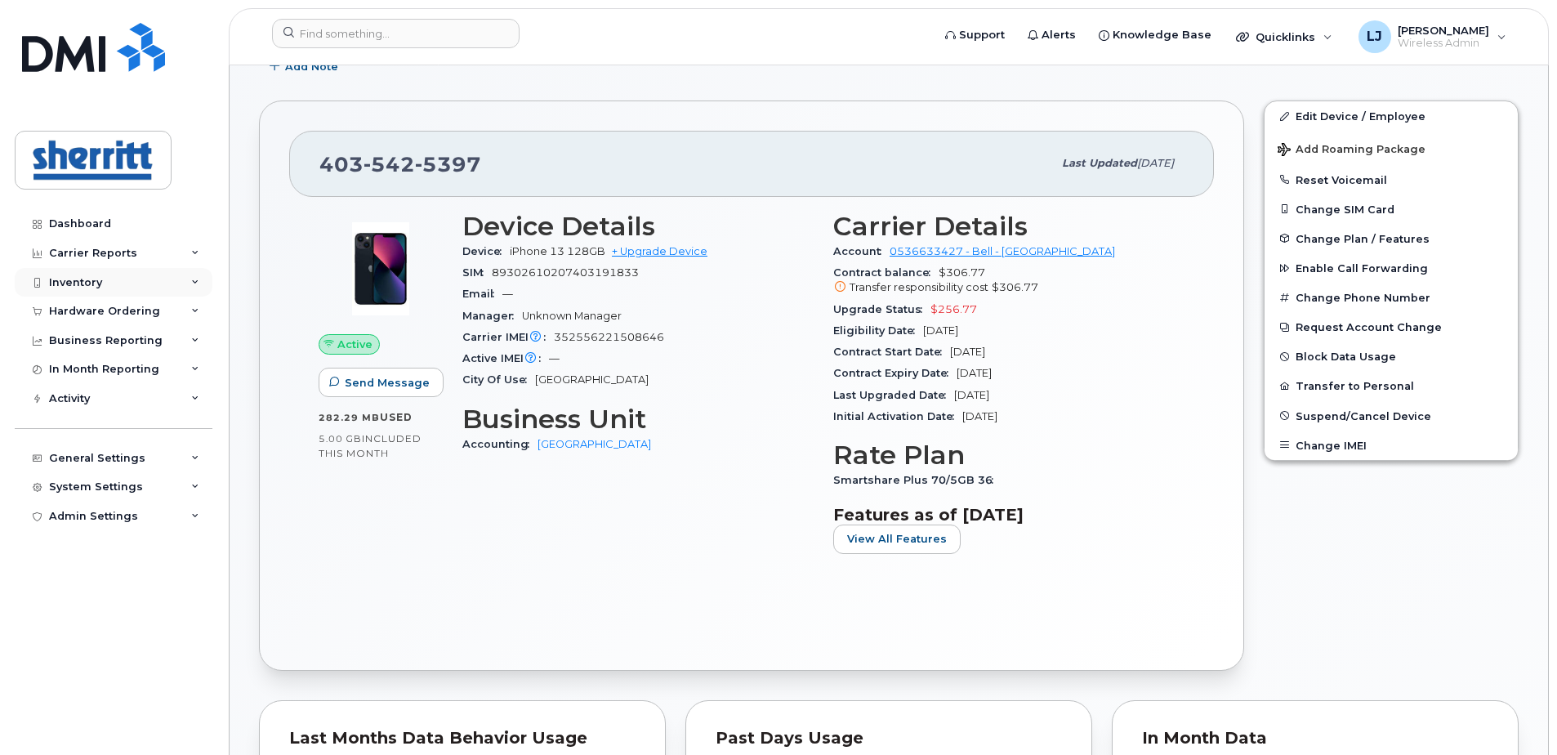
click at [74, 284] on div "Inventory" at bounding box center [75, 282] width 53 height 13
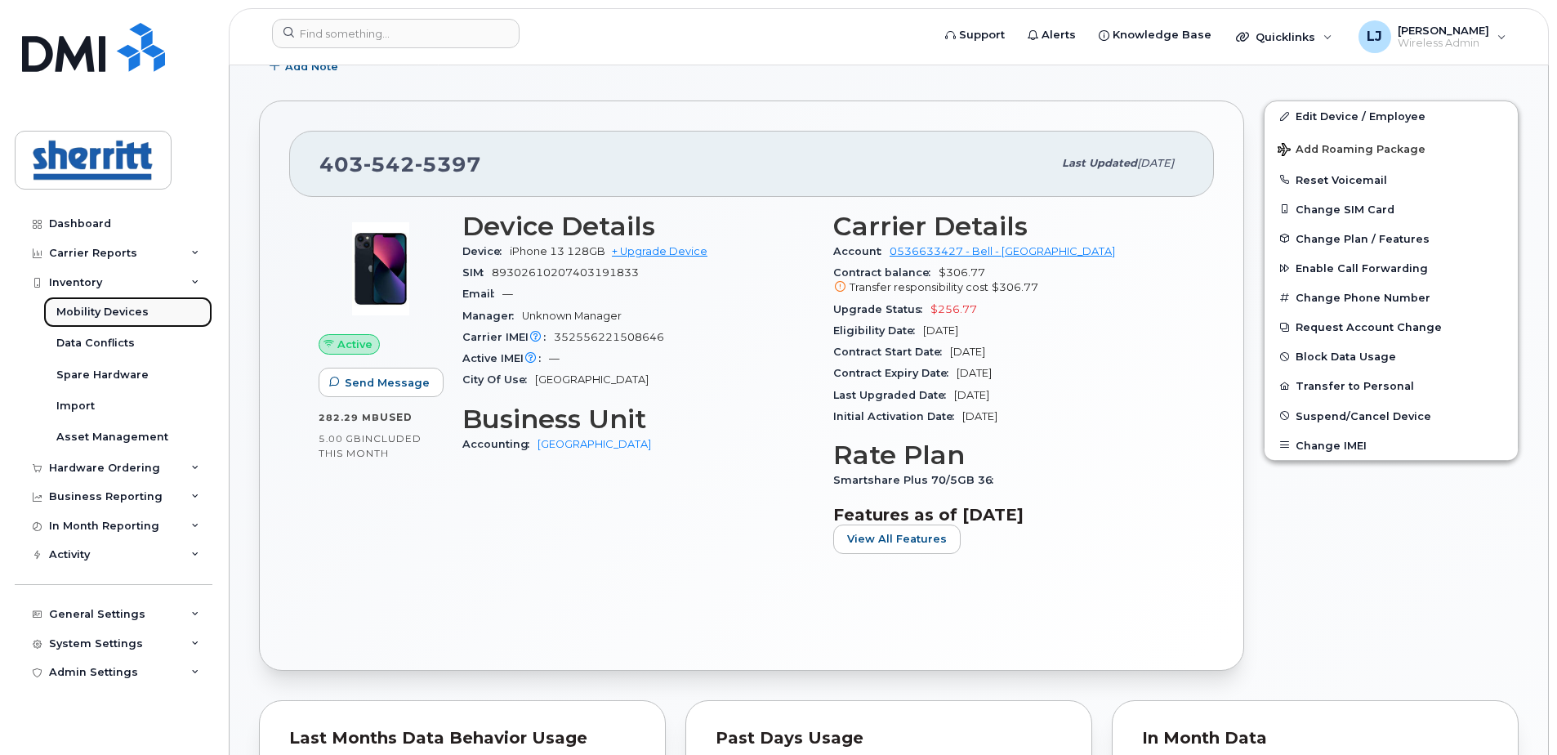
click at [93, 307] on div "Mobility Devices" at bounding box center [102, 312] width 92 height 15
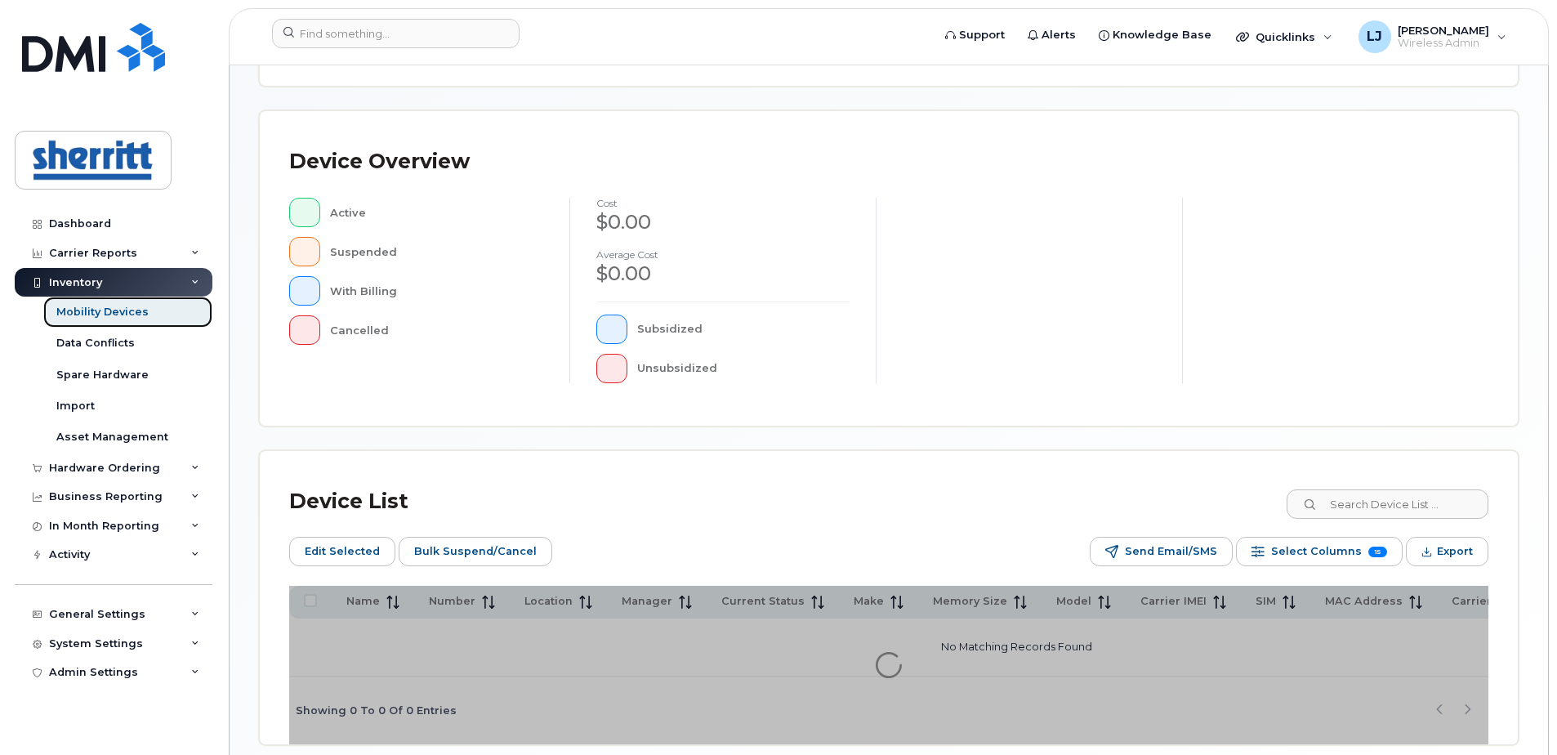
scroll to position [403, 0]
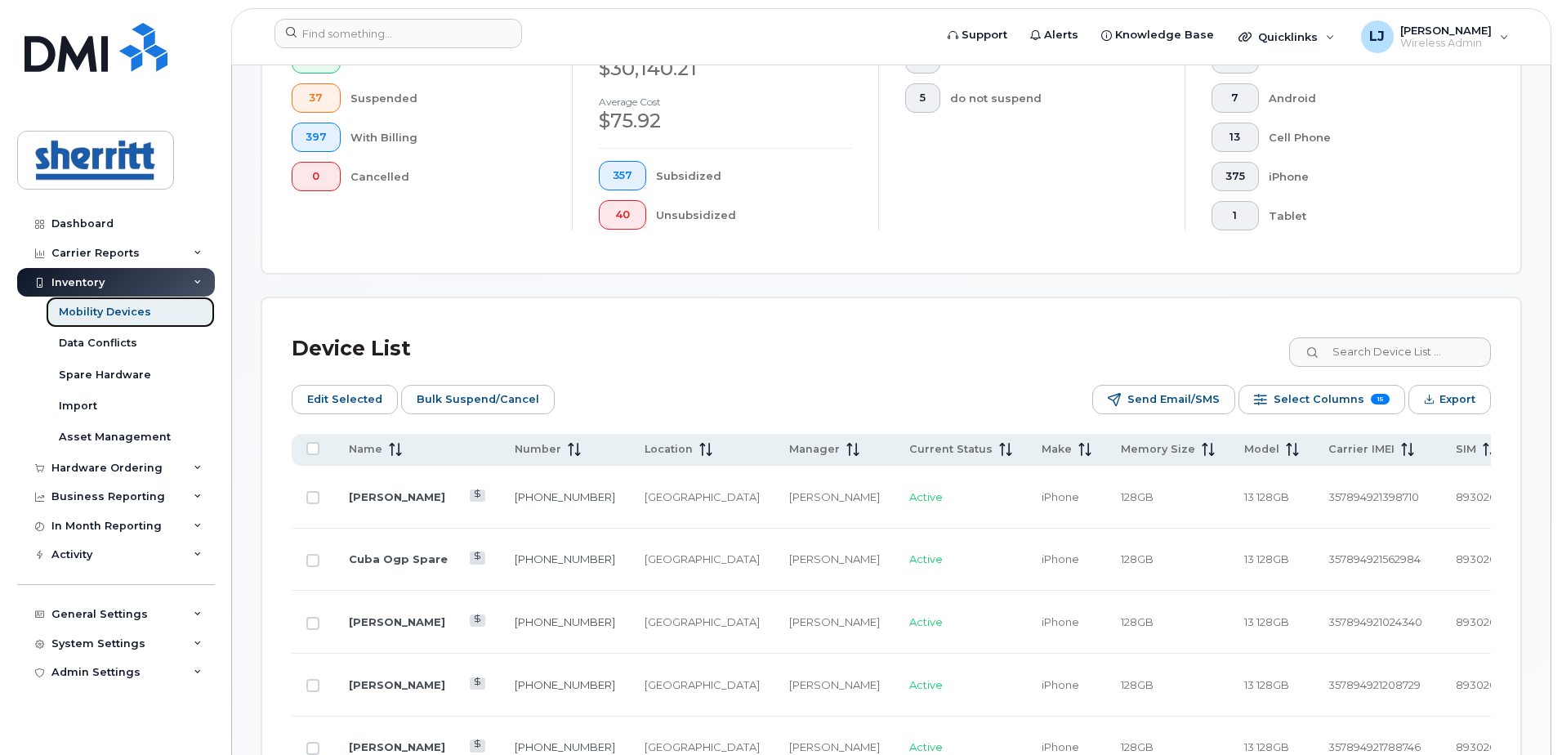
scroll to position [648, 0]
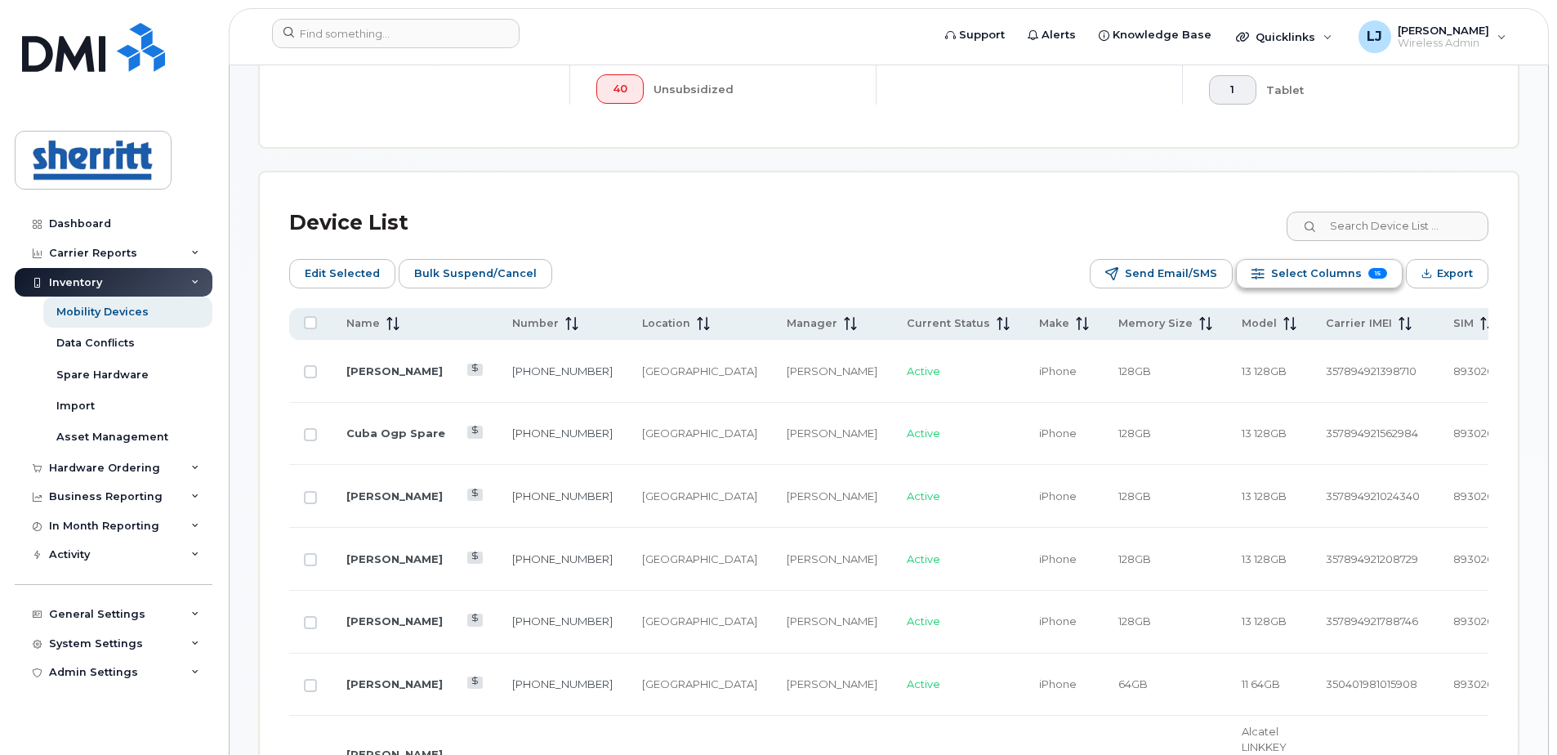
click at [1314, 270] on span "Select Columns" at bounding box center [1316, 273] width 91 height 25
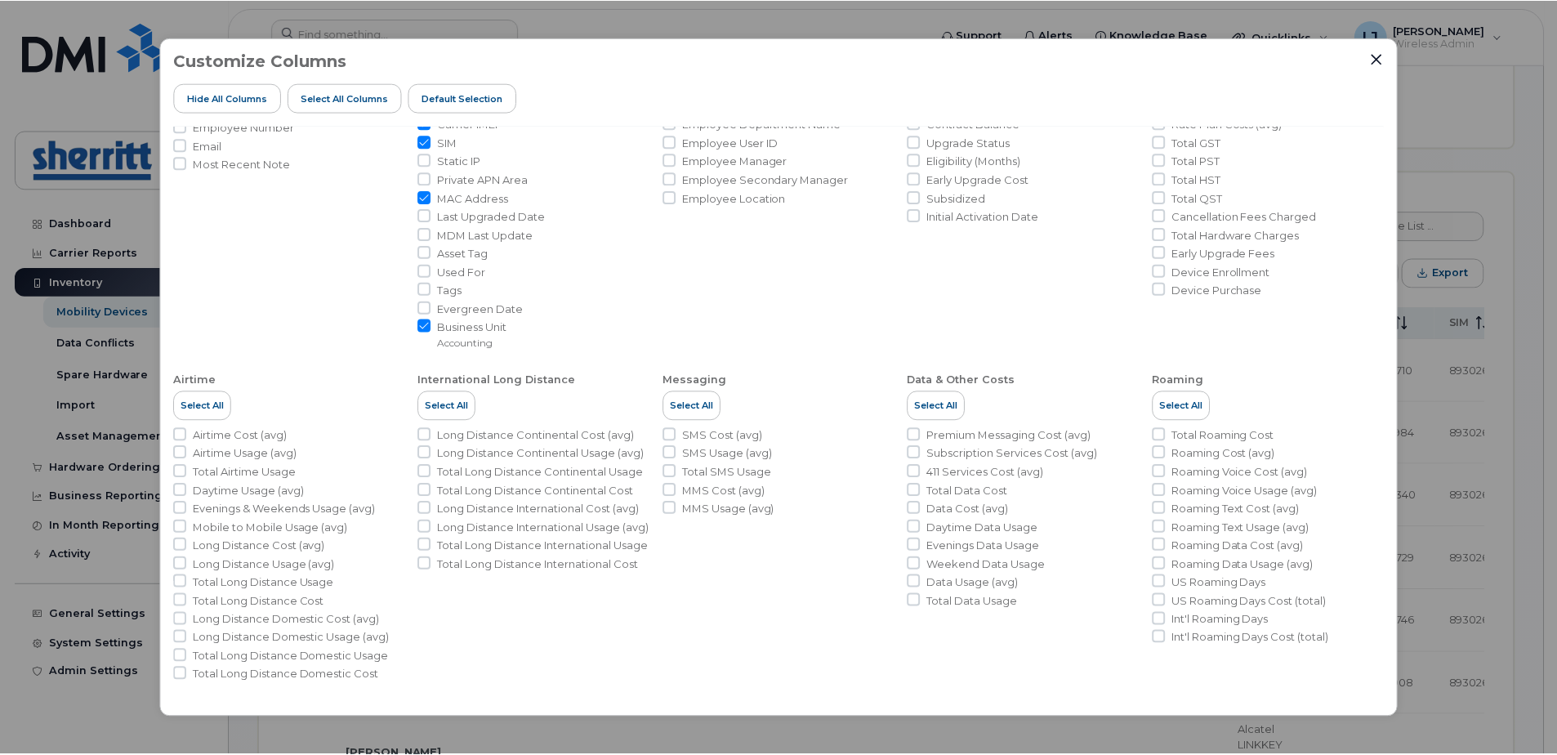
scroll to position [0, 0]
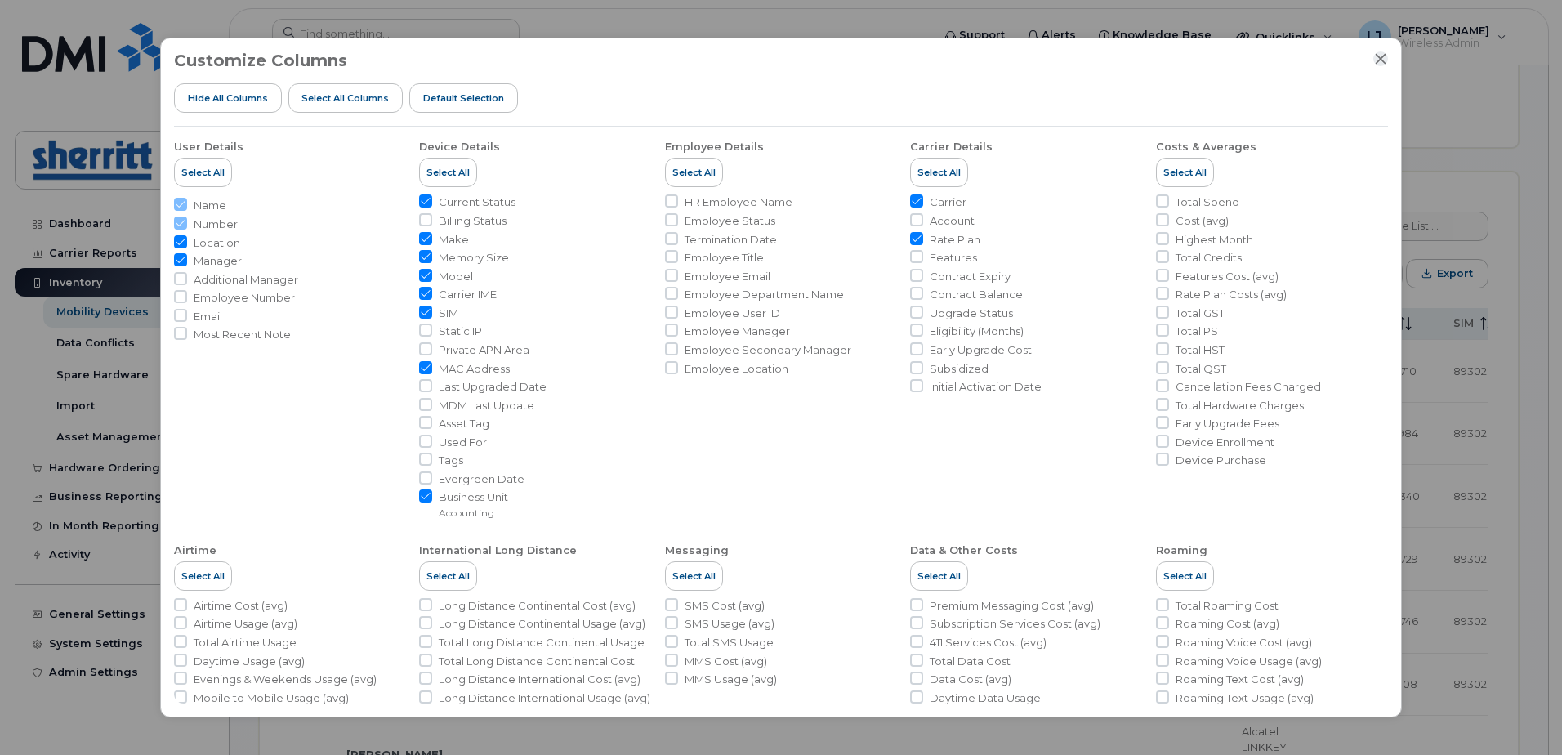
click at [1380, 59] on icon "Close" at bounding box center [1381, 59] width 11 height 11
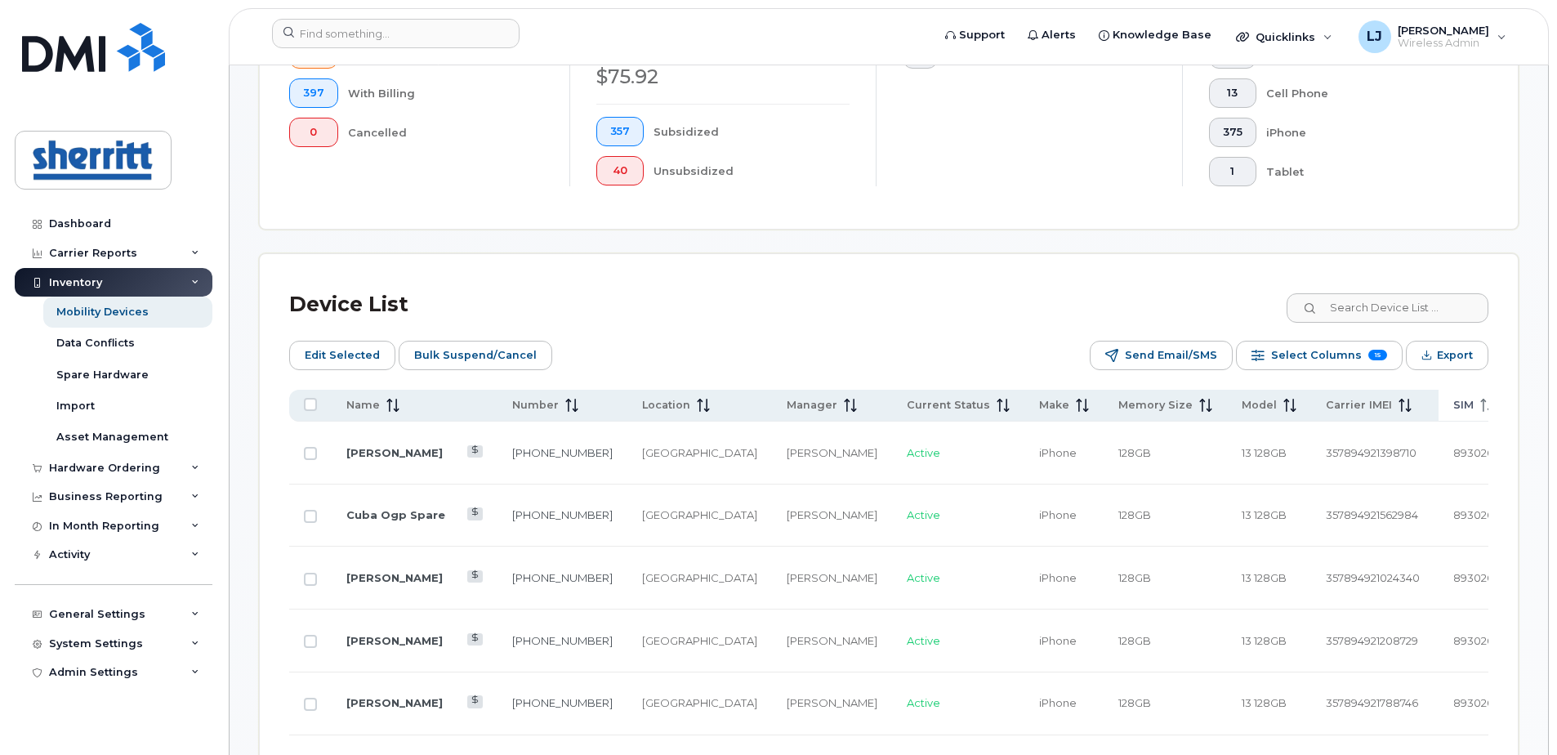
scroll to position [648, 0]
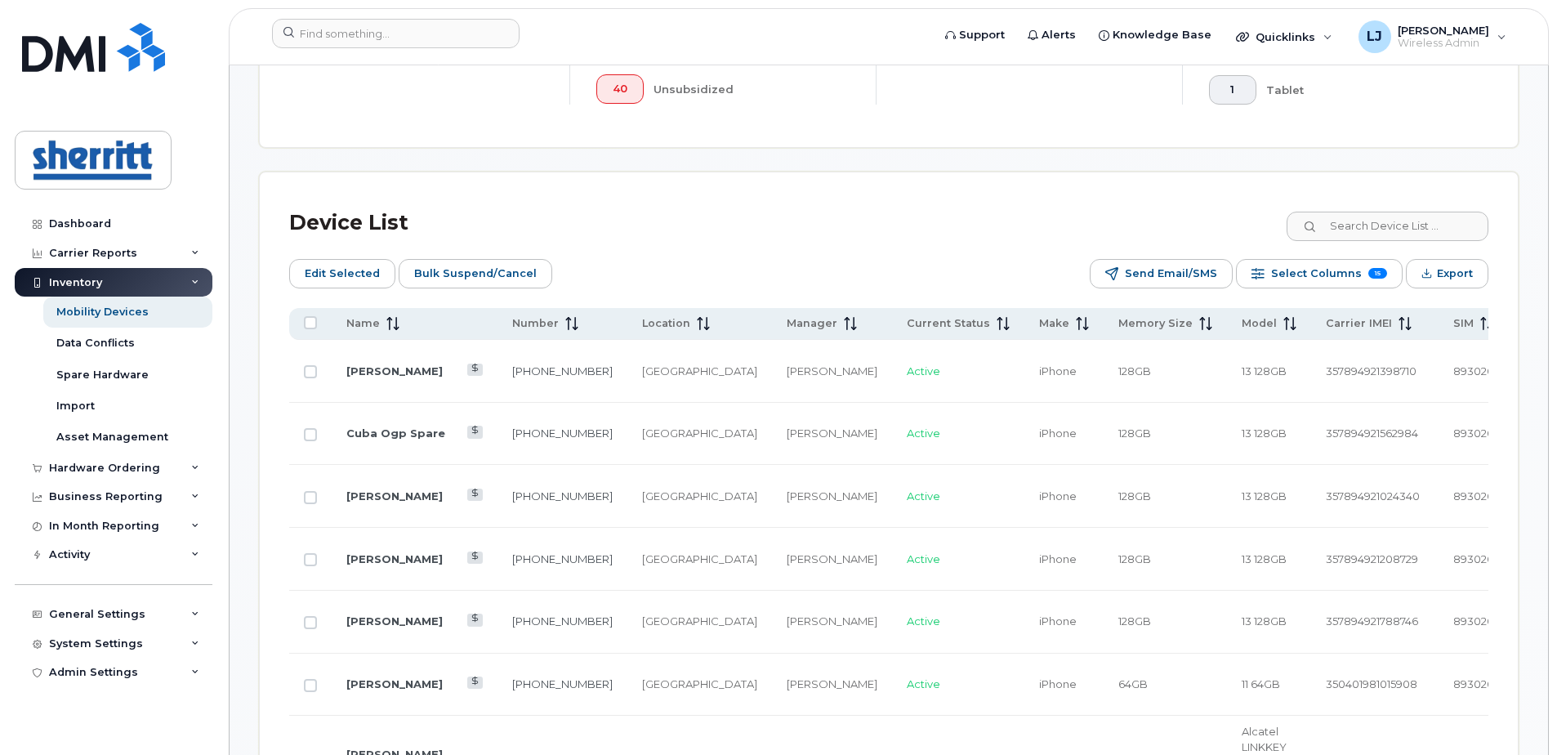
drag, startPoint x: 1556, startPoint y: 207, endPoint x: 1541, endPoint y: 611, distance: 403.8
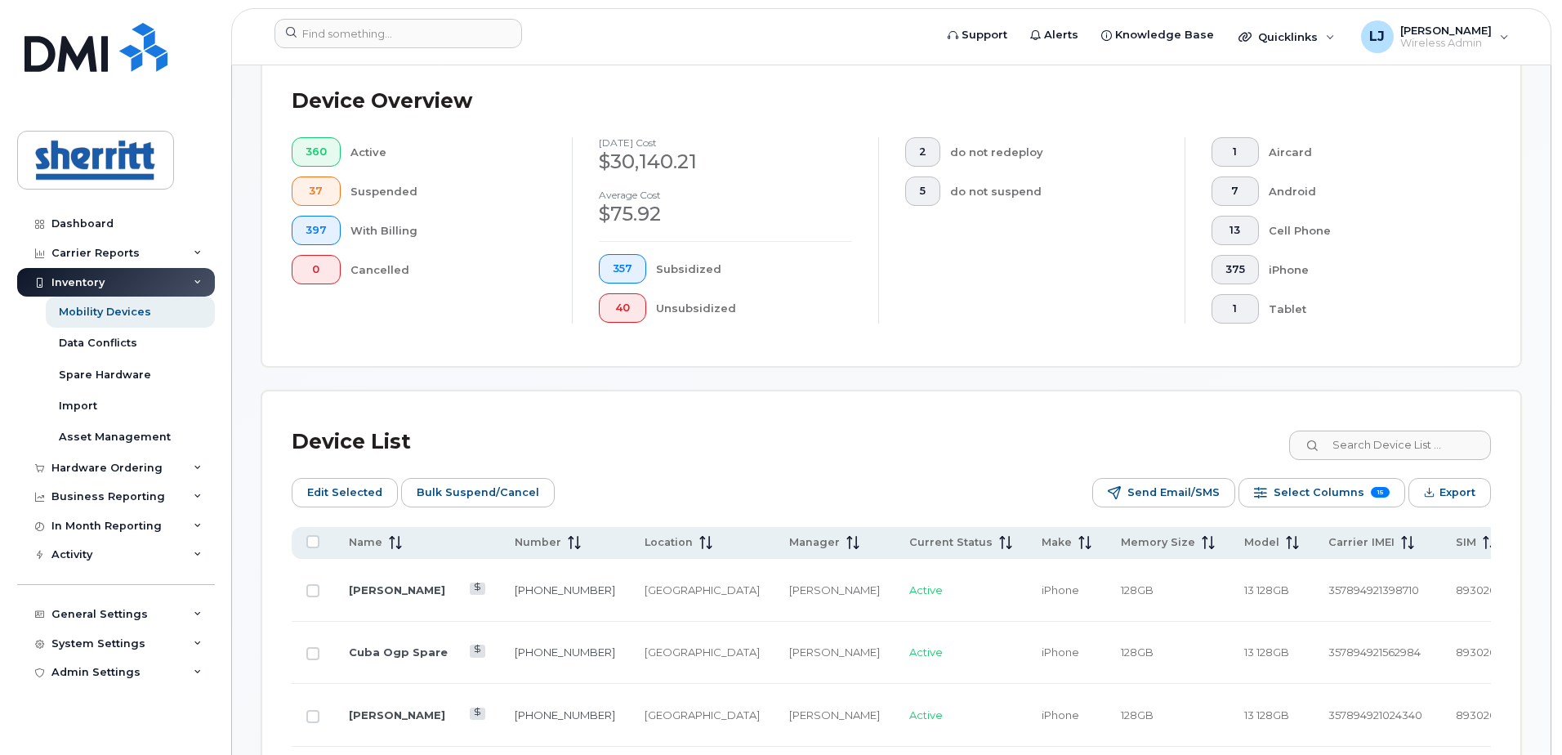
scroll to position [591, 0]
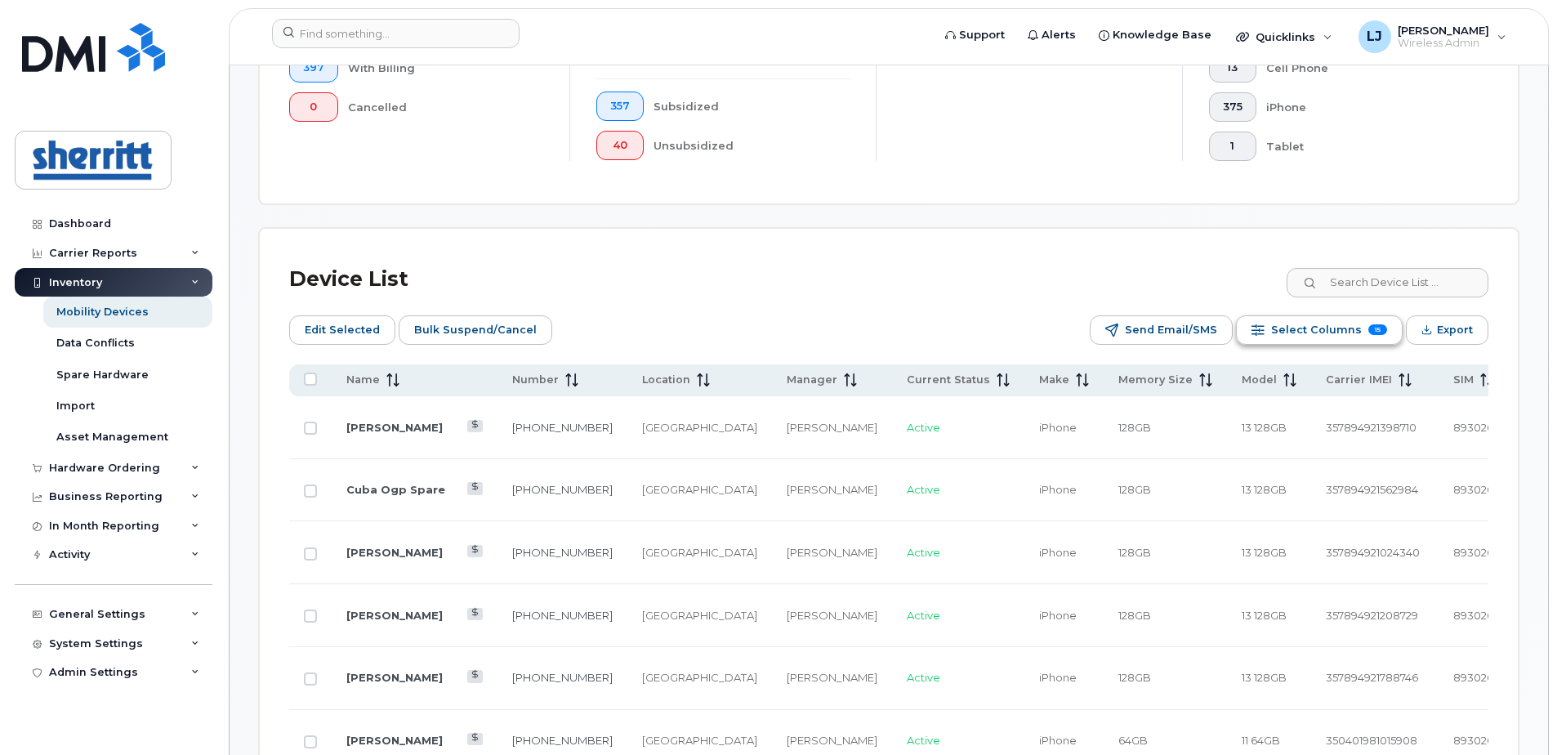
click at [1328, 329] on span "Select Columns" at bounding box center [1316, 330] width 91 height 25
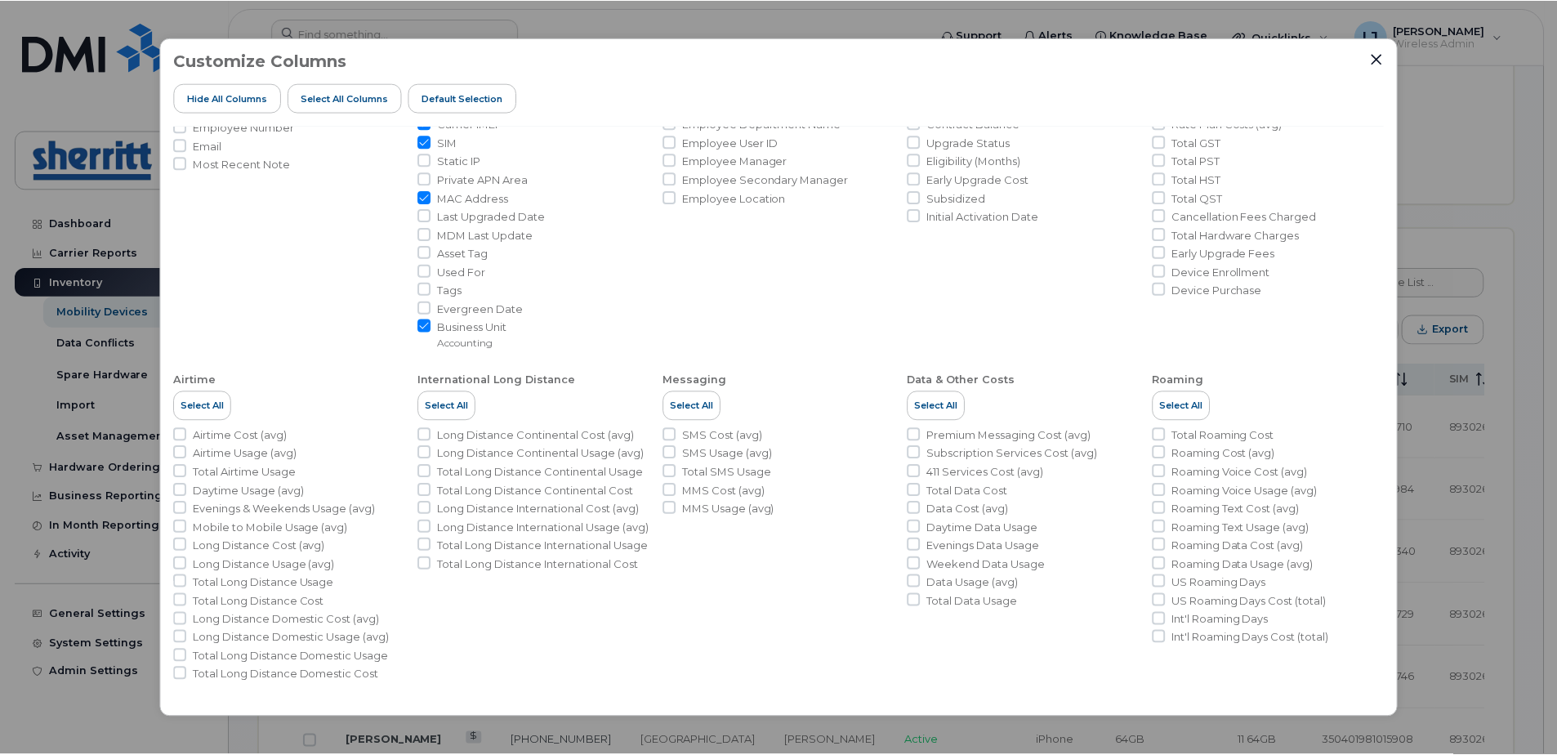
scroll to position [0, 0]
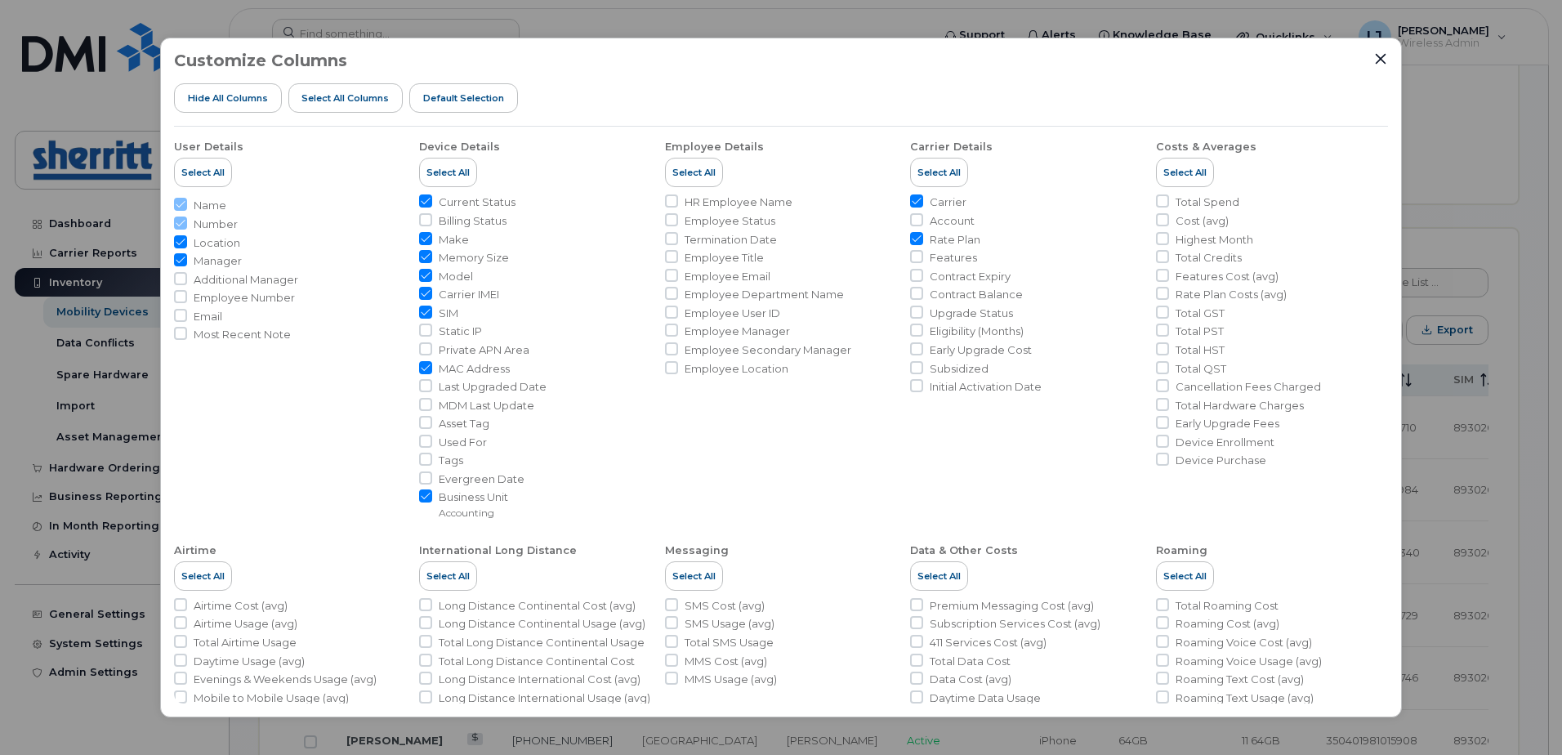
click at [1381, 47] on div "Customize Columns Hide All Columns Select all Columns Default Selection User De…" at bounding box center [781, 378] width 1242 height 680
click at [1378, 51] on div "Customize Columns Hide All Columns Select all Columns Default Selection User De…" at bounding box center [781, 378] width 1242 height 680
click at [1379, 58] on icon "Close" at bounding box center [1381, 59] width 11 height 11
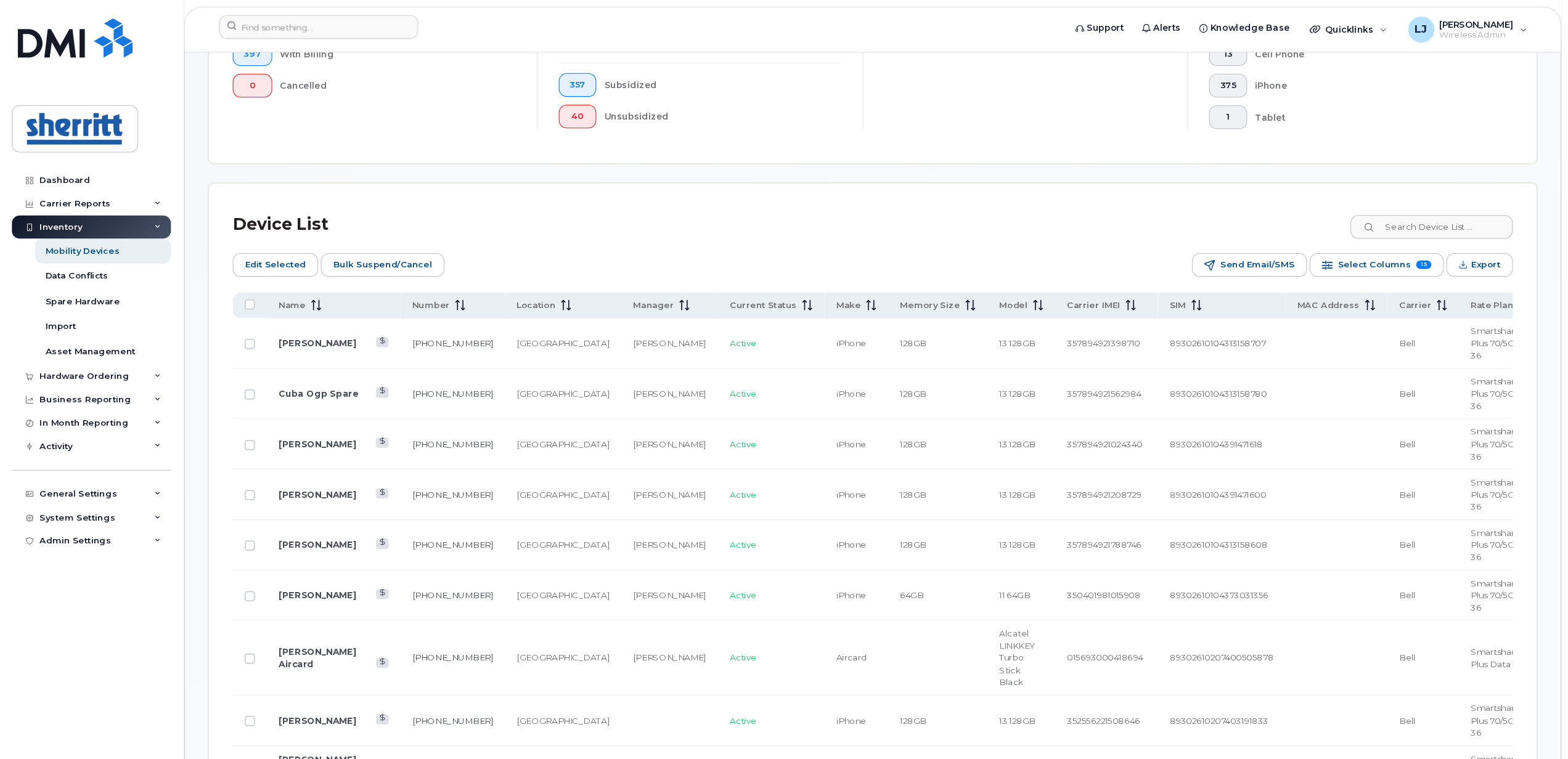
scroll to position [447, 0]
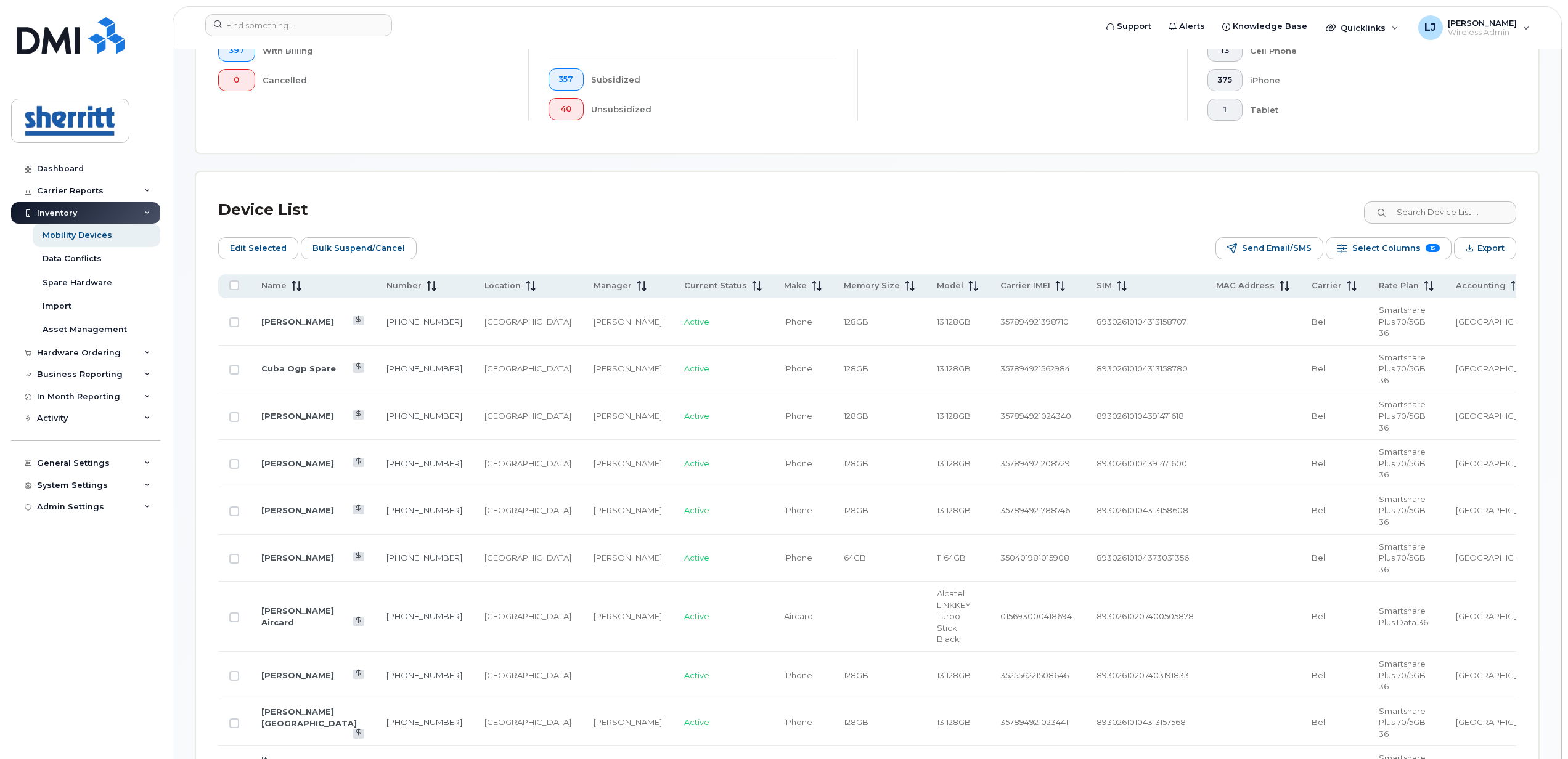
drag, startPoint x: 1148, startPoint y: 0, endPoint x: 1090, endPoint y: 106, distance: 120.8
click at [1090, 106] on div "2 do not redeploy 5 do not suspend" at bounding box center [1022, 51] width 330 height 140
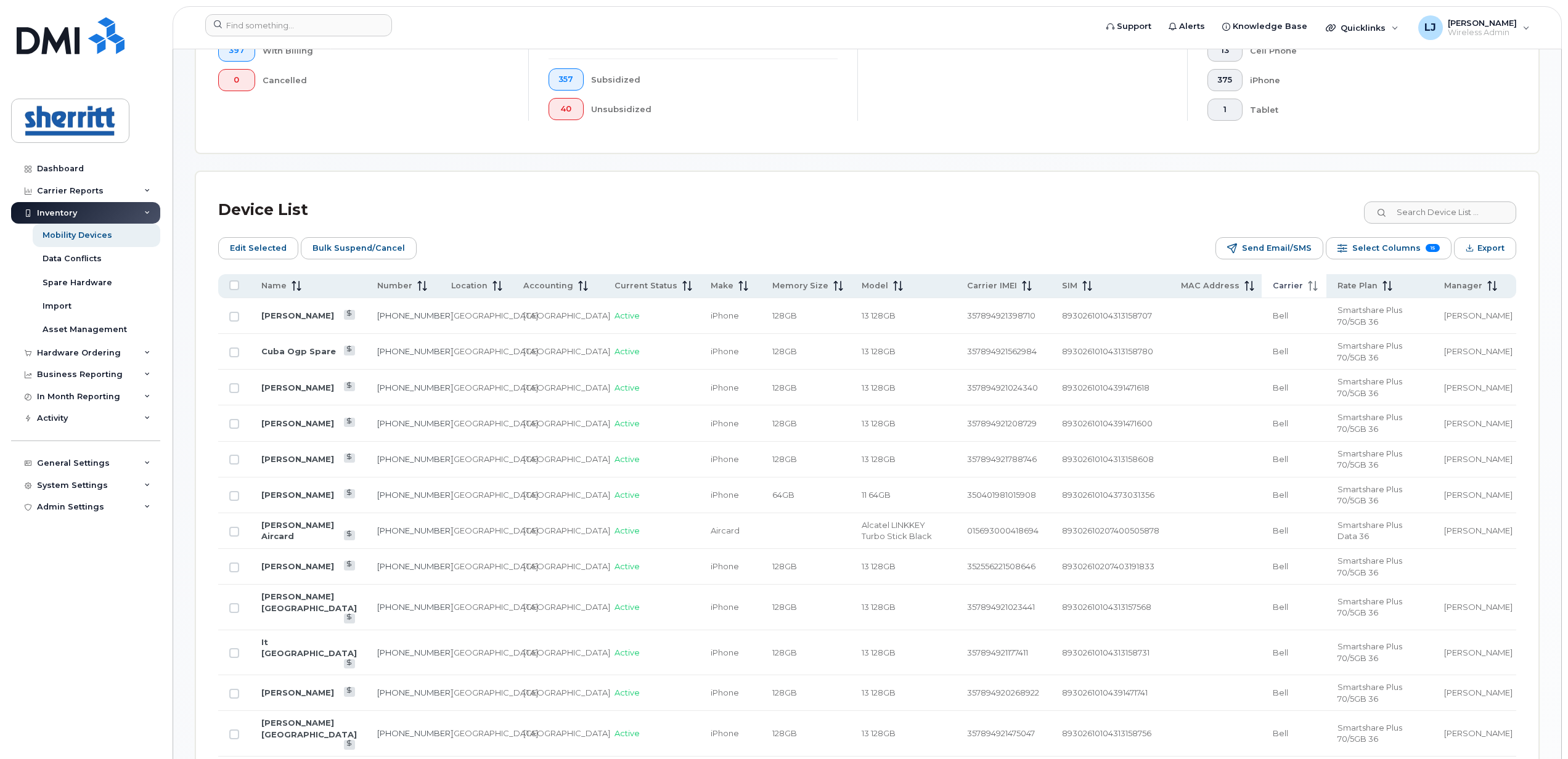
click at [1174, 287] on span "Carrier" at bounding box center [1288, 286] width 30 height 11
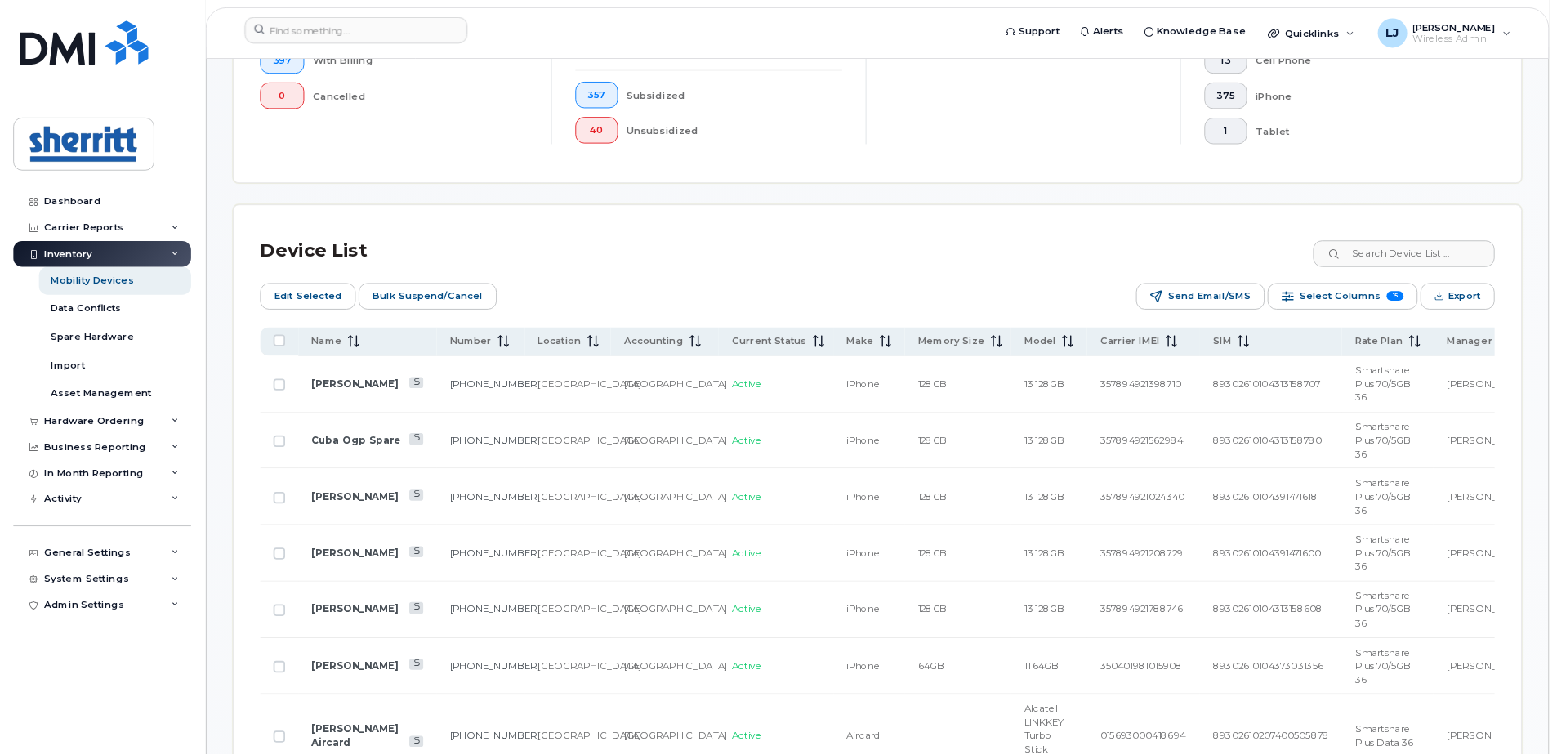
scroll to position [593, 0]
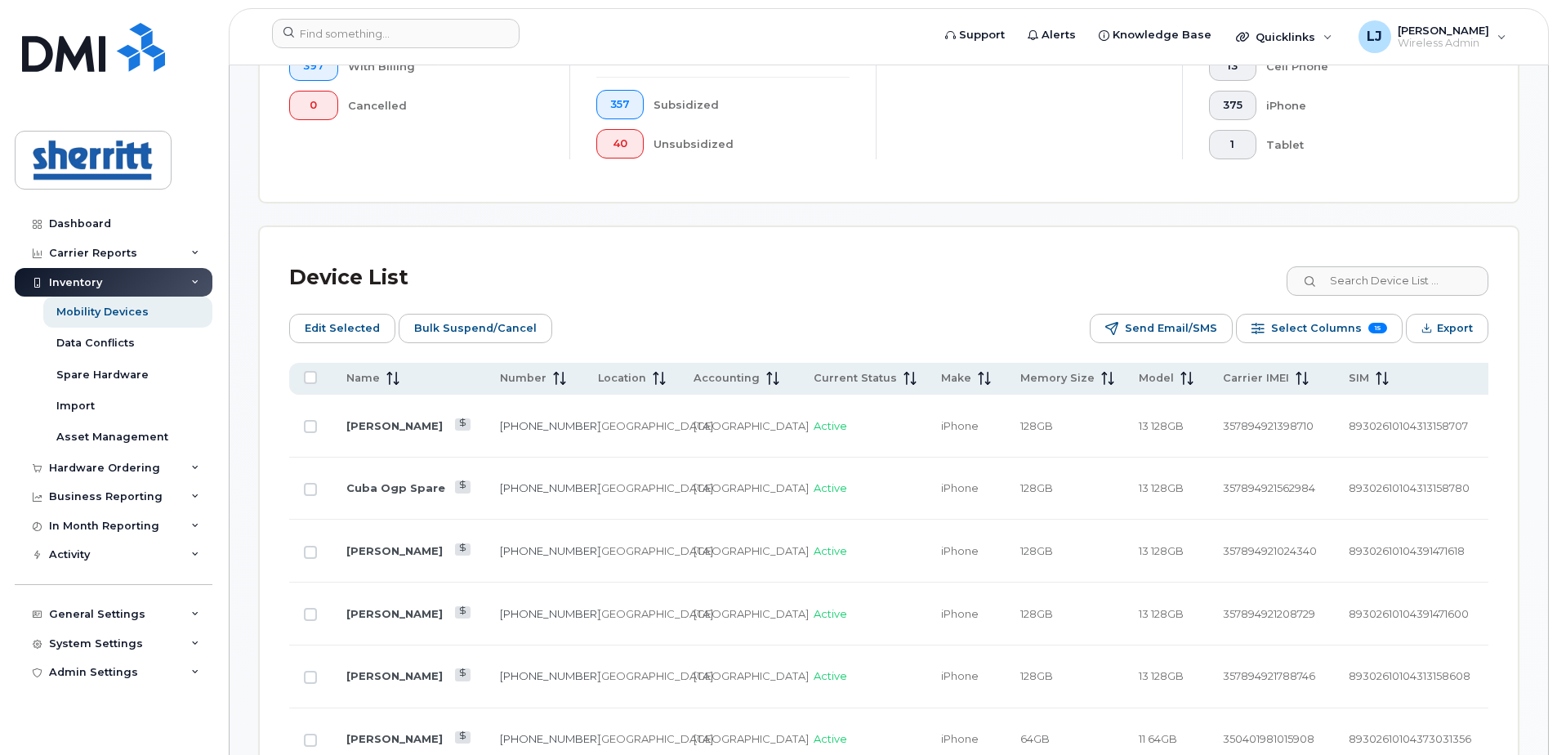
drag, startPoint x: 2014, startPoint y: 0, endPoint x: 1115, endPoint y: 155, distance: 912.7
click at [1115, 155] on div "2 do not redeploy 5 do not suspend" at bounding box center [1029, 66] width 306 height 186
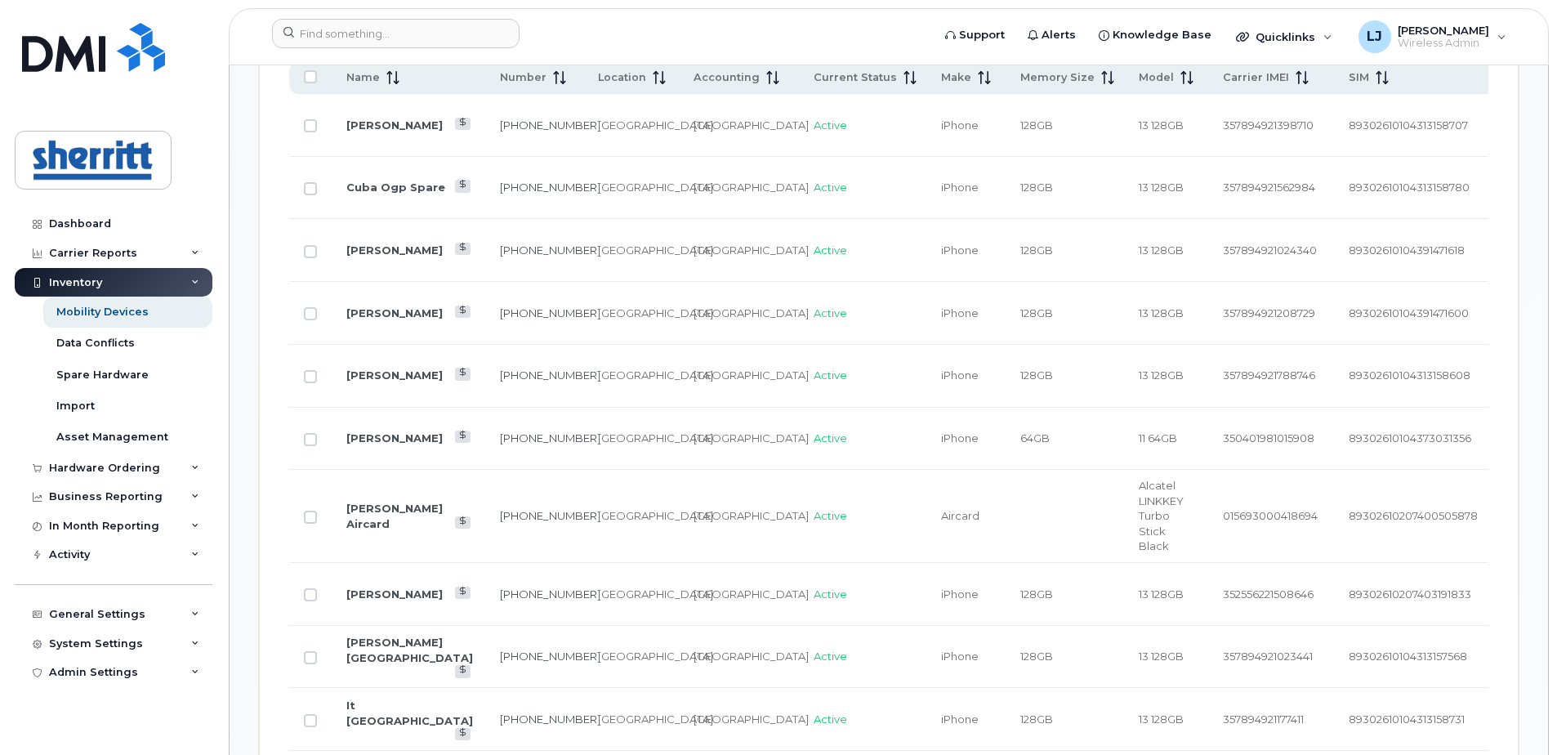
scroll to position [756, 0]
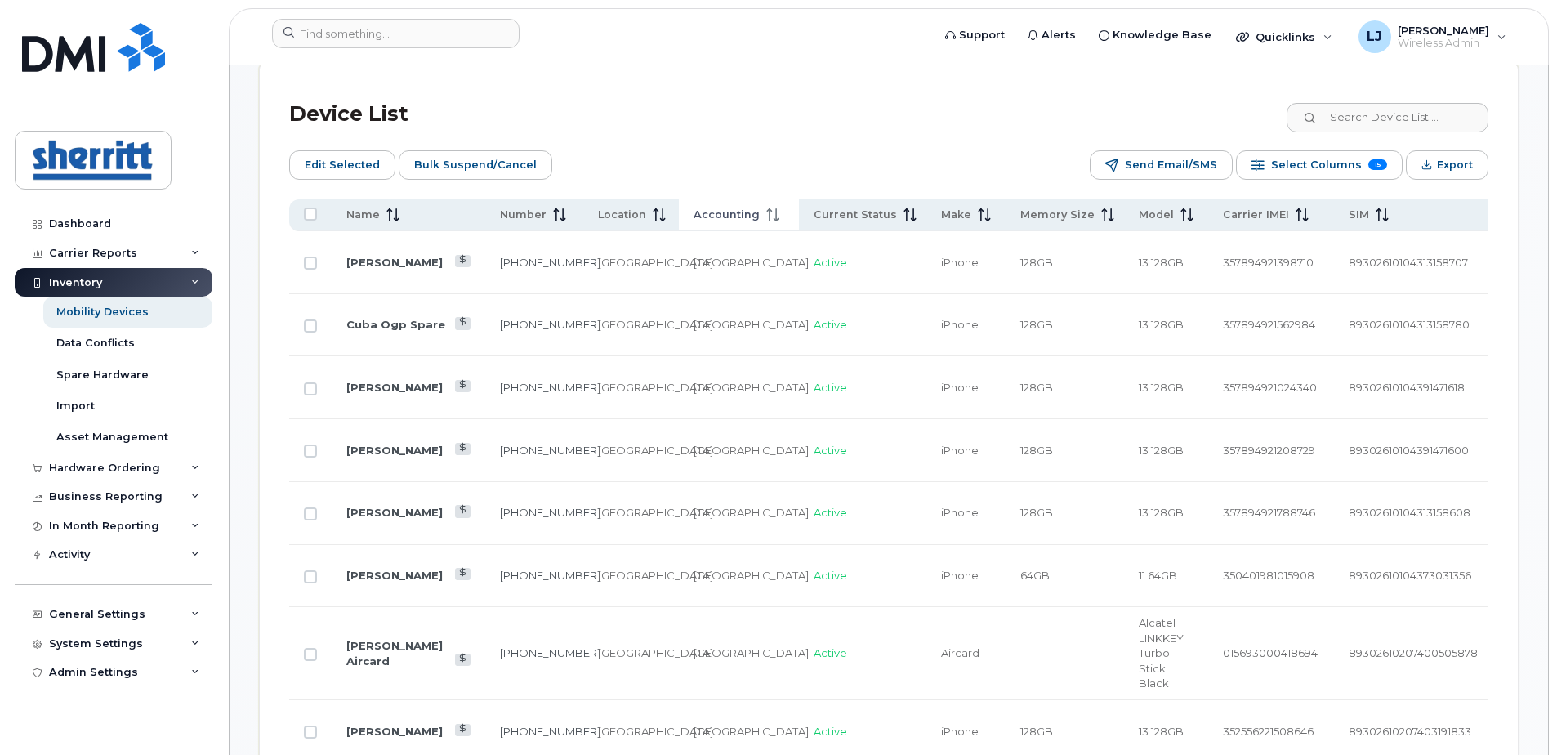
click at [694, 214] on span "Accounting" at bounding box center [727, 214] width 66 height 15
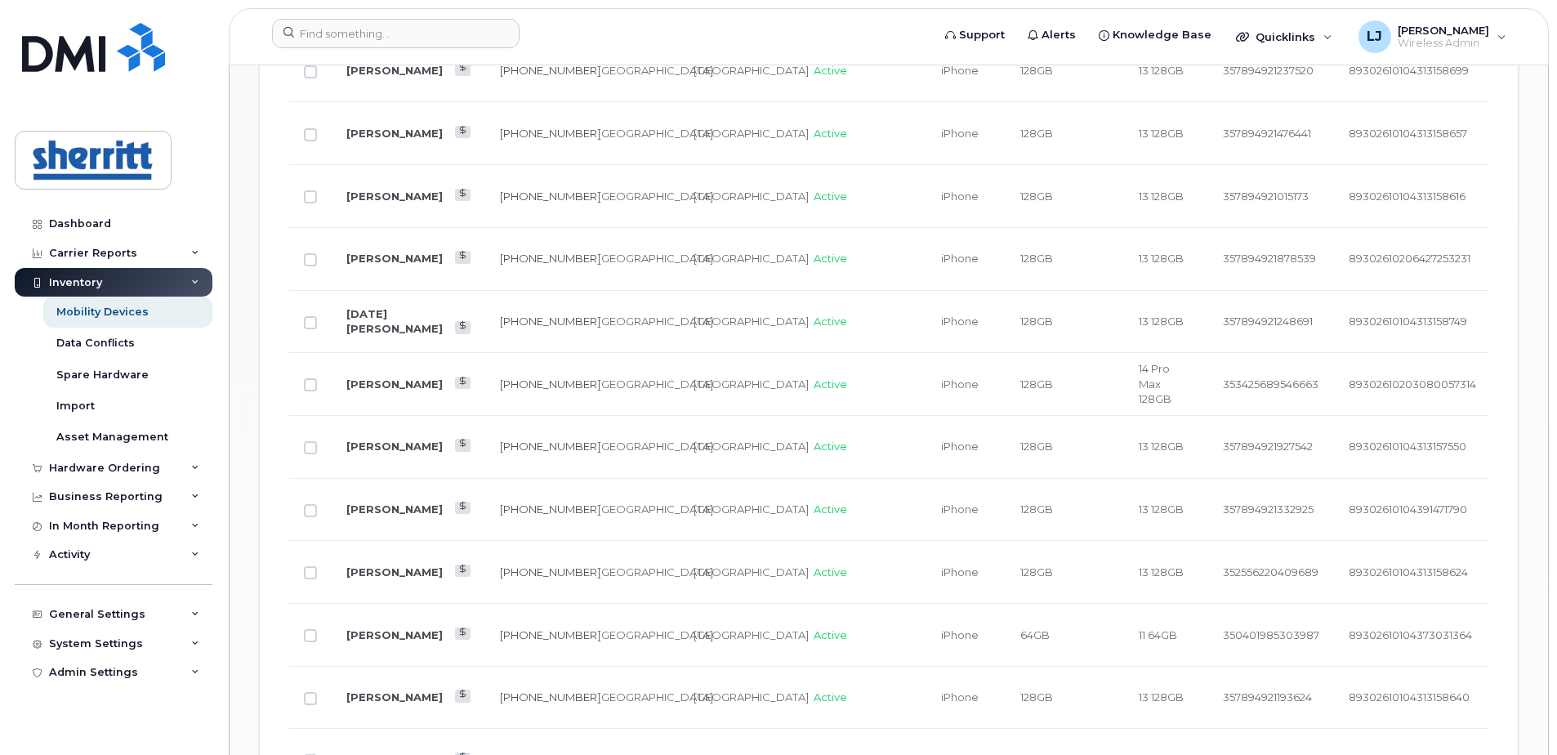
scroll to position [0, 0]
